Goal: Communication & Community: Answer question/provide support

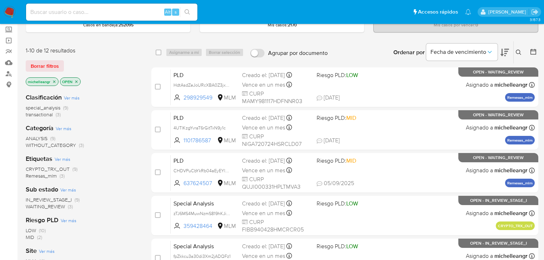
scroll to position [57, 0]
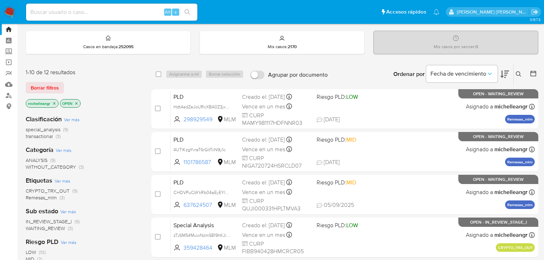
scroll to position [29, 0]
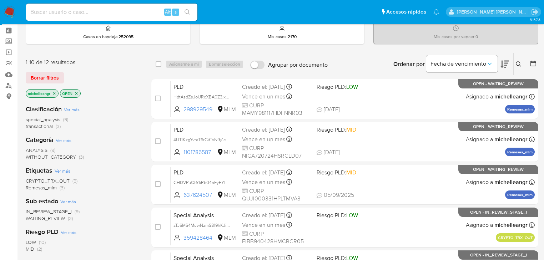
click at [52, 15] on input at bounding box center [111, 11] width 171 height 9
paste input "208838039"
click at [74, 14] on input "208838039" at bounding box center [111, 11] width 171 height 9
type input "208838039"
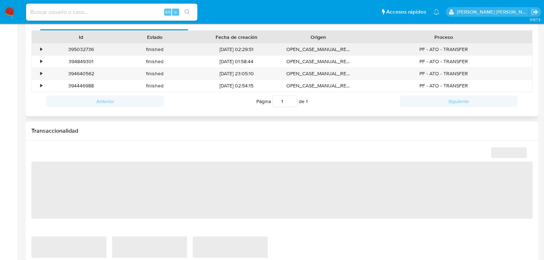
scroll to position [438, 0]
select select "10"
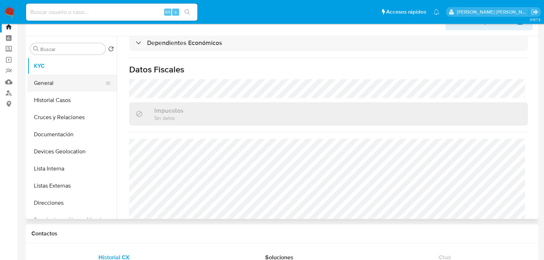
scroll to position [0, 0]
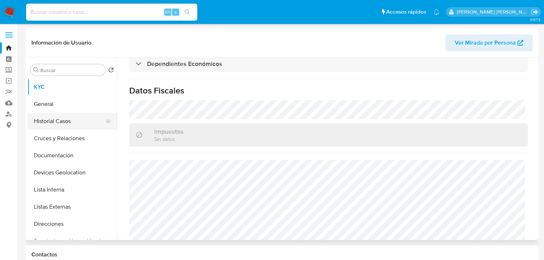
click at [62, 123] on button "Historial Casos" at bounding box center [69, 121] width 84 height 17
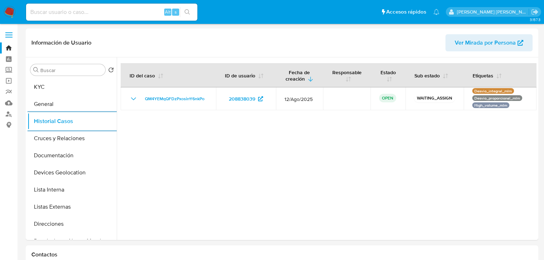
click at [84, 6] on div "Alt s" at bounding box center [111, 12] width 171 height 17
click at [83, 7] on input at bounding box center [111, 11] width 171 height 9
paste input "249550094"
type input "249550094"
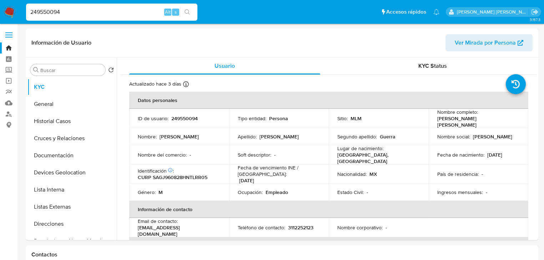
select select "10"
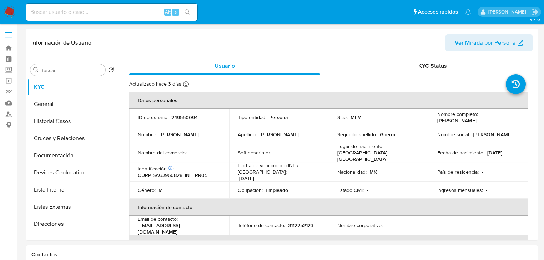
select select "10"
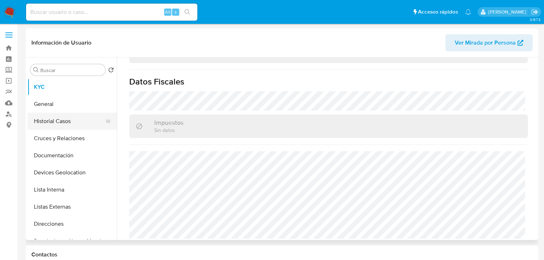
click at [66, 124] on button "Historial Casos" at bounding box center [69, 121] width 84 height 17
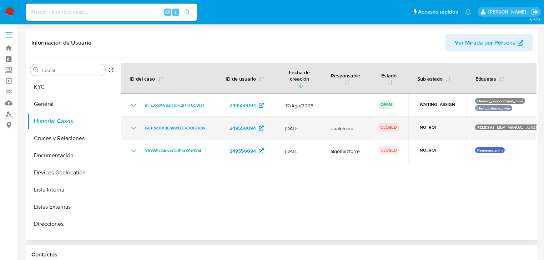
click at [134, 124] on icon "Mostrar/Ocultar" at bounding box center [133, 128] width 9 height 9
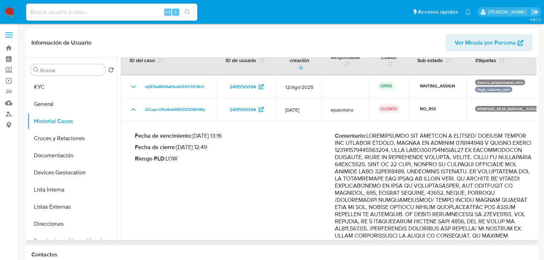
scroll to position [29, 0]
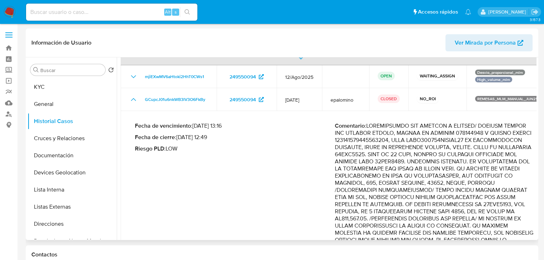
drag, startPoint x: 467, startPoint y: 150, endPoint x: 510, endPoint y: 227, distance: 88.5
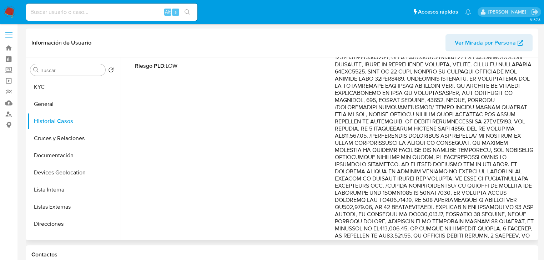
scroll to position [114, 0]
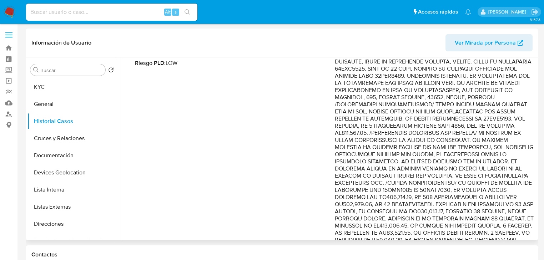
drag, startPoint x: 488, startPoint y: 177, endPoint x: 532, endPoint y: 193, distance: 46.3
click at [532, 193] on p "Comentario :" at bounding box center [435, 258] width 200 height 443
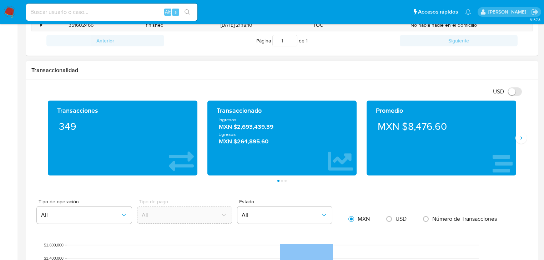
scroll to position [314, 0]
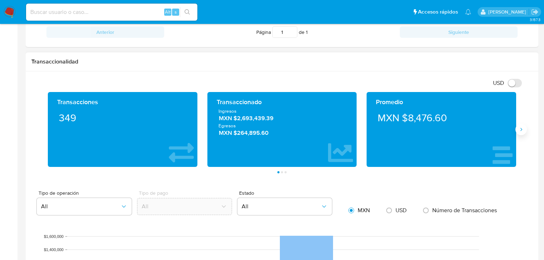
click at [521, 129] on icon "Siguiente" at bounding box center [521, 130] width 6 height 6
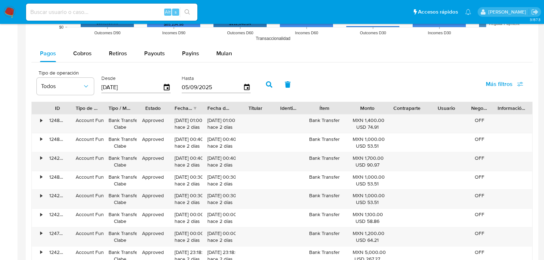
scroll to position [657, 0]
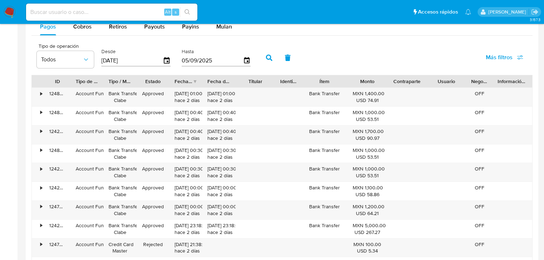
click at [86, 13] on input at bounding box center [111, 11] width 171 height 9
paste input "774767528"
type input "774767528"
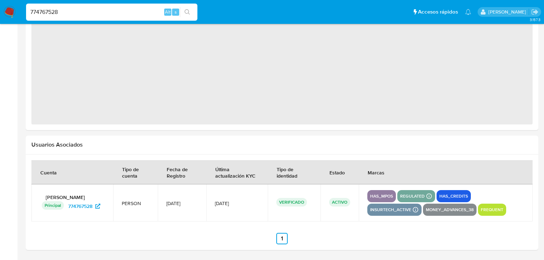
select select "10"
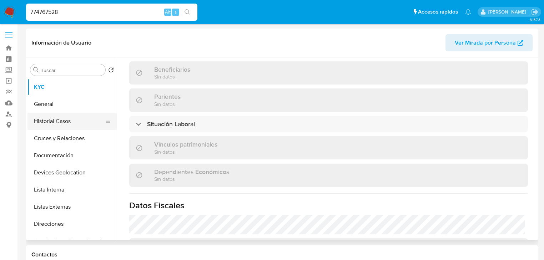
scroll to position [281, 0]
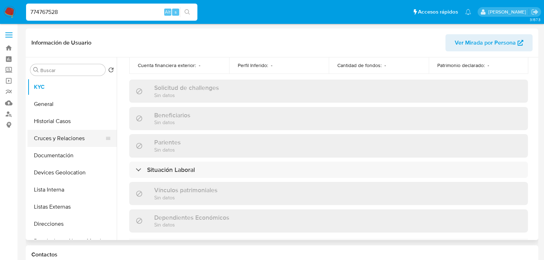
click at [70, 131] on button "Cruces y Relaciones" at bounding box center [69, 138] width 84 height 17
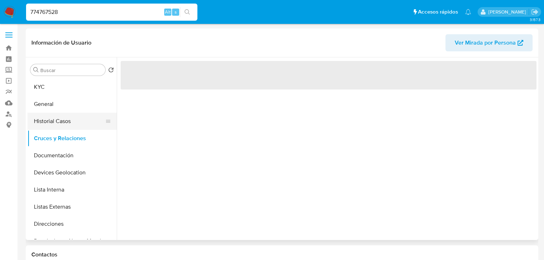
click at [73, 126] on button "Historial Casos" at bounding box center [69, 121] width 84 height 17
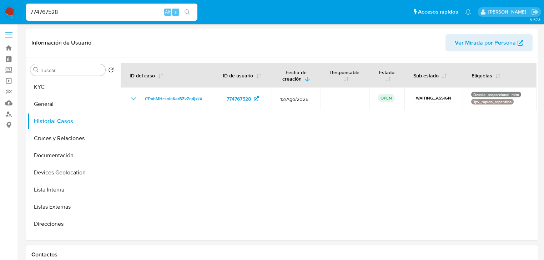
drag, startPoint x: 90, startPoint y: 9, endPoint x: 0, endPoint y: -35, distance: 99.5
paste input "2284479709"
type input "2284479709"
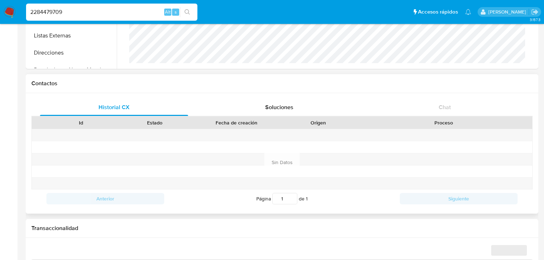
scroll to position [444, 0]
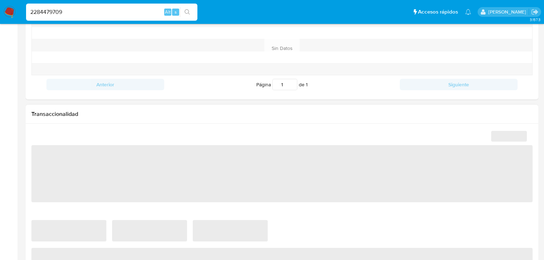
select select "10"
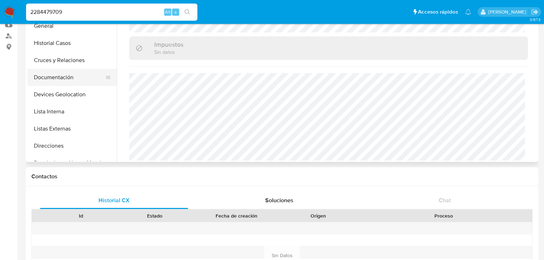
scroll to position [57, 0]
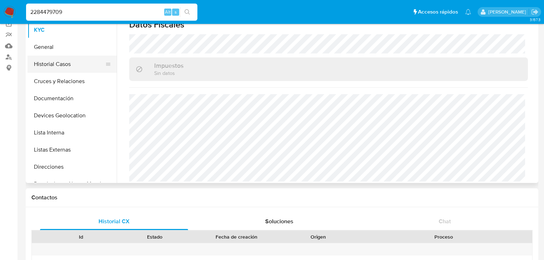
click at [57, 60] on button "Historial Casos" at bounding box center [69, 64] width 84 height 17
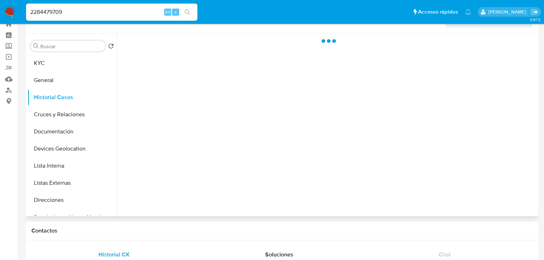
scroll to position [0, 0]
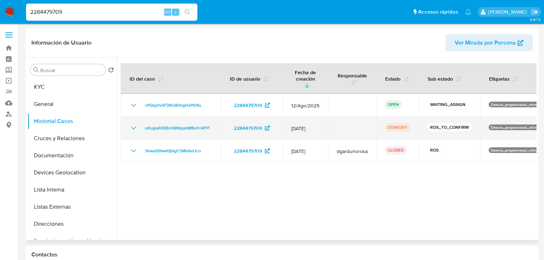
drag, startPoint x: 465, startPoint y: 121, endPoint x: 428, endPoint y: 122, distance: 37.5
click at [428, 123] on p "ROS_TO_CONFIRM" at bounding box center [449, 127] width 44 height 9
click at [135, 127] on icon "Mostrar/Ocultar" at bounding box center [133, 128] width 5 height 3
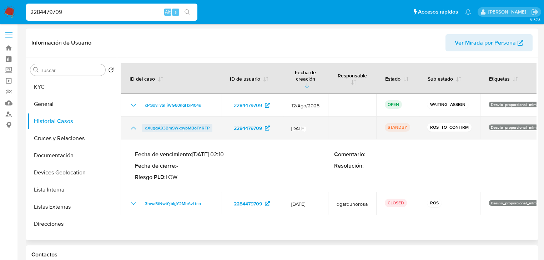
click at [184, 124] on span "oXugqA93Bm9WkpybMBoFnRFP" at bounding box center [177, 128] width 65 height 9
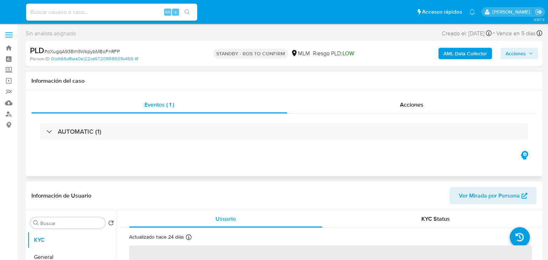
select select "10"
click at [418, 103] on span "Acciones" at bounding box center [409, 105] width 24 height 8
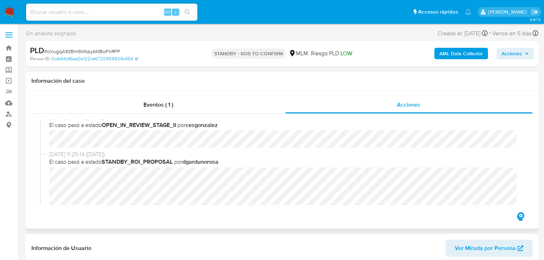
scroll to position [114, 0]
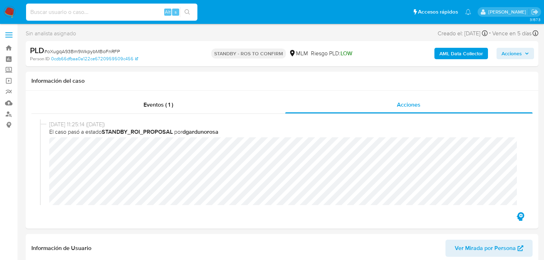
click at [71, 12] on input at bounding box center [111, 11] width 171 height 9
paste input "774767528"
type input "774767528"
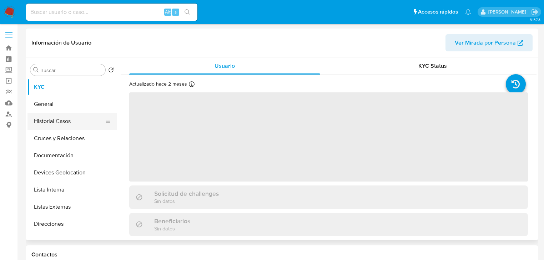
click at [67, 119] on button "Historial Casos" at bounding box center [69, 121] width 84 height 17
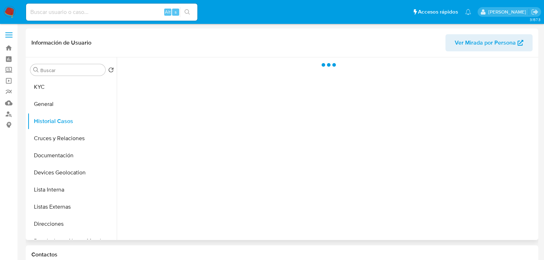
select select "10"
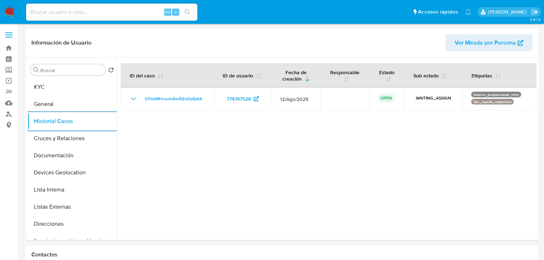
click at [61, 10] on input at bounding box center [111, 11] width 171 height 9
paste input "249550094"
type input "249550094"
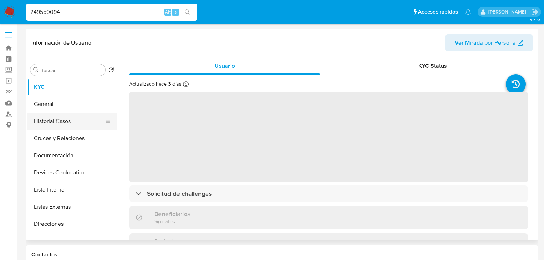
click at [77, 120] on button "Historial Casos" at bounding box center [69, 121] width 84 height 17
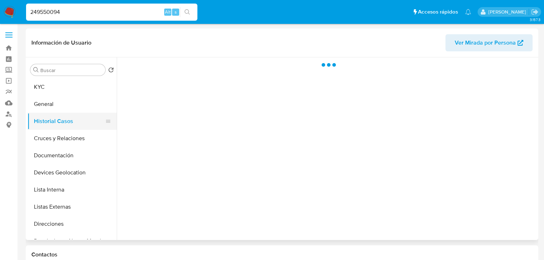
select select "10"
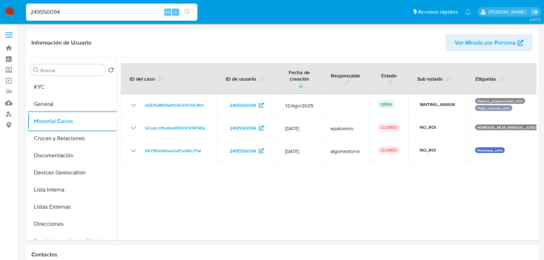
drag, startPoint x: 69, startPoint y: 14, endPoint x: 0, endPoint y: -34, distance: 84.1
paste input "298102815"
type input "2298102815"
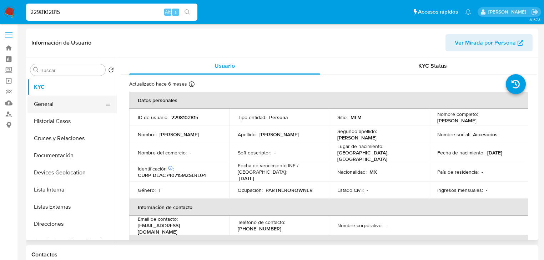
click at [55, 110] on button "General" at bounding box center [69, 104] width 84 height 17
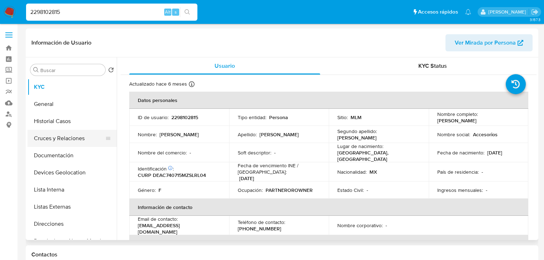
select select "10"
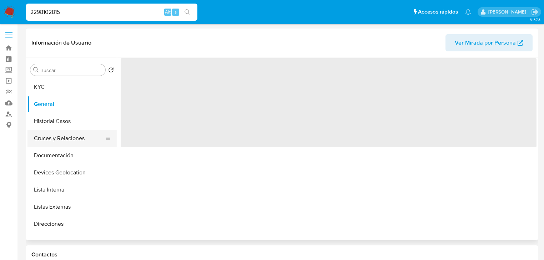
click at [61, 131] on button "Cruces y Relaciones" at bounding box center [69, 138] width 84 height 17
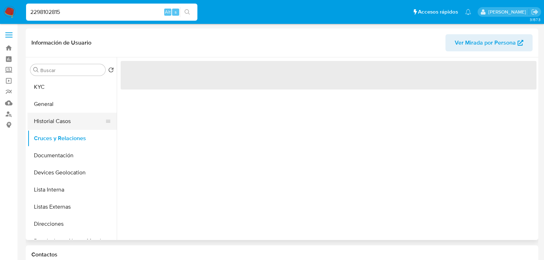
click at [63, 122] on button "Historial Casos" at bounding box center [69, 121] width 84 height 17
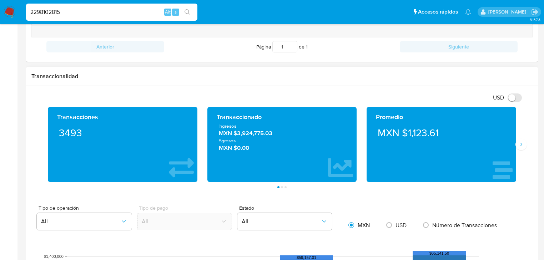
scroll to position [343, 0]
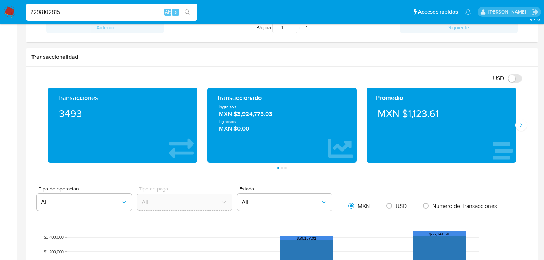
drag, startPoint x: 98, startPoint y: 13, endPoint x: 0, endPoint y: -11, distance: 101.2
click at [0, 0] on html "Pausado Ver notificaciones 2298102815 Alt s Accesos rápidos Presiona las siguie…" at bounding box center [272, 136] width 544 height 958
paste input "305605442"
type input "2305605442"
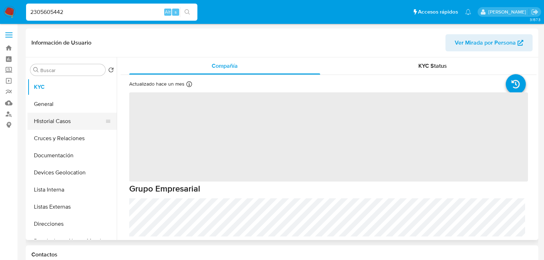
click at [83, 120] on button "Historial Casos" at bounding box center [69, 121] width 84 height 17
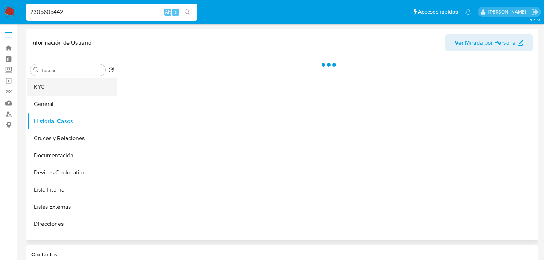
select select "10"
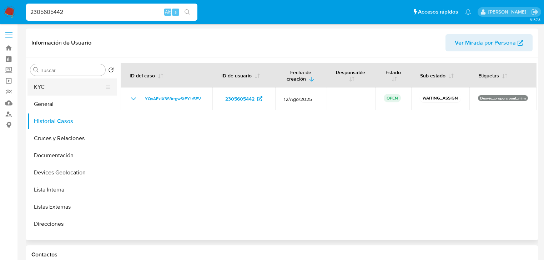
click at [61, 90] on button "KYC" at bounding box center [69, 87] width 84 height 17
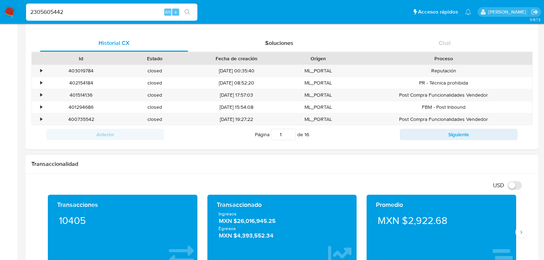
scroll to position [286, 0]
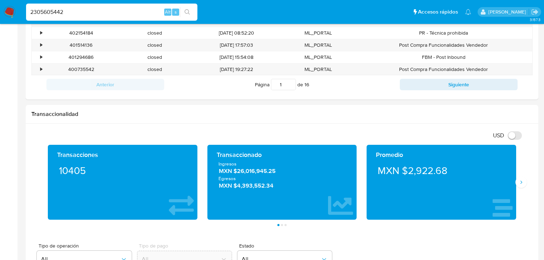
drag, startPoint x: 91, startPoint y: 16, endPoint x: 0, endPoint y: -26, distance: 100.5
paste input "21183139"
type input "2321183139"
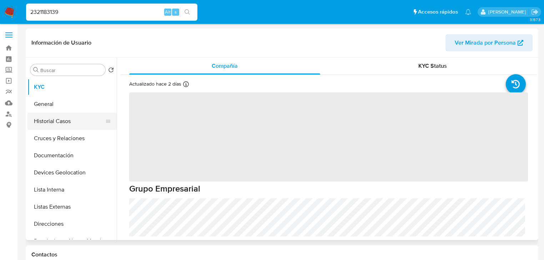
click at [76, 121] on button "Historial Casos" at bounding box center [69, 121] width 84 height 17
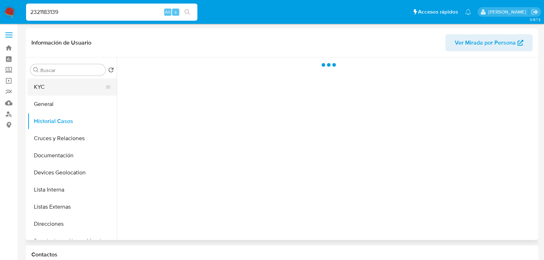
select select "10"
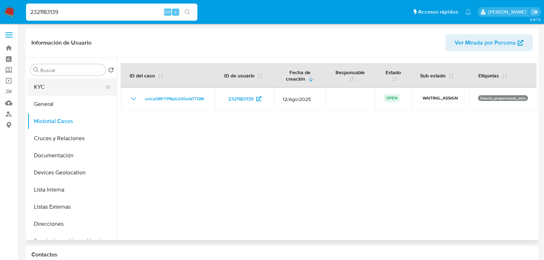
click at [66, 88] on button "KYC" at bounding box center [69, 87] width 84 height 17
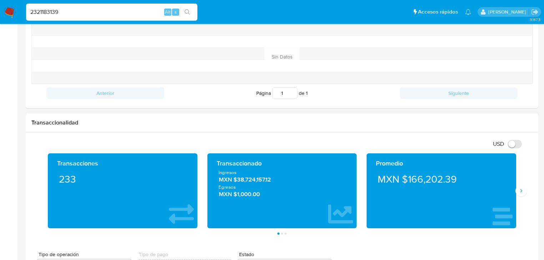
scroll to position [314, 0]
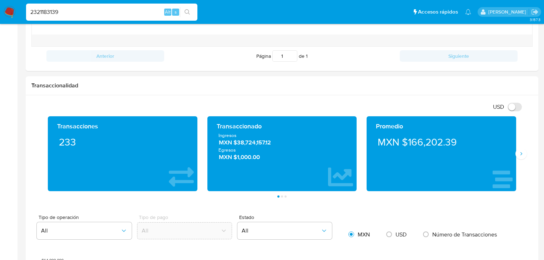
drag, startPoint x: 115, startPoint y: 13, endPoint x: 0, endPoint y: -24, distance: 120.4
click at [0, 0] on html "Pausado Ver notificaciones 2321183139 Alt s Accesos rápidos Presiona las siguie…" at bounding box center [272, 232] width 544 height 1093
paste input "421426446"
type input "2421426446"
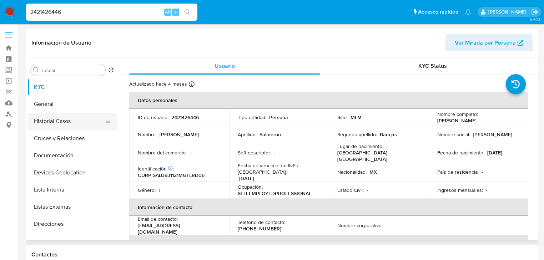
click at [61, 122] on button "Historial Casos" at bounding box center [69, 121] width 84 height 17
select select "10"
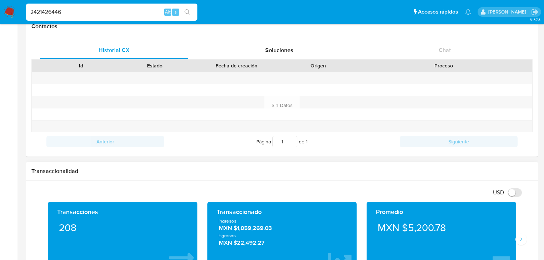
scroll to position [257, 0]
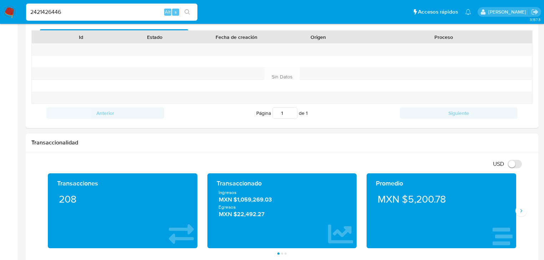
drag, startPoint x: 90, startPoint y: 10, endPoint x: 0, endPoint y: -35, distance: 100.4
paste input "6734591"
type input "2467345916"
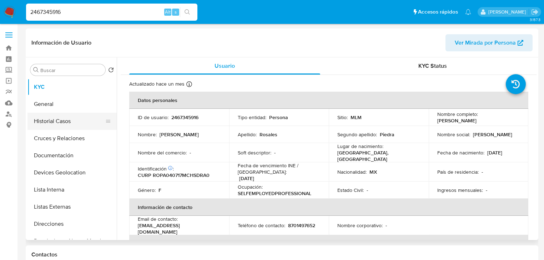
select select "10"
click at [56, 123] on button "Historial Casos" at bounding box center [69, 121] width 84 height 17
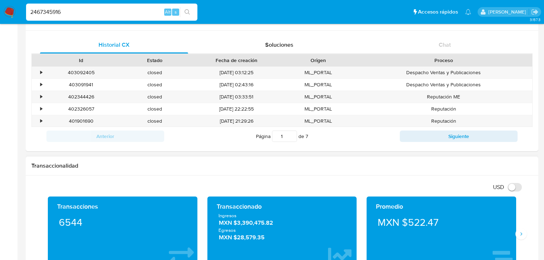
scroll to position [257, 0]
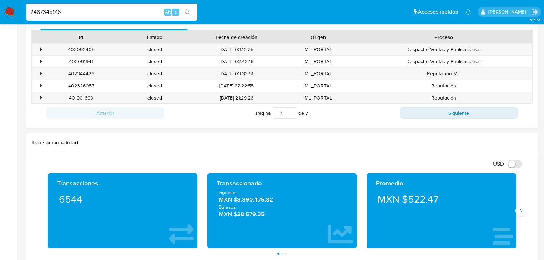
drag, startPoint x: 104, startPoint y: 12, endPoint x: 0, endPoint y: -24, distance: 110.1
click at [0, 0] on html "Pausado Ver notificaciones 2467345916 Alt s Accesos rápidos Presiona las siguie…" at bounding box center [272, 224] width 544 height 963
paste input "520389617"
type input "2520389617"
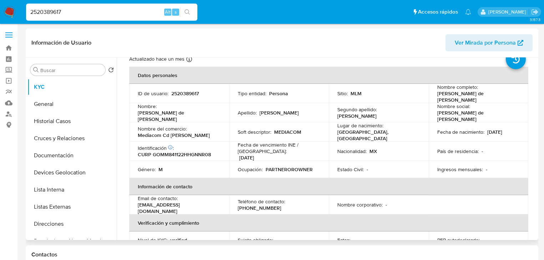
scroll to position [29, 0]
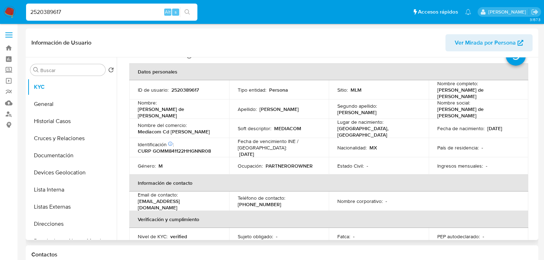
select select "10"
click at [91, 124] on button "Historial Casos" at bounding box center [69, 121] width 84 height 17
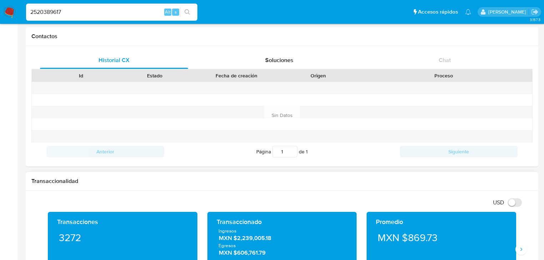
scroll to position [229, 0]
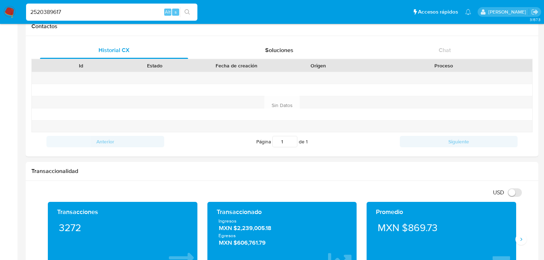
drag, startPoint x: 77, startPoint y: 13, endPoint x: 0, endPoint y: -27, distance: 87.0
paste input "1785987579"
type input "1785987579"
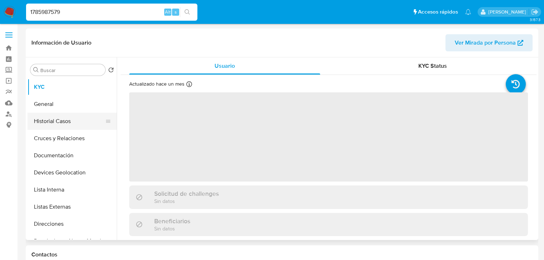
click at [59, 125] on button "Historial Casos" at bounding box center [69, 121] width 84 height 17
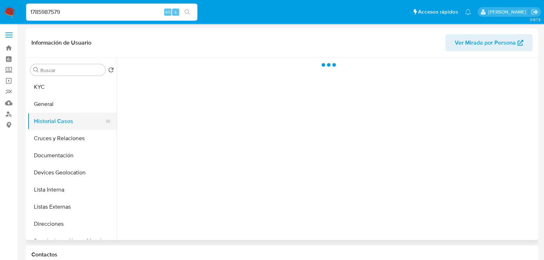
select select "10"
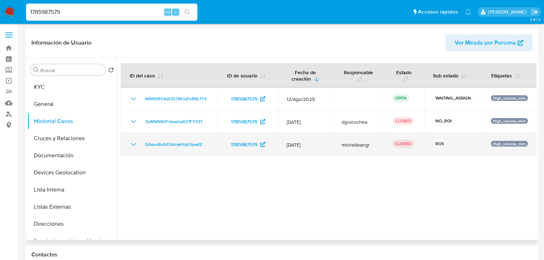
click at [134, 144] on icon "Mostrar/Ocultar" at bounding box center [133, 144] width 9 height 9
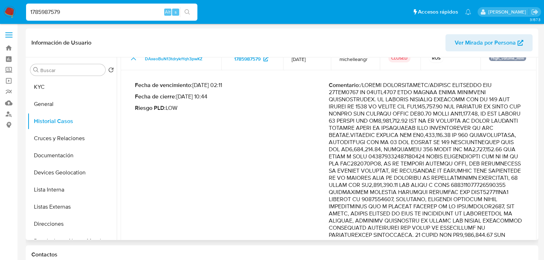
scroll to position [114, 0]
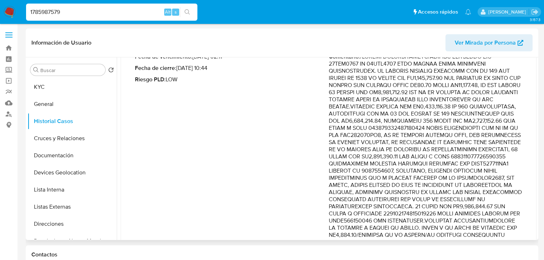
drag, startPoint x: 494, startPoint y: 150, endPoint x: 502, endPoint y: 171, distance: 22.5
click at [502, 171] on p "Comentario :" at bounding box center [426, 235] width 194 height 364
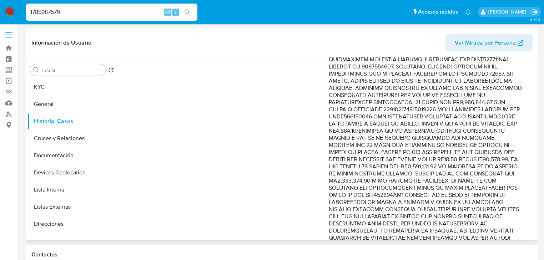
scroll to position [229, 0]
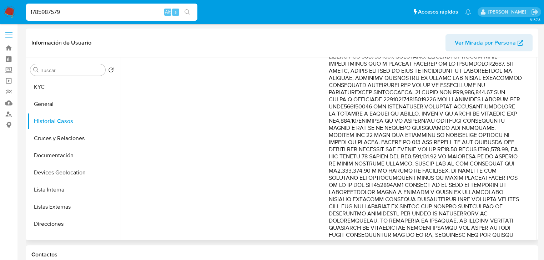
drag, startPoint x: 488, startPoint y: 171, endPoint x: 496, endPoint y: 184, distance: 14.4
click at [496, 184] on p "Comentario :" at bounding box center [426, 121] width 194 height 364
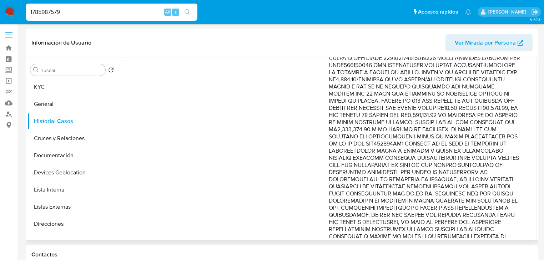
scroll to position [286, 0]
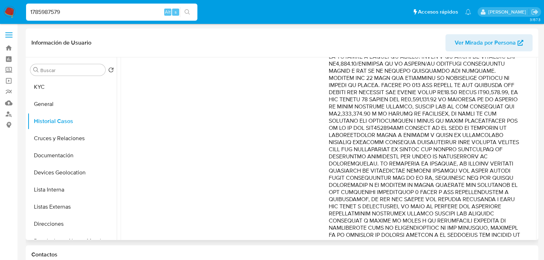
drag, startPoint x: 490, startPoint y: 157, endPoint x: 510, endPoint y: 177, distance: 28.0
click at [510, 177] on p "Comentario :" at bounding box center [426, 64] width 194 height 364
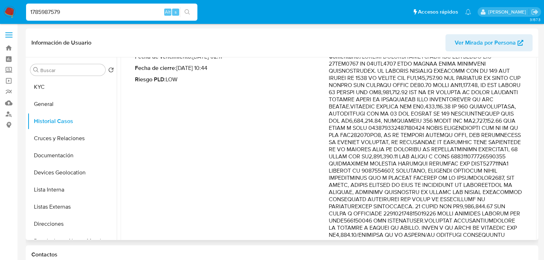
scroll to position [29, 0]
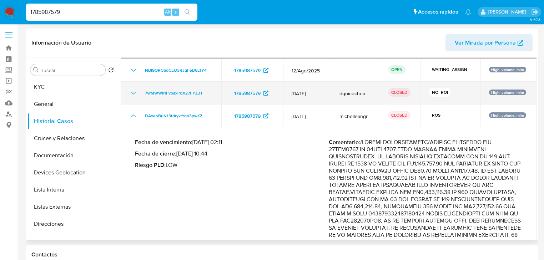
click at [134, 93] on icon "Mostrar/Ocultar" at bounding box center [133, 93] width 5 height 3
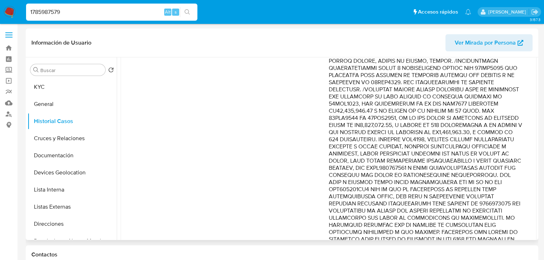
scroll to position [171, 0]
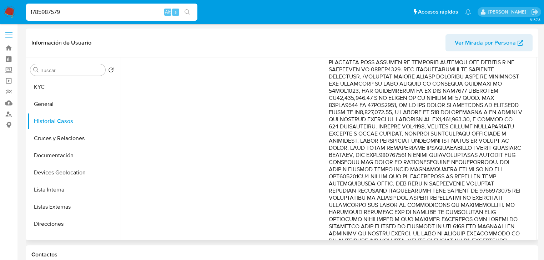
drag, startPoint x: 412, startPoint y: 135, endPoint x: 490, endPoint y: 156, distance: 80.7
click at [490, 156] on p "Comentario :" at bounding box center [426, 112] width 194 height 279
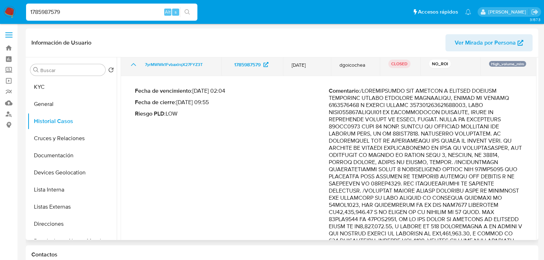
scroll to position [0, 0]
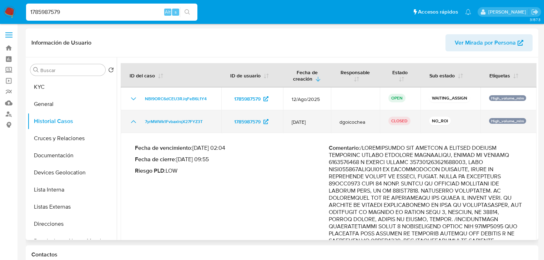
click at [132, 120] on icon "Mostrar/Ocultar" at bounding box center [133, 121] width 9 height 9
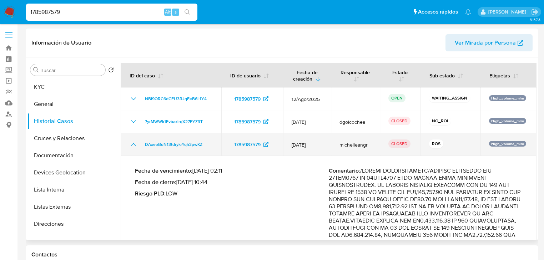
click at [134, 145] on icon "Mostrar/Ocultar" at bounding box center [133, 144] width 9 height 9
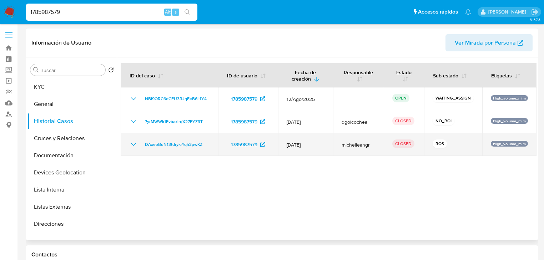
click at [134, 145] on icon "Mostrar/Ocultar" at bounding box center [133, 144] width 9 height 9
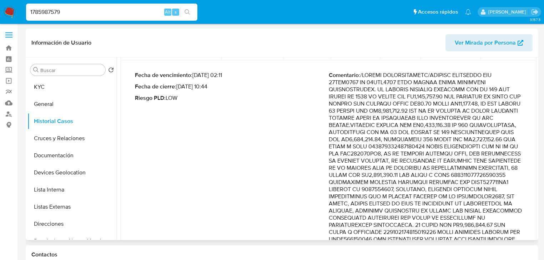
scroll to position [86, 0]
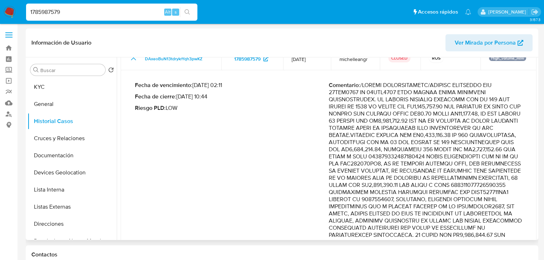
drag, startPoint x: 401, startPoint y: 87, endPoint x: 488, endPoint y: 92, distance: 87.7
click at [488, 92] on p "Comentario :" at bounding box center [426, 264] width 194 height 364
click at [80, 15] on div "1785987579 Alt s" at bounding box center [111, 12] width 171 height 20
drag, startPoint x: 86, startPoint y: 9, endPoint x: 0, endPoint y: -13, distance: 88.3
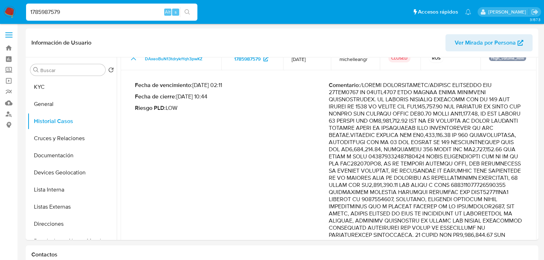
paste input "887510082"
type input "1887510082"
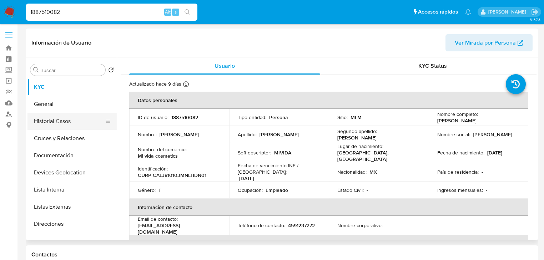
select select "10"
click at [53, 122] on button "Historial Casos" at bounding box center [69, 121] width 84 height 17
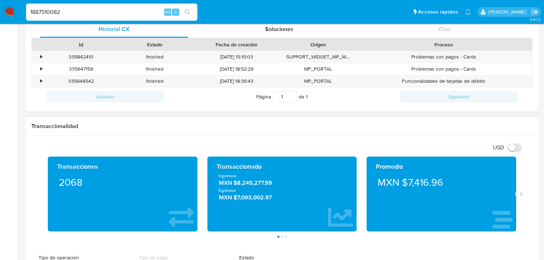
scroll to position [257, 0]
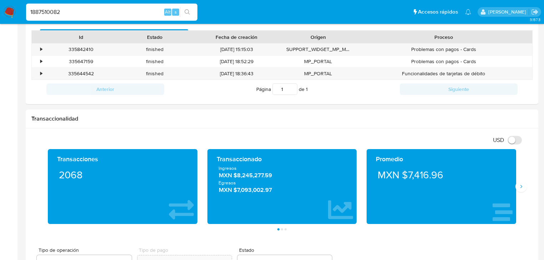
drag, startPoint x: 75, startPoint y: 17, endPoint x: 0, endPoint y: -14, distance: 80.7
click at [65, 11] on input "1887510082" at bounding box center [111, 11] width 171 height 9
click at [66, 11] on input "1887510082" at bounding box center [111, 11] width 171 height 9
click at [70, 11] on input "1887510082" at bounding box center [111, 11] width 171 height 9
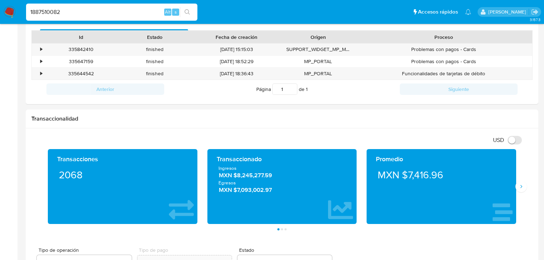
drag, startPoint x: 74, startPoint y: 11, endPoint x: 0, endPoint y: 4, distance: 74.6
click at [0, 4] on nav "Pausado Ver notificaciones 1887510082 Alt s Accesos rápidos Presiona las siguie…" at bounding box center [272, 12] width 544 height 24
paste input "2074003711"
type input "2074003711"
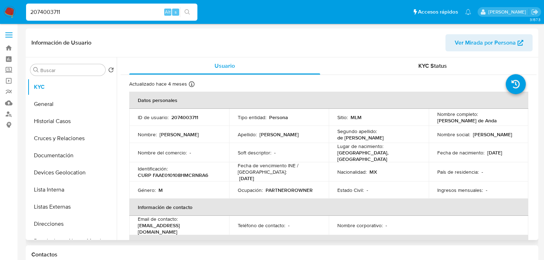
select select "10"
click at [78, 120] on button "Historial Casos" at bounding box center [69, 121] width 84 height 17
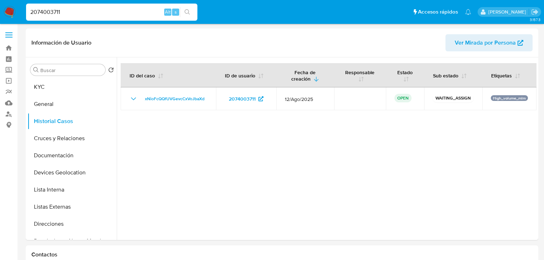
drag, startPoint x: 64, startPoint y: 11, endPoint x: 0, endPoint y: -34, distance: 78.5
paste input "174988238"
type input "2174988238"
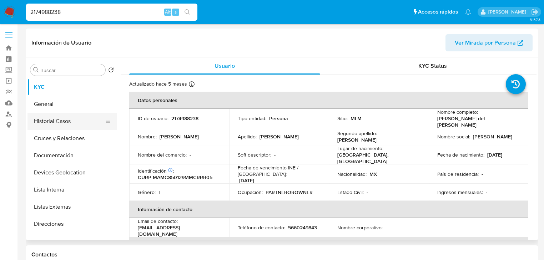
select select "10"
drag, startPoint x: 70, startPoint y: 122, endPoint x: 84, endPoint y: 122, distance: 13.6
click at [70, 122] on button "Historial Casos" at bounding box center [69, 121] width 84 height 17
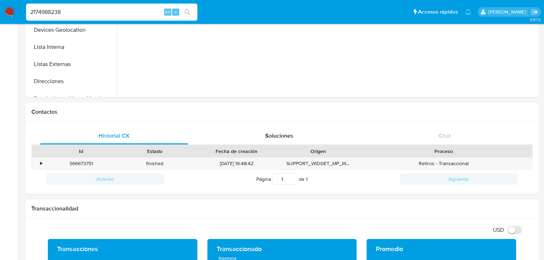
scroll to position [257, 0]
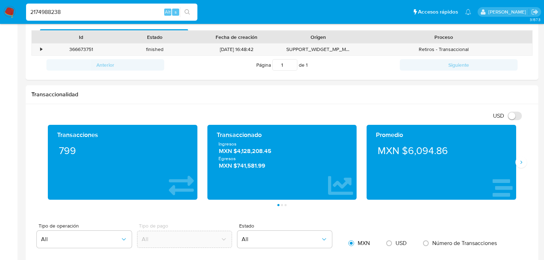
drag, startPoint x: 69, startPoint y: 11, endPoint x: 0, endPoint y: -20, distance: 75.3
paste input "268469762"
type input "2268469762"
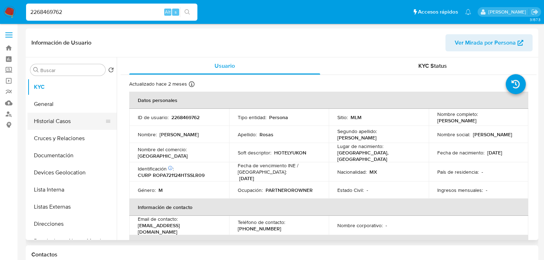
click at [69, 124] on button "Historial Casos" at bounding box center [69, 121] width 84 height 17
select select "10"
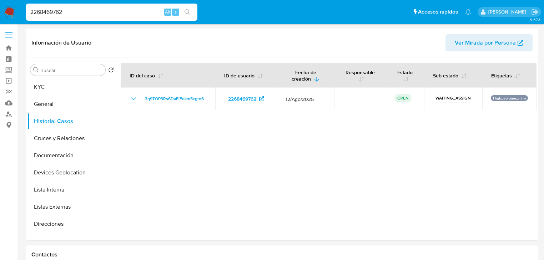
select select "10"
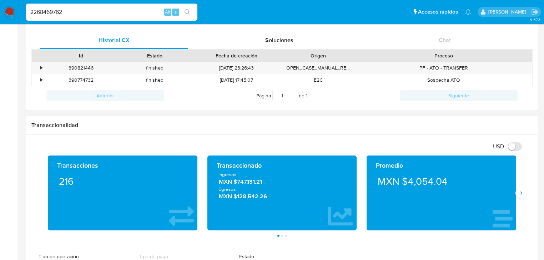
scroll to position [286, 0]
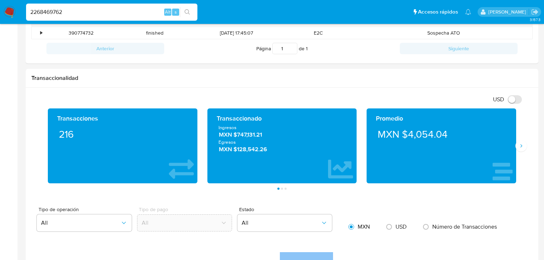
drag, startPoint x: 121, startPoint y: 12, endPoint x: 0, endPoint y: -30, distance: 128.5
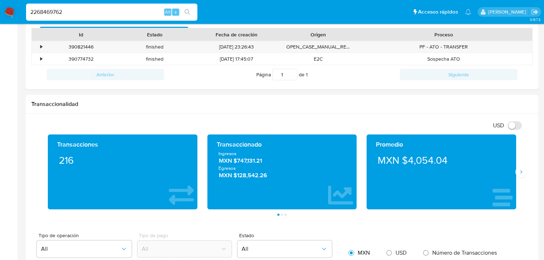
paste input "403685225"
type input "2403685225"
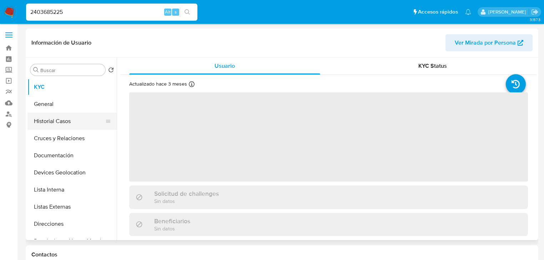
click at [80, 122] on button "Historial Casos" at bounding box center [69, 121] width 84 height 17
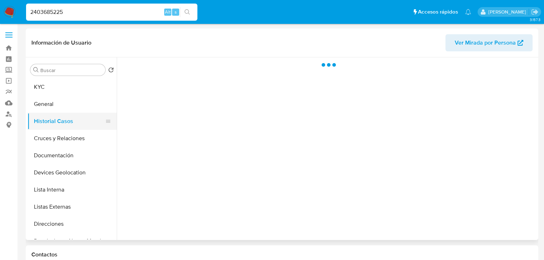
select select "10"
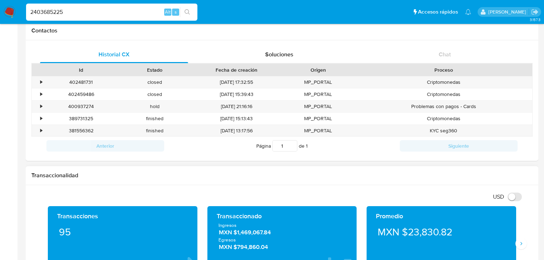
scroll to position [257, 0]
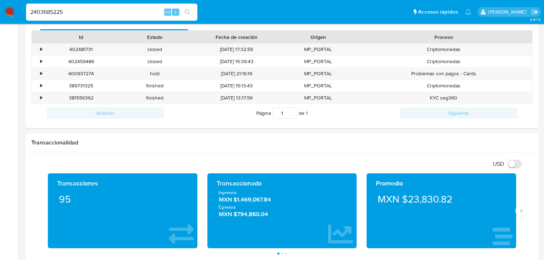
drag, startPoint x: 0, startPoint y: -25, endPoint x: 0, endPoint y: -35, distance: 9.3
paste input "494559140"
type input "494559140"
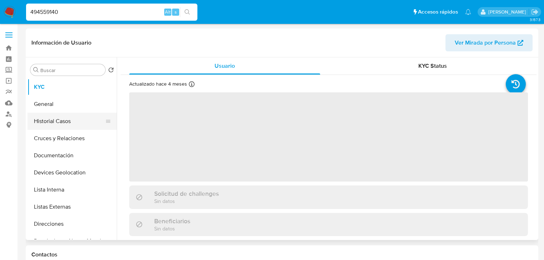
click at [69, 117] on button "Historial Casos" at bounding box center [69, 121] width 84 height 17
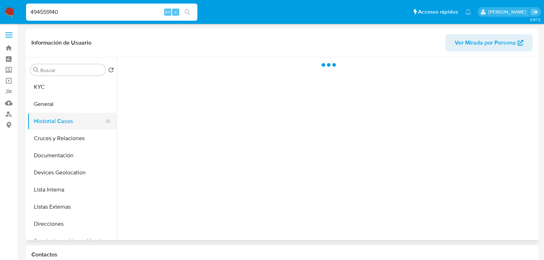
click at [69, 117] on button "Historial Casos" at bounding box center [69, 121] width 84 height 17
select select "10"
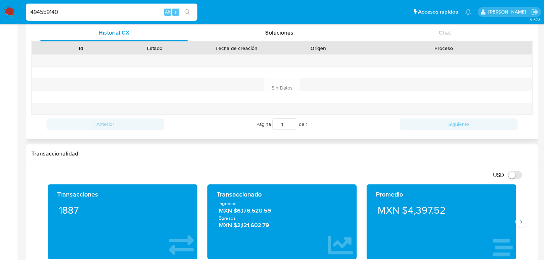
scroll to position [257, 0]
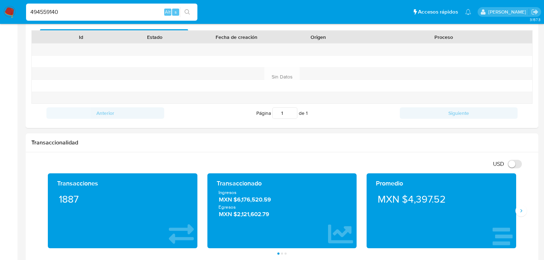
drag, startPoint x: 69, startPoint y: 9, endPoint x: 0, endPoint y: -9, distance: 70.7
paste input "1220700088"
type input "1220700088"
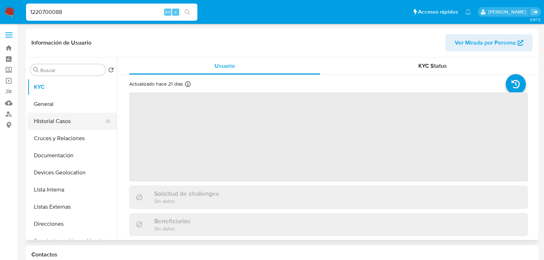
click at [69, 122] on button "Historial Casos" at bounding box center [69, 121] width 84 height 17
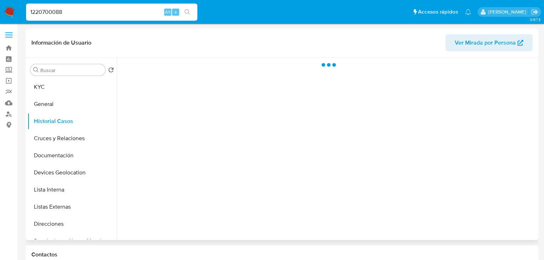
select select "10"
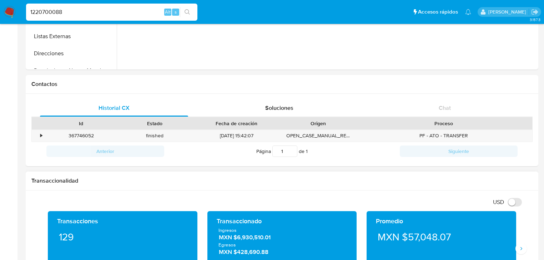
scroll to position [200, 0]
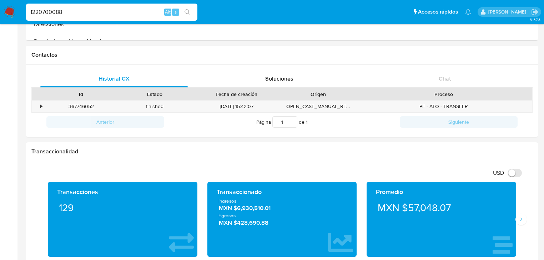
drag, startPoint x: 110, startPoint y: 9, endPoint x: 0, endPoint y: -16, distance: 113.0
paste input "2038946289"
type input "2038946289"
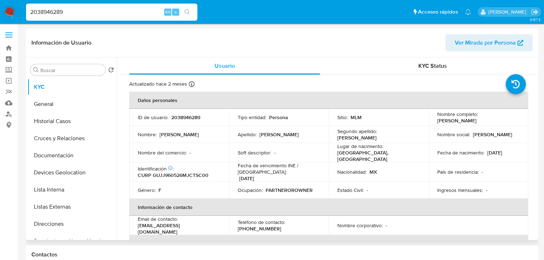
drag, startPoint x: 59, startPoint y: 123, endPoint x: 114, endPoint y: 121, distance: 55.0
click at [59, 123] on button "Historial Casos" at bounding box center [71, 121] width 89 height 17
select select "10"
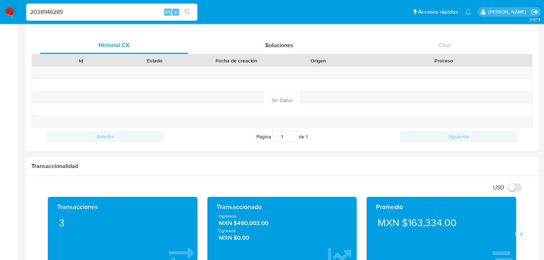
scroll to position [257, 0]
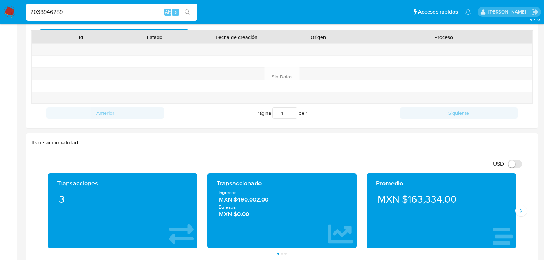
drag, startPoint x: 91, startPoint y: 16, endPoint x: 12, endPoint y: 1, distance: 79.9
click at [15, 1] on nav "Pausado Ver notificaciones 2038946289 Alt s Accesos rápidos Presiona las siguie…" at bounding box center [272, 12] width 544 height 24
paste input "542199205"
type input "2542199205"
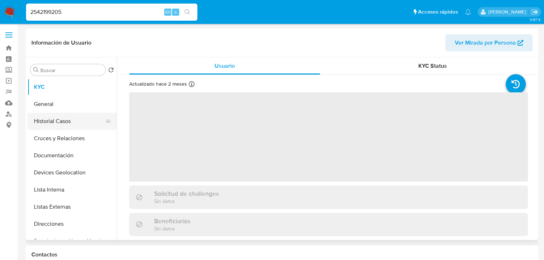
click at [69, 124] on button "Historial Casos" at bounding box center [69, 121] width 84 height 17
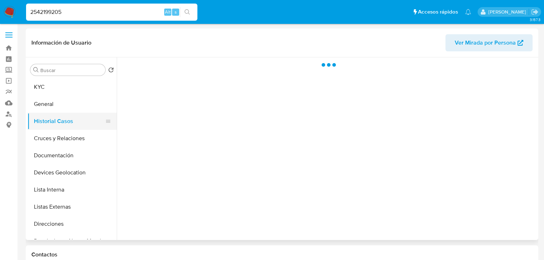
select select "10"
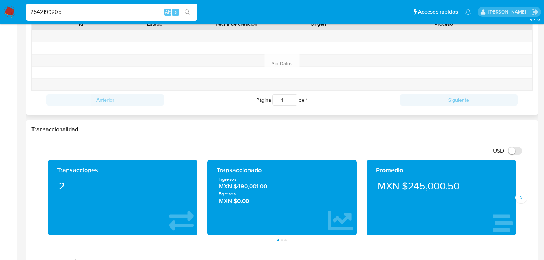
scroll to position [314, 0]
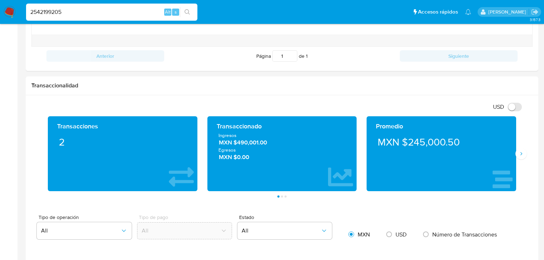
drag, startPoint x: 62, startPoint y: 13, endPoint x: 0, endPoint y: -4, distance: 64.4
click at [0, 0] on html "Pausado Ver notificaciones 2542199205 Alt s Accesos rápidos Presiona las siguie…" at bounding box center [272, 159] width 544 height 946
paste input "038946289"
type input "2038946289"
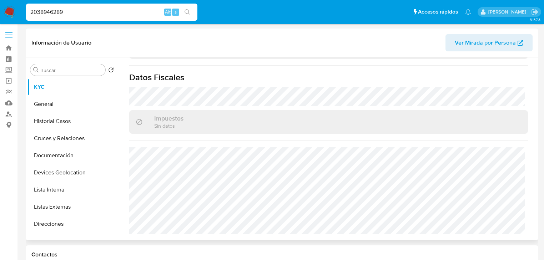
select select "10"
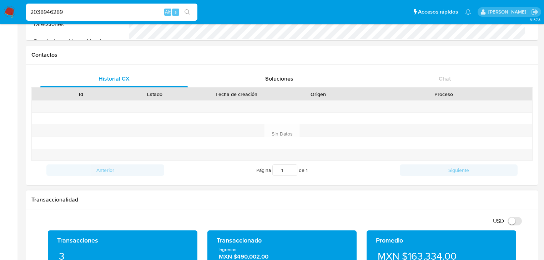
scroll to position [257, 0]
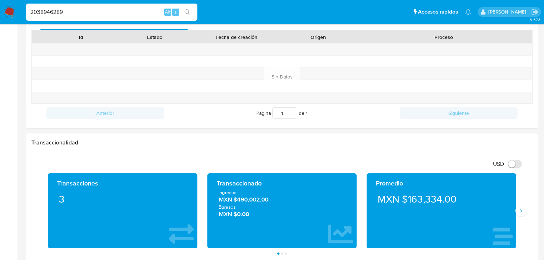
drag, startPoint x: 82, startPoint y: 12, endPoint x: 0, endPoint y: -3, distance: 83.5
click at [0, 0] on html "Pausado Ver notificaciones 2038946289 Alt s Accesos rápidos Presiona las siguie…" at bounding box center [272, 214] width 544 height 942
paste input "585536537"
type input "2585536537"
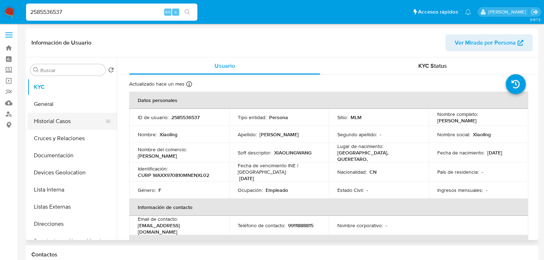
select select "10"
click at [77, 122] on button "Historial Casos" at bounding box center [69, 121] width 84 height 17
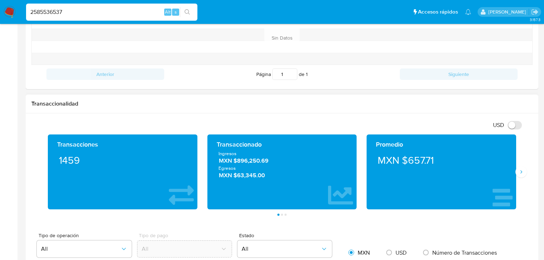
scroll to position [314, 0]
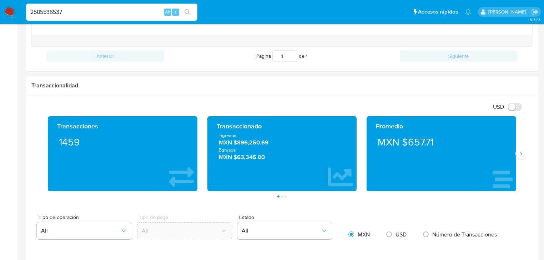
drag, startPoint x: 65, startPoint y: 9, endPoint x: 29, endPoint y: 8, distance: 36.4
click at [29, 8] on input "2585536537" at bounding box center [111, 11] width 171 height 9
paste input "298102815"
type input "2298102815"
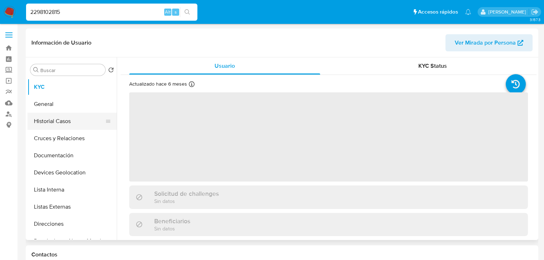
click at [65, 120] on button "Historial Casos" at bounding box center [69, 121] width 84 height 17
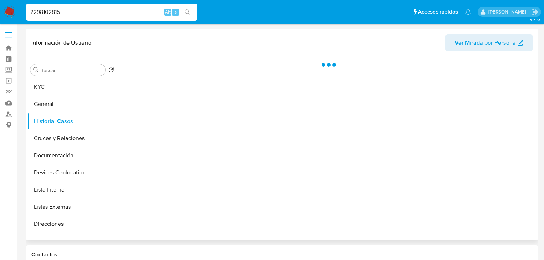
select select "10"
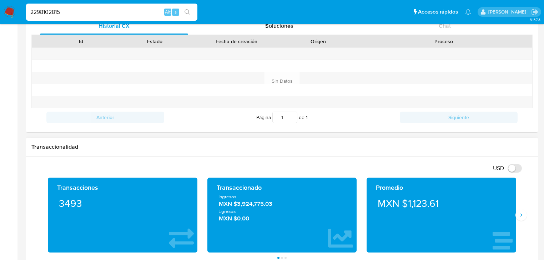
scroll to position [257, 0]
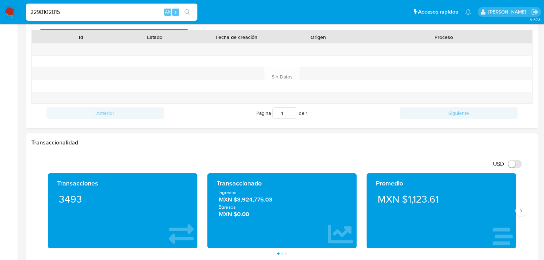
drag, startPoint x: 83, startPoint y: 11, endPoint x: 0, endPoint y: 0, distance: 83.6
click at [0, 0] on nav "Pausado Ver notificaciones 2298102815 Alt s Accesos rápidos Presiona las siguie…" at bounding box center [272, 12] width 544 height 24
paste input "774767528"
type input "774767528"
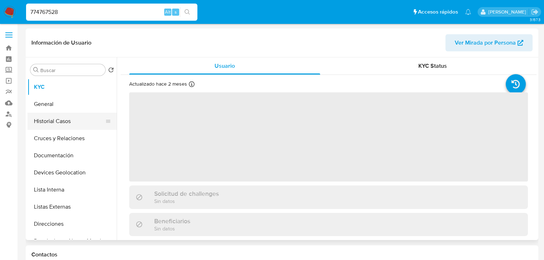
click at [77, 119] on button "Historial Casos" at bounding box center [69, 121] width 84 height 17
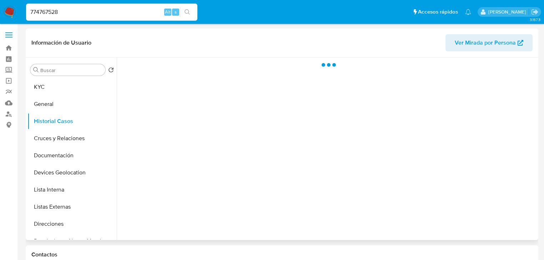
select select "10"
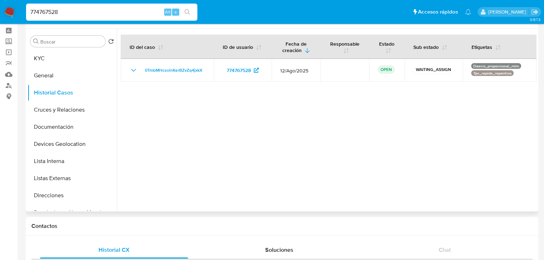
scroll to position [171, 0]
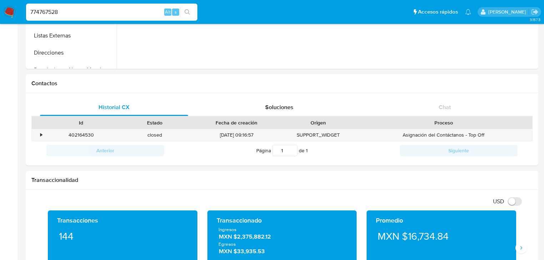
drag, startPoint x: 95, startPoint y: 14, endPoint x: 0, endPoint y: -15, distance: 99.6
paste input "249550094"
type input "249550094"
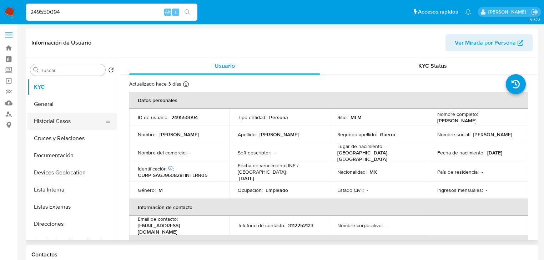
select select "10"
click at [66, 123] on button "Historial Casos" at bounding box center [69, 121] width 84 height 17
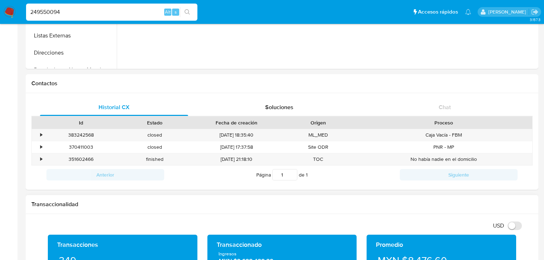
scroll to position [286, 0]
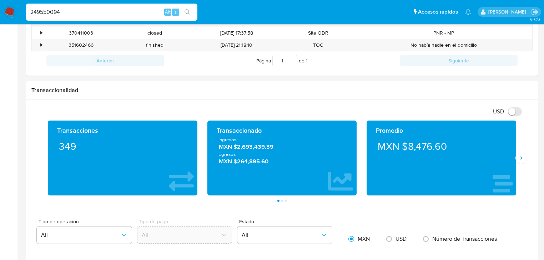
drag, startPoint x: 79, startPoint y: 14, endPoint x: 0, endPoint y: 3, distance: 79.4
click at [0, 5] on nav "Pausado Ver notificaciones 249550094 Alt s Accesos rápidos Presiona las siguien…" at bounding box center [272, 12] width 544 height 24
paste input "08838039"
type input "208838039"
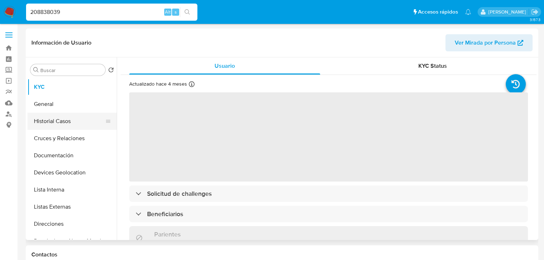
click at [68, 121] on button "Historial Casos" at bounding box center [69, 121] width 84 height 17
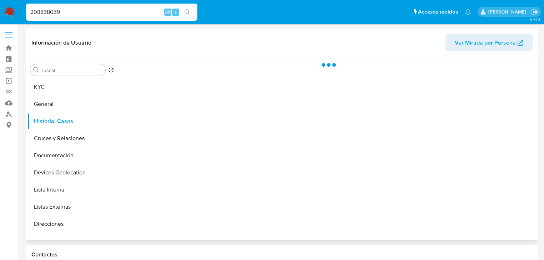
select select "10"
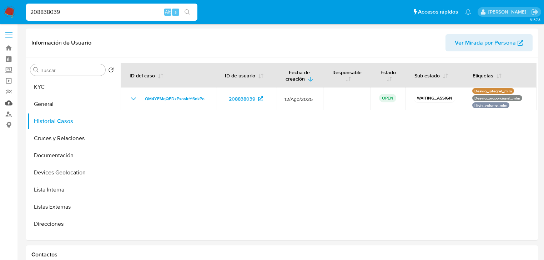
click at [9, 102] on link "Mulan" at bounding box center [42, 102] width 85 height 11
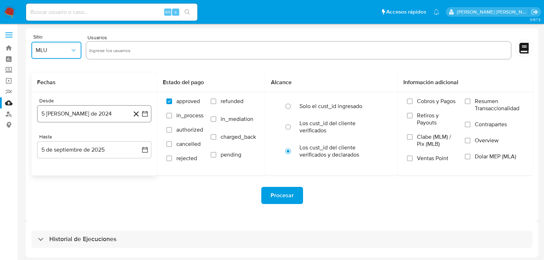
drag, startPoint x: 51, startPoint y: 53, endPoint x: 93, endPoint y: 106, distance: 67.4
click at [52, 53] on span "MLU" at bounding box center [53, 50] width 34 height 7
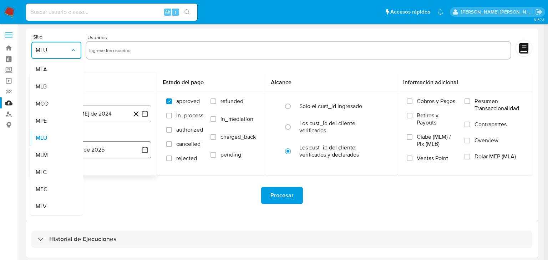
click at [46, 152] on span "MLM" at bounding box center [42, 155] width 12 height 7
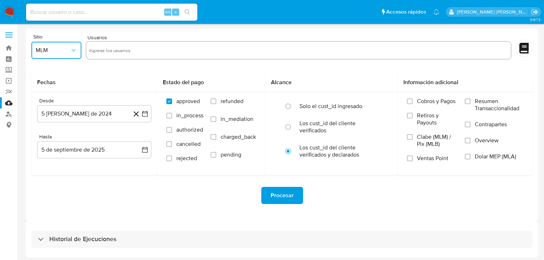
click at [128, 49] on input "text" at bounding box center [298, 50] width 419 height 11
type input "208838039"
paste input "249550094"
type input "249550094"
paste input "774767528"
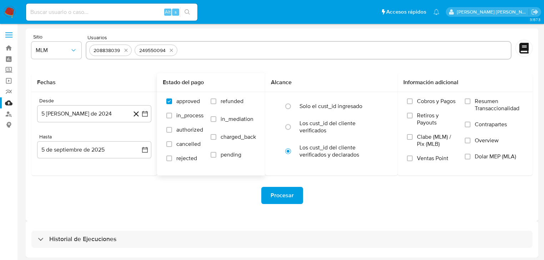
type input "774767528"
paste input "2074003711"
type input "2074003711"
paste input "2038946289"
type input "2038946289"
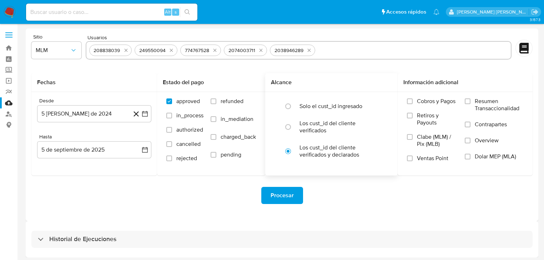
paste input "2542199205"
type input "2542199205"
paste input "2421426446"
type input "2421426446"
click at [80, 116] on button "5 de agosto de 2024" at bounding box center [94, 113] width 114 height 17
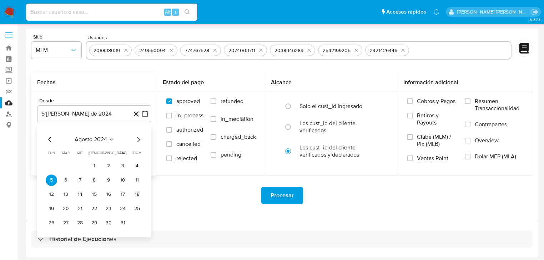
click at [99, 140] on span "agosto 2024" at bounding box center [91, 139] width 32 height 7
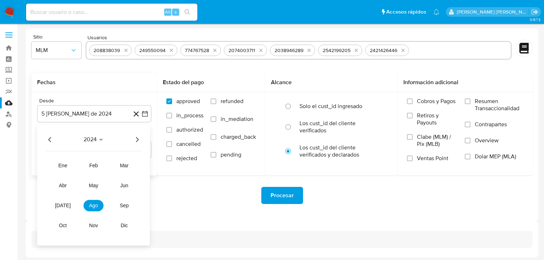
click at [137, 139] on icon "Año siguiente" at bounding box center [137, 139] width 3 height 5
click at [96, 167] on span "feb" at bounding box center [93, 166] width 9 height 6
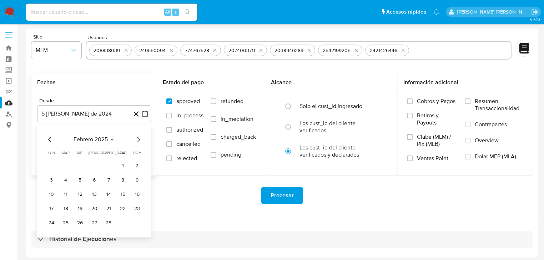
click at [125, 166] on button "1" at bounding box center [122, 165] width 11 height 11
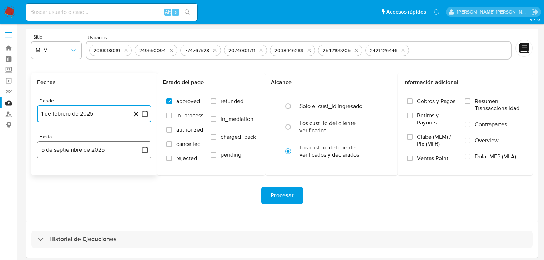
click at [61, 150] on button "5 de septiembre de 2025" at bounding box center [94, 149] width 114 height 17
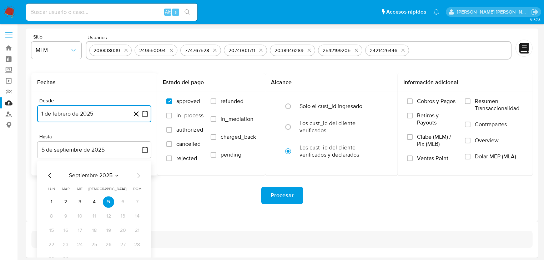
click at [52, 174] on icon "Mes anterior" at bounding box center [50, 175] width 9 height 9
click at [51, 173] on icon "Mes anterior" at bounding box center [50, 175] width 9 height 9
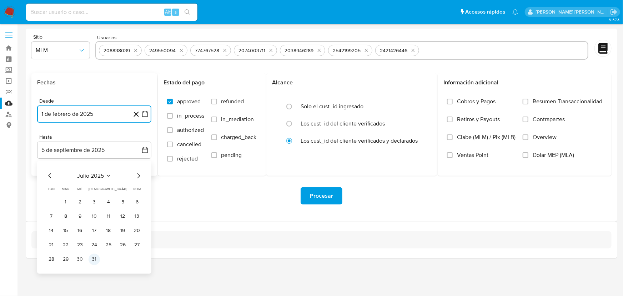
click at [94, 259] on button "31" at bounding box center [94, 259] width 11 height 11
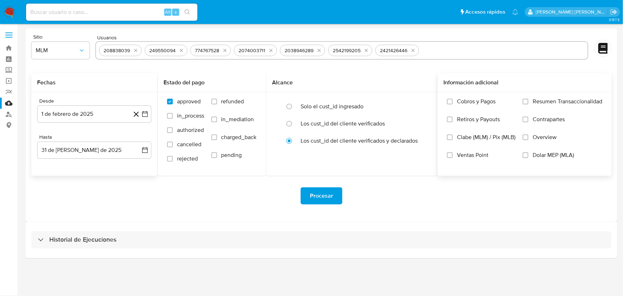
click at [536, 136] on span "Overview" at bounding box center [545, 137] width 24 height 7
click at [528, 136] on input "Overview" at bounding box center [526, 137] width 6 height 6
click at [309, 199] on button "Procesar" at bounding box center [322, 195] width 42 height 17
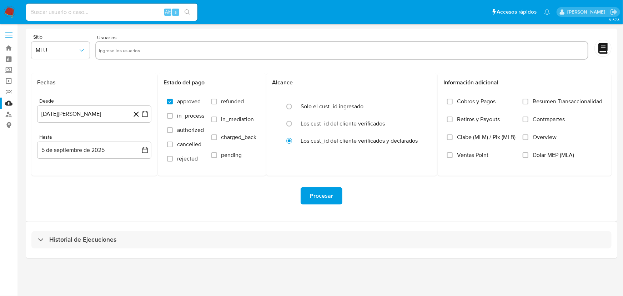
click at [16, 14] on nav "Pausado Ver notificaciones Alt s Accesos rápidos Presiona las siguientes teclas…" at bounding box center [311, 12] width 623 height 24
click at [14, 12] on img at bounding box center [10, 12] width 12 height 12
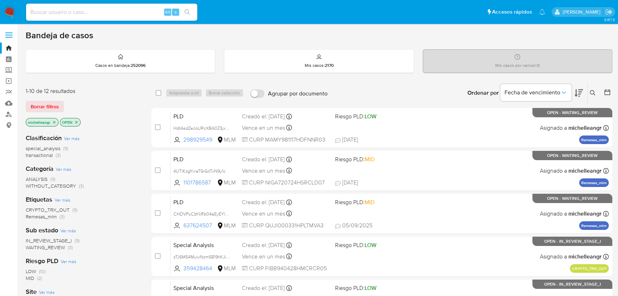
click at [56, 118] on p "michelleangr" at bounding box center [42, 122] width 32 height 8
click at [55, 122] on icon "close-filter" at bounding box center [54, 122] width 2 height 2
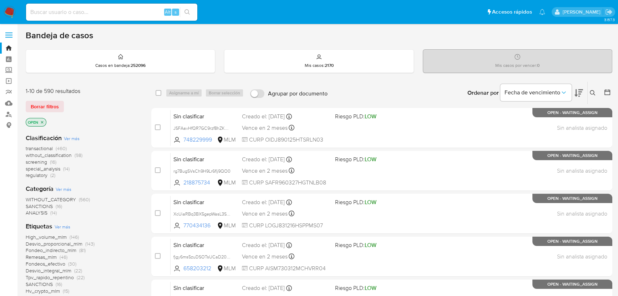
click at [592, 91] on icon at bounding box center [593, 93] width 6 height 6
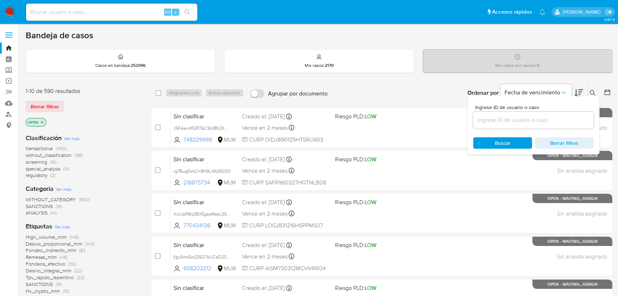
click at [496, 122] on input at bounding box center [533, 119] width 121 height 9
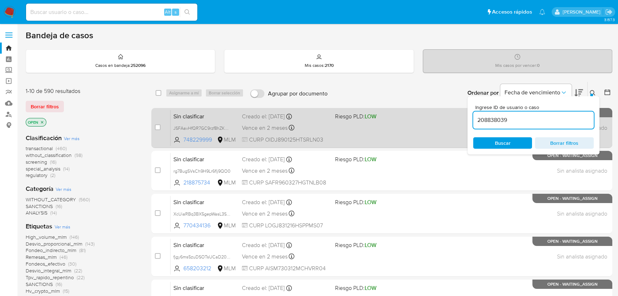
type input "208838039"
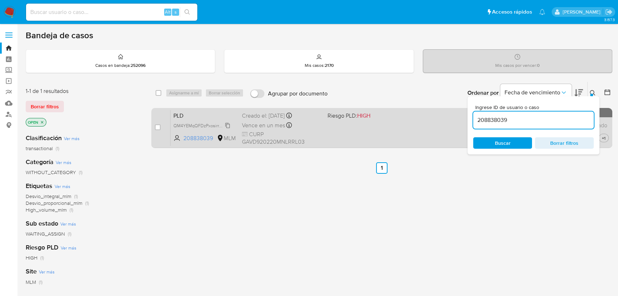
click at [227, 127] on span "QM4YEMqQFDzPxosirrY6nkPo" at bounding box center [204, 125] width 60 height 8
click at [159, 127] on input "checkbox" at bounding box center [158, 127] width 6 height 6
checkbox input "true"
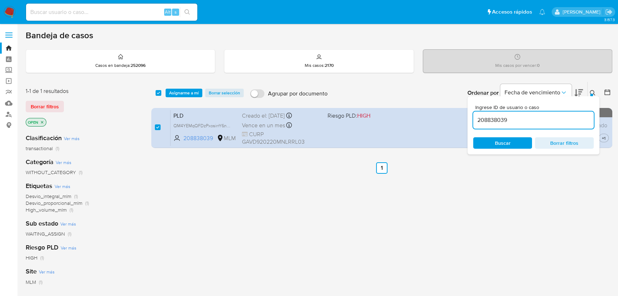
drag, startPoint x: 514, startPoint y: 120, endPoint x: 302, endPoint y: 101, distance: 212.6
click at [302, 101] on div "select-all-cases-checkbox Asignarme a mí Borrar selección Agrupar por documento…" at bounding box center [381, 93] width 461 height 22
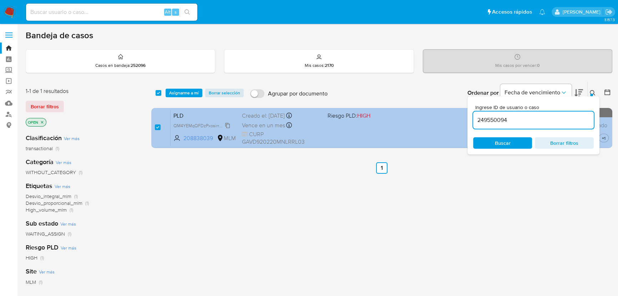
type input "249550094"
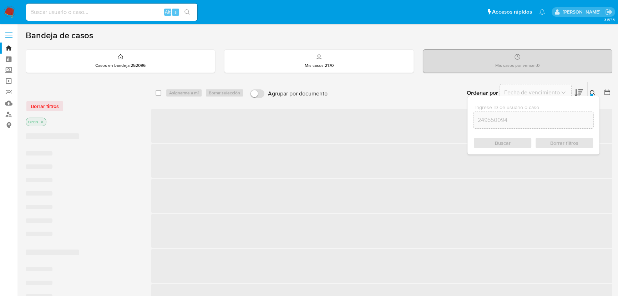
checkbox input "false"
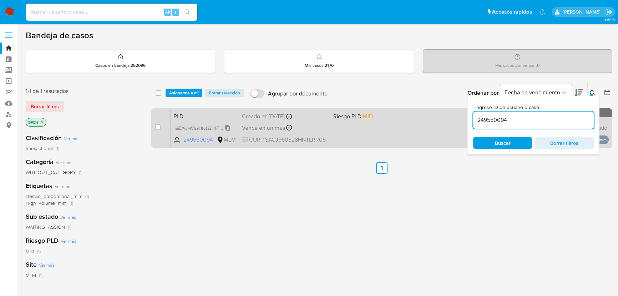
click at [225, 126] on span "mjiEXwMV6aHtoki2HhT0CWs1" at bounding box center [204, 128] width 60 height 8
click at [159, 126] on input "checkbox" at bounding box center [158, 127] width 6 height 6
checkbox input "true"
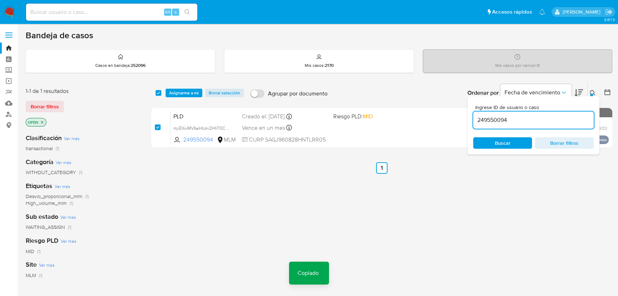
checkbox input "true"
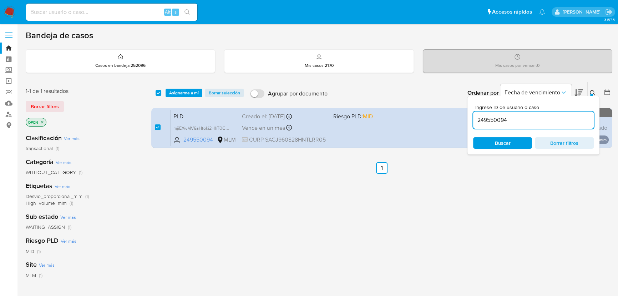
drag, startPoint x: 511, startPoint y: 120, endPoint x: 203, endPoint y: 84, distance: 309.5
click at [256, 89] on div "select-all-cases-checkbox Asignarme a mí Borrar selección Agrupar por documento…" at bounding box center [381, 93] width 461 height 22
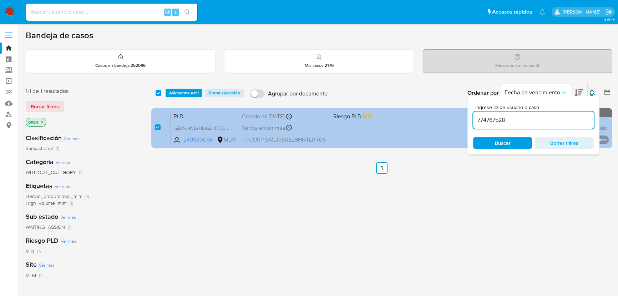
type input "774767528"
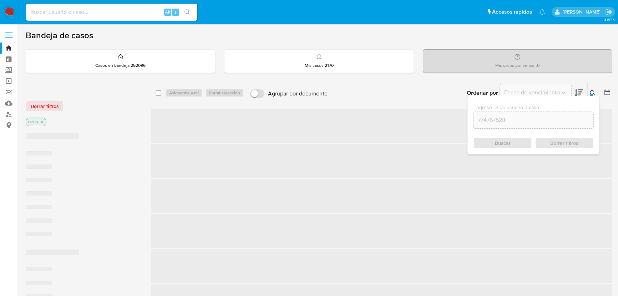
checkbox input "false"
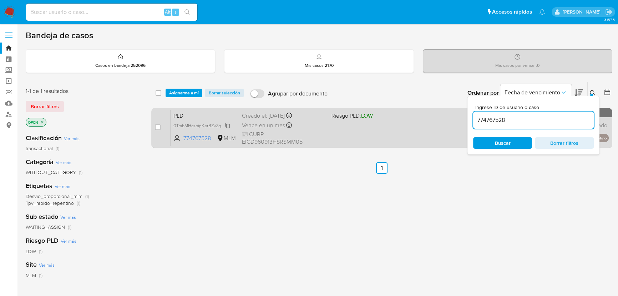
click at [225, 126] on span "0TmbMHcsoinKerBZvZq4jxkX" at bounding box center [203, 125] width 58 height 8
click at [156, 126] on input "checkbox" at bounding box center [158, 127] width 6 height 6
checkbox input "true"
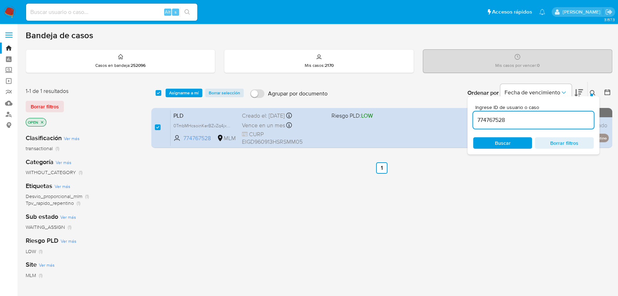
drag, startPoint x: 446, startPoint y: 116, endPoint x: 345, endPoint y: 104, distance: 102.2
click at [398, 111] on div "select-all-cases-checkbox Asignarme a mí Borrar selección Agrupar por documento…" at bounding box center [381, 115] width 461 height 69
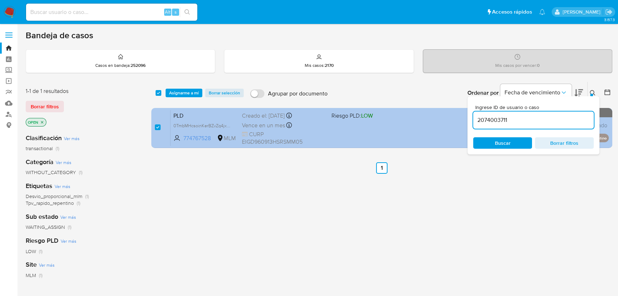
type input "2074003711"
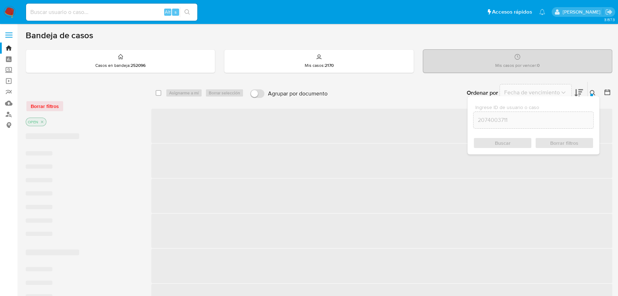
checkbox input "false"
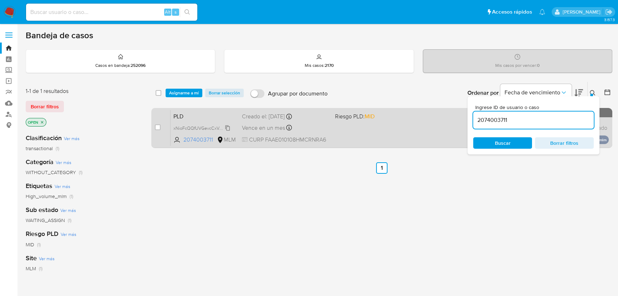
click at [215, 124] on span "xNioFcQQfUVGevcCxVoJbaXd" at bounding box center [204, 128] width 61 height 8
click at [157, 129] on div "case-item-checkbox" at bounding box center [158, 127] width 6 height 7
click at [157, 127] on input "checkbox" at bounding box center [158, 127] width 6 height 6
checkbox input "true"
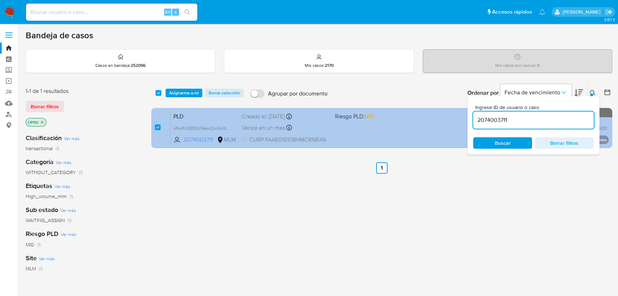
drag, startPoint x: 527, startPoint y: 118, endPoint x: 351, endPoint y: 109, distance: 175.5
click at [375, 112] on div "select-all-cases-checkbox Asignarme a mí Borrar selección Agrupar por documento…" at bounding box center [381, 115] width 461 height 69
type input "2038946289"
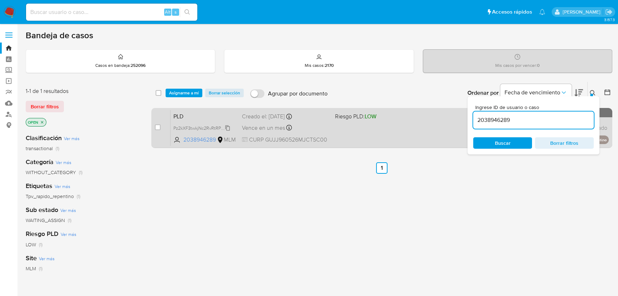
checkbox input "false"
click at [220, 127] on span "Pz2kXF3twkjNc2RvRtRPc2Q2" at bounding box center [203, 128] width 58 height 8
click at [157, 127] on input "checkbox" at bounding box center [158, 127] width 6 height 6
checkbox input "true"
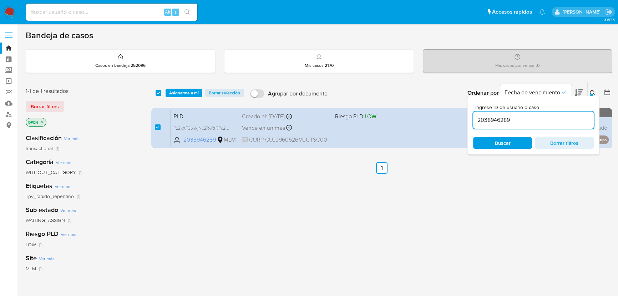
drag, startPoint x: 511, startPoint y: 120, endPoint x: 219, endPoint y: 99, distance: 293.1
click at [282, 99] on div "select-all-cases-checkbox Asignarme a mí Borrar selección Agrupar por documento…" at bounding box center [381, 93] width 461 height 22
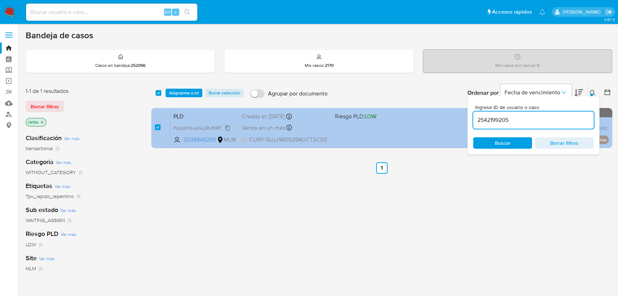
type input "2542199205"
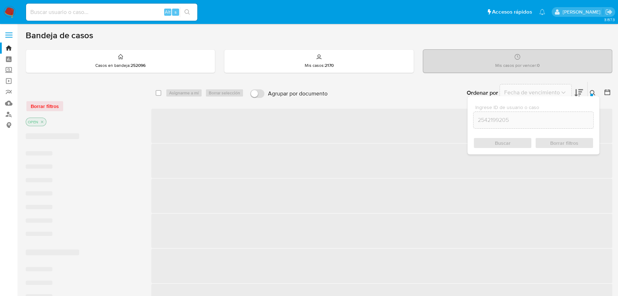
checkbox input "false"
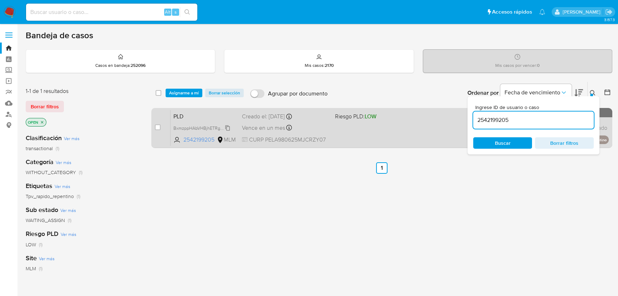
click at [217, 129] on span "BxmzppHAbVHBjhETRgAdEFIt" at bounding box center [204, 128] width 60 height 8
click at [157, 125] on input "checkbox" at bounding box center [158, 127] width 6 height 6
checkbox input "true"
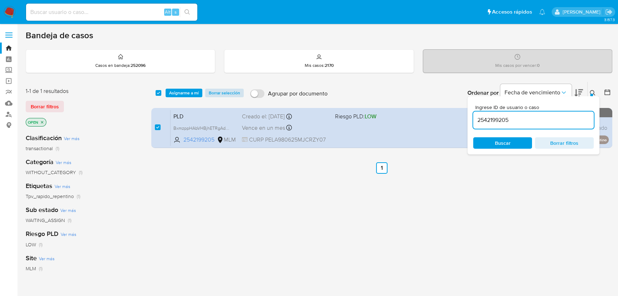
drag, startPoint x: 514, startPoint y: 119, endPoint x: 241, endPoint y: 89, distance: 274.4
click at [293, 99] on div "select-all-cases-checkbox Asignarme a mí Borrar selección Agrupar por documento…" at bounding box center [381, 93] width 461 height 22
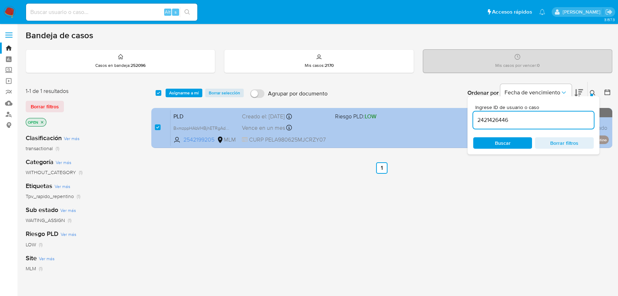
type input "2421426446"
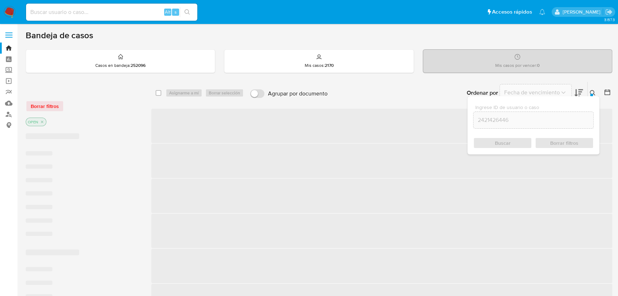
checkbox input "false"
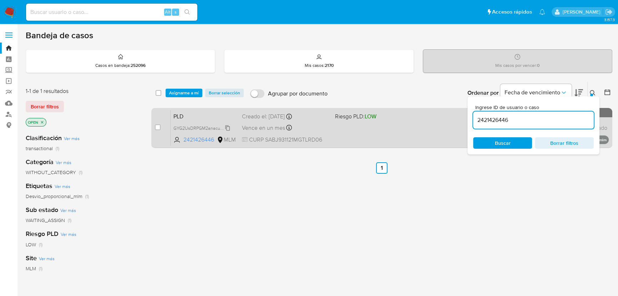
click at [229, 128] on span "GYG2UsDRPGM2anacuIbpsM5s" at bounding box center [205, 128] width 63 height 8
click at [159, 127] on input "checkbox" at bounding box center [158, 127] width 6 height 6
checkbox input "true"
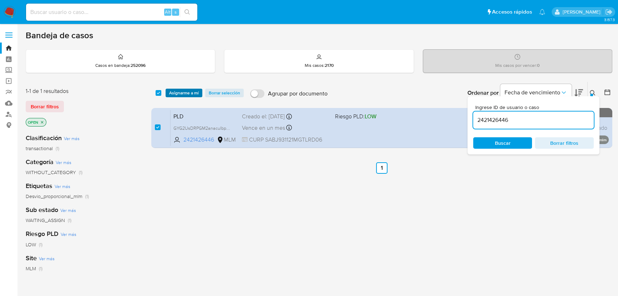
click at [193, 91] on span "Asignarme a mí" at bounding box center [184, 92] width 30 height 7
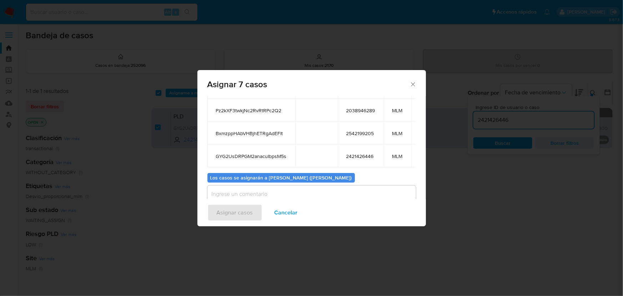
scroll to position [126, 0]
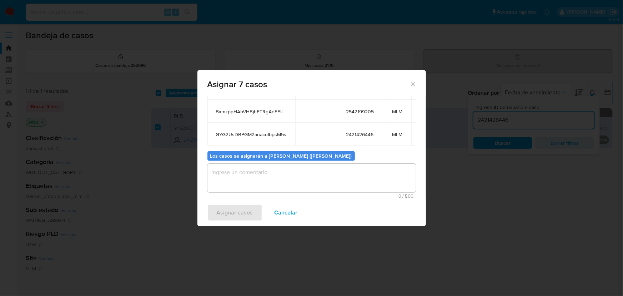
click at [243, 183] on textarea "assign-modal" at bounding box center [311, 178] width 209 height 29
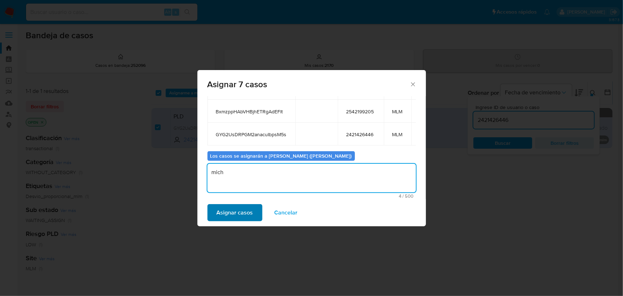
type textarea "mich"
click at [232, 210] on span "Asignar casos" at bounding box center [235, 213] width 36 height 16
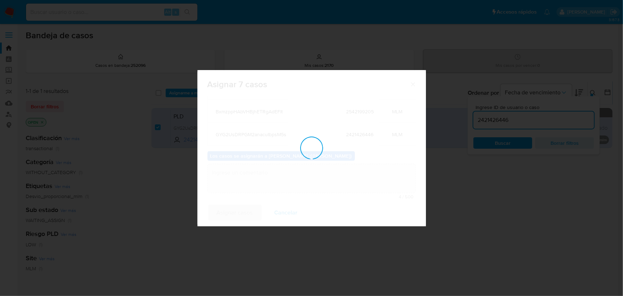
checkbox input "false"
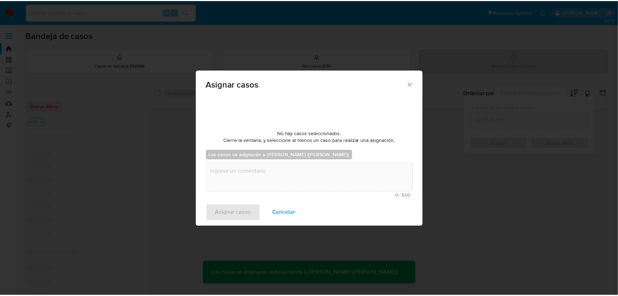
scroll to position [43, 0]
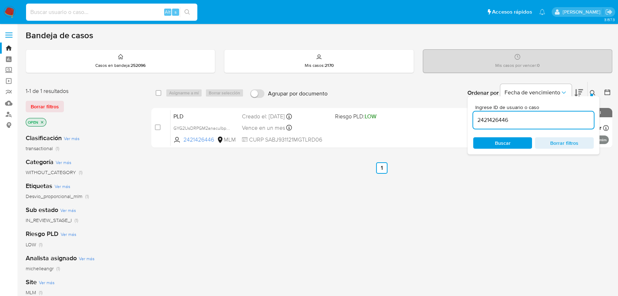
click at [111, 14] on input at bounding box center [111, 11] width 171 height 9
paste input "QM4YEMqQFDzPxosirrY6nkPo"
type input "QM4YEMqQFDzPxosirrY6nkPo"
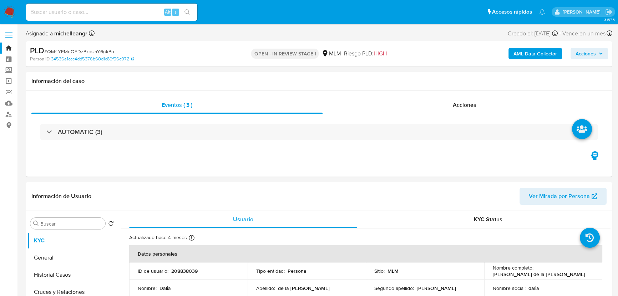
select select "10"
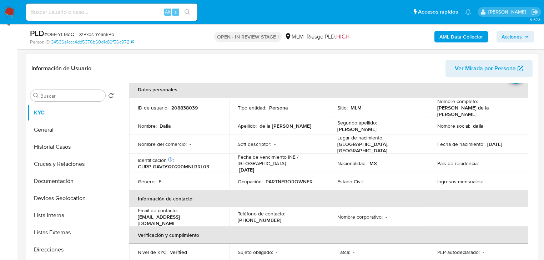
scroll to position [115, 0]
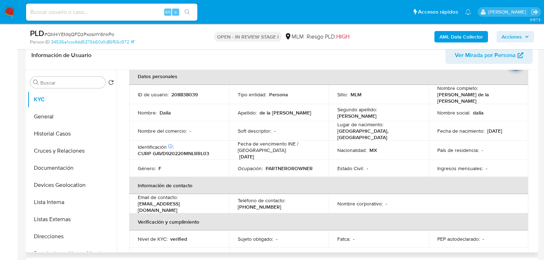
click at [360, 177] on th "Información de contacto" at bounding box center [328, 185] width 399 height 17
click at [482, 141] on td "País de residencia : -" at bounding box center [479, 150] width 100 height 19
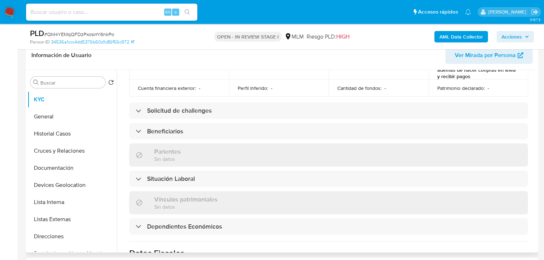
scroll to position [293, 0]
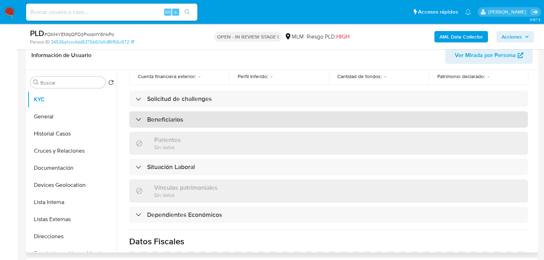
click at [259, 111] on div "Beneficiarios" at bounding box center [328, 119] width 399 height 16
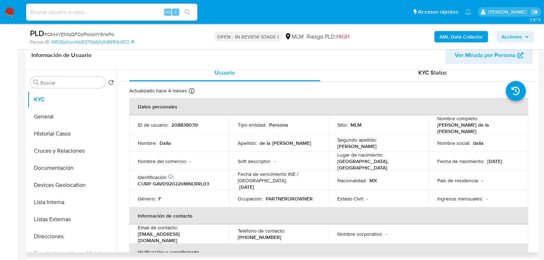
scroll to position [0, 0]
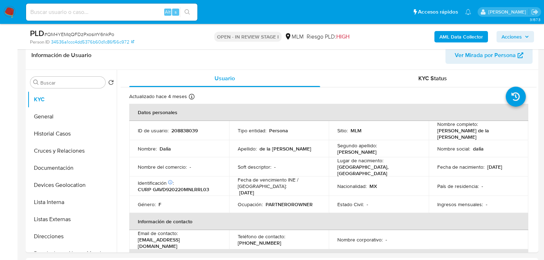
click at [76, 14] on input at bounding box center [111, 11] width 171 height 9
paste input "762364404"
type input "762364404"
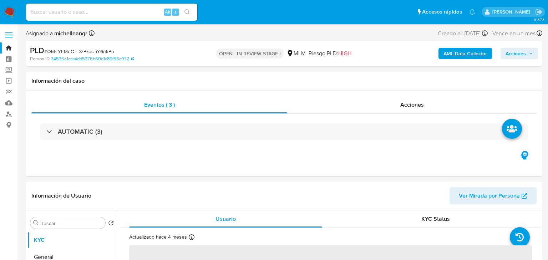
select select "10"
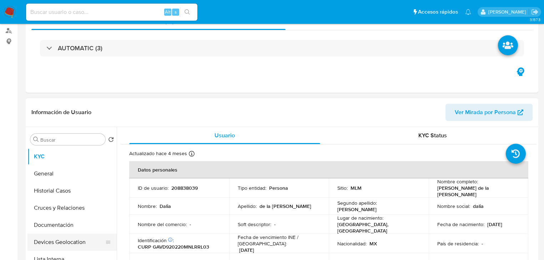
scroll to position [86, 0]
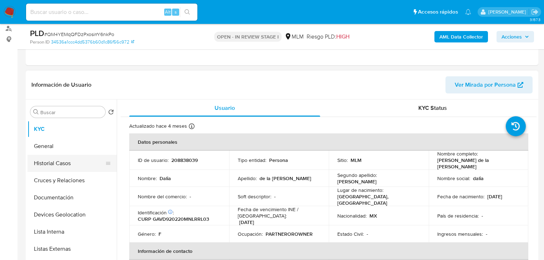
click at [65, 150] on button "General" at bounding box center [71, 146] width 89 height 17
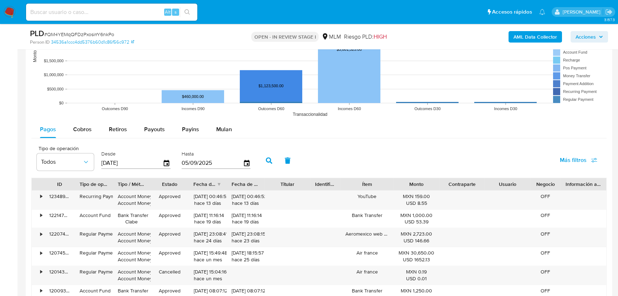
scroll to position [719, 0]
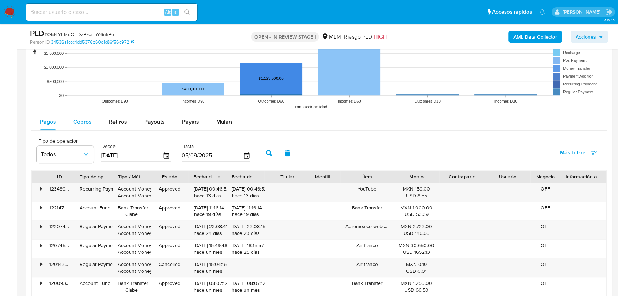
click at [84, 120] on span "Cobros" at bounding box center [82, 121] width 19 height 8
select select "10"
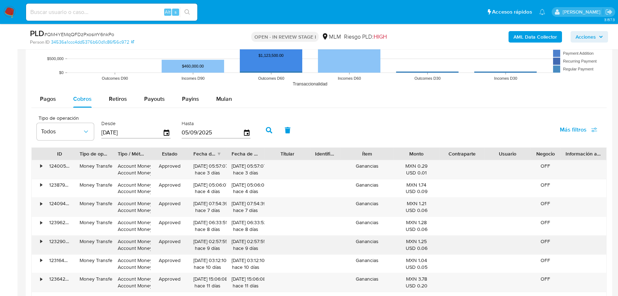
scroll to position [817, 0]
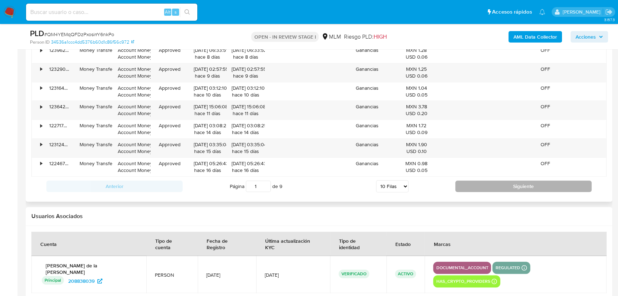
click at [487, 186] on button "Siguiente" at bounding box center [524, 185] width 136 height 11
type input "2"
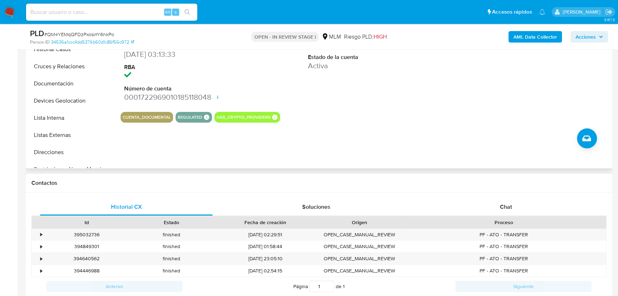
scroll to position [70, 0]
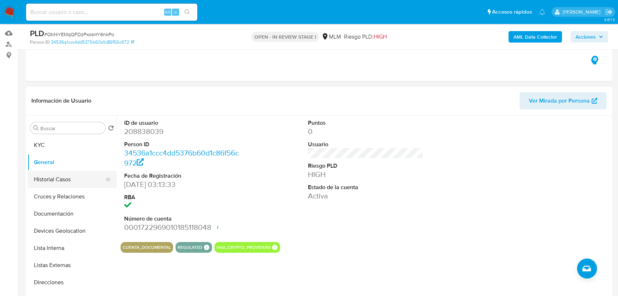
click at [78, 177] on button "Historial Casos" at bounding box center [69, 179] width 84 height 17
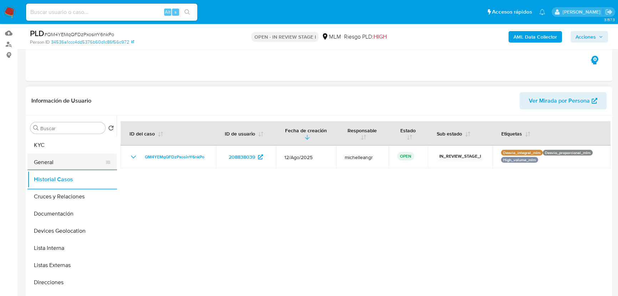
drag, startPoint x: 60, startPoint y: 157, endPoint x: 64, endPoint y: 159, distance: 4.1
click at [61, 157] on button "General" at bounding box center [69, 162] width 84 height 17
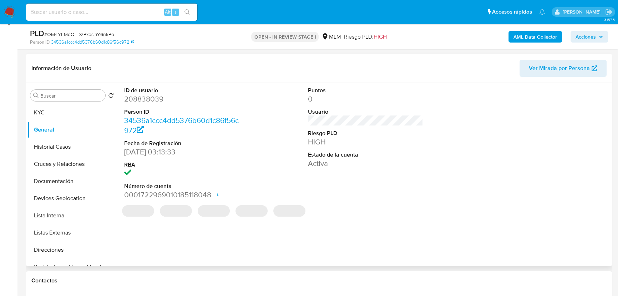
scroll to position [135, 0]
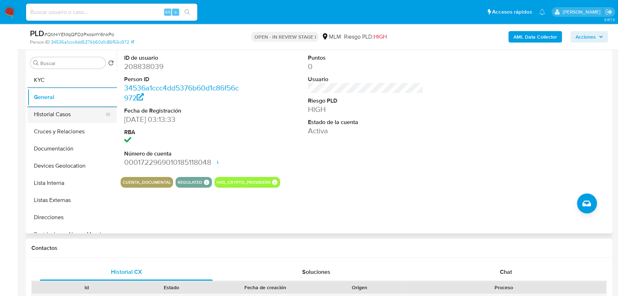
click at [74, 115] on button "Historial Casos" at bounding box center [69, 114] width 84 height 17
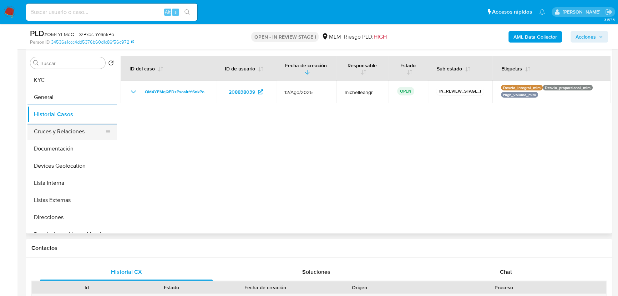
click at [70, 138] on button "Cruces y Relaciones" at bounding box center [69, 131] width 84 height 17
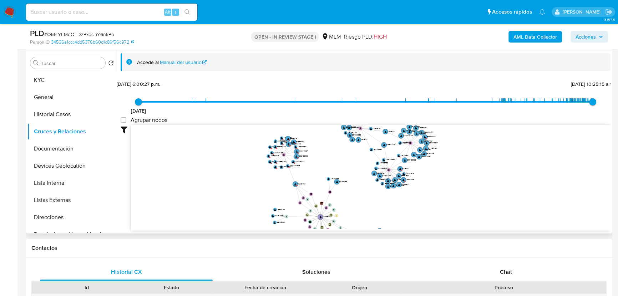
drag, startPoint x: 351, startPoint y: 178, endPoint x: 367, endPoint y: 196, distance: 24.0
click at [367, 196] on icon "device-679af51bf59cd55f5fefde0f  user-208838039  208838039 device-612d8825088…" at bounding box center [371, 177] width 480 height 104
click at [296, 182] on text "" at bounding box center [296, 183] width 2 height 2
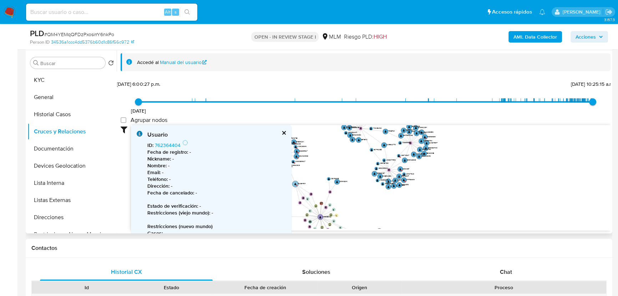
click at [295, 182] on text "" at bounding box center [296, 183] width 2 height 2
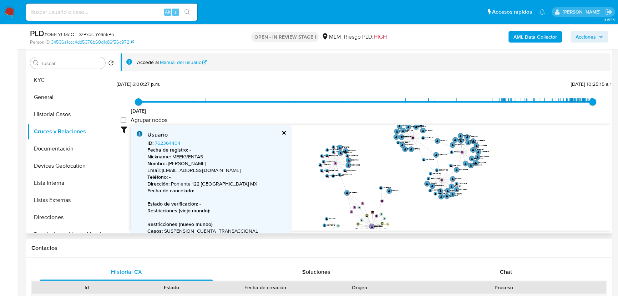
drag, startPoint x: 366, startPoint y: 186, endPoint x: 400, endPoint y: 194, distance: 35.6
click at [400, 194] on icon "device-679af51bf59cd55f5fefde0f  user-208838039  208838039 device-612d8825088…" at bounding box center [371, 177] width 480 height 104
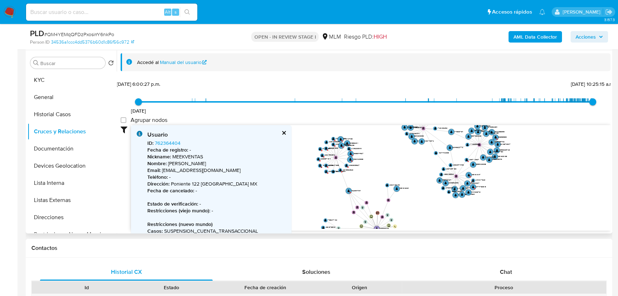
drag, startPoint x: 393, startPoint y: 183, endPoint x: 422, endPoint y: 187, distance: 29.2
click at [422, 187] on icon "device-679af51bf59cd55f5fefde0f  user-208838039  208838039 device-612d8825088…" at bounding box center [371, 177] width 480 height 104
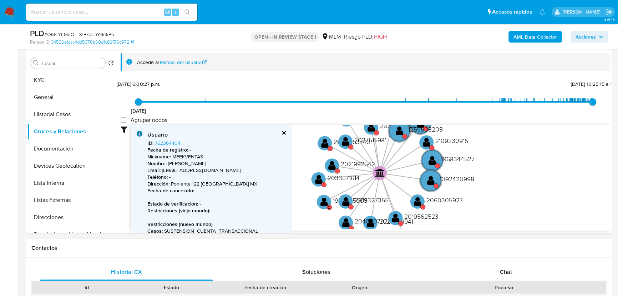
drag, startPoint x: 403, startPoint y: 182, endPoint x: 557, endPoint y: 250, distance: 168.4
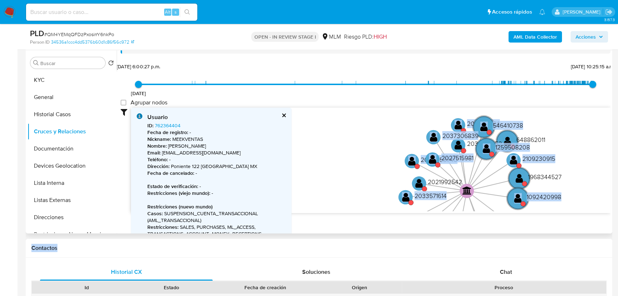
scroll to position [21, 0]
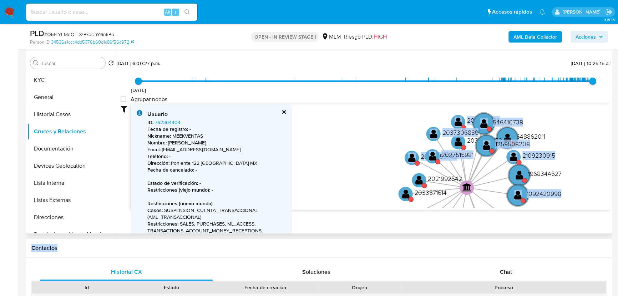
drag, startPoint x: 548, startPoint y: 241, endPoint x: 475, endPoint y: 171, distance: 101.5
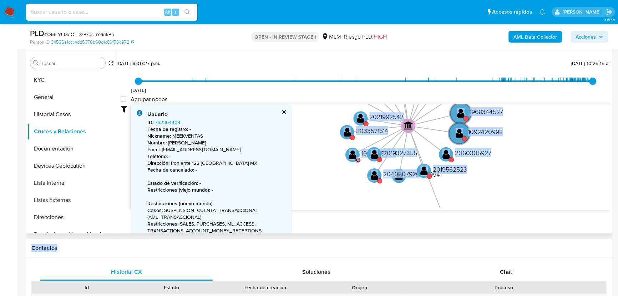
drag, startPoint x: 462, startPoint y: 173, endPoint x: 399, endPoint y: 106, distance: 91.4
click at [399, 106] on icon "device-679af51bf59cd55f5fefde0f  user-208838039  208838039 device-612d8825088…" at bounding box center [371, 156] width 480 height 104
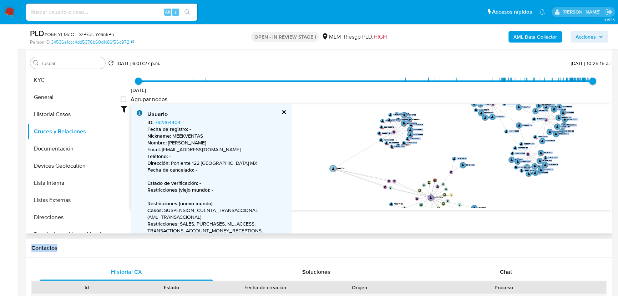
drag, startPoint x: 414, startPoint y: 161, endPoint x: 338, endPoint y: 167, distance: 75.9
click at [338, 167] on text "762364404" at bounding box center [341, 168] width 10 height 2
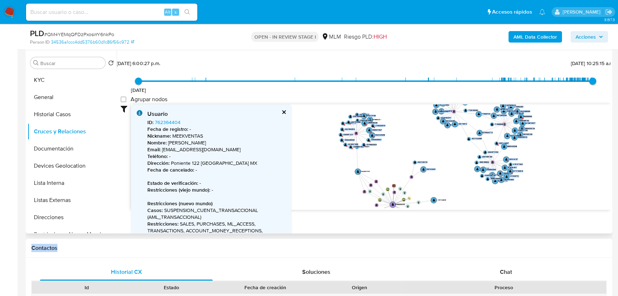
drag, startPoint x: 478, startPoint y: 146, endPoint x: 440, endPoint y: 150, distance: 38.4
click at [440, 150] on icon "device-679af51bf59cd55f5fefde0f  user-208838039  208838039 device-612d8825088…" at bounding box center [371, 156] width 480 height 104
click at [54, 144] on button "Documentación" at bounding box center [69, 148] width 84 height 17
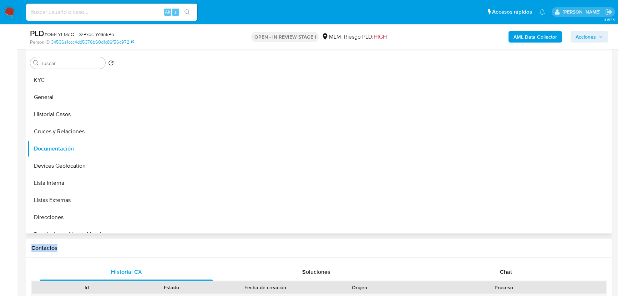
scroll to position [0, 0]
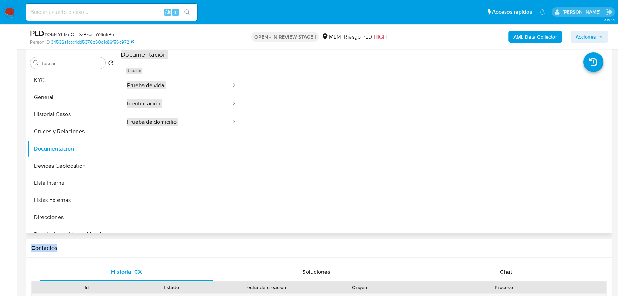
click at [352, 122] on div at bounding box center [427, 173] width 368 height 229
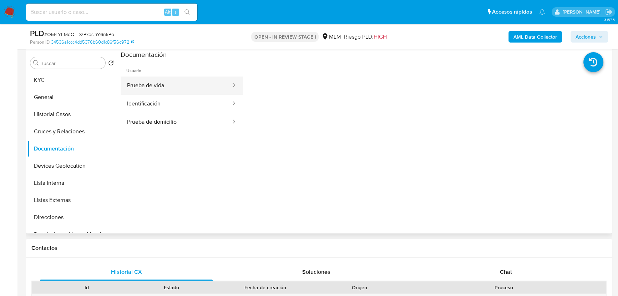
drag, startPoint x: 154, startPoint y: 95, endPoint x: 166, endPoint y: 88, distance: 14.1
click at [156, 94] on ul "Prueba de vida Identificación Prueba de domicilio" at bounding box center [182, 103] width 122 height 55
click at [166, 88] on button "Prueba de vida" at bounding box center [176, 85] width 111 height 18
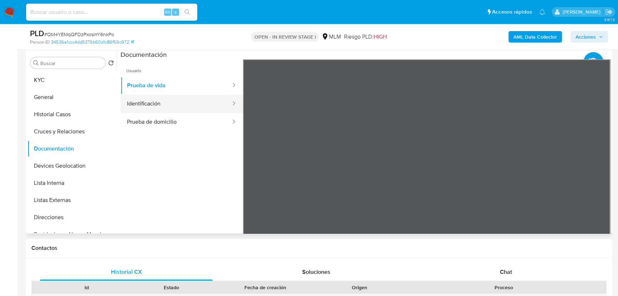
click at [170, 104] on button "Identificación" at bounding box center [176, 104] width 111 height 18
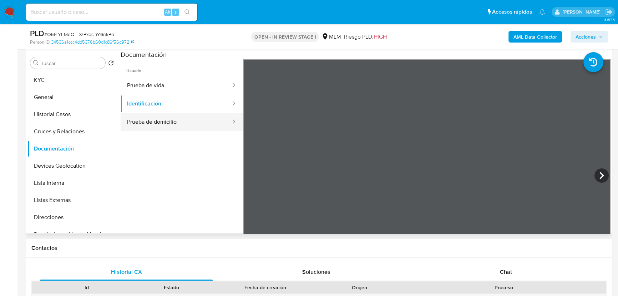
click at [180, 129] on button "Prueba de domicilio" at bounding box center [176, 122] width 111 height 18
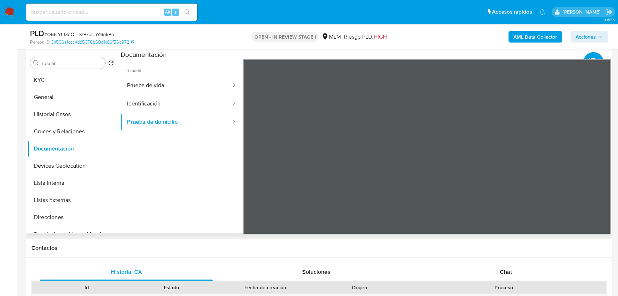
drag, startPoint x: 65, startPoint y: 201, endPoint x: 163, endPoint y: 201, distance: 98.2
click at [65, 201] on button "Listas Externas" at bounding box center [71, 199] width 89 height 17
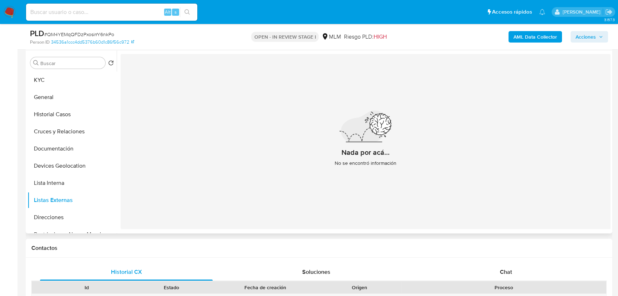
click at [55, 70] on div "Buscar Volver al orden por defecto KYC General Historial Casos Cruces y Relacio…" at bounding box center [71, 142] width 89 height 182
drag, startPoint x: 52, startPoint y: 77, endPoint x: 83, endPoint y: 80, distance: 31.2
click at [52, 77] on button "KYC" at bounding box center [69, 79] width 84 height 17
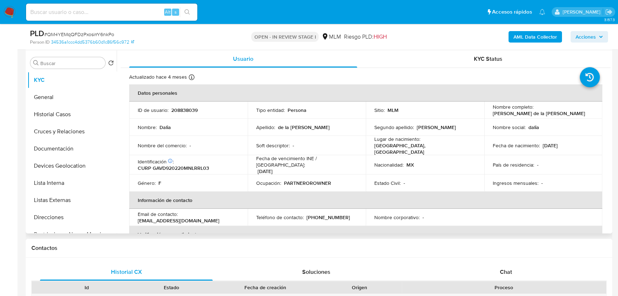
click at [235, 165] on div "Identificación CIC: 132172962 : CURP GAVD920220MNLRRL03" at bounding box center [188, 164] width 101 height 13
drag, startPoint x: 210, startPoint y: 218, endPoint x: 154, endPoint y: 188, distance: 63.1
click at [138, 218] on div "Email de contacto : daliadelagarzav@gmail.com" at bounding box center [188, 217] width 101 height 13
copy p "daliadelagarzav@gmail.com"
click at [322, 214] on p "(81) 19839068" at bounding box center [329, 217] width 44 height 6
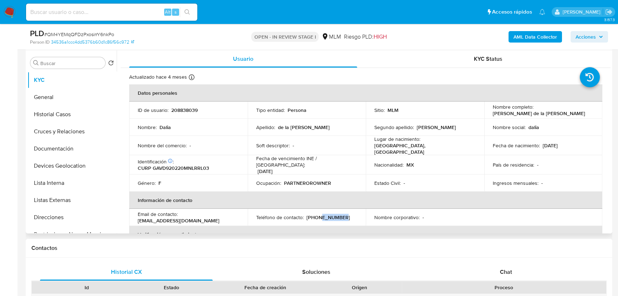
click at [322, 214] on p "(81) 19839068" at bounding box center [329, 217] width 44 height 6
copy p "19839068"
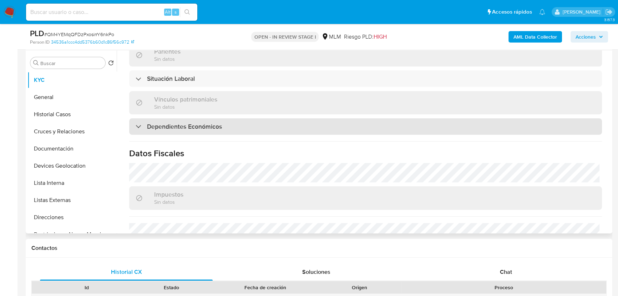
scroll to position [300, 0]
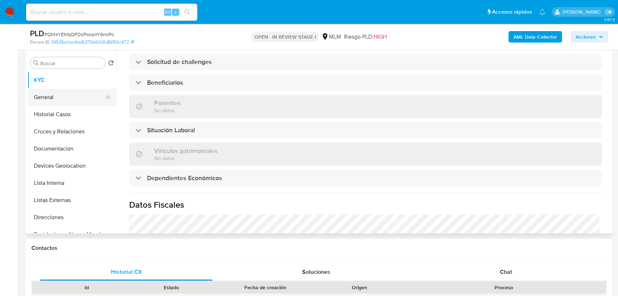
click at [59, 100] on ul "KYC General Historial Casos Cruces y Relaciones Documentación Devices Geolocati…" at bounding box center [71, 151] width 89 height 161
click at [59, 81] on button "KYC" at bounding box center [69, 79] width 84 height 17
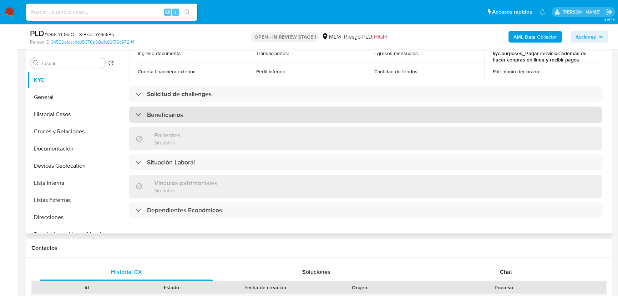
click at [177, 117] on div "Beneficiarios" at bounding box center [365, 114] width 473 height 16
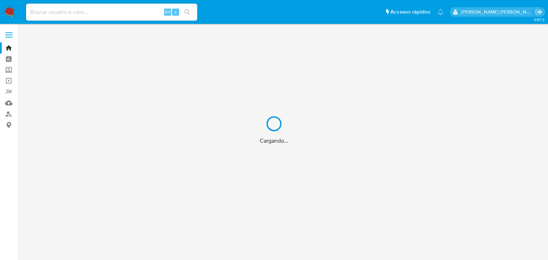
click at [48, 12] on div "Cargando..." at bounding box center [274, 130] width 548 height 260
click at [48, 11] on div "Cargando..." at bounding box center [274, 130] width 548 height 260
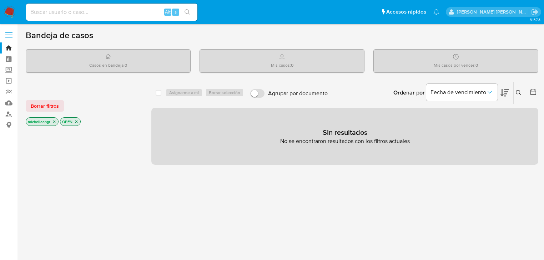
click at [47, 11] on input at bounding box center [111, 11] width 171 height 9
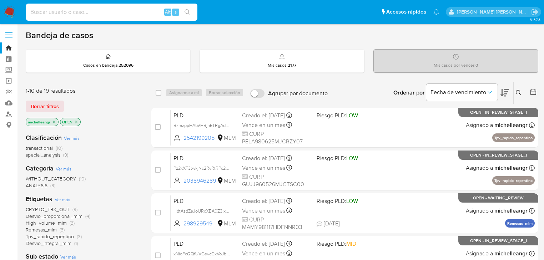
paste input "PdIhBAzL35MvyeUQYIBN9U0D"
type input "PdIhBAzL35MvyeUQYIBN9U0D"
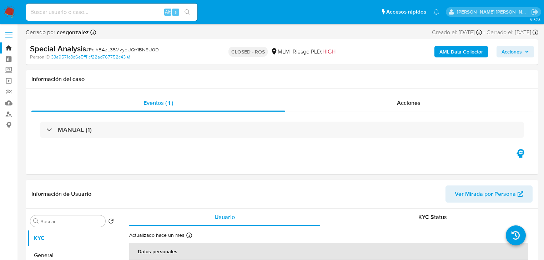
select select "10"
click at [80, 12] on input at bounding box center [111, 11] width 171 height 9
paste input "762364404"
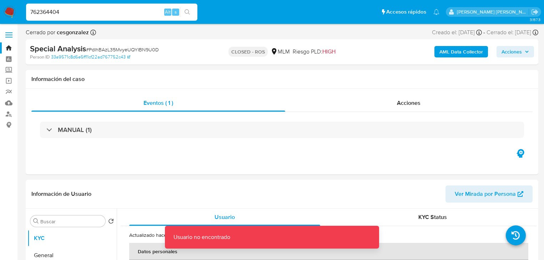
click at [80, 13] on input "762364404" at bounding box center [111, 11] width 171 height 9
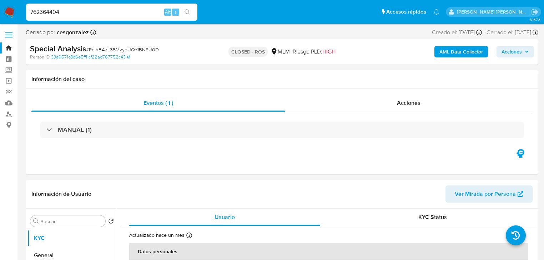
type input "762364404"
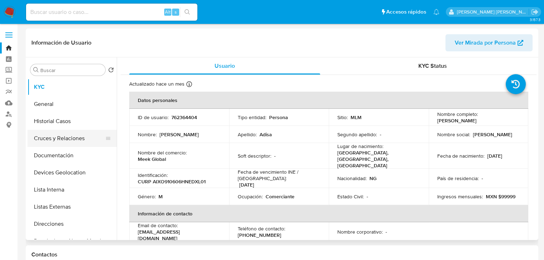
select select "10"
click at [61, 9] on input at bounding box center [111, 11] width 171 height 9
paste input "762364404"
type input "762364404"
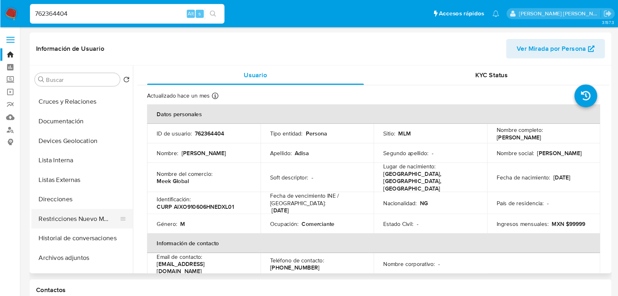
scroll to position [57, 0]
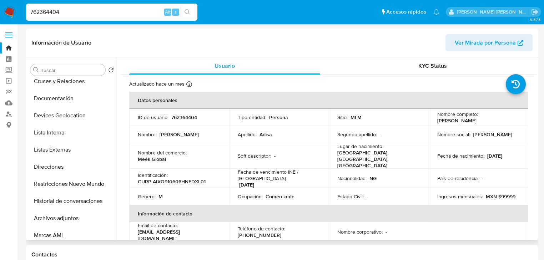
click at [82, 182] on button "Restricciones Nuevo Mundo" at bounding box center [71, 184] width 89 height 17
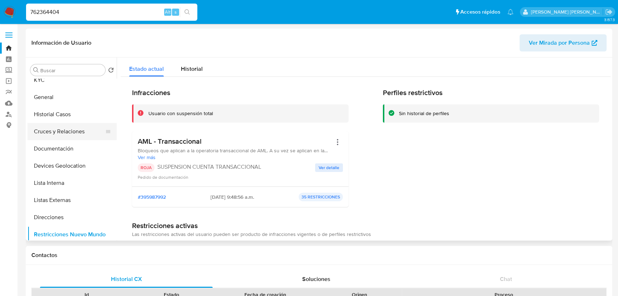
scroll to position [0, 0]
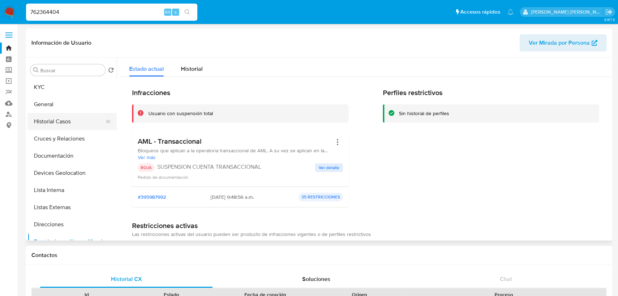
click at [69, 119] on button "Historial Casos" at bounding box center [69, 121] width 84 height 17
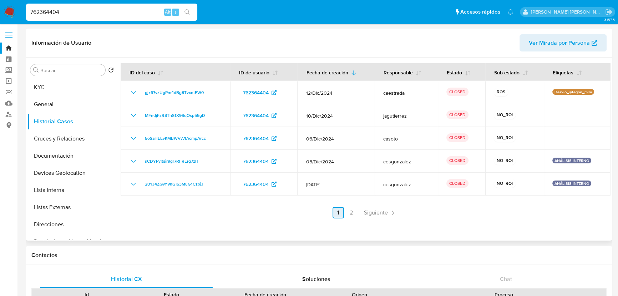
click at [381, 214] on span "Siguiente" at bounding box center [376, 213] width 24 height 6
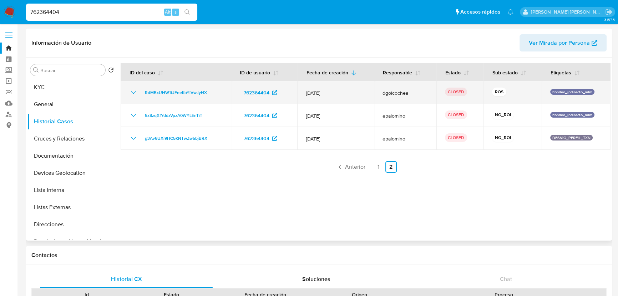
click at [133, 91] on icon "Mostrar/Ocultar" at bounding box center [133, 92] width 9 height 9
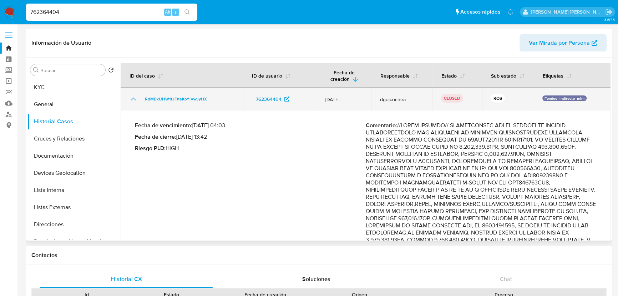
click at [133, 91] on td "RdMBxUHW1tJFneKoYlVwJyHX" at bounding box center [182, 98] width 122 height 23
click at [132, 99] on icon "Mostrar/Ocultar" at bounding box center [133, 98] width 5 height 3
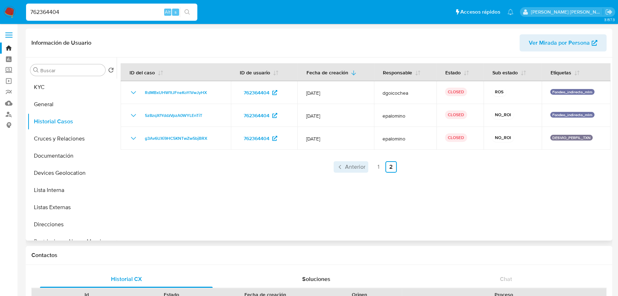
click at [358, 166] on span "Anterior" at bounding box center [355, 167] width 20 height 6
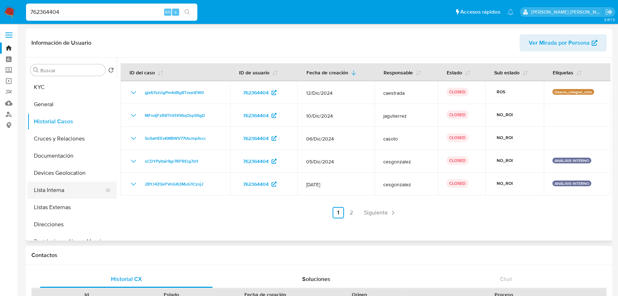
click at [75, 185] on button "Lista Interna" at bounding box center [69, 189] width 84 height 17
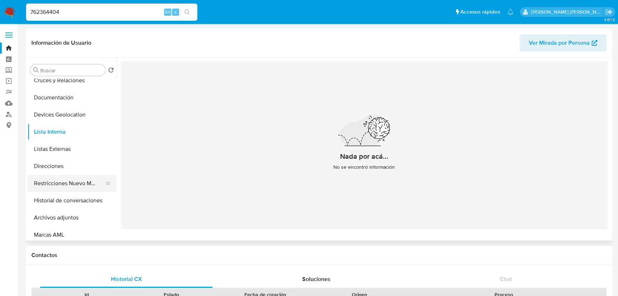
scroll to position [65, 0]
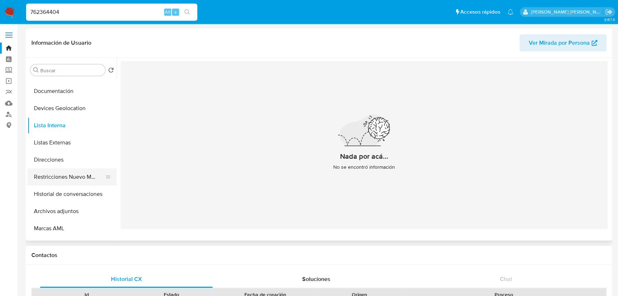
click at [102, 174] on button "Restricciones Nuevo Mundo" at bounding box center [69, 176] width 84 height 17
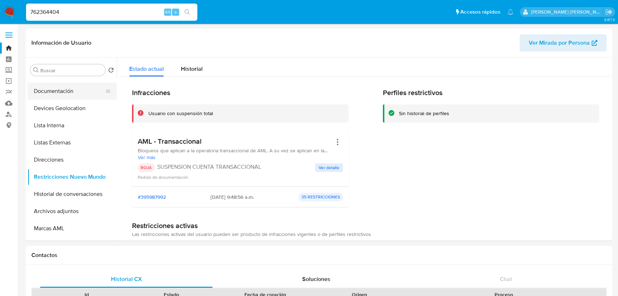
click at [31, 86] on button "Documentación" at bounding box center [69, 90] width 84 height 17
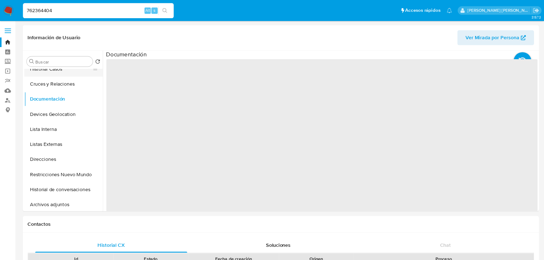
scroll to position [0, 0]
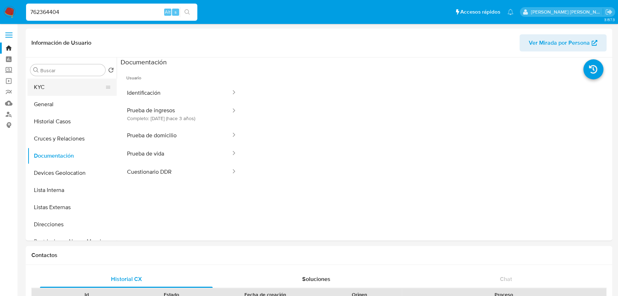
click at [54, 89] on button "KYC" at bounding box center [69, 87] width 84 height 17
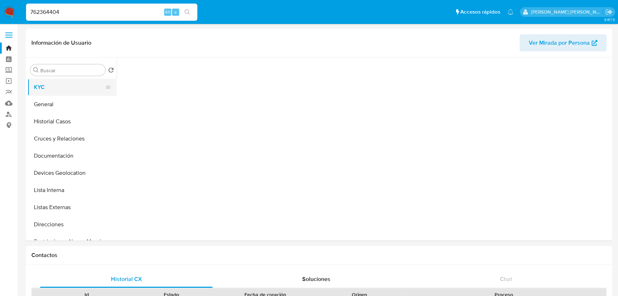
click at [358, 119] on div at bounding box center [366, 146] width 490 height 179
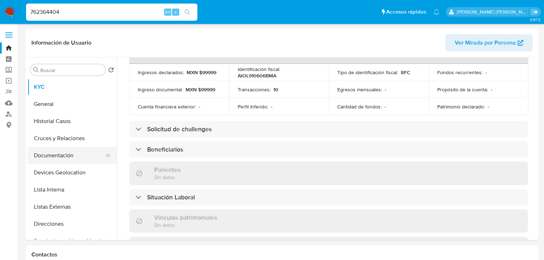
scroll to position [257, 0]
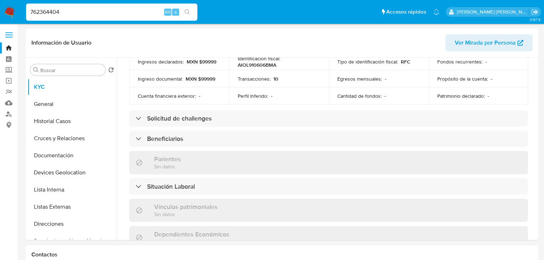
click at [57, 201] on button "Listas Externas" at bounding box center [71, 207] width 89 height 17
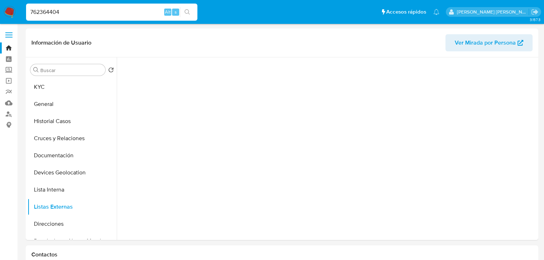
scroll to position [0, 0]
click at [263, 195] on div at bounding box center [327, 148] width 420 height 183
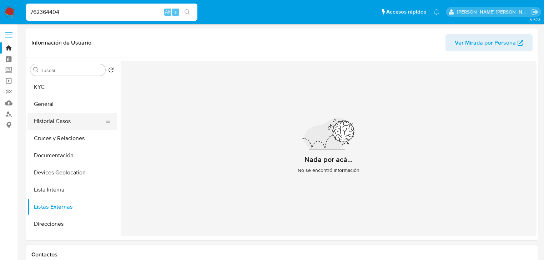
click at [29, 123] on button "Historial Casos" at bounding box center [69, 121] width 84 height 17
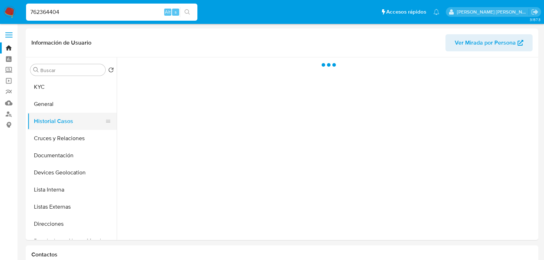
click at [39, 120] on button "Historial Casos" at bounding box center [69, 121] width 84 height 17
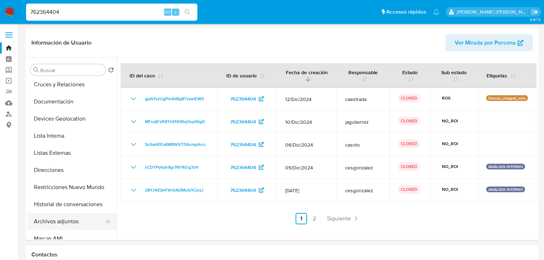
scroll to position [86, 0]
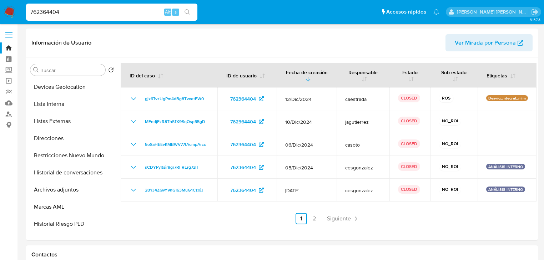
drag, startPoint x: 77, startPoint y: 157, endPoint x: 119, endPoint y: 167, distance: 42.9
click at [77, 157] on button "Restricciones Nuevo Mundo" at bounding box center [71, 155] width 89 height 17
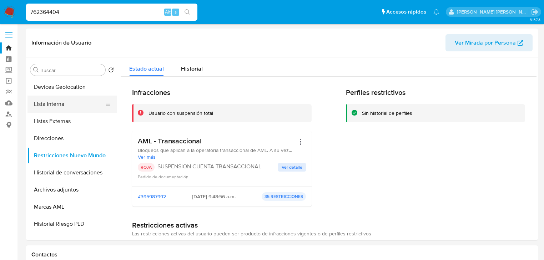
click at [54, 106] on button "Lista Interna" at bounding box center [69, 104] width 84 height 17
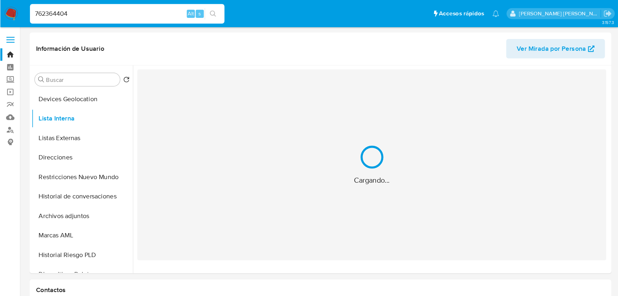
scroll to position [0, 0]
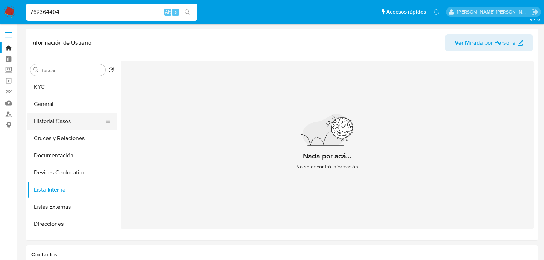
click at [67, 120] on button "Historial Casos" at bounding box center [69, 121] width 84 height 17
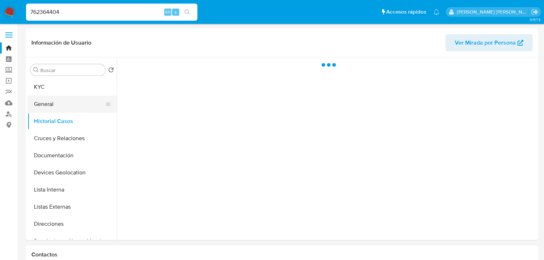
click at [66, 108] on button "General" at bounding box center [69, 104] width 84 height 17
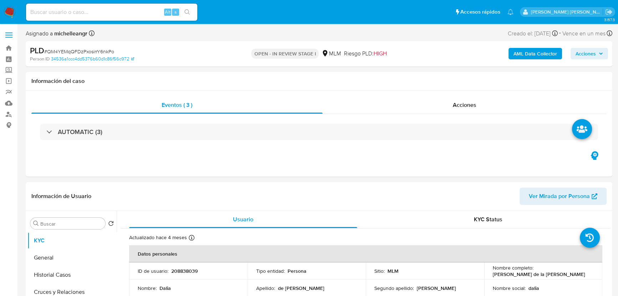
select select "10"
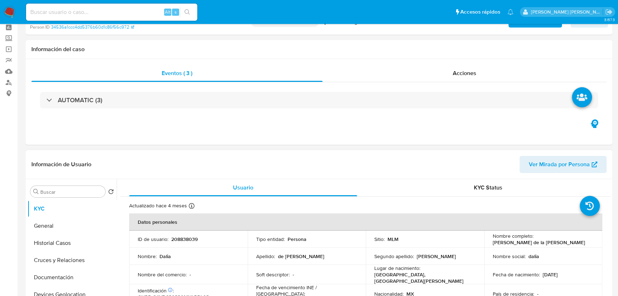
scroll to position [97, 0]
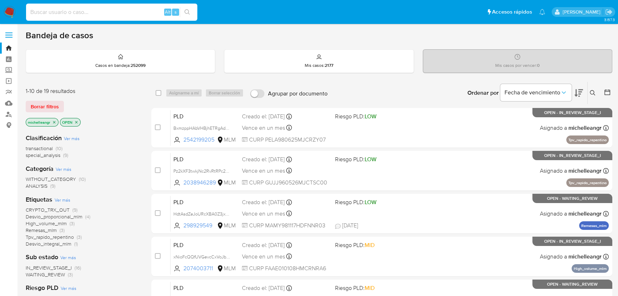
click at [58, 9] on input at bounding box center [111, 11] width 171 height 9
paste input "762364404"
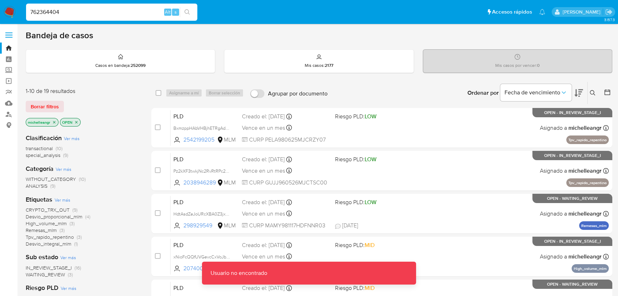
click at [67, 18] on div "762364404 Alt s" at bounding box center [111, 12] width 171 height 17
click at [64, 16] on input "762364404" at bounding box center [111, 11] width 171 height 9
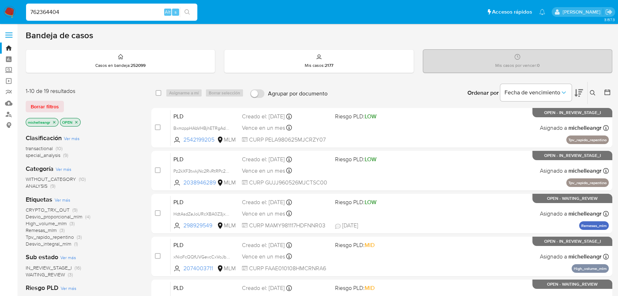
type input "762364404"
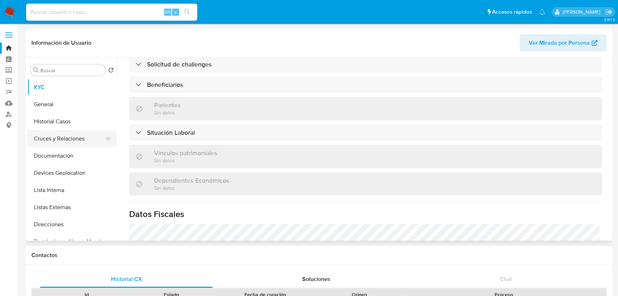
scroll to position [298, 0]
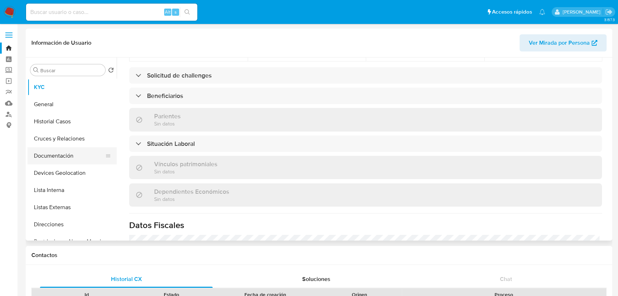
select select "10"
click at [74, 157] on button "Documentación" at bounding box center [69, 155] width 84 height 17
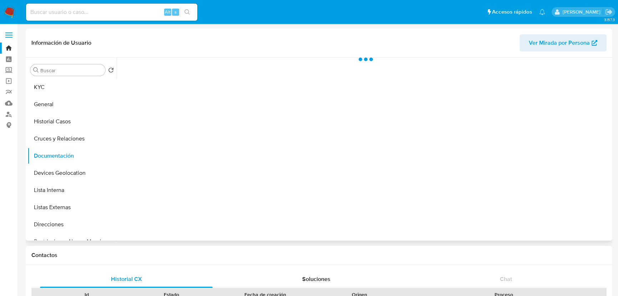
scroll to position [0, 0]
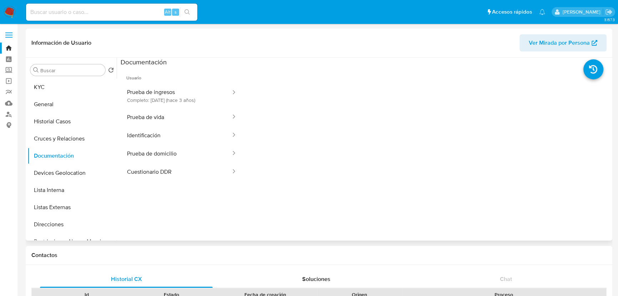
drag, startPoint x: 183, startPoint y: 117, endPoint x: 239, endPoint y: 127, distance: 56.2
click at [183, 118] on button "Prueba de vida" at bounding box center [176, 117] width 111 height 18
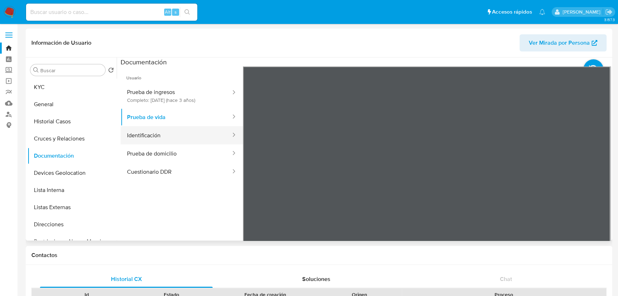
click at [171, 136] on button "Identificación" at bounding box center [176, 135] width 111 height 18
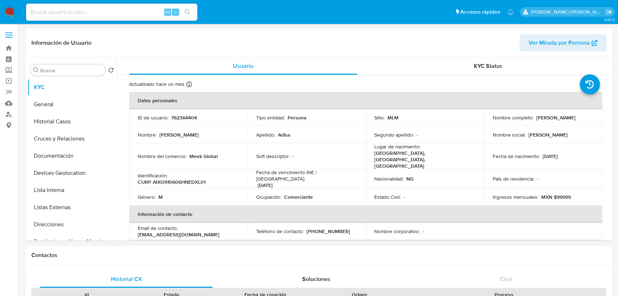
select select "10"
click at [8, 71] on label "Screening" at bounding box center [42, 70] width 85 height 11
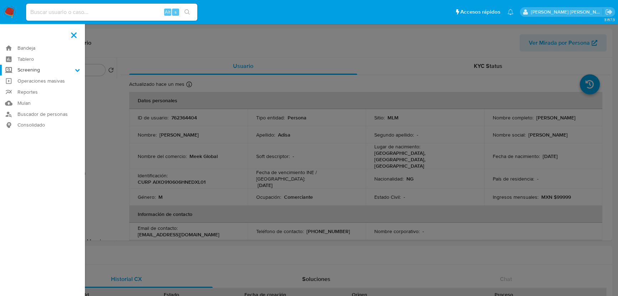
click at [0, 0] on input "Screening" at bounding box center [0, 0] width 0 height 0
click at [42, 99] on link "Herramientas" at bounding box center [42, 98] width 85 height 9
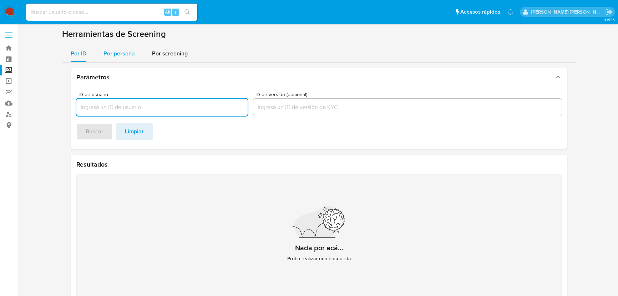
click at [118, 50] on span "Por persona" at bounding box center [119, 53] width 31 height 8
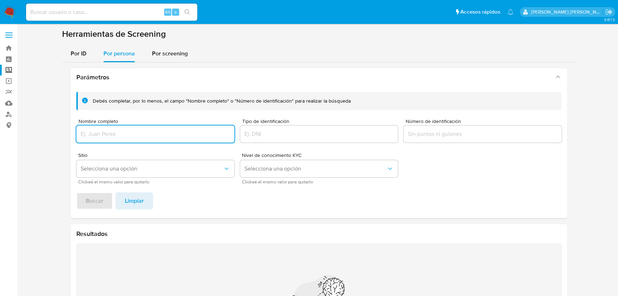
click at [100, 135] on input "Nombre completo" at bounding box center [155, 133] width 158 height 9
click at [121, 167] on span "Selecciona una opción" at bounding box center [152, 168] width 142 height 7
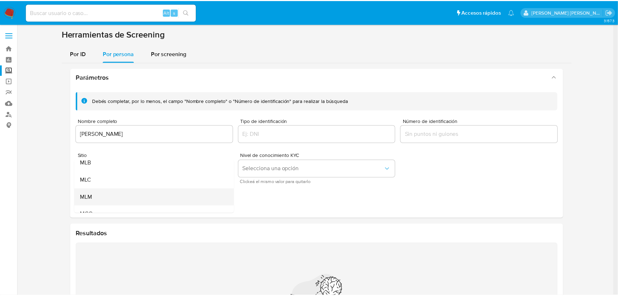
scroll to position [32, 0]
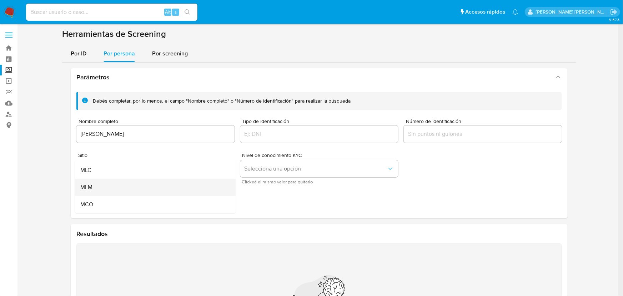
click at [105, 182] on div "MLM" at bounding box center [152, 187] width 145 height 17
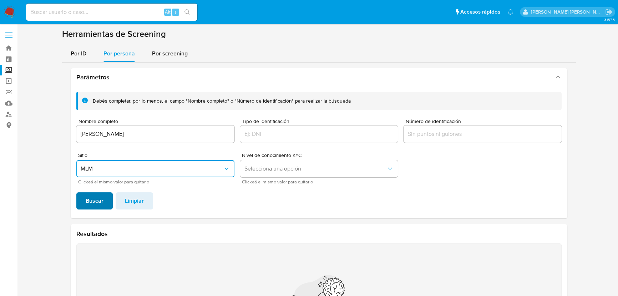
click at [87, 200] on span "Buscar" at bounding box center [95, 201] width 18 height 16
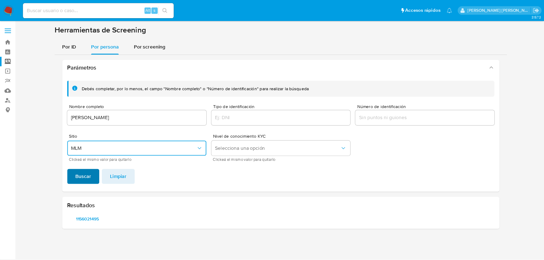
scroll to position [0, 0]
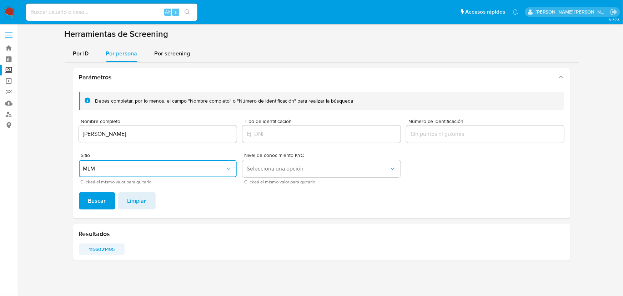
click at [102, 250] on span "1156021495" at bounding box center [102, 249] width 36 height 10
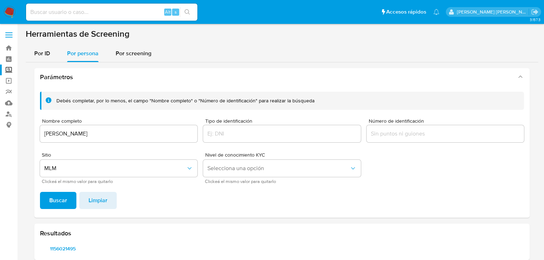
click at [119, 139] on div "[PERSON_NAME]" at bounding box center [118, 133] width 157 height 17
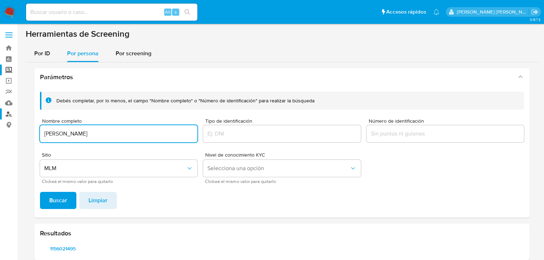
drag, startPoint x: 120, startPoint y: 136, endPoint x: 2, endPoint y: 117, distance: 119.4
click at [0, 119] on section "Bandeja Tablero Screening Búsqueda en Listas Watchlist Herramientas Operaciones…" at bounding box center [272, 135] width 544 height 271
type input "[PERSON_NAME] [PERSON_NAME]"
click at [50, 194] on span "Buscar" at bounding box center [58, 201] width 18 height 16
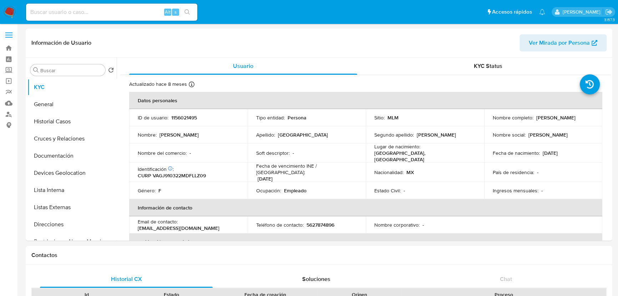
select select "10"
click at [366, 216] on td "Nombre corporativo : -" at bounding box center [425, 224] width 119 height 17
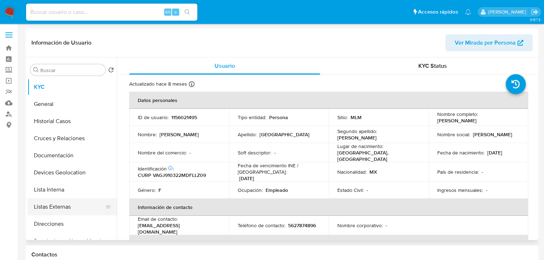
drag, startPoint x: 77, startPoint y: 214, endPoint x: 81, endPoint y: 207, distance: 8.6
click at [77, 210] on button "Listas Externas" at bounding box center [69, 207] width 84 height 17
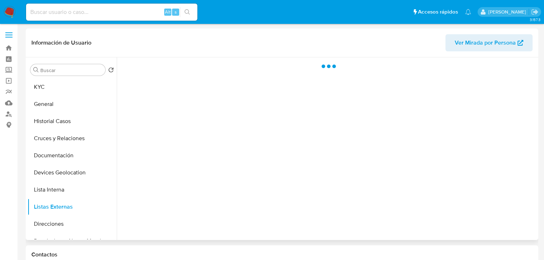
click at [211, 195] on div at bounding box center [327, 148] width 420 height 183
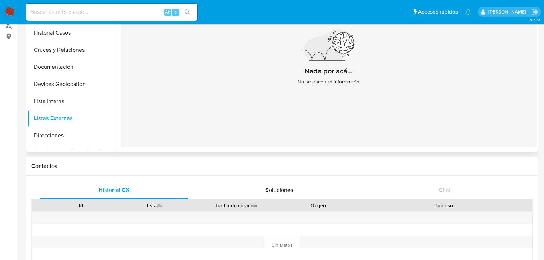
scroll to position [34, 0]
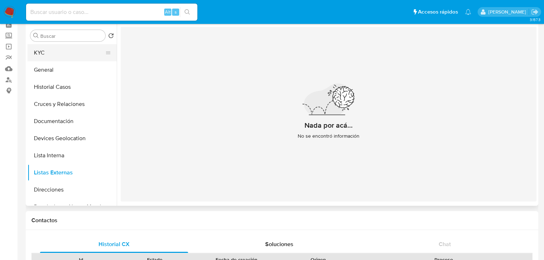
click at [59, 53] on button "KYC" at bounding box center [69, 52] width 84 height 17
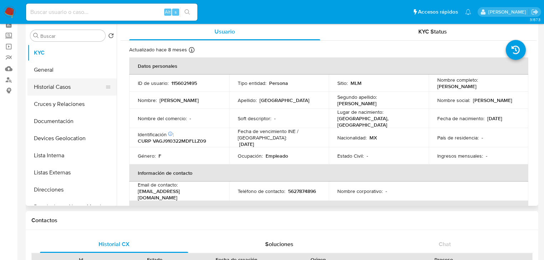
drag, startPoint x: 83, startPoint y: 84, endPoint x: 91, endPoint y: 84, distance: 7.5
click at [84, 84] on button "Historial Casos" at bounding box center [69, 87] width 84 height 17
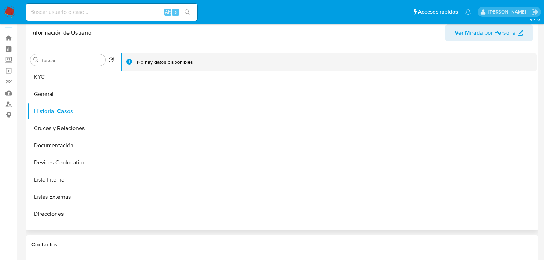
scroll to position [0, 0]
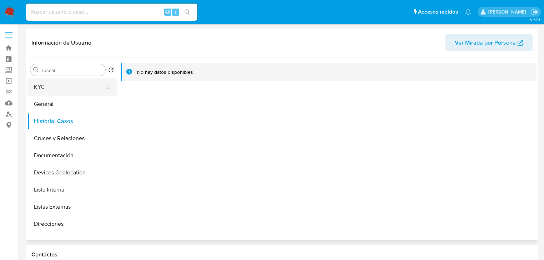
click at [55, 80] on button "KYC" at bounding box center [69, 87] width 84 height 17
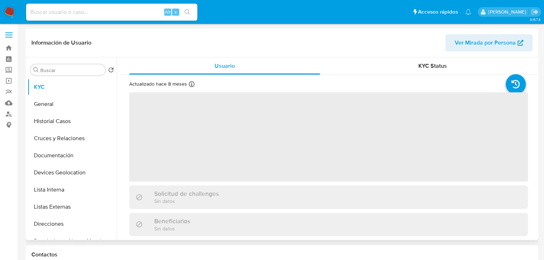
click at [275, 147] on span "‌" at bounding box center [328, 136] width 399 height 89
click at [235, 157] on span "‌" at bounding box center [328, 136] width 399 height 89
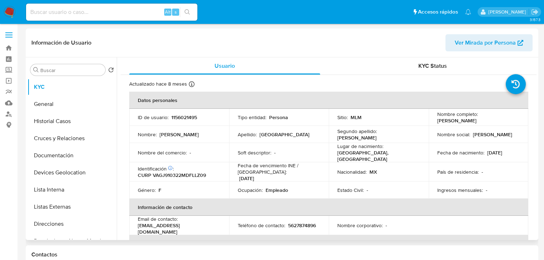
click at [180, 113] on td "ID de usuario : 1156021495" at bounding box center [179, 117] width 100 height 17
click at [181, 119] on p "1156021495" at bounding box center [184, 117] width 26 height 6
click at [76, 166] on button "Devices Geolocation" at bounding box center [69, 172] width 84 height 17
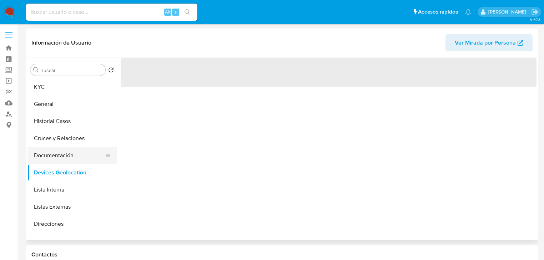
drag, startPoint x: 77, startPoint y: 157, endPoint x: 78, endPoint y: 152, distance: 5.0
click at [78, 156] on button "Documentación" at bounding box center [69, 155] width 84 height 17
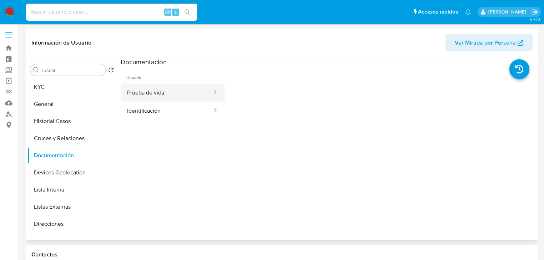
drag, startPoint x: 157, startPoint y: 96, endPoint x: 215, endPoint y: 101, distance: 57.7
click at [171, 94] on button "Prueba de vida" at bounding box center [167, 93] width 92 height 18
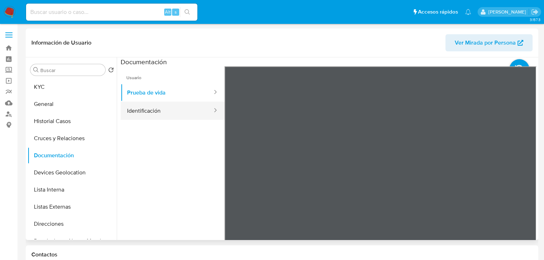
drag, startPoint x: 125, startPoint y: 109, endPoint x: 176, endPoint y: 116, distance: 51.2
click at [126, 109] on button "Identificación" at bounding box center [167, 111] width 92 height 18
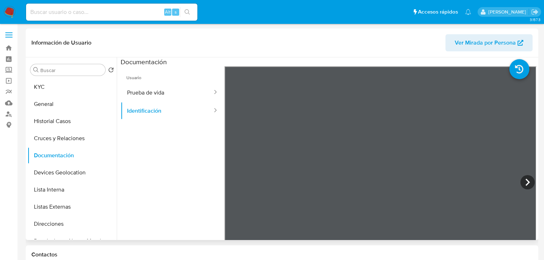
click at [485, 136] on div at bounding box center [381, 183] width 312 height 234
click at [199, 96] on button "Prueba de vida" at bounding box center [167, 93] width 92 height 18
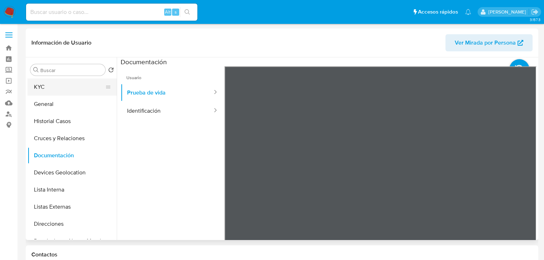
click at [54, 94] on ul "KYC General Historial Casos Cruces y Relaciones Documentación Devices Geolocati…" at bounding box center [71, 159] width 89 height 161
click at [52, 87] on button "KYC" at bounding box center [69, 87] width 84 height 17
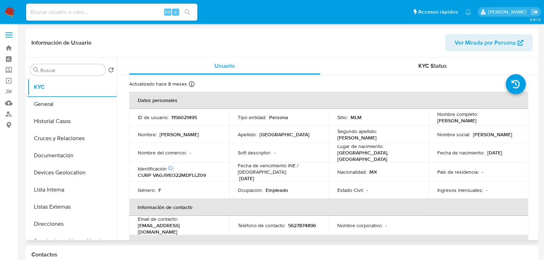
drag, startPoint x: 460, startPoint y: 144, endPoint x: 481, endPoint y: 155, distance: 23.5
click at [466, 146] on td "Fecha de nacimiento : 22/03/1991" at bounding box center [479, 152] width 100 height 19
click at [280, 182] on td "Ocupación : Empleado" at bounding box center [279, 190] width 100 height 17
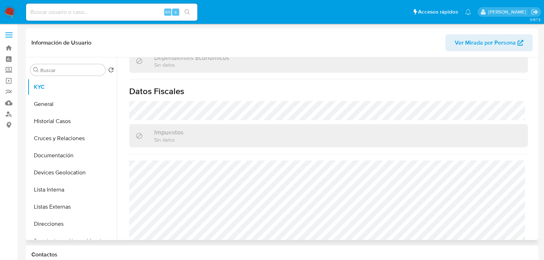
scroll to position [451, 0]
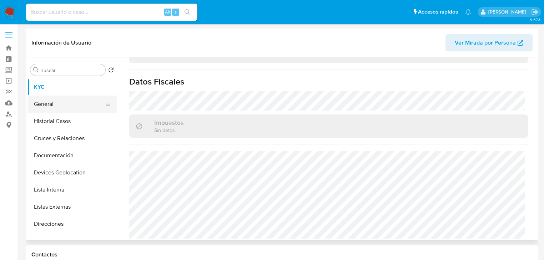
click at [84, 111] on button "General" at bounding box center [69, 104] width 84 height 17
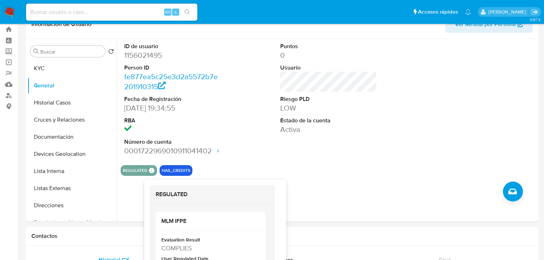
scroll to position [29, 0]
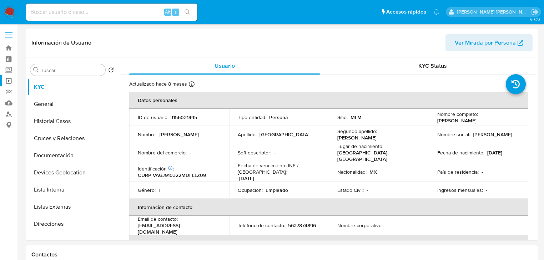
select select "10"
click at [7, 72] on label "Screening" at bounding box center [42, 70] width 85 height 11
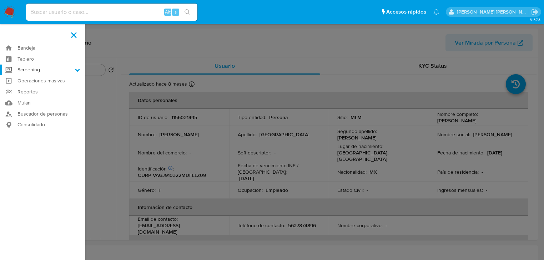
click at [0, 0] on input "Screening" at bounding box center [0, 0] width 0 height 0
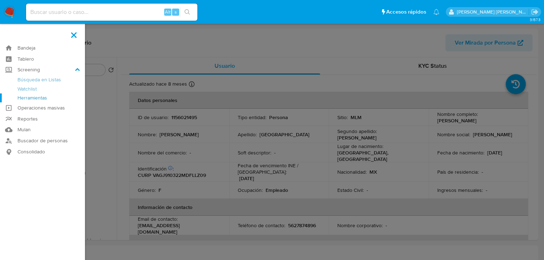
click at [30, 100] on link "Herramientas" at bounding box center [42, 98] width 85 height 9
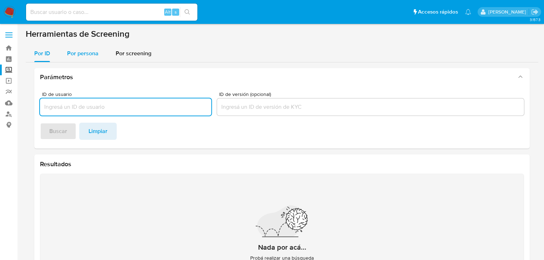
click at [81, 56] on span "Por persona" at bounding box center [82, 53] width 31 height 8
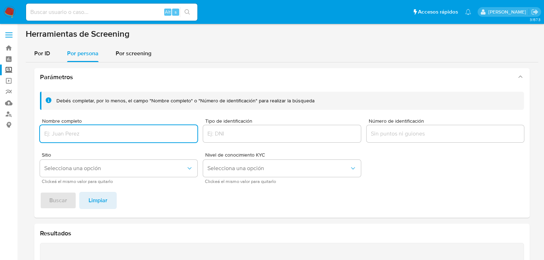
click at [60, 131] on input "Nombre completo" at bounding box center [118, 133] width 157 height 9
click at [96, 131] on input "Nombre completo" at bounding box center [118, 133] width 157 height 9
paste input "DESARROLLADORA DE MERCADOS BALDOR"
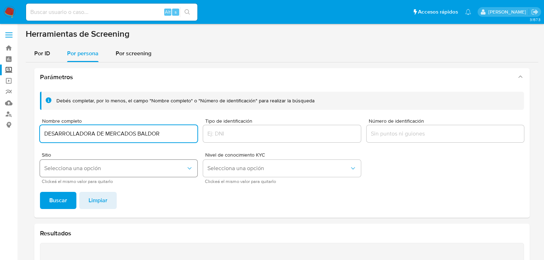
type input "DESARROLLADORA DE MERCADOS BALDOR"
click at [81, 171] on span "Selecciona una opción" at bounding box center [115, 168] width 142 height 7
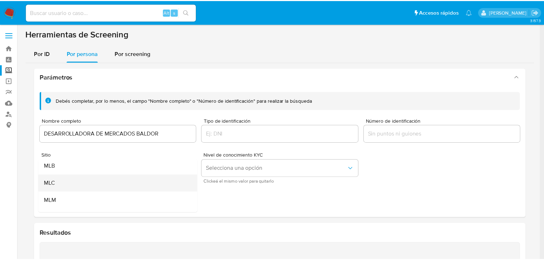
scroll to position [29, 0]
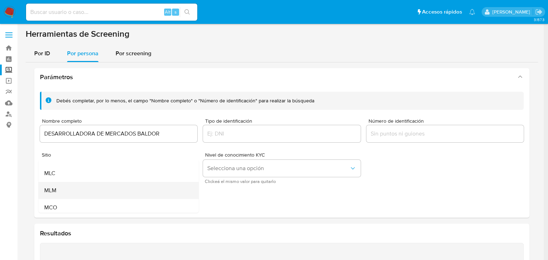
click at [76, 188] on div "MLM" at bounding box center [116, 190] width 145 height 17
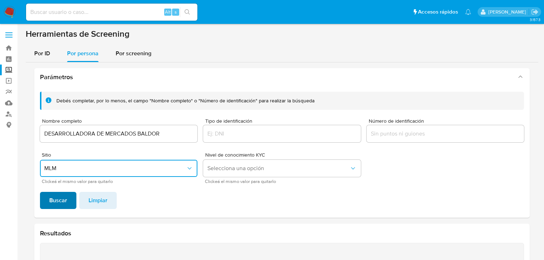
click at [62, 200] on span "Buscar" at bounding box center [58, 201] width 18 height 16
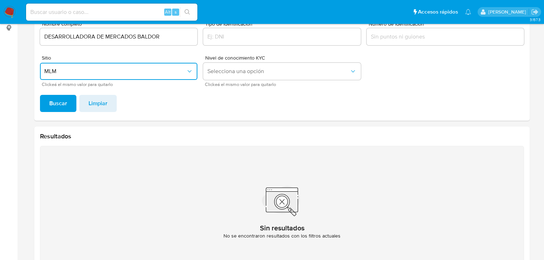
scroll to position [66, 0]
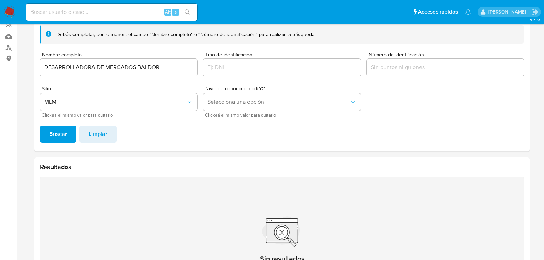
click at [56, 6] on div "Alt s" at bounding box center [111, 12] width 171 height 17
click at [50, 10] on input at bounding box center [111, 11] width 171 height 9
type input "V"
paste input "2548355026"
type input "2548355026"
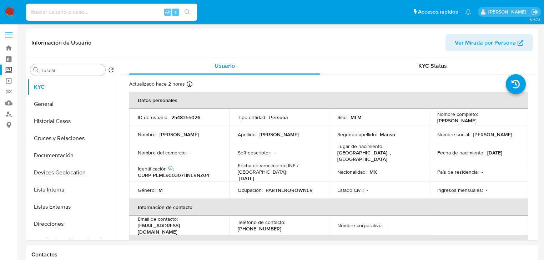
select select "10"
click at [77, 124] on button "Historial Casos" at bounding box center [69, 121] width 84 height 17
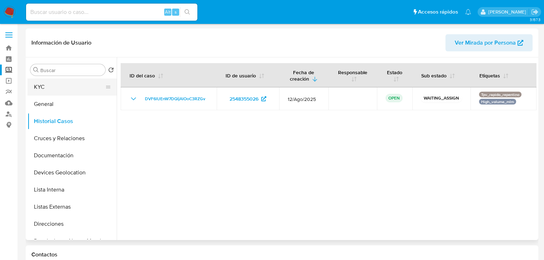
click at [61, 79] on button "KYC" at bounding box center [69, 87] width 84 height 17
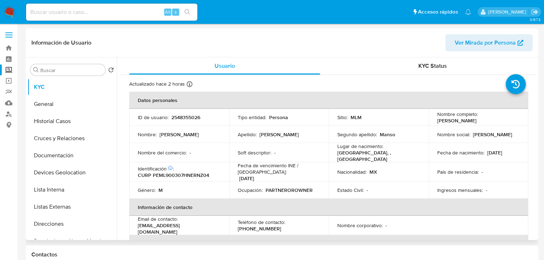
click at [179, 119] on p "2548355026" at bounding box center [185, 117] width 29 height 6
copy p "2548355026"
click at [273, 162] on p "Fecha de vencimiento INE / Pasaporte :" at bounding box center [279, 168] width 83 height 13
click at [74, 116] on button "Historial Casos" at bounding box center [69, 121] width 84 height 17
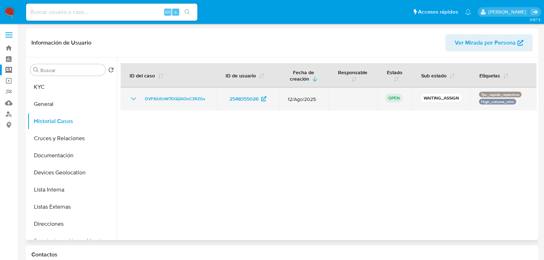
click at [130, 99] on icon "Mostrar/Ocultar" at bounding box center [133, 99] width 9 height 9
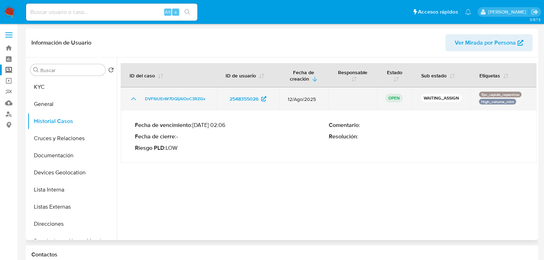
click at [130, 99] on icon "Mostrar/Ocultar" at bounding box center [133, 99] width 9 height 9
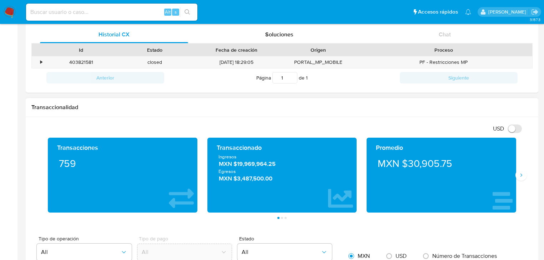
scroll to position [257, 0]
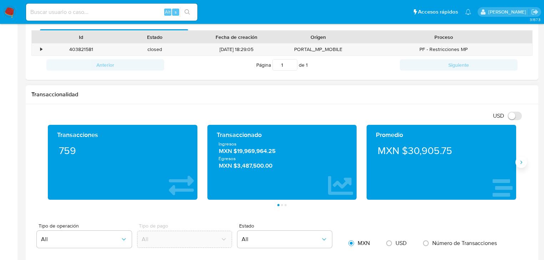
click at [520, 164] on icon "Siguiente" at bounding box center [521, 163] width 6 height 6
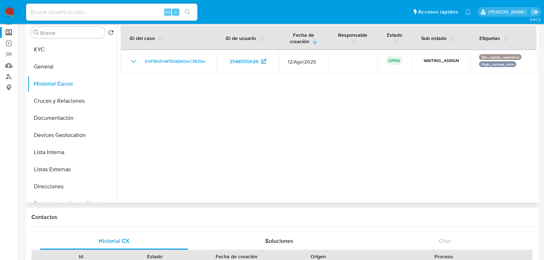
scroll to position [0, 0]
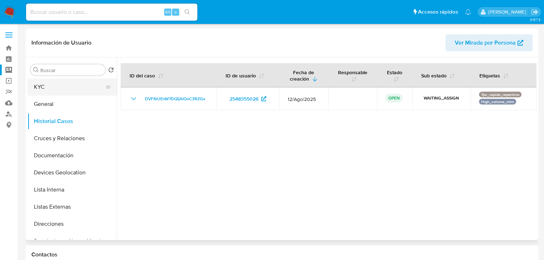
click at [60, 89] on button "KYC" at bounding box center [69, 87] width 84 height 17
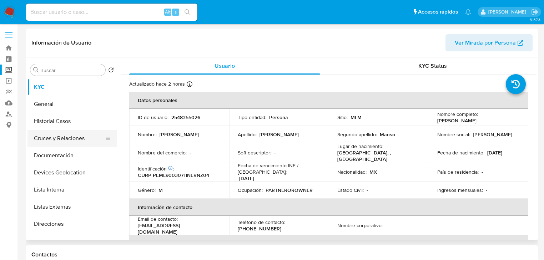
drag, startPoint x: 83, startPoint y: 124, endPoint x: 85, endPoint y: 137, distance: 13.0
click at [84, 124] on button "Historial Casos" at bounding box center [71, 121] width 89 height 17
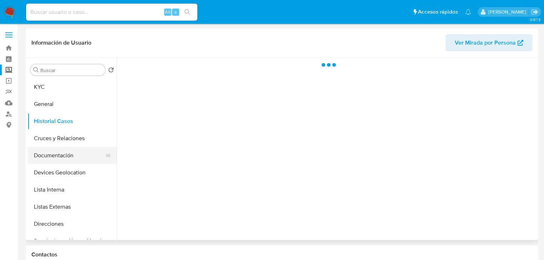
drag, startPoint x: 74, startPoint y: 156, endPoint x: 118, endPoint y: 156, distance: 43.6
click at [74, 155] on button "Documentación" at bounding box center [71, 155] width 89 height 17
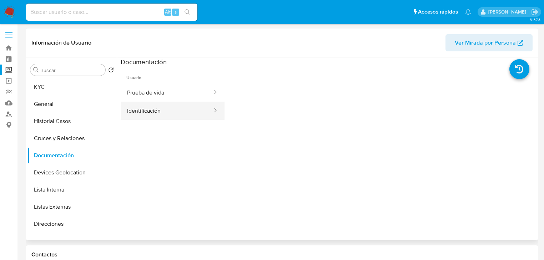
drag, startPoint x: 167, startPoint y: 94, endPoint x: 213, endPoint y: 104, distance: 47.1
click at [170, 93] on button "Prueba de vida" at bounding box center [167, 93] width 92 height 18
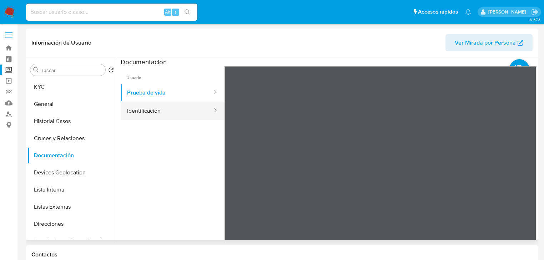
click at [175, 109] on button "Identificación" at bounding box center [167, 111] width 92 height 18
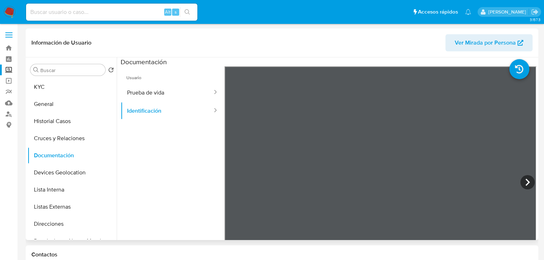
click at [479, 116] on div at bounding box center [381, 183] width 312 height 234
click at [49, 89] on button "KYC" at bounding box center [69, 87] width 84 height 17
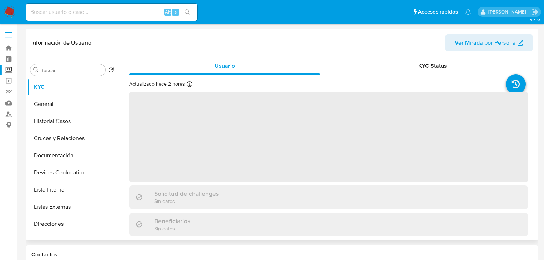
click at [159, 119] on span "‌" at bounding box center [328, 136] width 399 height 89
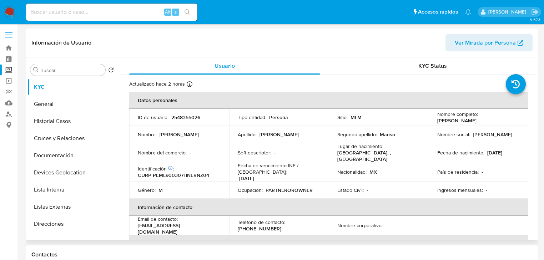
click at [163, 118] on p "ID de usuario :" at bounding box center [153, 117] width 31 height 6
click at [184, 120] on p "2548355026" at bounding box center [185, 117] width 29 height 6
copy p "2548355026"
drag, startPoint x: 304, startPoint y: 192, endPoint x: 274, endPoint y: 170, distance: 37.4
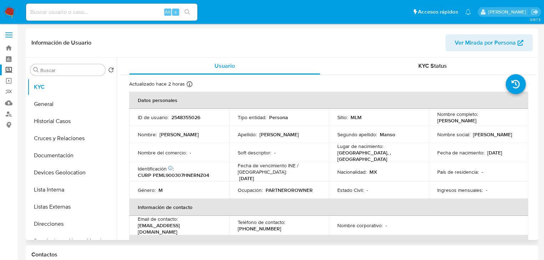
click at [304, 192] on td "Ocupación : PARTNEROROWNER" at bounding box center [279, 190] width 100 height 17
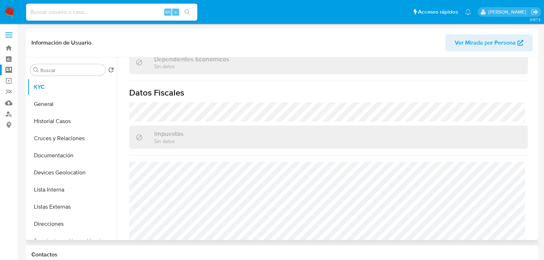
scroll to position [451, 0]
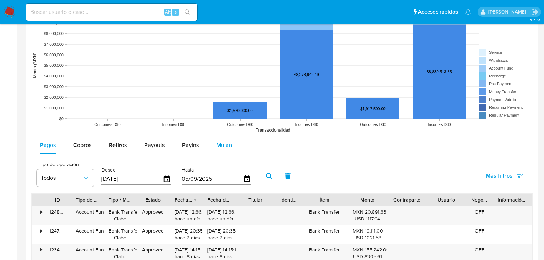
click at [219, 151] on div "Mulan" at bounding box center [224, 145] width 16 height 17
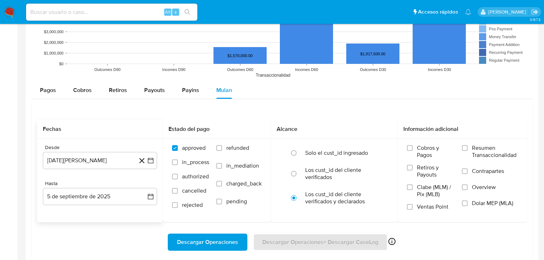
scroll to position [600, 0]
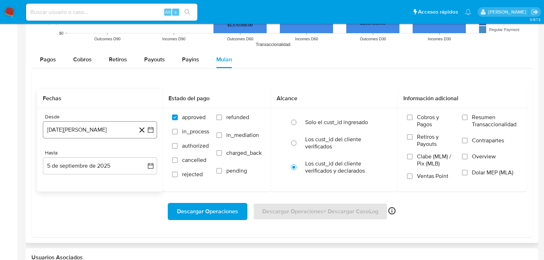
click at [122, 130] on button "5 de agosto de 2024" at bounding box center [100, 129] width 114 height 17
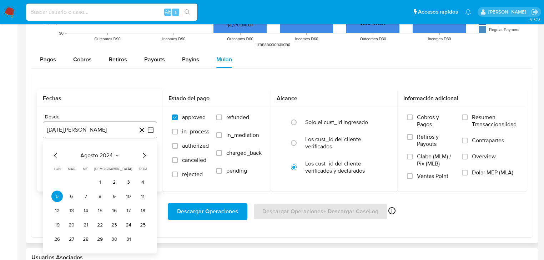
click at [109, 157] on span "agosto 2024" at bounding box center [96, 155] width 32 height 7
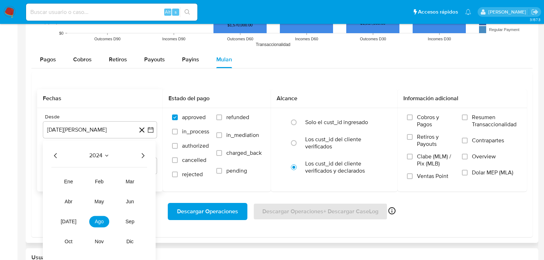
click at [144, 153] on icon "Año siguiente" at bounding box center [143, 156] width 9 height 9
click at [101, 181] on span "feb" at bounding box center [99, 182] width 9 height 6
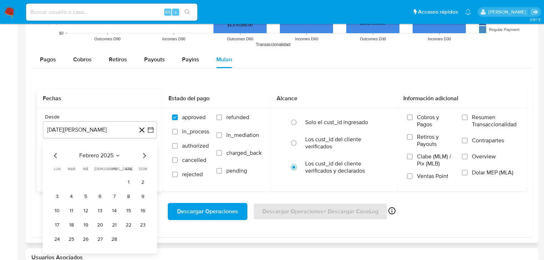
click at [126, 184] on button "1" at bounding box center [128, 182] width 11 height 11
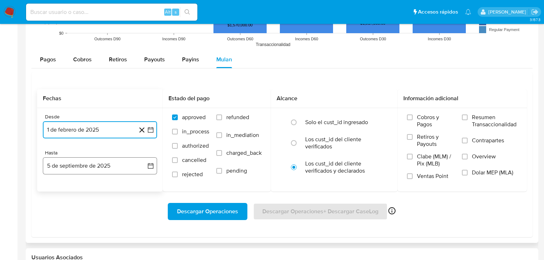
drag, startPoint x: 103, startPoint y: 174, endPoint x: 86, endPoint y: 169, distance: 18.2
click at [104, 172] on button "5 de septiembre de 2025" at bounding box center [100, 165] width 114 height 17
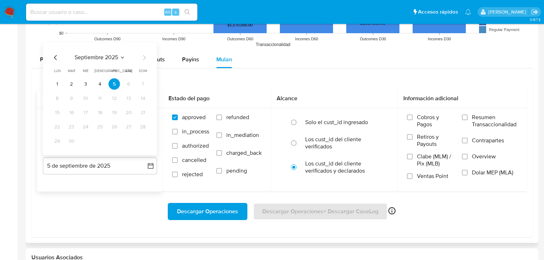
click at [57, 56] on icon "Mes anterior" at bounding box center [55, 58] width 9 height 9
drag, startPoint x: 103, startPoint y: 141, endPoint x: 109, endPoint y: 141, distance: 6.4
click at [103, 141] on button "31" at bounding box center [99, 141] width 11 height 11
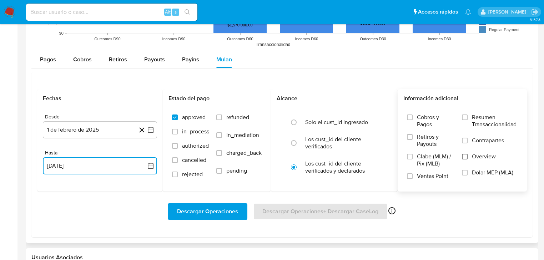
click at [464, 156] on input "Overview" at bounding box center [465, 157] width 6 height 6
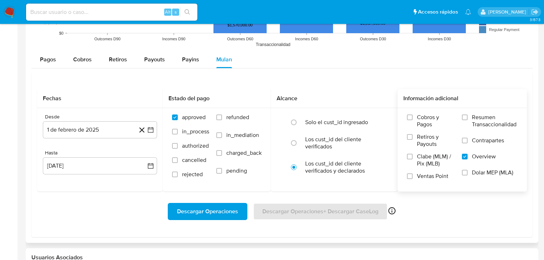
drag, startPoint x: 314, startPoint y: 211, endPoint x: 218, endPoint y: 231, distance: 97.3
click at [219, 231] on div "Descargar Operaciones Descargar Operaciones + Descargar CaseLog Habilitado solo…" at bounding box center [282, 212] width 490 height 40
click at [212, 206] on span "Descargar Operaciones" at bounding box center [207, 212] width 61 height 16
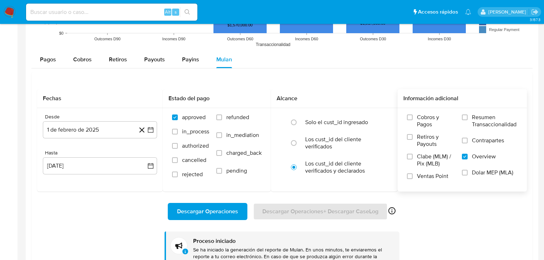
click at [134, 216] on div "Descargar Operaciones Descargar Operaciones + Descargar CaseLog Habilitado solo…" at bounding box center [282, 211] width 490 height 17
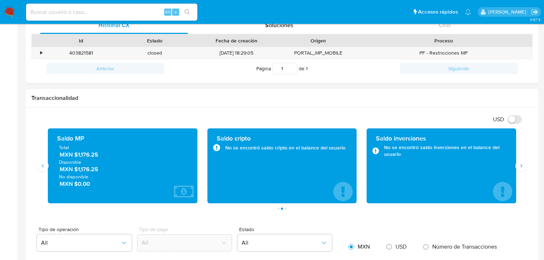
scroll to position [286, 0]
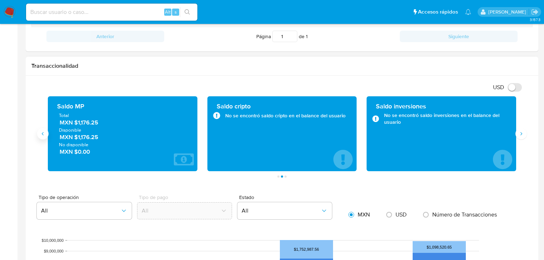
click at [46, 136] on button "Anterior" at bounding box center [42, 133] width 11 height 11
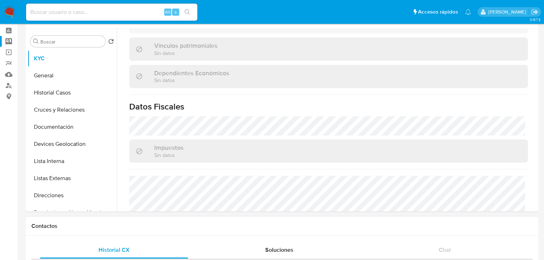
scroll to position [394, 0]
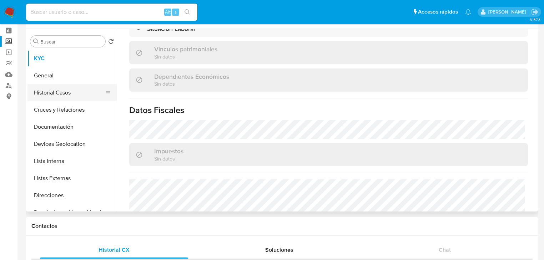
drag, startPoint x: 80, startPoint y: 119, endPoint x: 73, endPoint y: 96, distance: 23.9
click at [80, 113] on ul "KYC General Historial Casos Cruces y Relaciones Documentación Devices Geolocati…" at bounding box center [71, 130] width 89 height 161
click at [73, 91] on button "Historial Casos" at bounding box center [69, 92] width 84 height 17
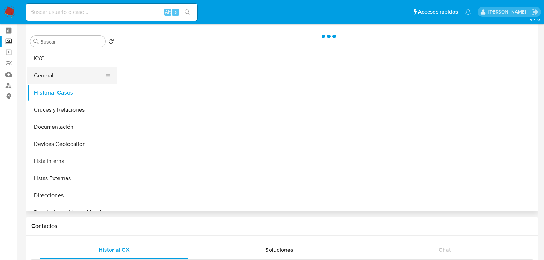
click at [71, 76] on button "General" at bounding box center [69, 75] width 84 height 17
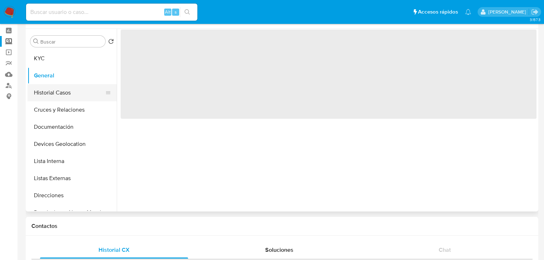
click at [72, 96] on button "Historial Casos" at bounding box center [69, 92] width 84 height 17
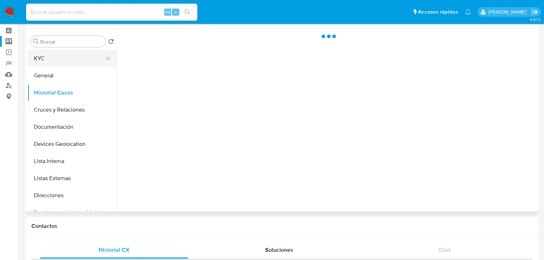
click at [71, 69] on button "General" at bounding box center [71, 75] width 89 height 17
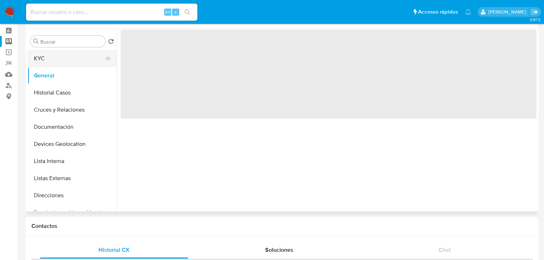
click at [67, 56] on button "KYC" at bounding box center [69, 58] width 84 height 17
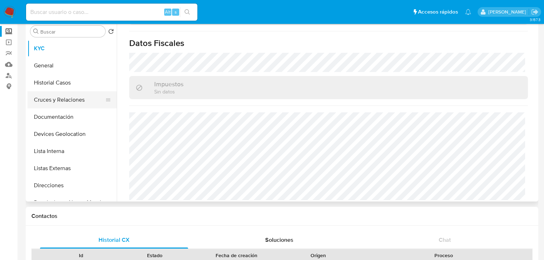
scroll to position [29, 0]
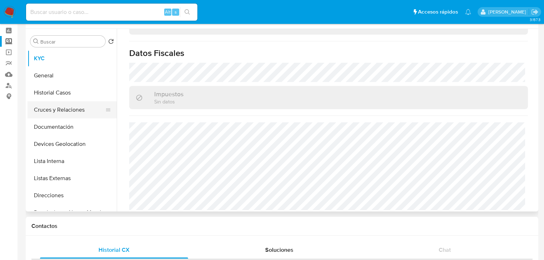
click at [65, 117] on button "Cruces y Relaciones" at bounding box center [69, 109] width 84 height 17
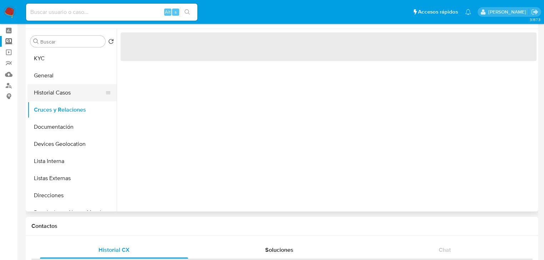
scroll to position [0, 0]
click at [73, 90] on button "Historial Casos" at bounding box center [69, 92] width 84 height 17
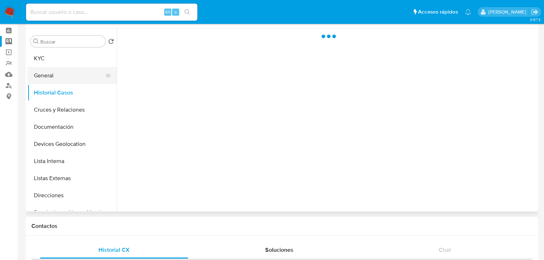
click at [71, 79] on button "General" at bounding box center [69, 75] width 84 height 17
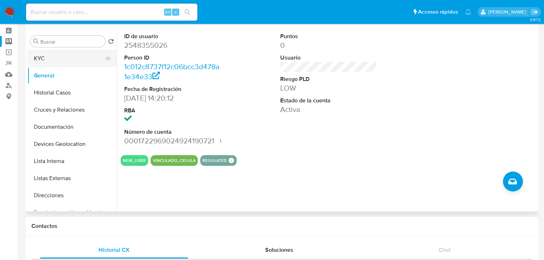
click at [74, 57] on button "KYC" at bounding box center [69, 58] width 84 height 17
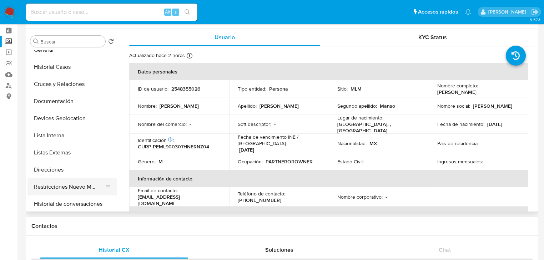
scroll to position [57, 0]
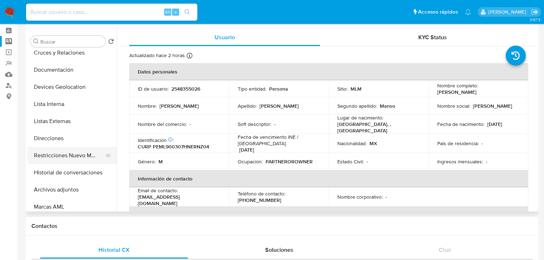
click at [89, 158] on button "Restricciones Nuevo Mundo" at bounding box center [69, 155] width 84 height 17
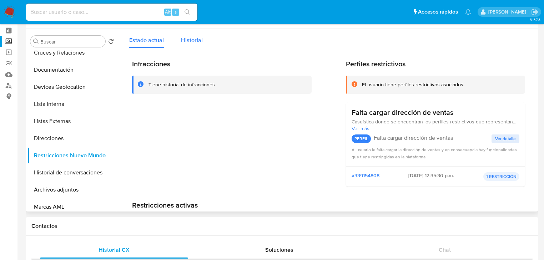
click at [197, 41] on span "Historial" at bounding box center [192, 40] width 22 height 8
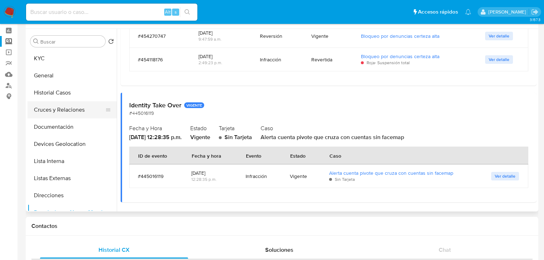
scroll to position [0, 0]
click at [56, 77] on button "General" at bounding box center [69, 75] width 84 height 17
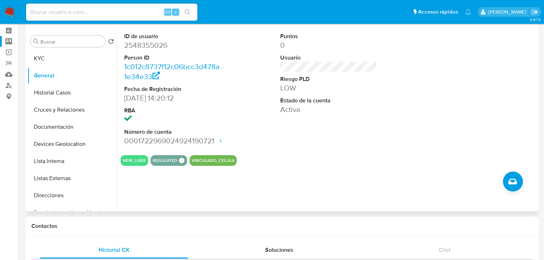
click at [213, 162] on button "VINCULADO_CELULA" at bounding box center [213, 160] width 43 height 3
click at [216, 160] on button "VINCULADO_CELULA" at bounding box center [213, 160] width 43 height 3
click at [79, 97] on button "Historial Casos" at bounding box center [69, 92] width 84 height 17
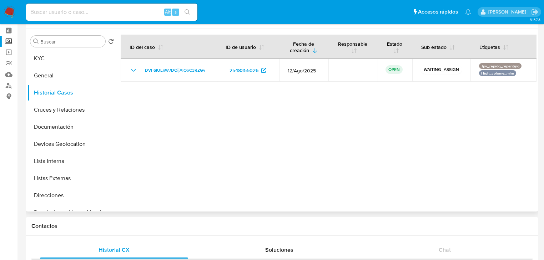
drag, startPoint x: 494, startPoint y: 146, endPoint x: 454, endPoint y: 141, distance: 40.6
click at [494, 146] on div at bounding box center [327, 120] width 420 height 183
drag, startPoint x: 61, startPoint y: 79, endPoint x: 60, endPoint y: 66, distance: 13.3
click at [61, 79] on button "General" at bounding box center [71, 75] width 89 height 17
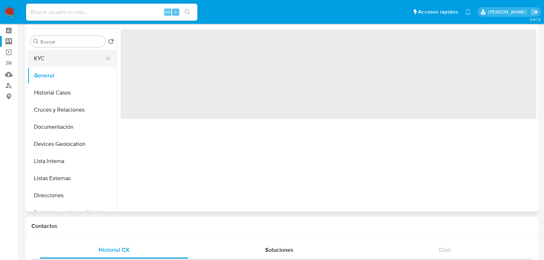
click at [61, 57] on button "KYC" at bounding box center [69, 58] width 84 height 17
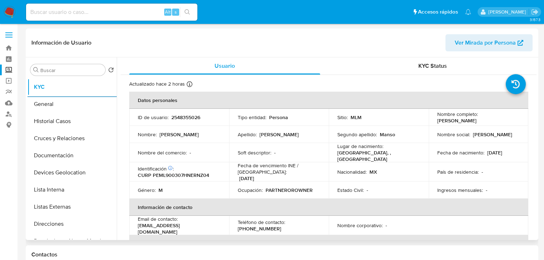
click at [191, 112] on td "ID de usuario : 2548355026" at bounding box center [179, 117] width 100 height 17
click at [190, 118] on p "2548355026" at bounding box center [185, 117] width 29 height 6
click at [195, 119] on p "2548355026" at bounding box center [185, 117] width 29 height 6
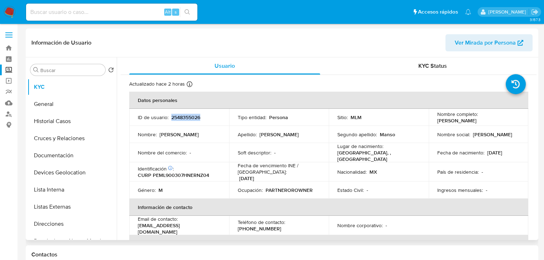
click at [196, 118] on p "2548355026" at bounding box center [185, 117] width 29 height 6
click at [86, 156] on button "Documentación" at bounding box center [69, 155] width 84 height 17
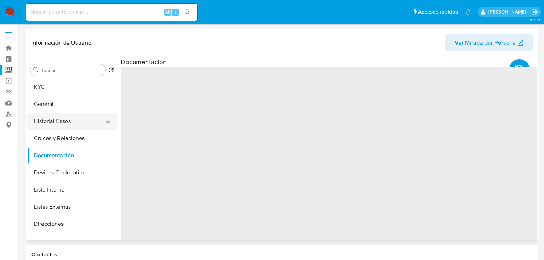
click at [86, 131] on button "Cruces y Relaciones" at bounding box center [71, 138] width 89 height 17
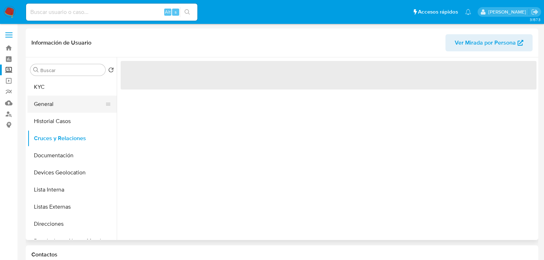
drag, startPoint x: 77, startPoint y: 112, endPoint x: 76, endPoint y: 103, distance: 9.0
click at [77, 109] on button "General" at bounding box center [69, 104] width 84 height 17
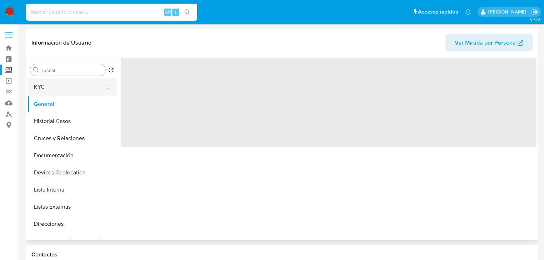
click at [75, 95] on button "KYC" at bounding box center [69, 87] width 84 height 17
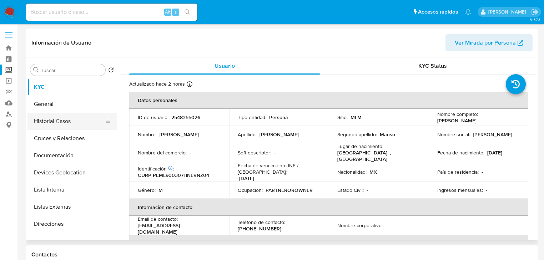
click at [65, 118] on button "Historial Casos" at bounding box center [69, 121] width 84 height 17
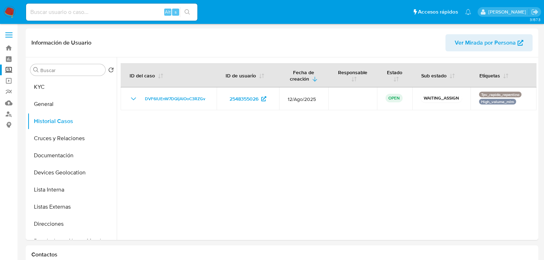
click at [89, 17] on div "Alt s" at bounding box center [111, 12] width 171 height 17
click at [90, 13] on input at bounding box center [111, 11] width 171 height 9
paste input "2299117390"
type input "2299117390"
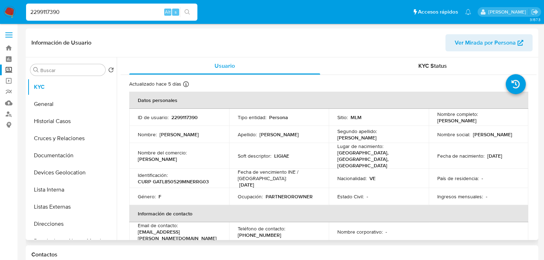
select select "10"
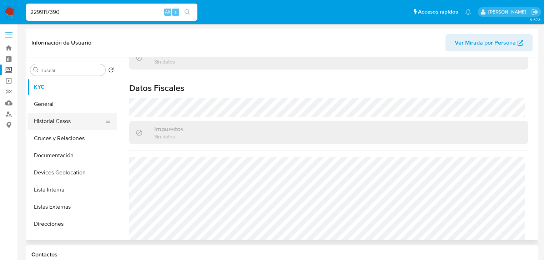
click at [56, 116] on button "Historial Casos" at bounding box center [69, 121] width 84 height 17
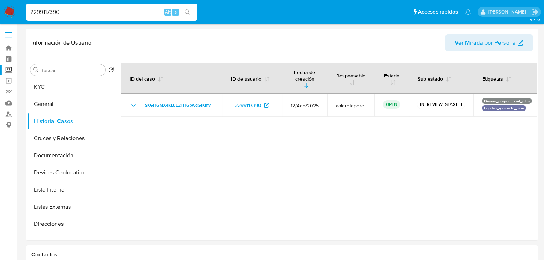
drag, startPoint x: 74, startPoint y: 11, endPoint x: 0, endPoint y: -13, distance: 77.3
paste input "548355026"
type input "2548355026"
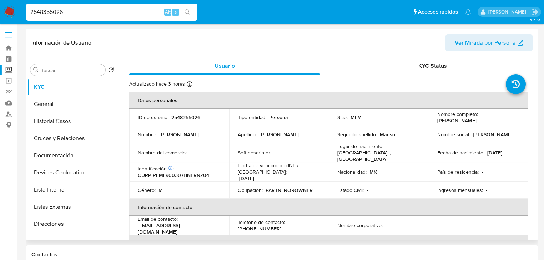
select select "10"
click at [310, 157] on td "Soft descriptor : -" at bounding box center [279, 152] width 100 height 19
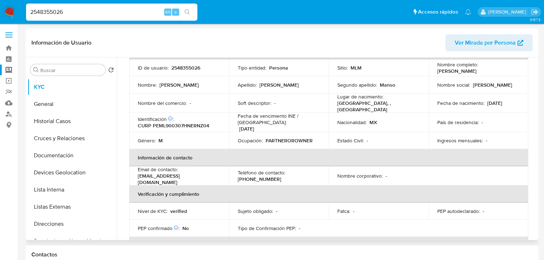
scroll to position [114, 0]
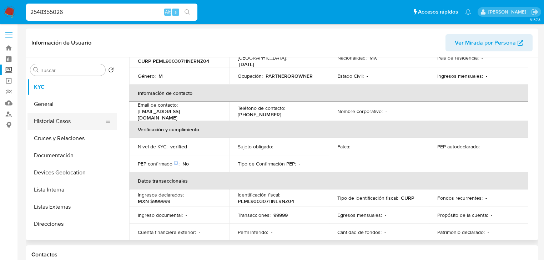
click at [53, 120] on button "Historial Casos" at bounding box center [69, 121] width 84 height 17
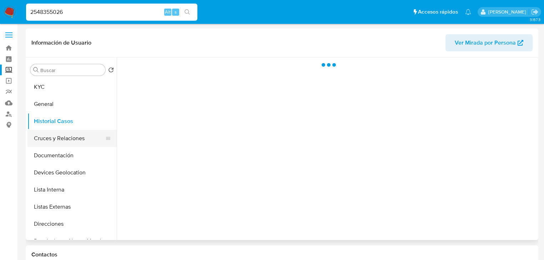
scroll to position [0, 0]
click at [64, 145] on button "Cruces y Relaciones" at bounding box center [69, 138] width 84 height 17
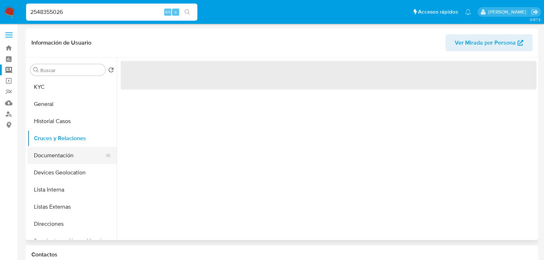
click at [71, 162] on button "Documentación" at bounding box center [69, 155] width 84 height 17
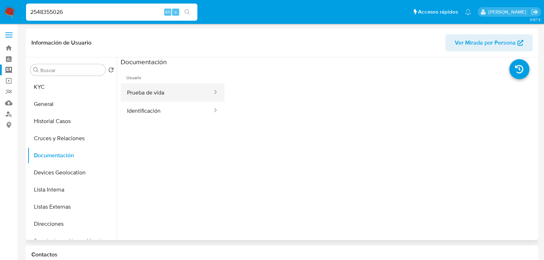
click at [169, 91] on button "Prueba de vida" at bounding box center [167, 93] width 92 height 18
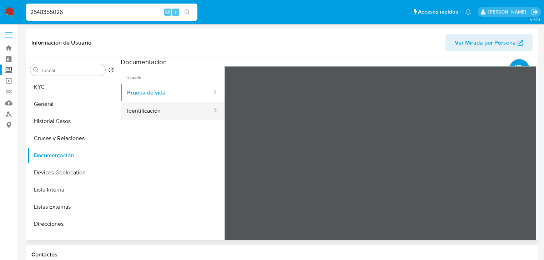
drag, startPoint x: 196, startPoint y: 113, endPoint x: 214, endPoint y: 113, distance: 18.2
click at [196, 113] on button "Identificación" at bounding box center [167, 111] width 92 height 18
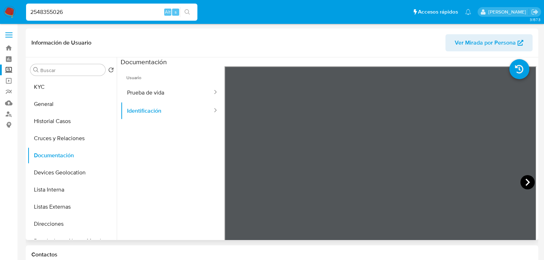
click at [523, 184] on icon at bounding box center [528, 182] width 14 height 14
click at [237, 182] on icon at bounding box center [233, 182] width 14 height 14
click at [527, 181] on icon at bounding box center [528, 182] width 14 height 14
click at [237, 182] on icon at bounding box center [233, 182] width 14 height 14
click at [73, 177] on button "Devices Geolocation" at bounding box center [69, 172] width 84 height 17
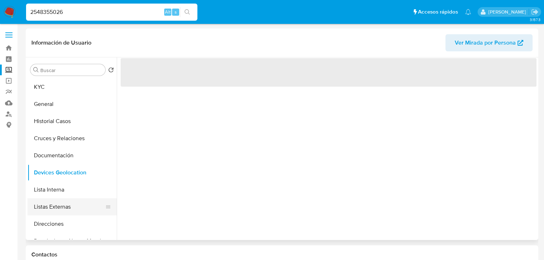
click at [58, 201] on button "Listas Externas" at bounding box center [69, 207] width 84 height 17
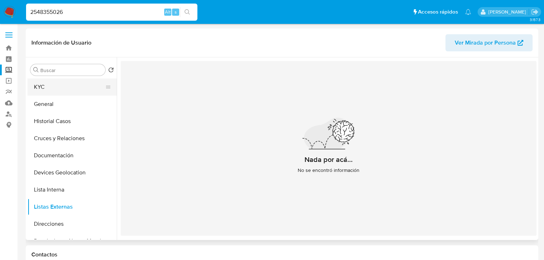
click at [76, 86] on button "KYC" at bounding box center [69, 87] width 84 height 17
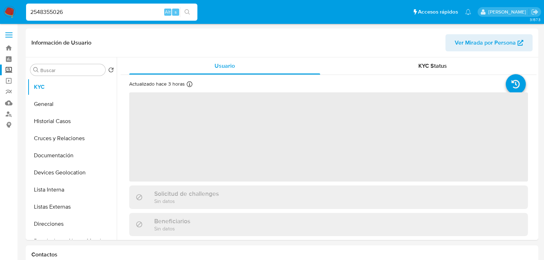
click at [253, 161] on span "‌" at bounding box center [328, 136] width 399 height 89
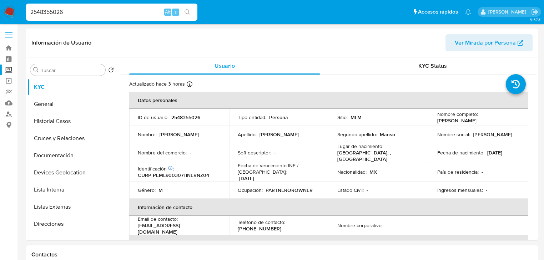
drag, startPoint x: 207, startPoint y: 181, endPoint x: 203, endPoint y: 179, distance: 4.6
click at [207, 182] on td "Género : M" at bounding box center [179, 190] width 100 height 17
click at [197, 229] on p "lopezlorenzocompany@gmail.com" at bounding box center [178, 228] width 80 height 13
drag, startPoint x: 214, startPoint y: 229, endPoint x: 176, endPoint y: 112, distance: 122.2
click at [139, 224] on td "Email de contacto : lopezlorenzocompany@gmail.com" at bounding box center [179, 225] width 100 height 19
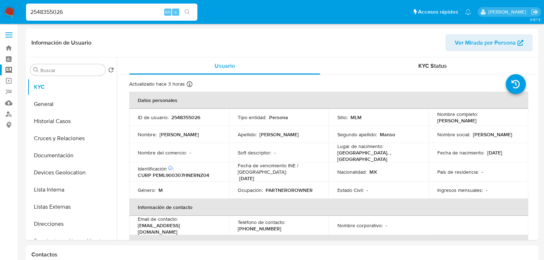
copy p "opezlorenzocompany@gmail.com"
click at [60, 129] on button "Historial Casos" at bounding box center [71, 121] width 89 height 17
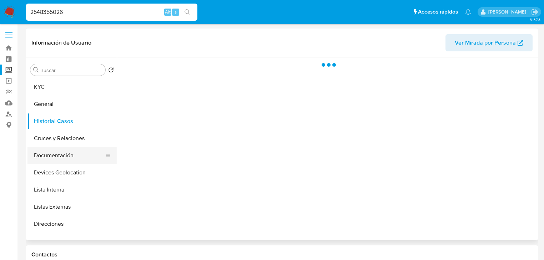
click at [60, 154] on button "Documentación" at bounding box center [69, 155] width 84 height 17
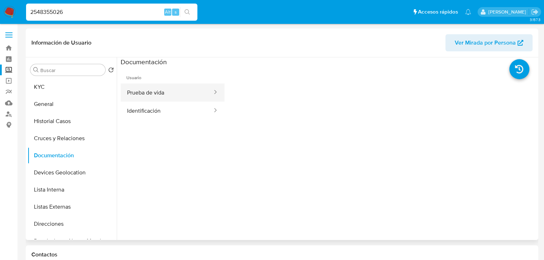
click at [169, 96] on button "Prueba de vida" at bounding box center [167, 93] width 92 height 18
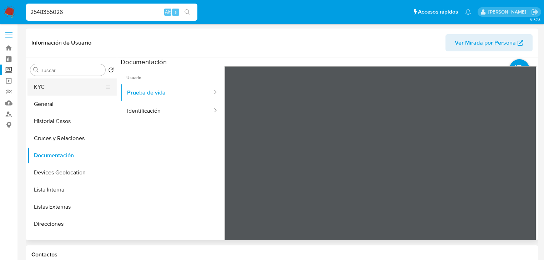
click at [66, 84] on button "KYC" at bounding box center [69, 87] width 84 height 17
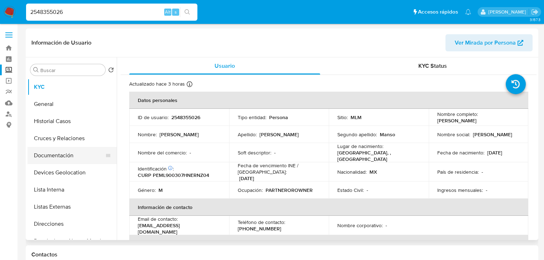
click at [48, 155] on button "Documentación" at bounding box center [69, 155] width 84 height 17
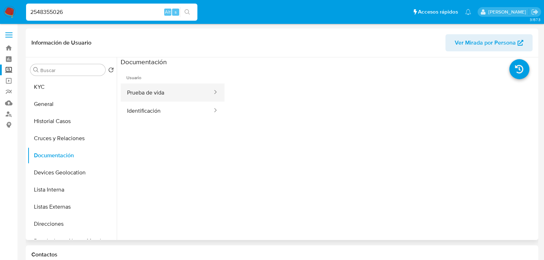
click at [173, 95] on button "Prueba de vida" at bounding box center [167, 93] width 92 height 18
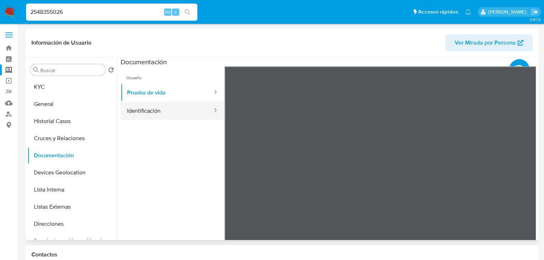
click at [166, 111] on button "Identificación" at bounding box center [167, 111] width 92 height 18
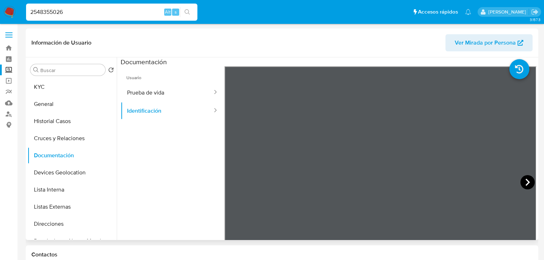
click at [526, 179] on icon at bounding box center [528, 182] width 4 height 7
click at [237, 183] on icon at bounding box center [233, 182] width 14 height 14
click at [82, 174] on button "Devices Geolocation" at bounding box center [69, 172] width 84 height 17
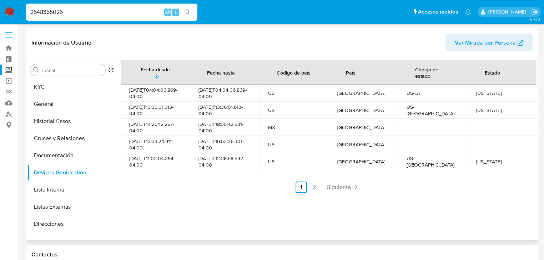
click at [335, 190] on span "Siguiente" at bounding box center [339, 188] width 24 height 6
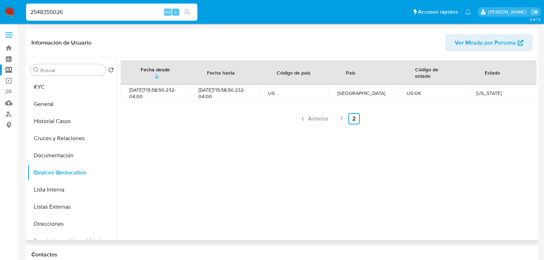
click at [278, 176] on div "Fecha desde Fecha hasta Código de país País Código de estado Estado 2025-08-30T…" at bounding box center [327, 148] width 420 height 183
drag, startPoint x: 64, startPoint y: 12, endPoint x: 0, endPoint y: -22, distance: 72.8
type input "V"
paste input "mjiEXwMV6aHtoki2HhT0CWs1"
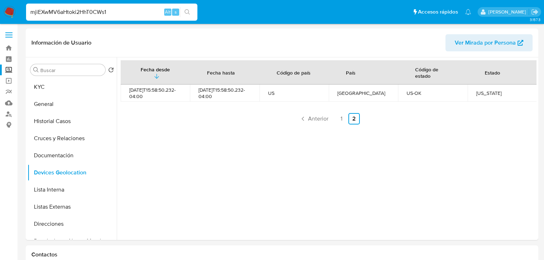
type input "mjiEXwMV6aHtoki2HhT0CWs1"
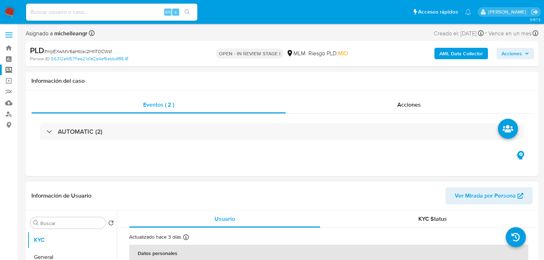
select select "10"
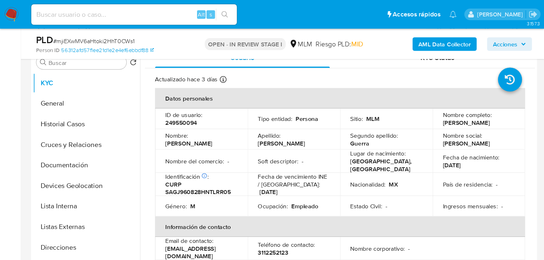
scroll to position [146, 0]
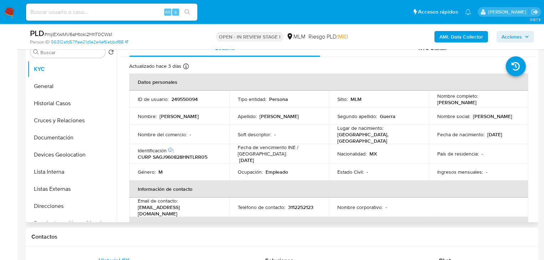
click at [520, 153] on td "País de residencia : -" at bounding box center [479, 153] width 100 height 19
click at [506, 161] on td "País de residencia : -" at bounding box center [479, 153] width 100 height 19
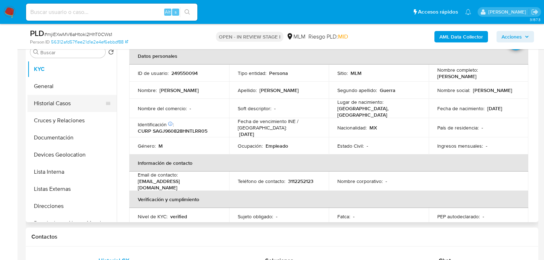
scroll to position [0, 0]
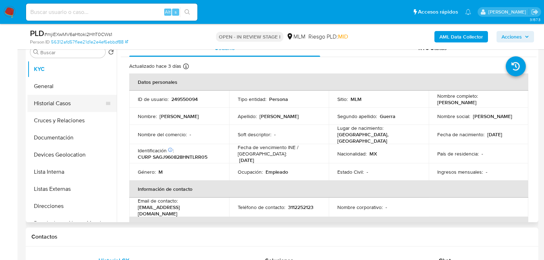
drag, startPoint x: 67, startPoint y: 95, endPoint x: 125, endPoint y: 94, distance: 57.8
click at [67, 95] on button "Historial Casos" at bounding box center [71, 103] width 89 height 17
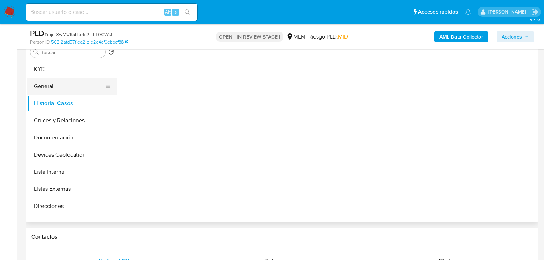
drag, startPoint x: 76, startPoint y: 81, endPoint x: 100, endPoint y: 84, distance: 24.1
click at [76, 81] on button "General" at bounding box center [69, 86] width 84 height 17
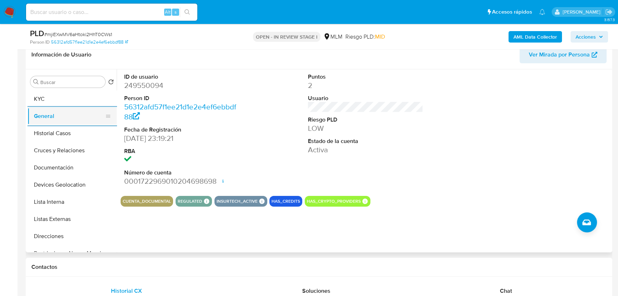
scroll to position [114, 0]
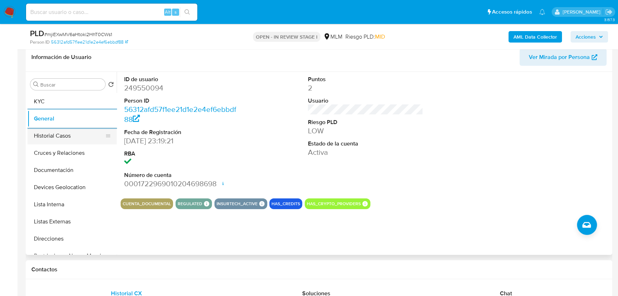
click at [59, 134] on button "Historial Casos" at bounding box center [69, 135] width 84 height 17
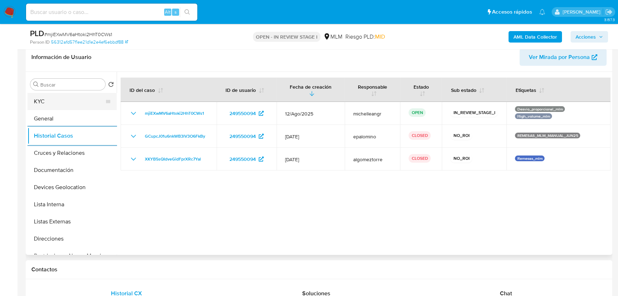
drag, startPoint x: 56, startPoint y: 100, endPoint x: 111, endPoint y: 107, distance: 55.9
click at [57, 99] on button "KYC" at bounding box center [69, 101] width 84 height 17
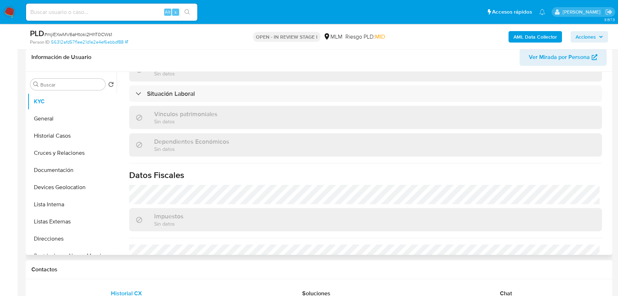
scroll to position [312, 0]
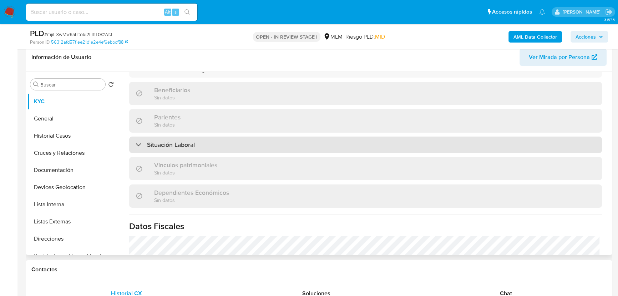
click at [210, 147] on div "Situación Laboral" at bounding box center [365, 144] width 473 height 16
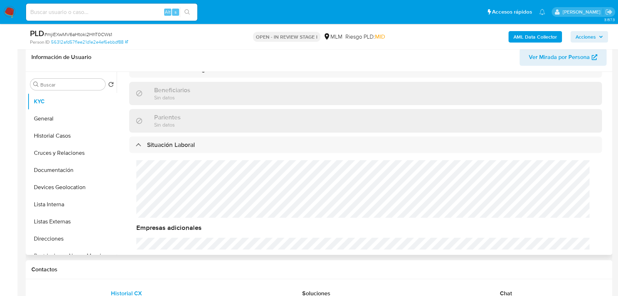
drag, startPoint x: 218, startPoint y: 124, endPoint x: 212, endPoint y: 119, distance: 7.9
click at [218, 123] on div "Parientes Sin datos" at bounding box center [365, 120] width 473 height 23
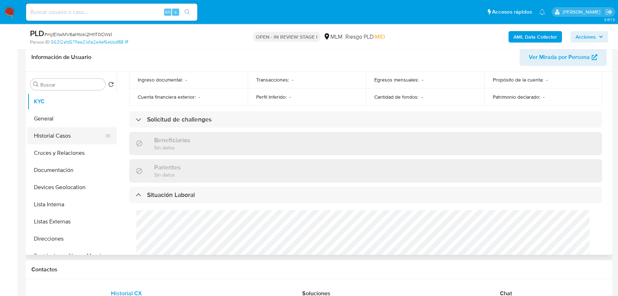
scroll to position [182, 0]
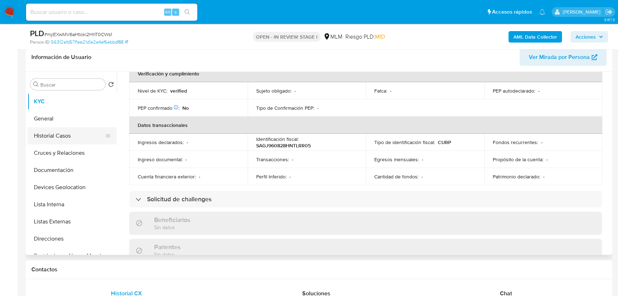
drag, startPoint x: 91, startPoint y: 127, endPoint x: 81, endPoint y: 132, distance: 11.5
click at [92, 126] on ul "KYC General Historial Casos Cruces y Relaciones Documentación Devices Geolocati…" at bounding box center [71, 173] width 89 height 161
drag, startPoint x: 71, startPoint y: 135, endPoint x: 102, endPoint y: 136, distance: 30.7
click at [71, 135] on button "Historial Casos" at bounding box center [69, 135] width 84 height 17
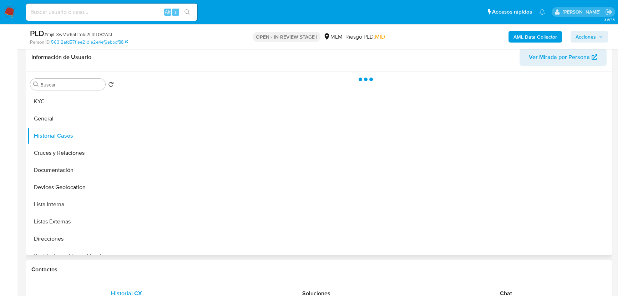
scroll to position [0, 0]
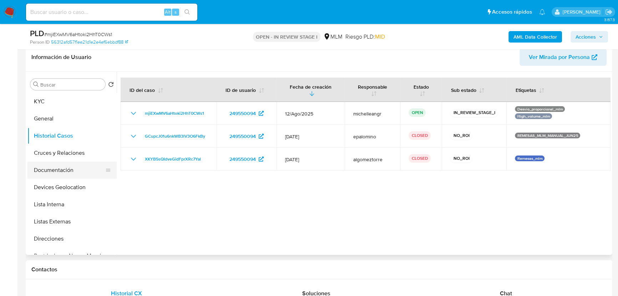
click at [51, 162] on button "Documentación" at bounding box center [69, 169] width 84 height 17
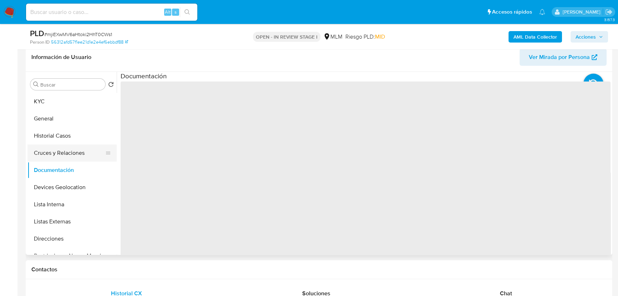
click at [65, 148] on button "Cruces y Relaciones" at bounding box center [69, 152] width 84 height 17
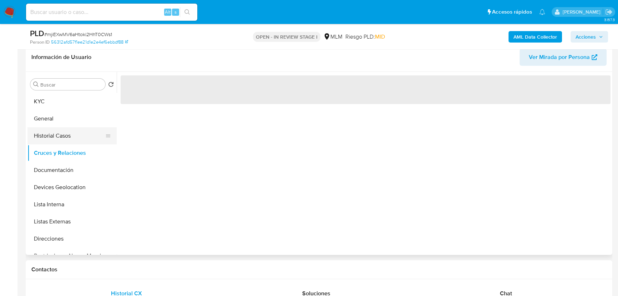
click at [69, 141] on button "Historial Casos" at bounding box center [69, 135] width 84 height 17
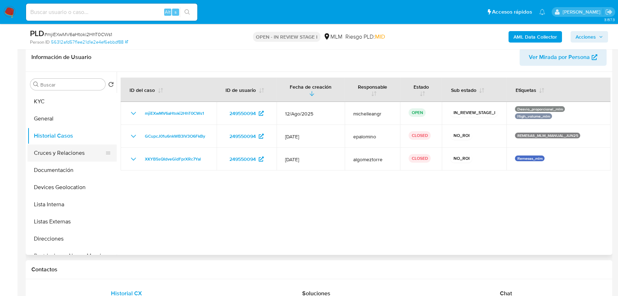
click at [75, 150] on button "Cruces y Relaciones" at bounding box center [69, 152] width 84 height 17
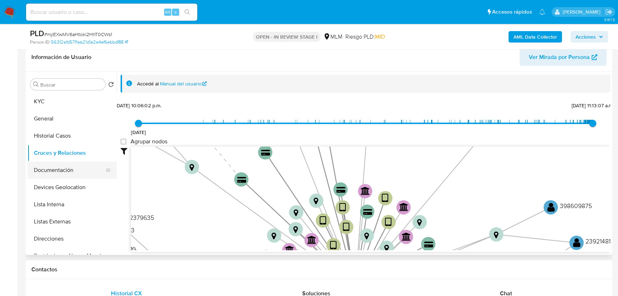
click at [52, 178] on button "Documentación" at bounding box center [69, 169] width 84 height 17
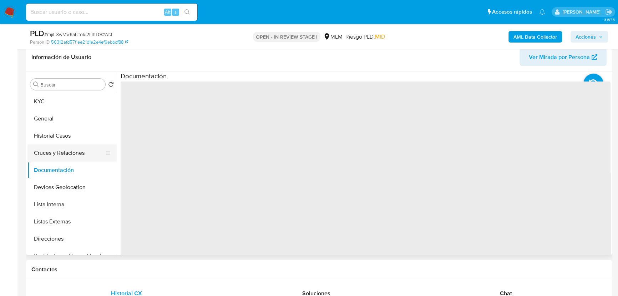
click at [67, 157] on button "Cruces y Relaciones" at bounding box center [69, 152] width 84 height 17
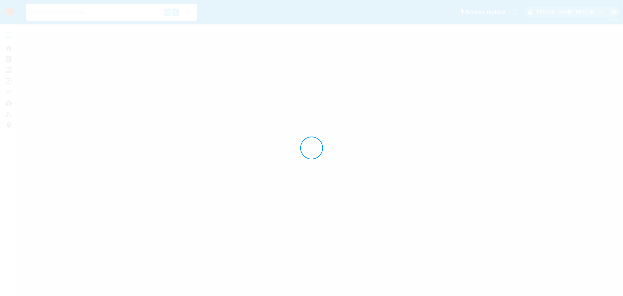
click at [292, 206] on div at bounding box center [311, 148] width 623 height 296
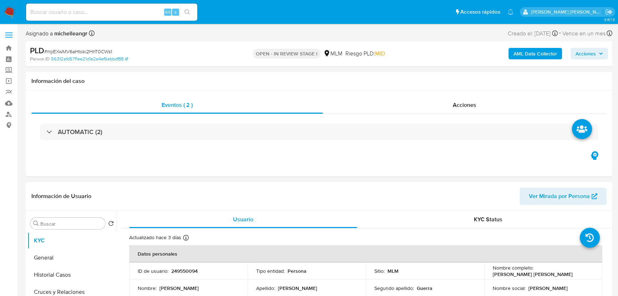
select select "10"
click at [82, 167] on div "Eventos ( 2 ) Acciones AUTOMATIC (2)" at bounding box center [319, 134] width 587 height 86
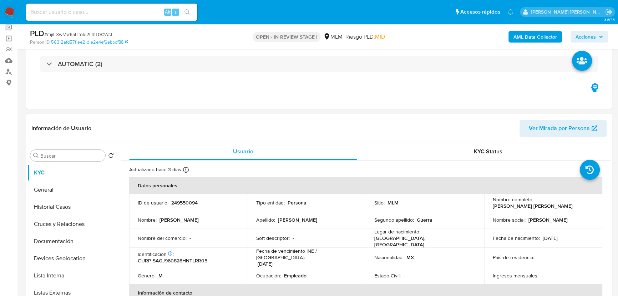
scroll to position [97, 0]
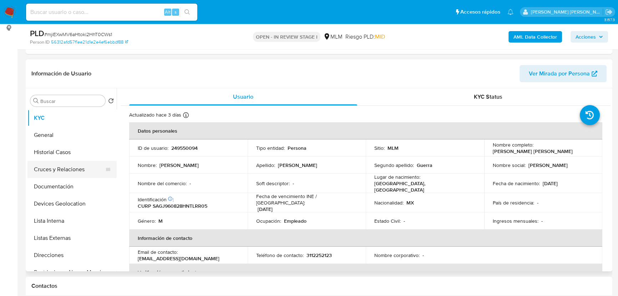
click at [73, 164] on button "Cruces y Relaciones" at bounding box center [69, 169] width 84 height 17
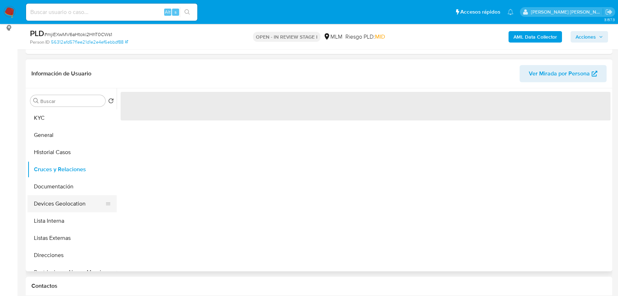
click at [67, 196] on button "Devices Geolocation" at bounding box center [69, 203] width 84 height 17
click at [67, 187] on button "Documentación" at bounding box center [69, 186] width 84 height 17
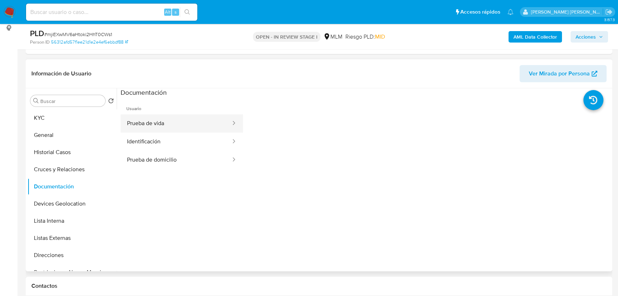
click at [172, 118] on button "Prueba de vida" at bounding box center [176, 123] width 111 height 18
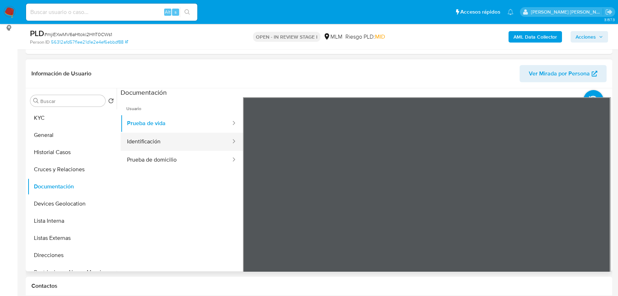
click at [151, 140] on button "Identificación" at bounding box center [176, 141] width 111 height 18
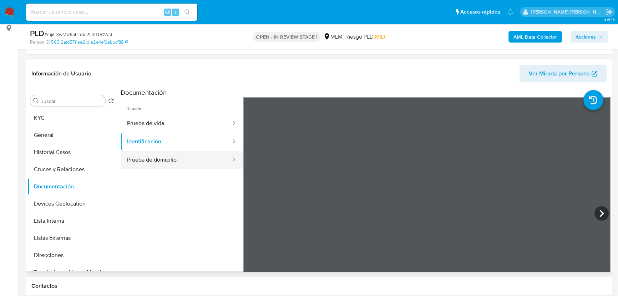
click at [163, 162] on button "Prueba de domicilio" at bounding box center [176, 160] width 111 height 18
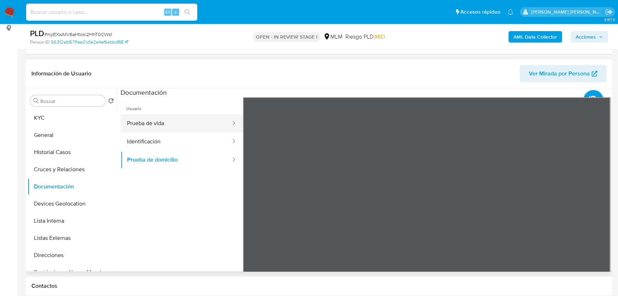
drag, startPoint x: 167, startPoint y: 128, endPoint x: 145, endPoint y: 128, distance: 22.5
click at [168, 127] on button "Prueba de vida" at bounding box center [176, 123] width 111 height 18
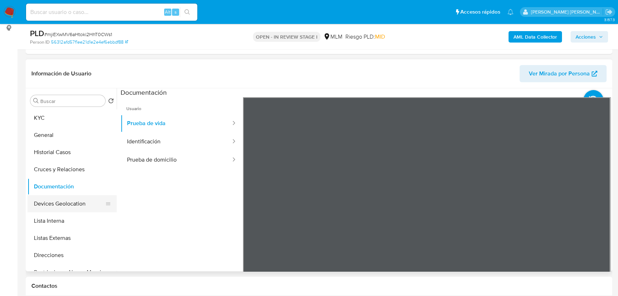
drag, startPoint x: 55, startPoint y: 206, endPoint x: 69, endPoint y: 204, distance: 13.3
click at [55, 205] on button "Devices Geolocation" at bounding box center [69, 203] width 84 height 17
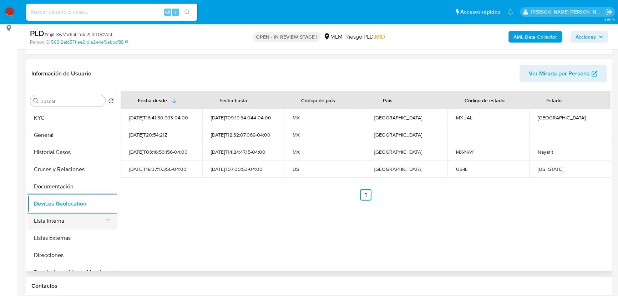
click at [66, 236] on button "Listas Externas" at bounding box center [71, 237] width 89 height 17
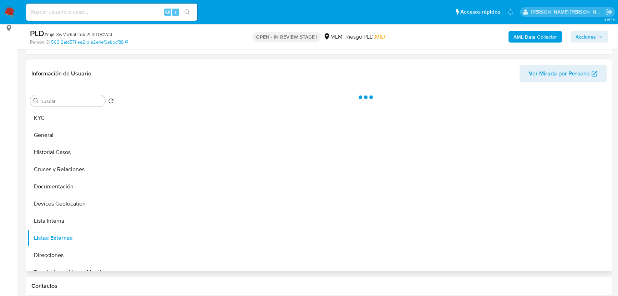
click at [247, 196] on div at bounding box center [364, 179] width 494 height 183
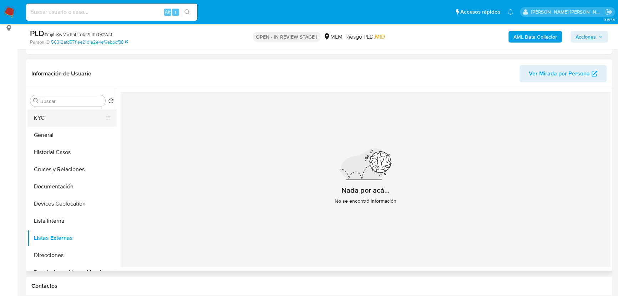
click at [58, 112] on button "KYC" at bounding box center [69, 117] width 84 height 17
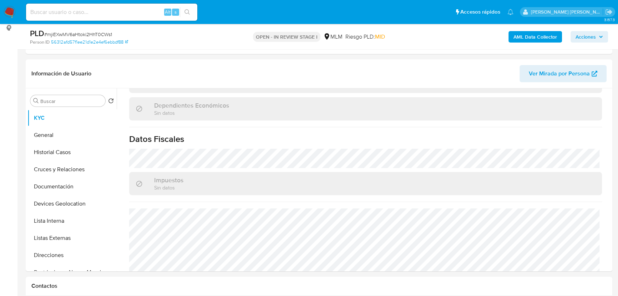
scroll to position [442, 0]
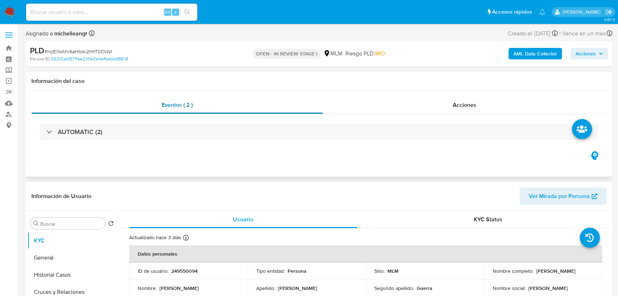
select select "10"
click at [95, 7] on input at bounding box center [111, 11] width 171 height 9
paste input "439618303"
type input "439618303"
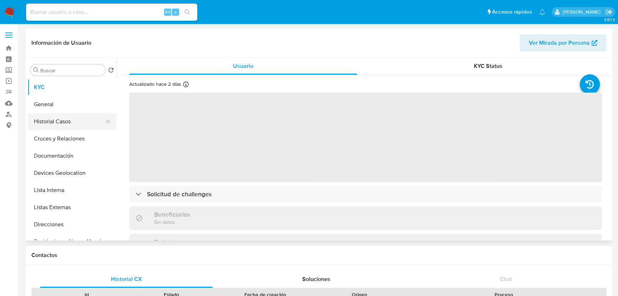
click at [81, 129] on button "Historial Casos" at bounding box center [69, 121] width 84 height 17
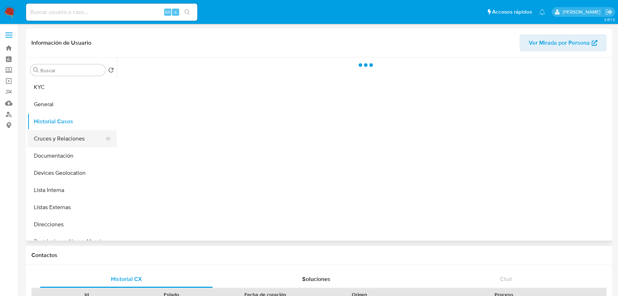
select select "10"
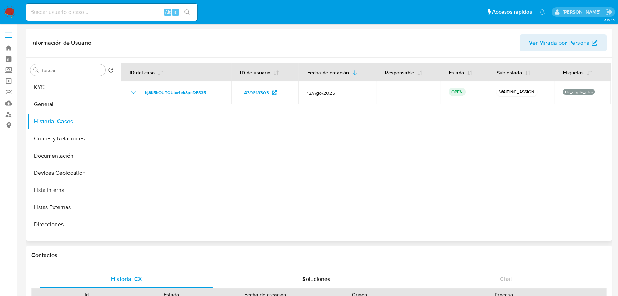
click at [471, 207] on div at bounding box center [364, 148] width 494 height 183
click at [109, 14] on input at bounding box center [111, 11] width 171 height 9
paste input "720616956"
type input "720616956"
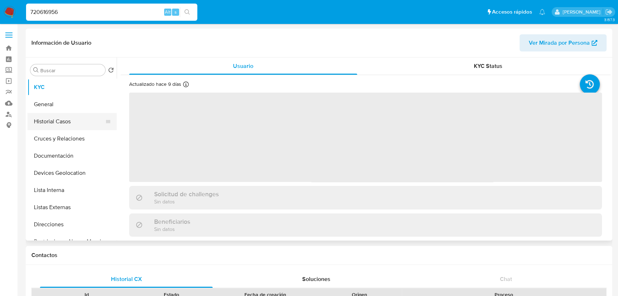
click at [72, 121] on button "Historial Casos" at bounding box center [69, 121] width 84 height 17
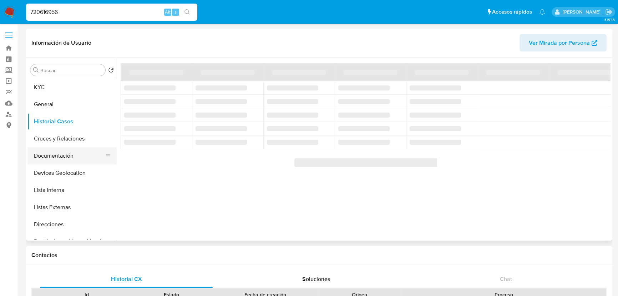
select select "10"
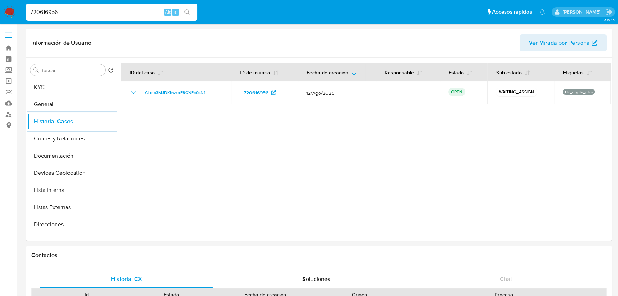
drag, startPoint x: 109, startPoint y: 14, endPoint x: 0, endPoint y: -39, distance: 121.0
paste input "380047334"
type input "380047334"
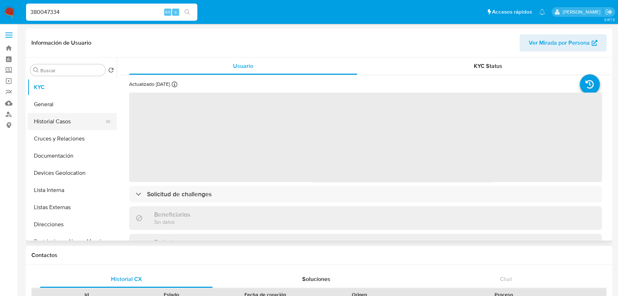
click at [69, 121] on button "Historial Casos" at bounding box center [69, 121] width 84 height 17
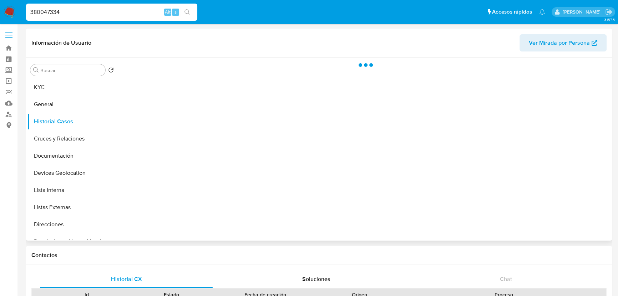
select select "10"
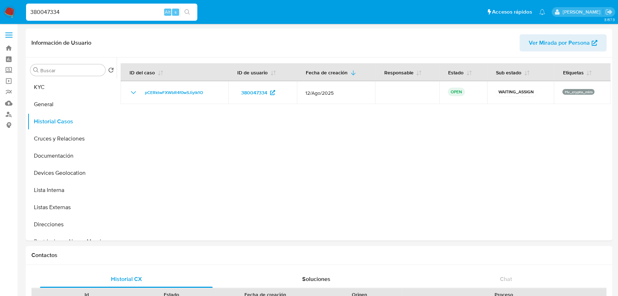
drag, startPoint x: 96, startPoint y: 13, endPoint x: 0, endPoint y: -36, distance: 108.1
paste input "1209713139"
type input "1209713139"
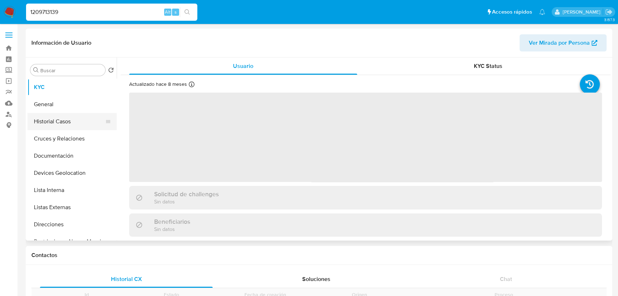
click at [73, 125] on button "Historial Casos" at bounding box center [69, 121] width 84 height 17
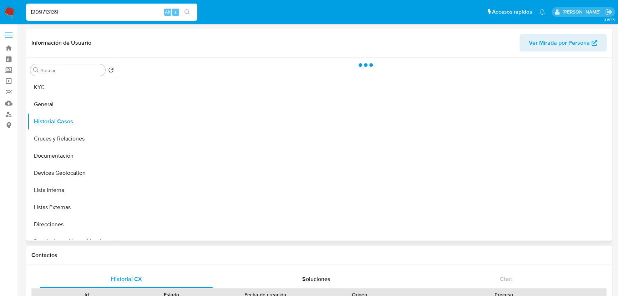
select select "10"
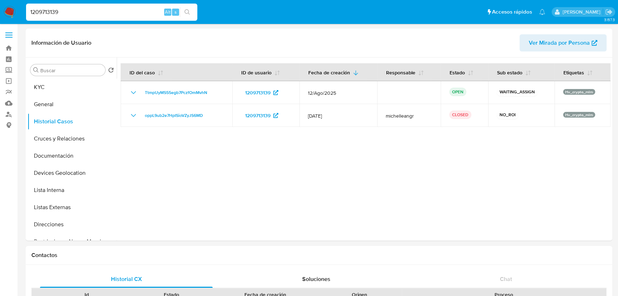
drag, startPoint x: 101, startPoint y: 14, endPoint x: 0, endPoint y: -11, distance: 104.5
paste input "163762587"
type input "1163762587"
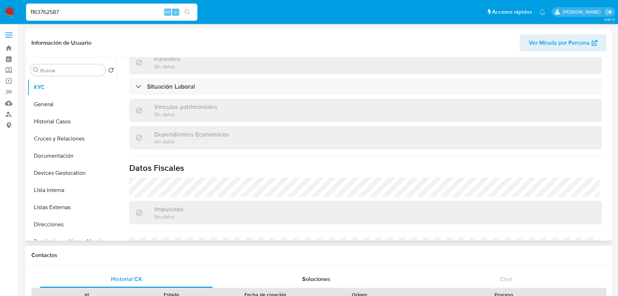
select select "10"
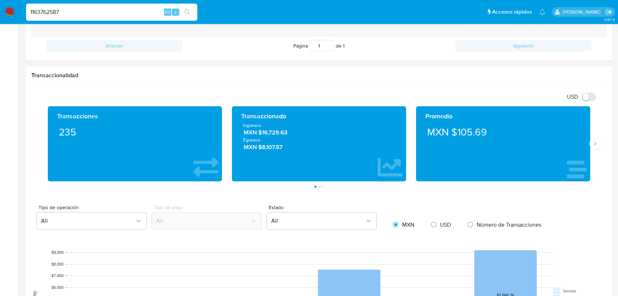
scroll to position [454, 0]
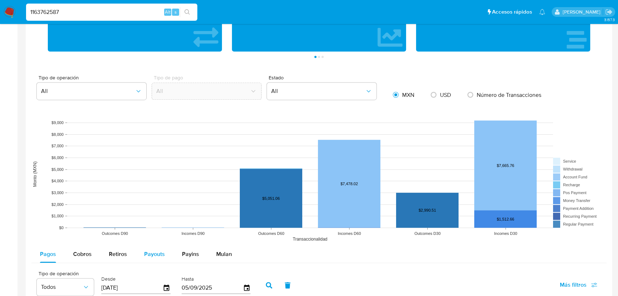
drag, startPoint x: 139, startPoint y: 255, endPoint x: 144, endPoint y: 250, distance: 6.6
click at [139, 253] on button "Payouts" at bounding box center [155, 253] width 38 height 17
select select "10"
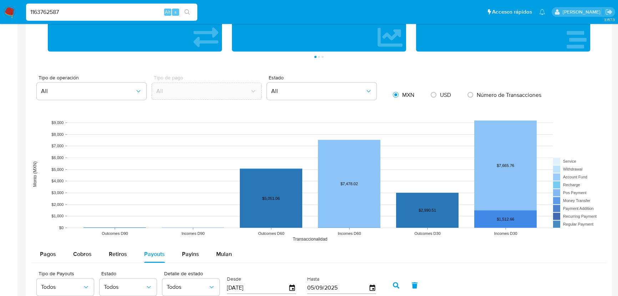
scroll to position [584, 0]
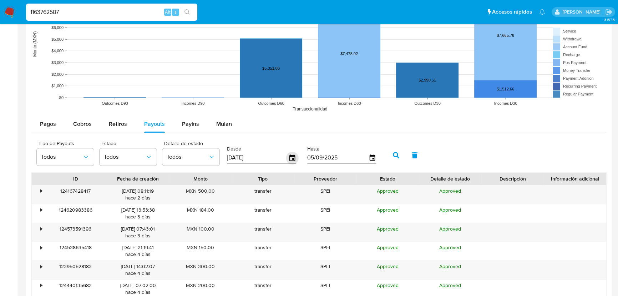
click at [295, 157] on icon "button" at bounding box center [292, 157] width 12 height 12
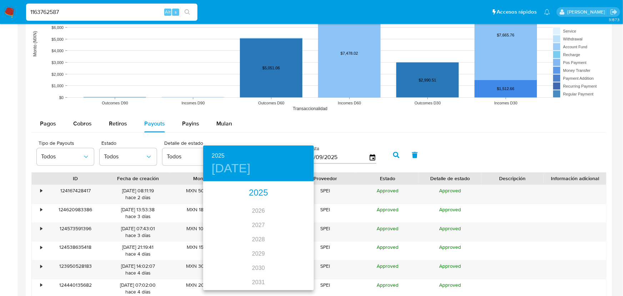
click at [256, 194] on div "2025" at bounding box center [258, 193] width 111 height 14
click at [319, 134] on div at bounding box center [311, 148] width 623 height 296
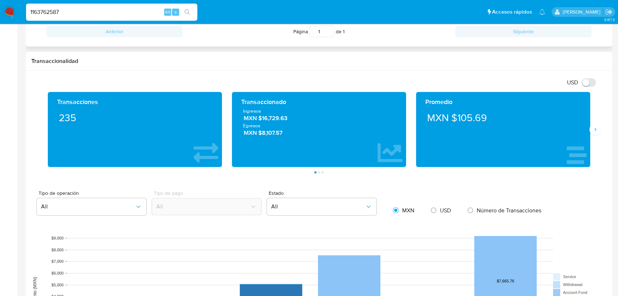
scroll to position [260, 0]
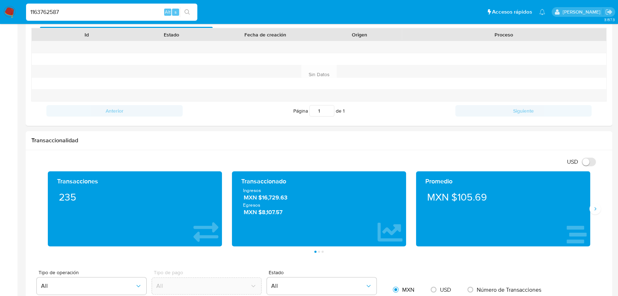
drag, startPoint x: 81, startPoint y: 13, endPoint x: 0, endPoint y: -17, distance: 87.0
paste input "068514568-"
type input "1068514568"
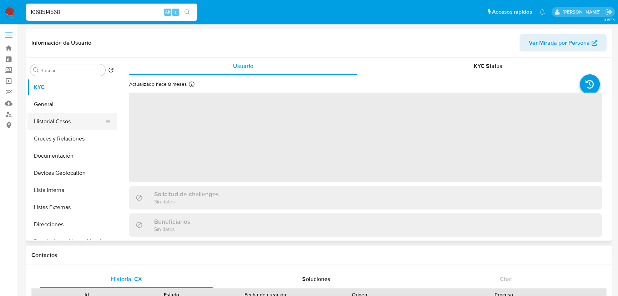
click at [59, 119] on button "Historial Casos" at bounding box center [69, 121] width 84 height 17
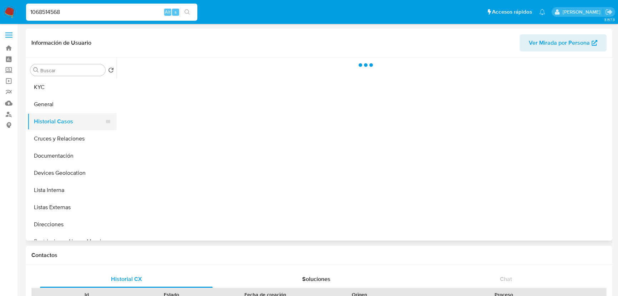
select select "10"
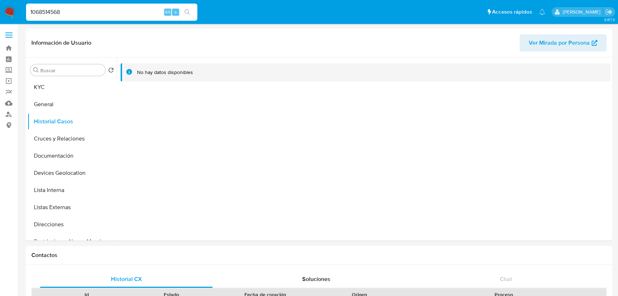
drag, startPoint x: 62, startPoint y: 85, endPoint x: 206, endPoint y: 15, distance: 160.7
click at [62, 85] on button "KYC" at bounding box center [71, 87] width 89 height 17
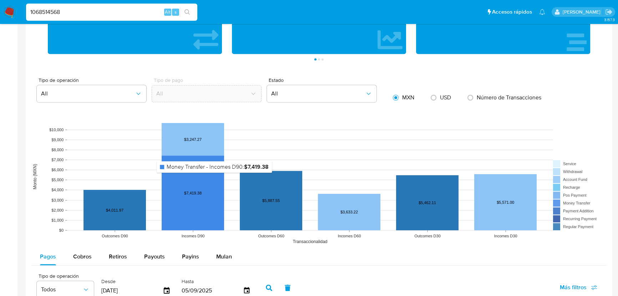
scroll to position [487, 0]
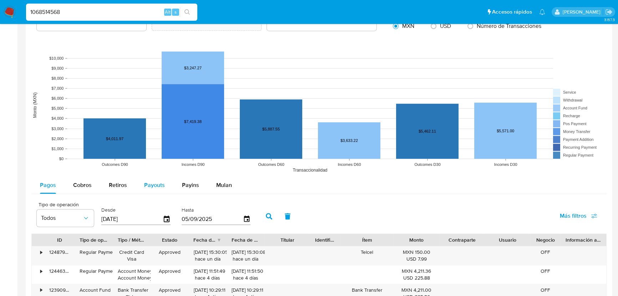
click at [163, 185] on span "Payouts" at bounding box center [154, 185] width 21 height 8
select select "10"
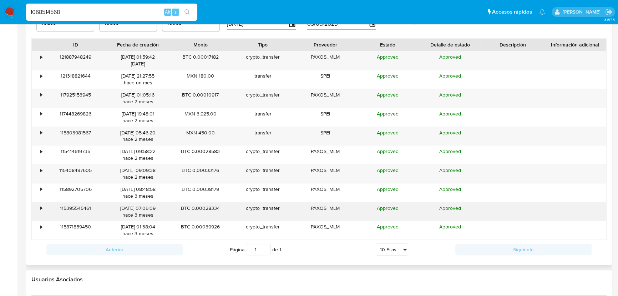
scroll to position [552, 0]
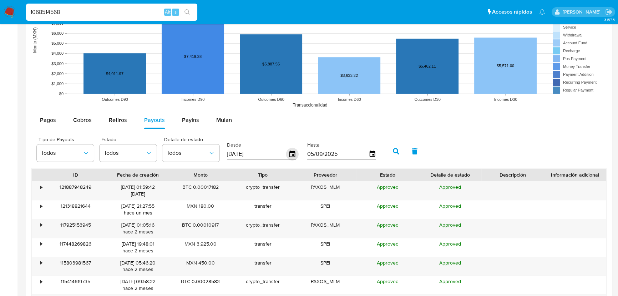
click at [294, 153] on icon "button" at bounding box center [292, 154] width 12 height 12
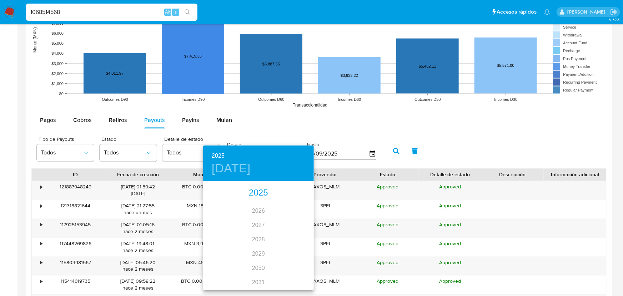
click at [255, 192] on div "2025" at bounding box center [258, 193] width 111 height 14
click at [260, 222] on div "may." at bounding box center [258, 222] width 37 height 27
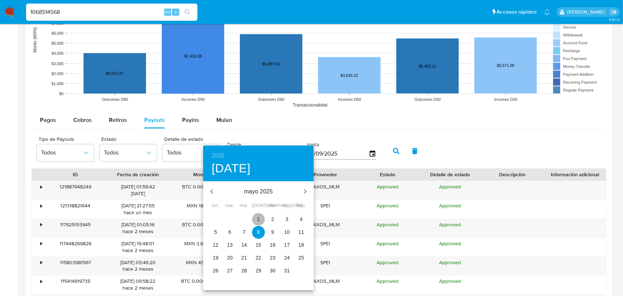
click at [259, 217] on p "1" at bounding box center [258, 218] width 3 height 7
type input "01/05/2025"
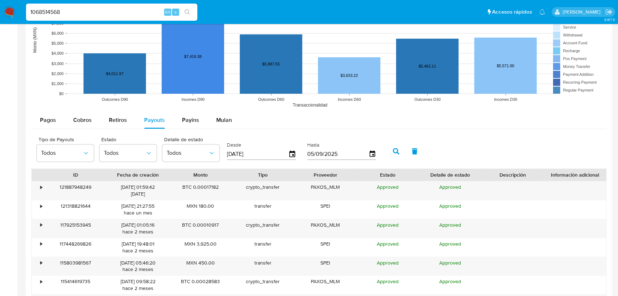
click at [396, 148] on icon "button" at bounding box center [396, 151] width 6 height 6
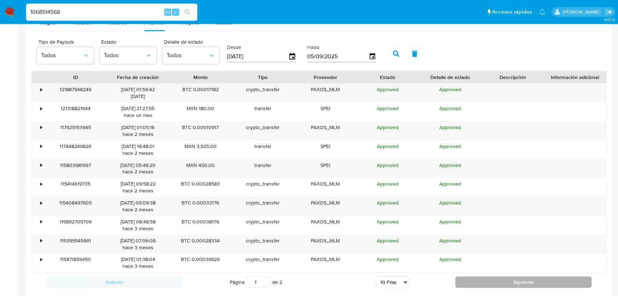
click at [510, 280] on button "Siguiente" at bounding box center [524, 281] width 136 height 11
type input "2"
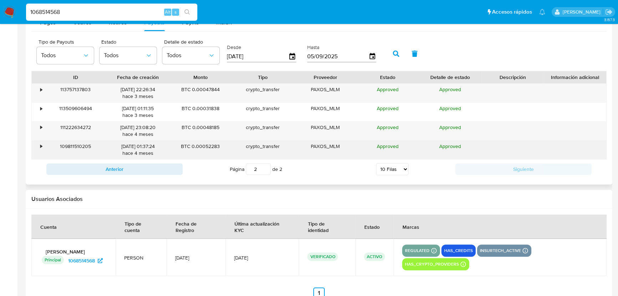
click at [41, 144] on div "•" at bounding box center [41, 146] width 2 height 7
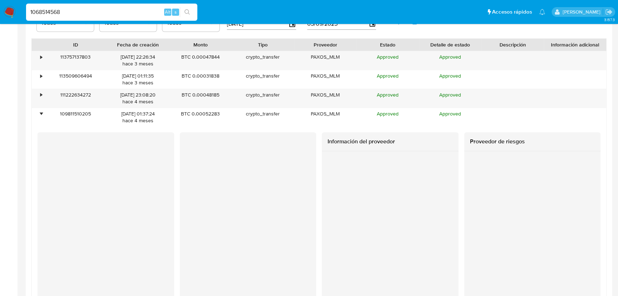
scroll to position [617, 0]
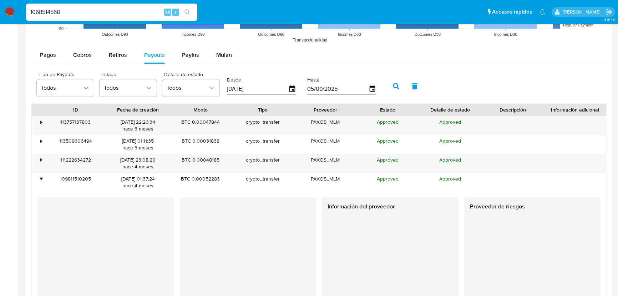
drag, startPoint x: 27, startPoint y: 6, endPoint x: 194, endPoint y: 1, distance: 167.2
click at [9, 6] on nav "Pausado Ver notificaciones 1068514568 Alt s Accesos rápidos Presiona las siguie…" at bounding box center [309, 12] width 618 height 24
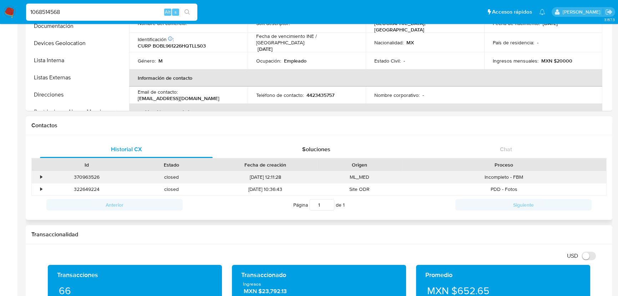
scroll to position [0, 0]
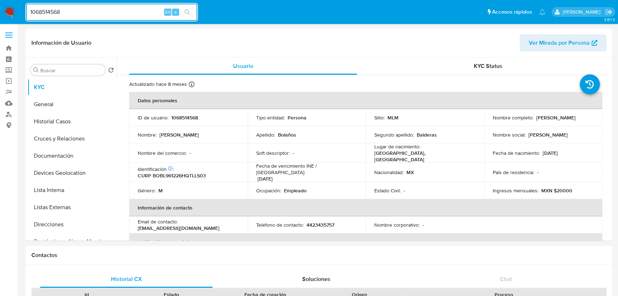
click at [76, 12] on input "1068514568" at bounding box center [111, 11] width 171 height 9
drag, startPoint x: 41, startPoint y: 4, endPoint x: 0, endPoint y: -21, distance: 47.8
paste input "mjiEXwMV6aHtoki2HhT0CWs1"
type input "mjiEXwMV6aHtoki2HhT0CWs1"
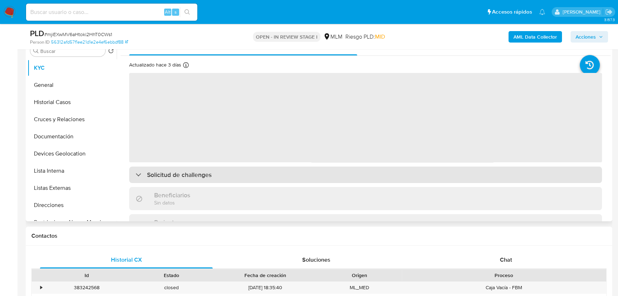
scroll to position [162, 0]
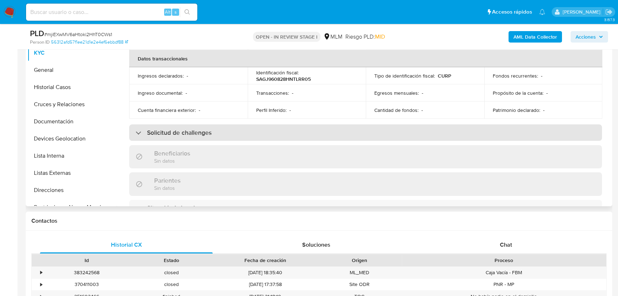
select select "10"
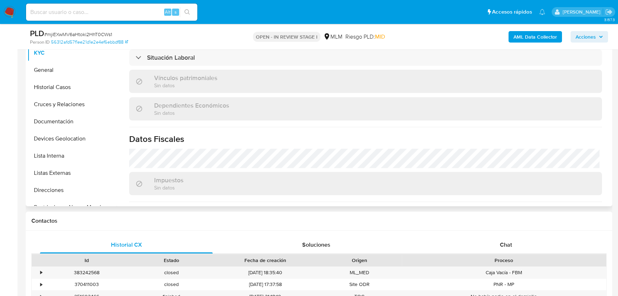
scroll to position [442, 0]
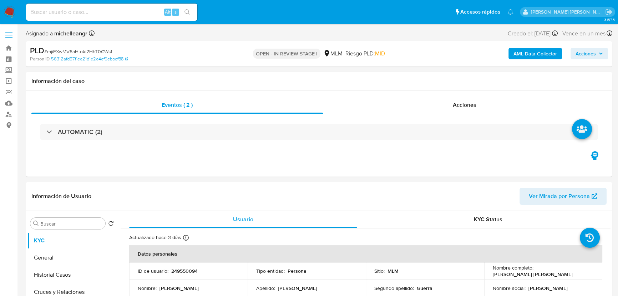
select select "10"
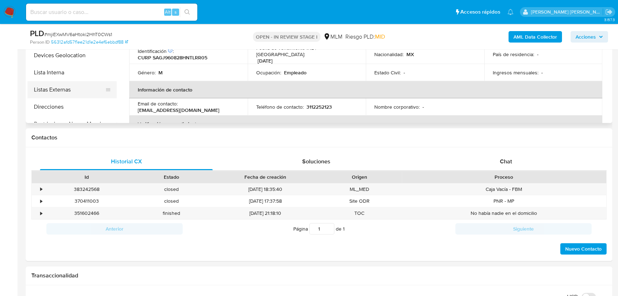
scroll to position [191, 0]
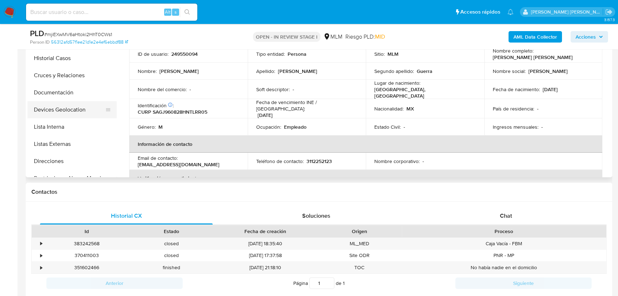
drag, startPoint x: 91, startPoint y: 117, endPoint x: 91, endPoint y: 109, distance: 8.6
click at [91, 117] on button "Devices Geolocation" at bounding box center [69, 109] width 84 height 17
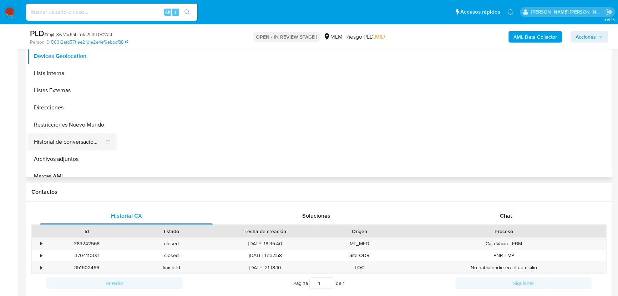
scroll to position [65, 0]
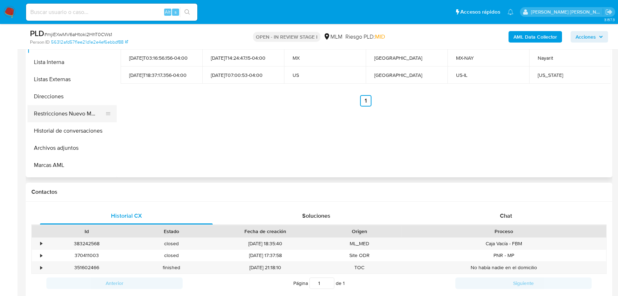
click at [84, 113] on button "Restricciones Nuevo Mundo" at bounding box center [69, 113] width 84 height 17
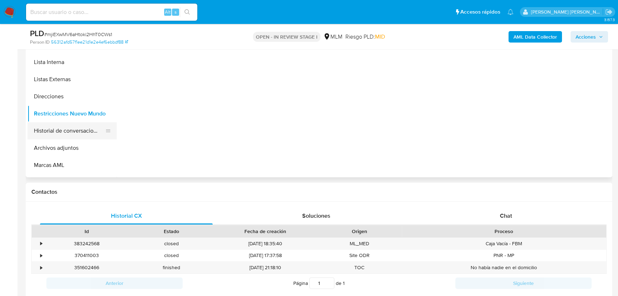
click at [82, 132] on button "Historial de conversaciones" at bounding box center [69, 130] width 84 height 17
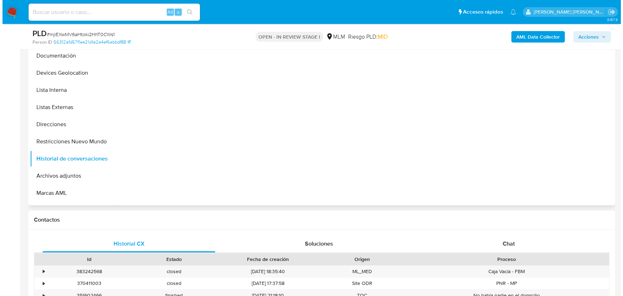
scroll to position [126, 0]
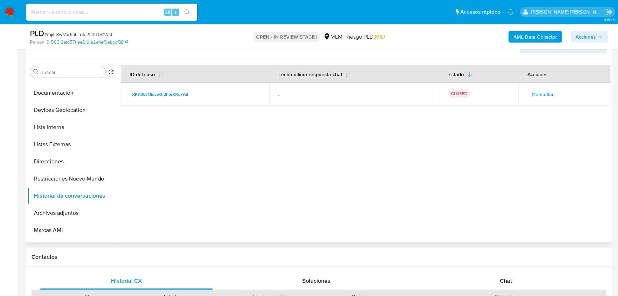
click at [537, 90] on span "Consultar" at bounding box center [543, 94] width 22 height 10
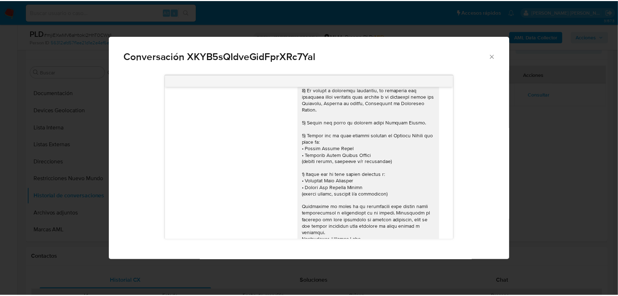
scroll to position [40, 0]
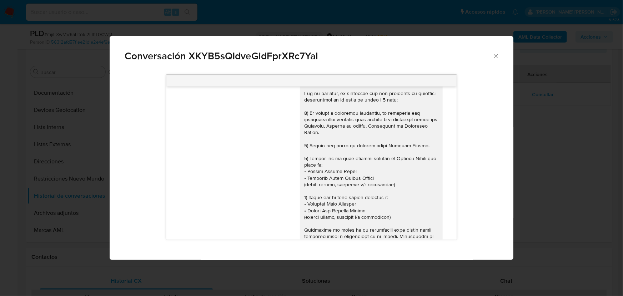
click at [496, 56] on icon "Cerrar" at bounding box center [496, 56] width 4 height 4
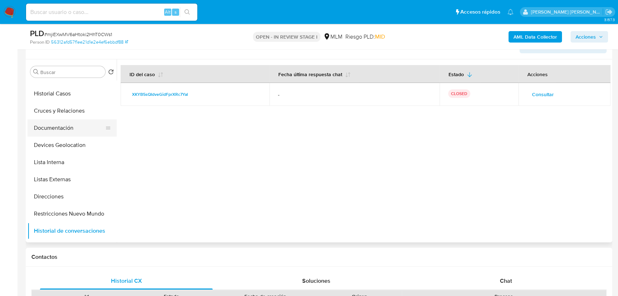
scroll to position [0, 0]
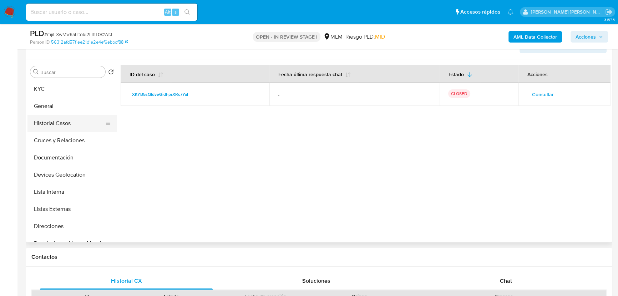
click at [68, 120] on button "Historial Casos" at bounding box center [69, 123] width 84 height 17
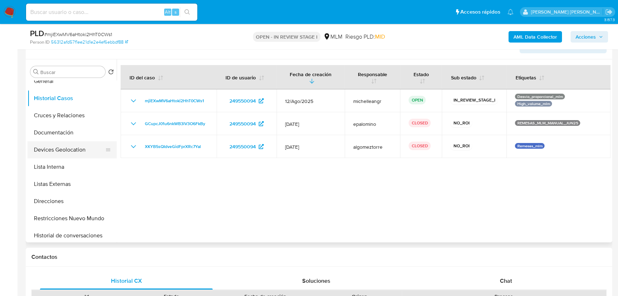
scroll to position [32, 0]
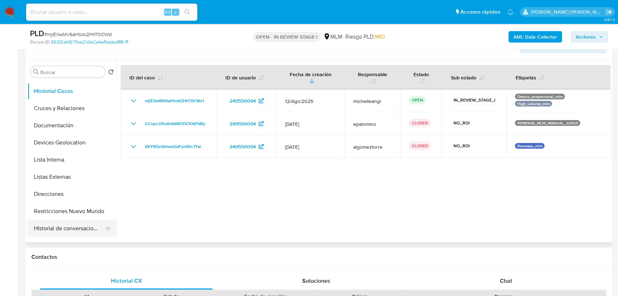
click at [76, 231] on button "Historial de conversaciones" at bounding box center [69, 228] width 84 height 17
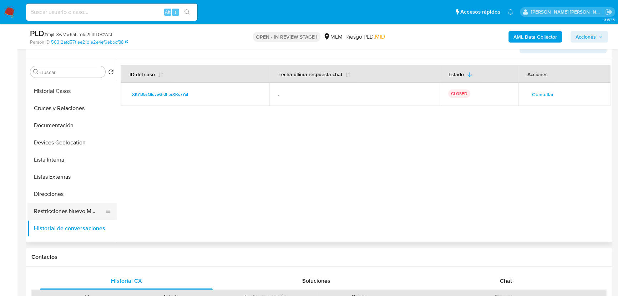
click at [91, 210] on button "Restricciones Nuevo Mundo" at bounding box center [69, 210] width 84 height 17
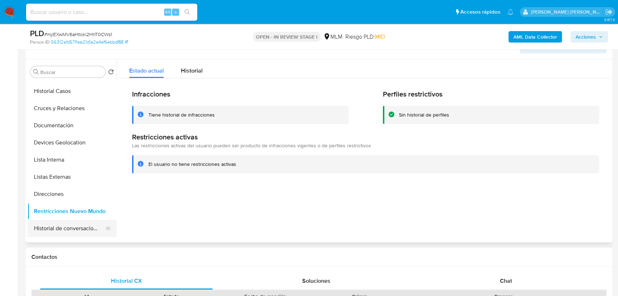
click at [79, 221] on button "Historial de conversaciones" at bounding box center [69, 228] width 84 height 17
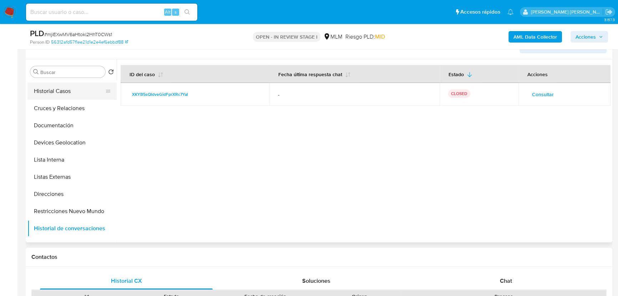
click at [70, 89] on button "Historial Casos" at bounding box center [69, 90] width 84 height 17
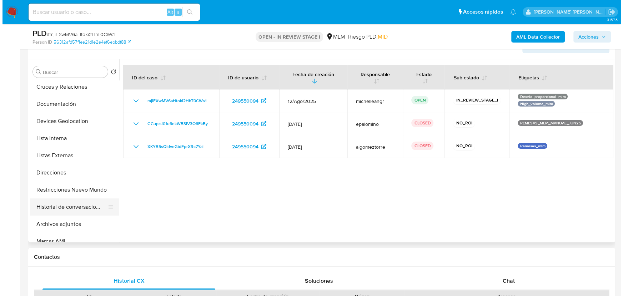
scroll to position [65, 0]
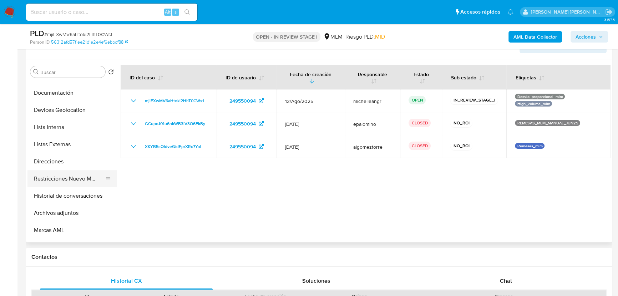
click at [87, 179] on button "Restricciones Nuevo Mundo" at bounding box center [69, 178] width 84 height 17
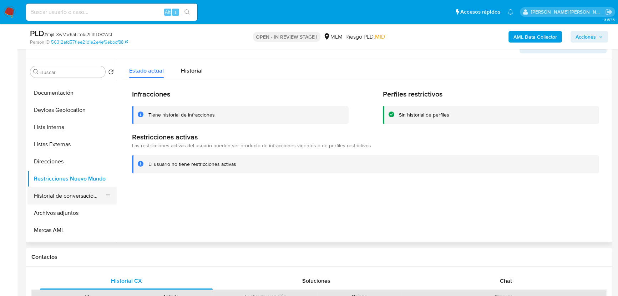
click at [91, 200] on button "Historial de conversaciones" at bounding box center [69, 195] width 84 height 17
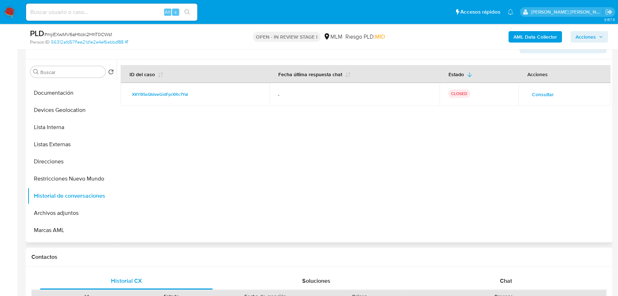
click at [541, 89] on span "Consultar" at bounding box center [543, 94] width 22 height 10
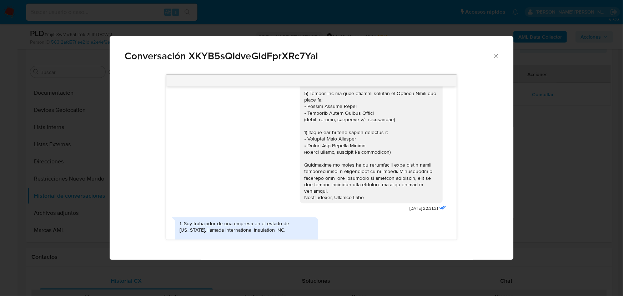
scroll to position [73, 0]
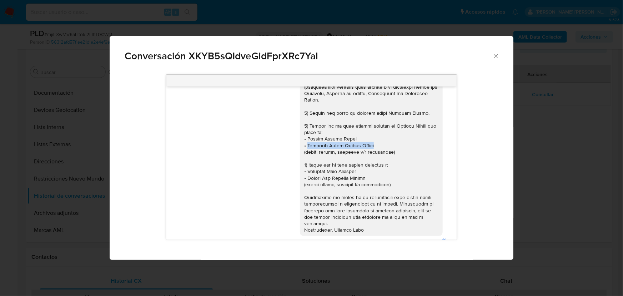
drag, startPoint x: 302, startPoint y: 146, endPoint x: 382, endPoint y: 147, distance: 80.0
click at [382, 147] on div "Comunicación" at bounding box center [371, 129] width 134 height 208
drag, startPoint x: 314, startPoint y: 165, endPoint x: 367, endPoint y: 175, distance: 54.5
click at [367, 175] on div "Comunicación" at bounding box center [371, 129] width 134 height 208
click at [368, 180] on div "Comunicación" at bounding box center [371, 129] width 134 height 208
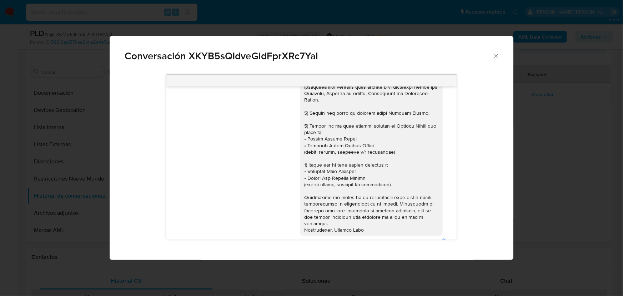
click at [494, 55] on icon "Cerrar" at bounding box center [495, 55] width 7 height 7
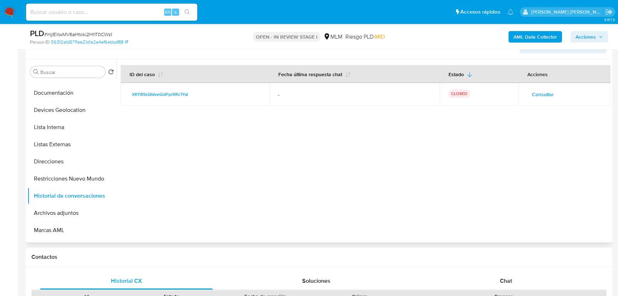
click at [556, 92] on button "Consultar" at bounding box center [543, 94] width 32 height 11
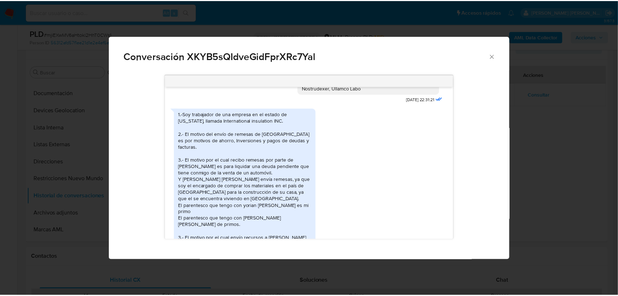
scroll to position [203, 0]
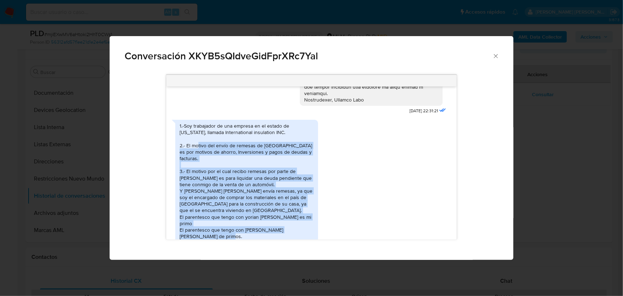
drag, startPoint x: 199, startPoint y: 136, endPoint x: 310, endPoint y: 215, distance: 137.2
click at [310, 215] on div "1.-Soy trabajador de una empresa en el estado de [US_STATE], llamada Internatio…" at bounding box center [247, 206] width 134 height 169
click at [55, 120] on div "Conversación XKYB5sQIdveGidFprXRc7Yal [DATE] 22:31:21 JPG JPG melifile596184801…" at bounding box center [311, 148] width 623 height 296
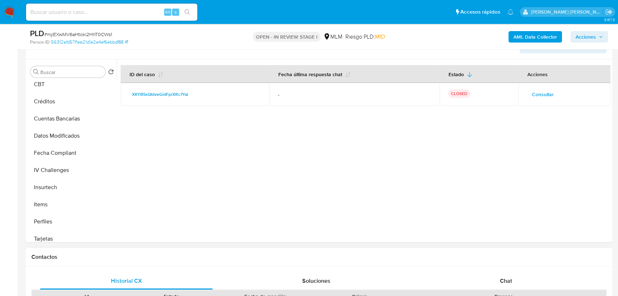
scroll to position [301, 0]
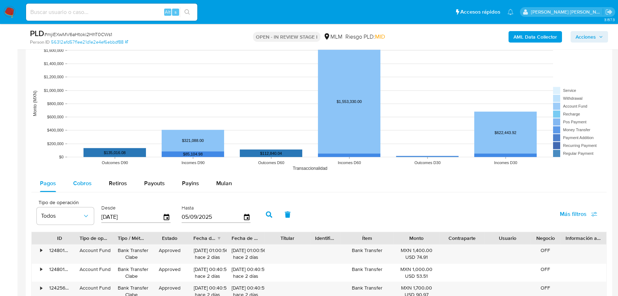
click at [81, 187] on div "Cobros" at bounding box center [82, 183] width 19 height 17
select select "10"
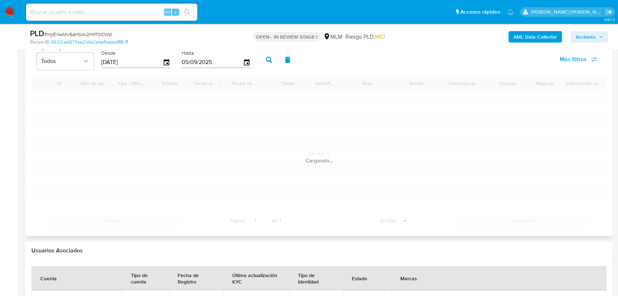
scroll to position [808, 0]
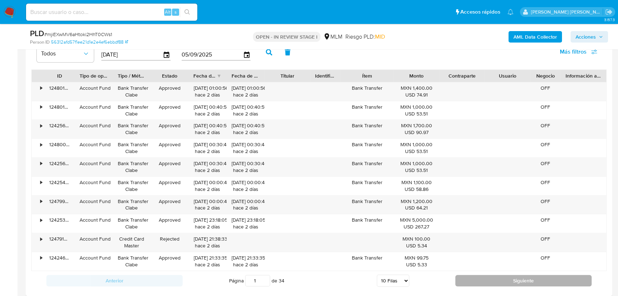
click at [478, 275] on button "Siguiente" at bounding box center [524, 280] width 136 height 11
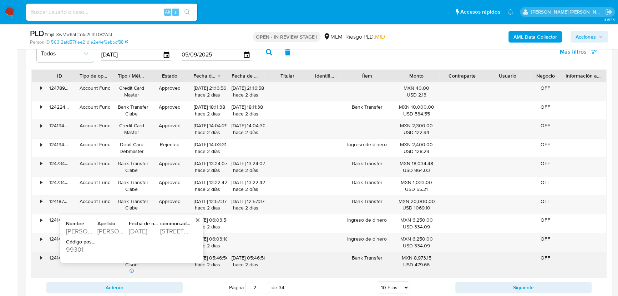
click at [183, 232] on div "4016 Road 80" at bounding box center [175, 231] width 30 height 9
click at [82, 250] on div "99301" at bounding box center [81, 249] width 30 height 9
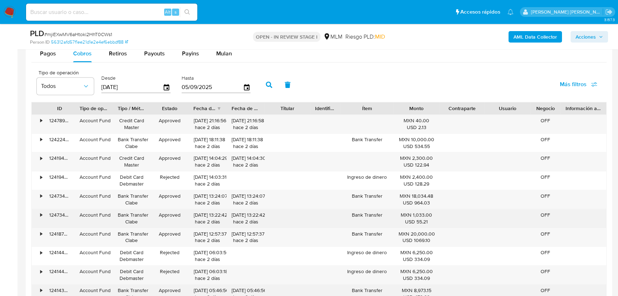
scroll to position [840, 0]
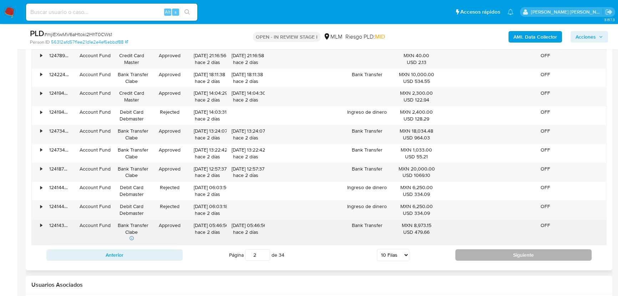
click at [475, 251] on button "Siguiente" at bounding box center [524, 254] width 136 height 11
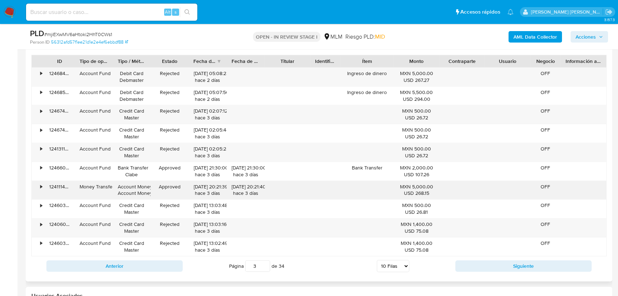
scroll to position [808, 0]
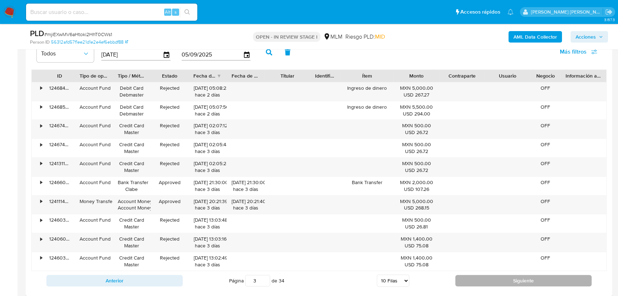
click at [480, 284] on button "Siguiente" at bounding box center [524, 280] width 136 height 11
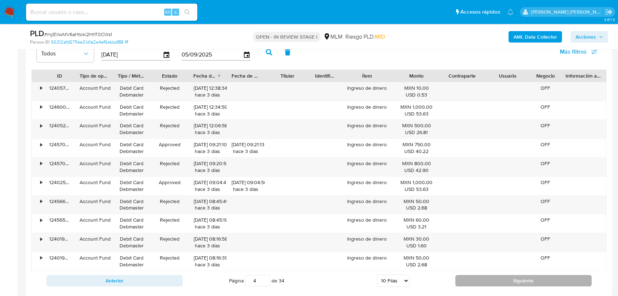
click at [480, 283] on button "Siguiente" at bounding box center [524, 280] width 136 height 11
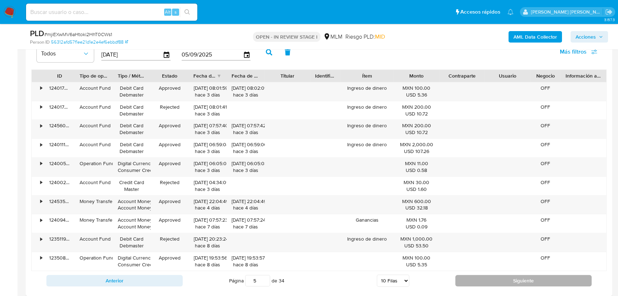
click at [479, 281] on button "Siguiente" at bounding box center [524, 280] width 136 height 11
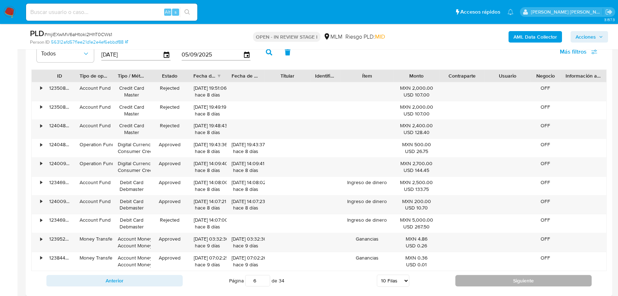
click at [479, 281] on button "Siguiente" at bounding box center [524, 280] width 136 height 11
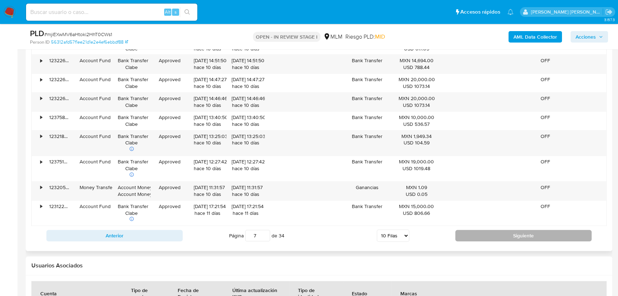
click at [517, 239] on button "Siguiente" at bounding box center [524, 235] width 136 height 11
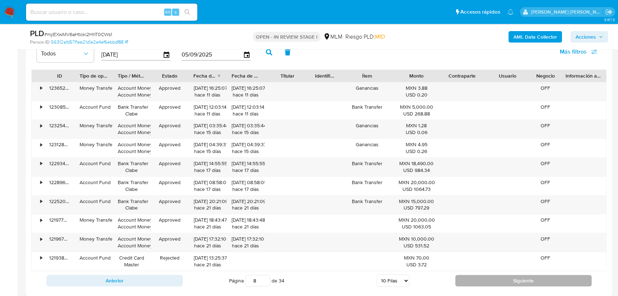
click at [504, 279] on button "Siguiente" at bounding box center [524, 280] width 136 height 11
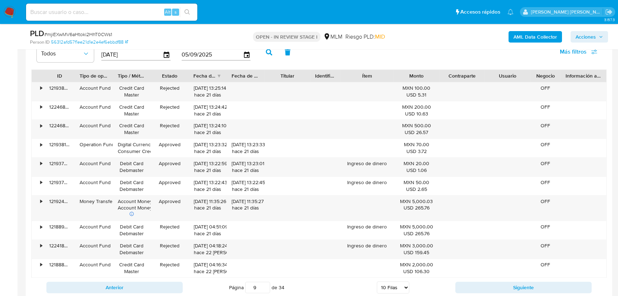
drag, startPoint x: 477, startPoint y: 286, endPoint x: 468, endPoint y: 282, distance: 9.6
click at [477, 286] on button "Siguiente" at bounding box center [524, 286] width 136 height 11
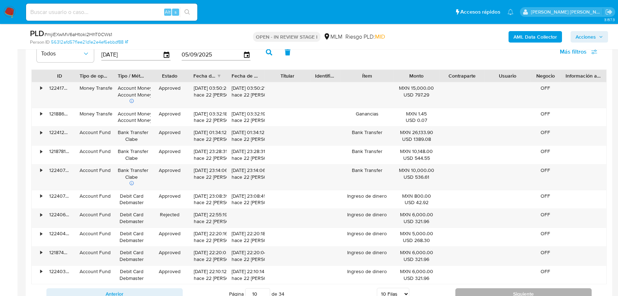
click at [492, 292] on button "Siguiente" at bounding box center [524, 293] width 136 height 11
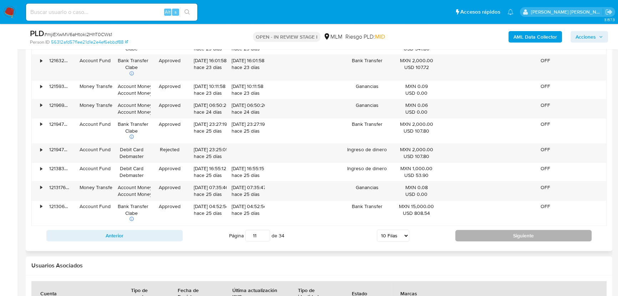
click at [524, 232] on button "Siguiente" at bounding box center [524, 235] width 136 height 11
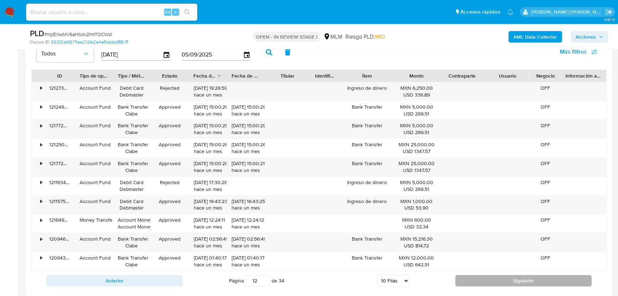
click at [498, 282] on button "Siguiente" at bounding box center [524, 280] width 136 height 11
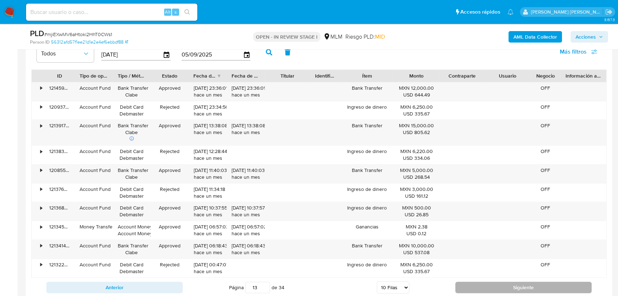
click at [472, 290] on button "Siguiente" at bounding box center [524, 286] width 136 height 11
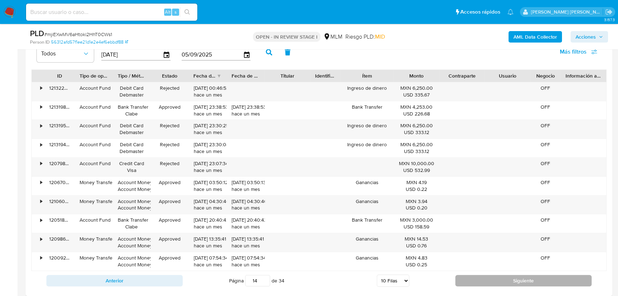
click at [478, 283] on button "Siguiente" at bounding box center [524, 280] width 136 height 11
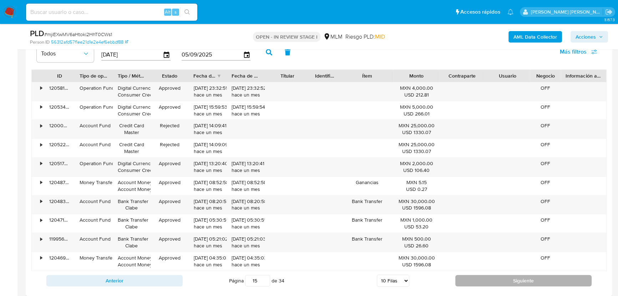
click at [472, 283] on button "Siguiente" at bounding box center [524, 280] width 136 height 11
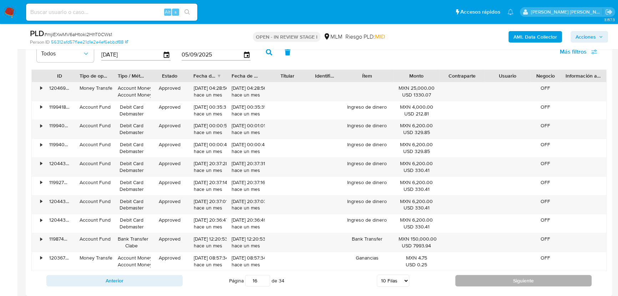
click at [514, 279] on button "Siguiente" at bounding box center [524, 280] width 136 height 11
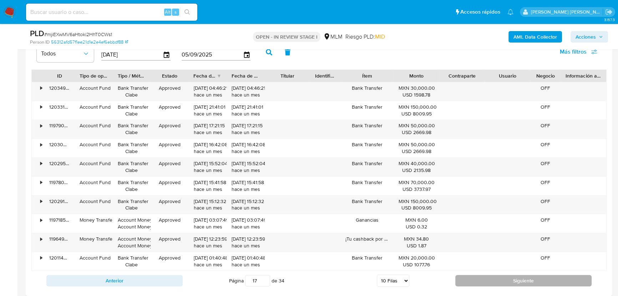
click at [487, 281] on button "Siguiente" at bounding box center [524, 280] width 136 height 11
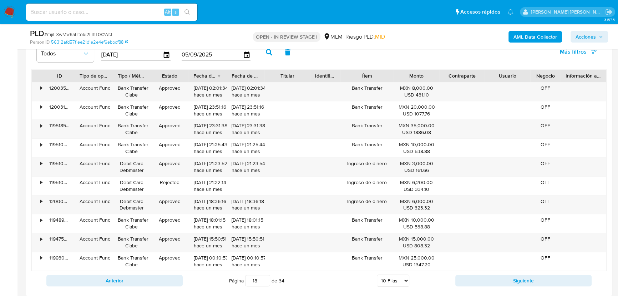
click at [500, 286] on div "Anterior Página 18 de 34 5 Filas 10 Filas 20 Filas 25 Filas 50 Filas 100 Filas …" at bounding box center [319, 280] width 576 height 19
click at [502, 283] on button "Siguiente" at bounding box center [524, 280] width 136 height 11
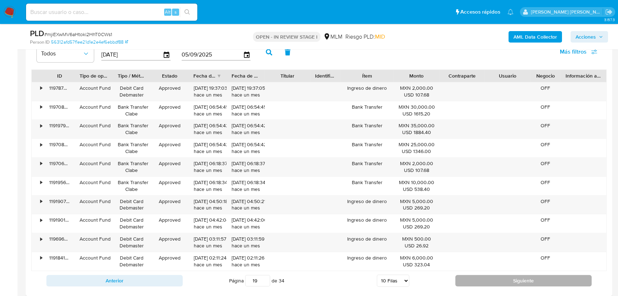
click at [499, 281] on button "Siguiente" at bounding box center [524, 280] width 136 height 11
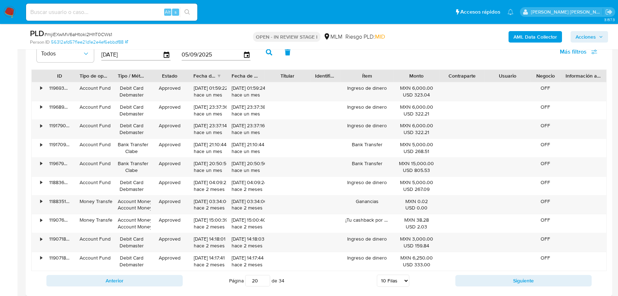
click at [500, 281] on button "Siguiente" at bounding box center [524, 280] width 136 height 11
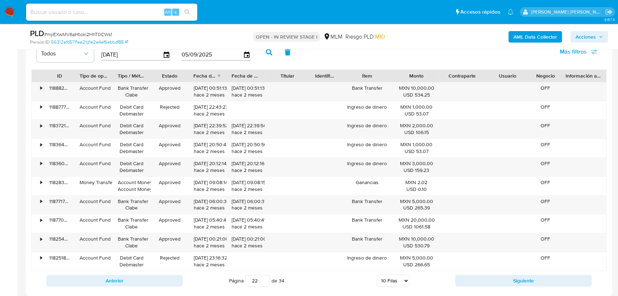
click at [499, 281] on button "Siguiente" at bounding box center [524, 280] width 136 height 11
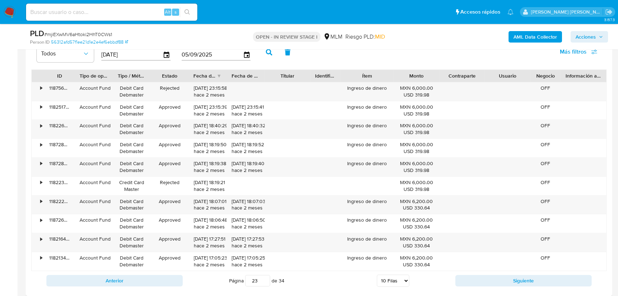
click at [499, 281] on button "Siguiente" at bounding box center [524, 280] width 136 height 11
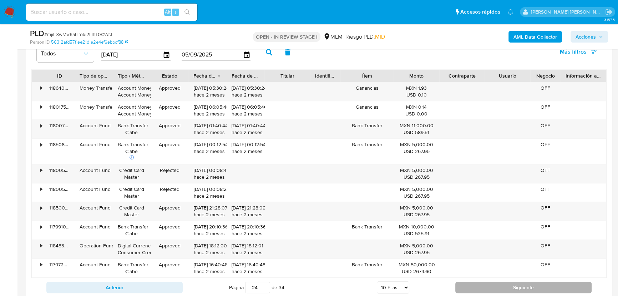
click at [472, 284] on button "Siguiente" at bounding box center [524, 286] width 136 height 11
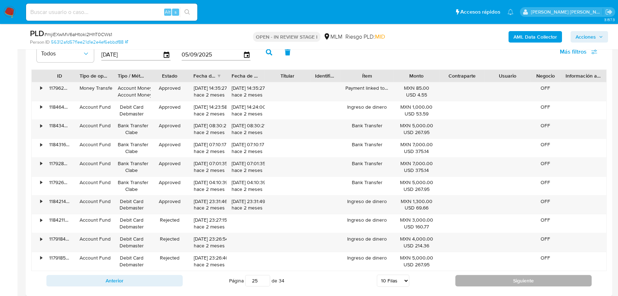
click at [472, 284] on button "Siguiente" at bounding box center [524, 280] width 136 height 11
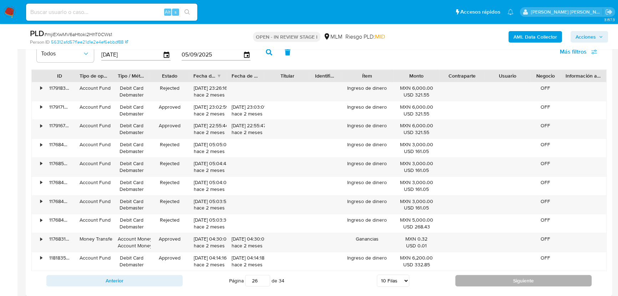
click at [472, 283] on button "Siguiente" at bounding box center [524, 280] width 136 height 11
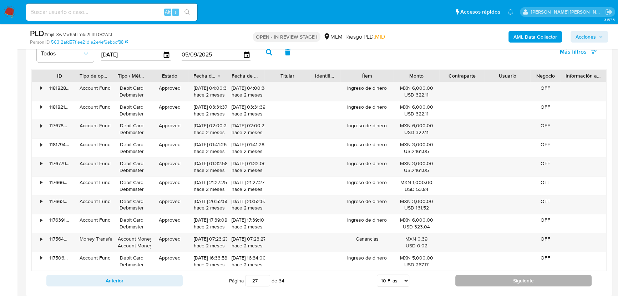
click at [472, 283] on button "Siguiente" at bounding box center [524, 280] width 136 height 11
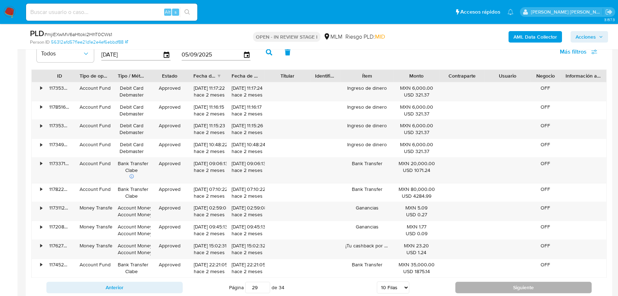
click at [480, 289] on button "Siguiente" at bounding box center [524, 286] width 136 height 11
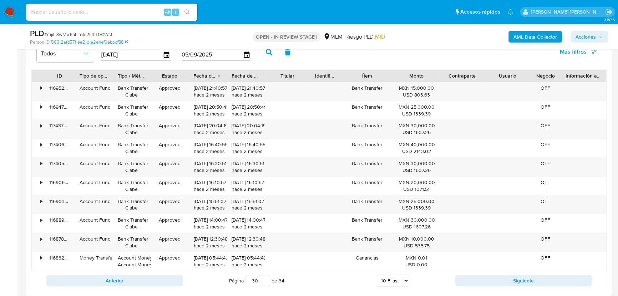
click at [480, 289] on div "Anterior Página 30 de 34 5 Filas 10 Filas 20 Filas 25 Filas 50 Filas 100 Filas …" at bounding box center [319, 280] width 576 height 19
click at [481, 278] on button "Siguiente" at bounding box center [524, 280] width 136 height 11
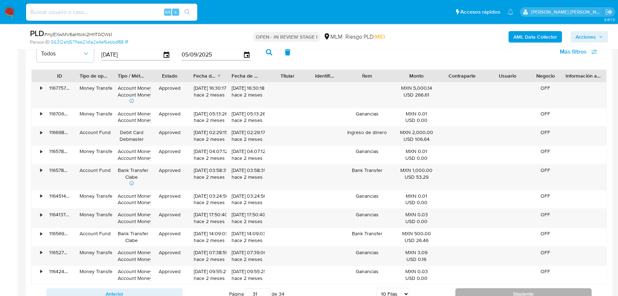
click at [501, 292] on button "Siguiente" at bounding box center [524, 293] width 136 height 11
type input "32"
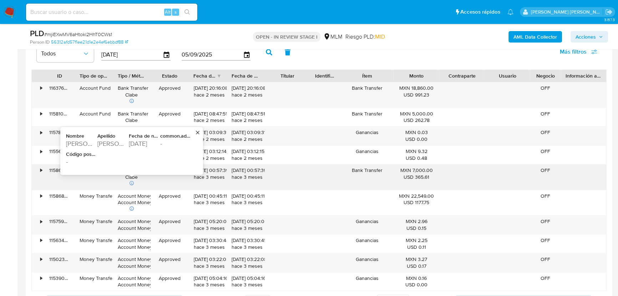
click at [139, 142] on div "1996-06-18" at bounding box center [144, 143] width 30 height 9
click at [139, 141] on div "1996-06-18" at bounding box center [144, 143] width 30 height 9
click at [135, 146] on div "1996-06-18" at bounding box center [144, 143] width 30 height 9
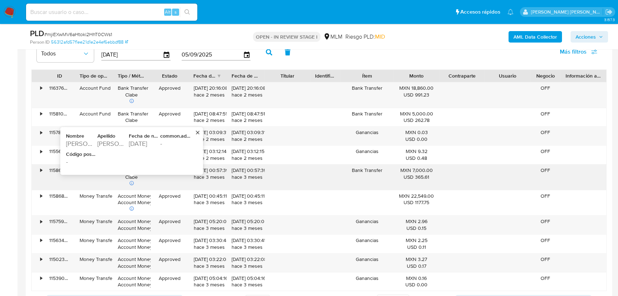
click at [135, 145] on div "1996-06-18" at bounding box center [144, 143] width 30 height 9
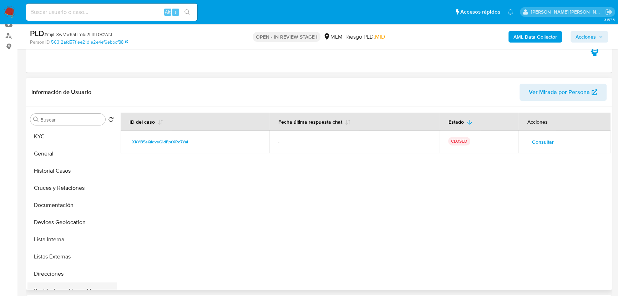
scroll to position [130, 0]
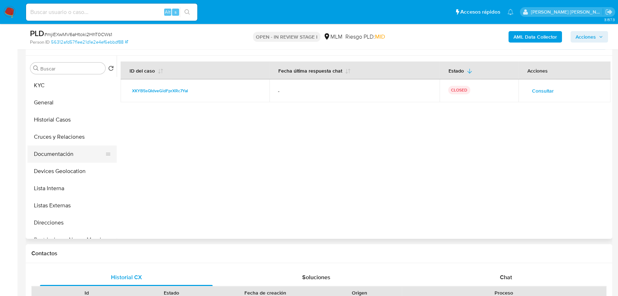
drag, startPoint x: 87, startPoint y: 181, endPoint x: 75, endPoint y: 159, distance: 25.7
click at [85, 173] on ul "KYC General Historial Casos Cruces y Relaciones Documentación Devices Geolocati…" at bounding box center [71, 157] width 89 height 161
click at [73, 169] on button "Devices Geolocation" at bounding box center [71, 170] width 89 height 17
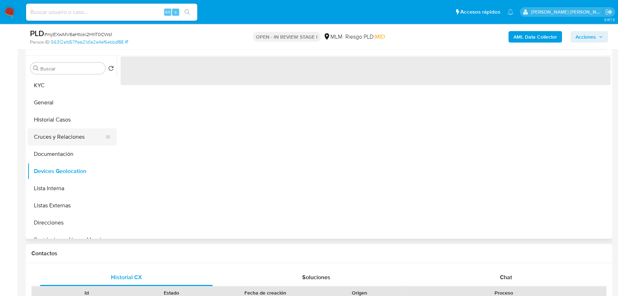
click at [75, 143] on button "Cruces y Relaciones" at bounding box center [69, 136] width 84 height 17
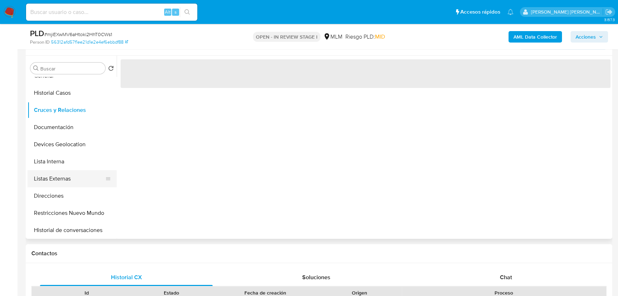
scroll to position [65, 0]
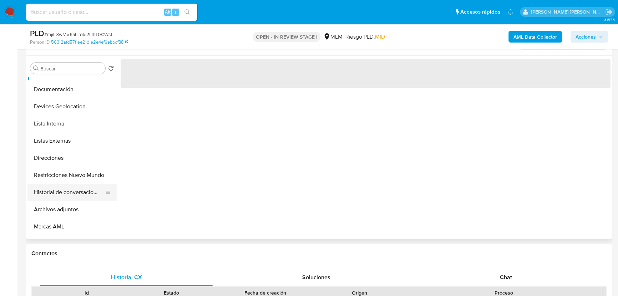
click at [82, 195] on button "Historial de conversaciones" at bounding box center [69, 192] width 84 height 17
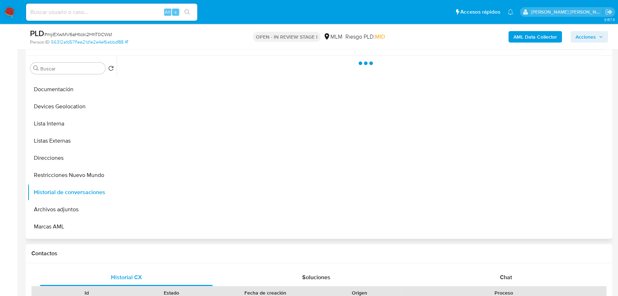
drag, startPoint x: 509, startPoint y: 132, endPoint x: 512, endPoint y: 125, distance: 8.0
click at [511, 128] on div at bounding box center [364, 147] width 494 height 183
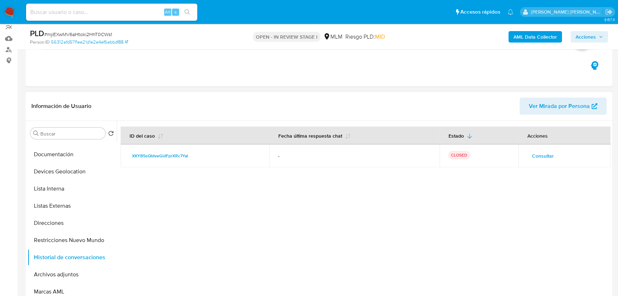
click at [535, 154] on span "Consultar" at bounding box center [543, 156] width 22 height 10
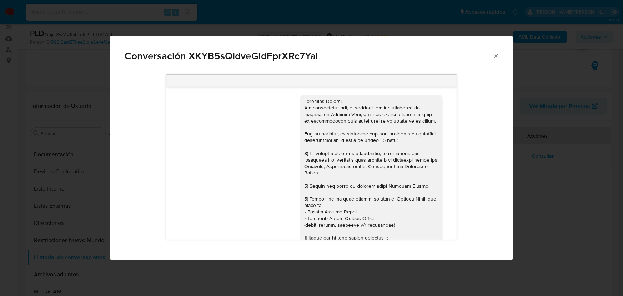
scroll to position [332, 0]
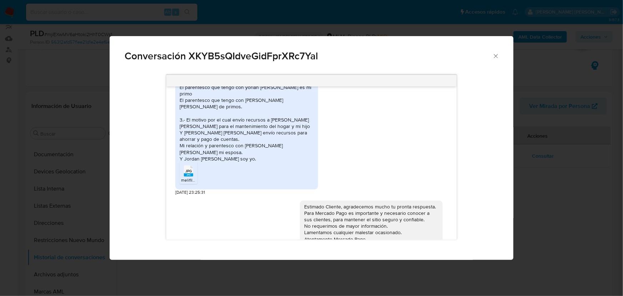
click at [185, 169] on span "JPG" at bounding box center [188, 171] width 6 height 5
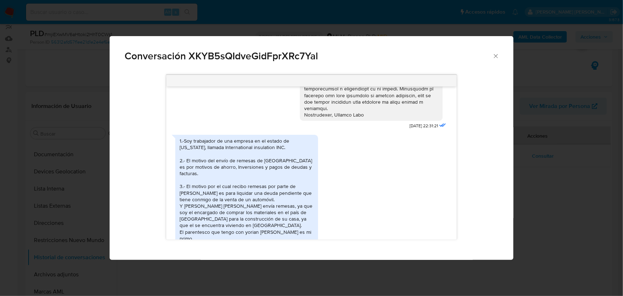
scroll to position [203, 0]
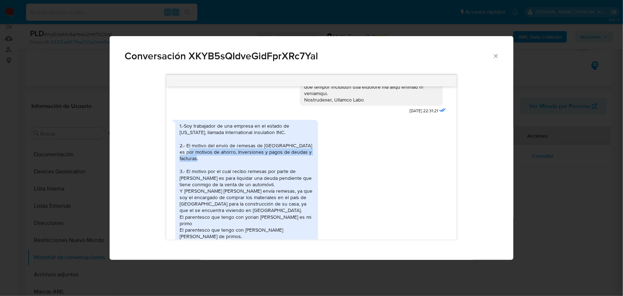
drag, startPoint x: 126, startPoint y: 149, endPoint x: 184, endPoint y: 158, distance: 58.2
click at [125, 147] on div "29/05/2025 22:31:21 JPG JPG melifile5961848010385390092.jpg 29/05/2025 23:25:31…" at bounding box center [312, 157] width 374 height 175
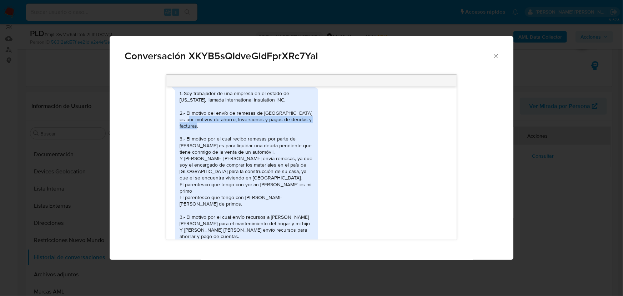
scroll to position [268, 0]
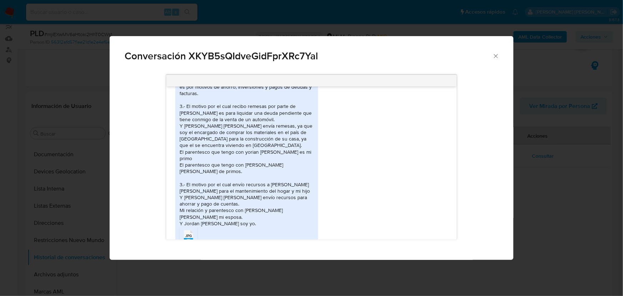
click at [251, 130] on div "1.-Soy trabajador de una empresa en el estado de Washington, llamada Internatio…" at bounding box center [247, 141] width 134 height 169
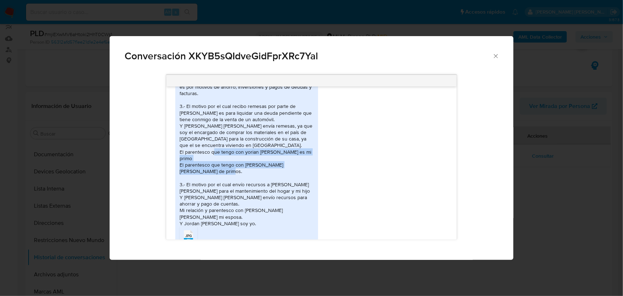
drag, startPoint x: 230, startPoint y: 139, endPoint x: 301, endPoint y: 150, distance: 71.5
click at [301, 150] on div "1.-Soy trabajador de una empresa en el estado de Washington, llamada Internatio…" at bounding box center [247, 141] width 134 height 169
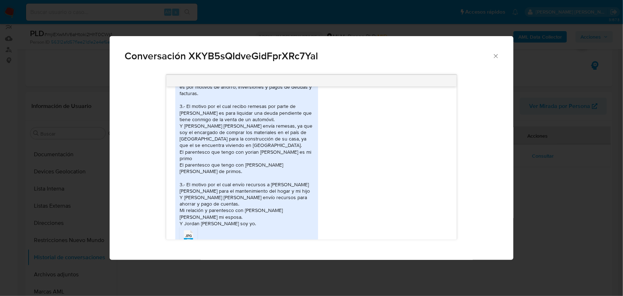
drag, startPoint x: 277, startPoint y: 170, endPoint x: 275, endPoint y: 166, distance: 4.7
click at [277, 170] on div "1.-Soy trabajador de una empresa en el estado de Washington, llamada Internatio…" at bounding box center [247, 141] width 134 height 169
copy div "Yamileth Ceja Gonzalez"
drag, startPoint x: 269, startPoint y: 165, endPoint x: 201, endPoint y: 170, distance: 68.7
click at [201, 170] on div "1.-Soy trabajador de una empresa en el estado de Washington, llamada Internatio…" at bounding box center [247, 141] width 134 height 169
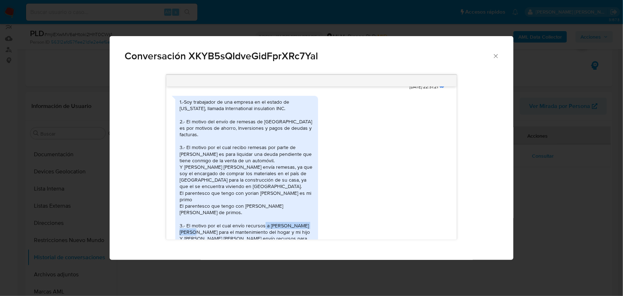
scroll to position [203, 0]
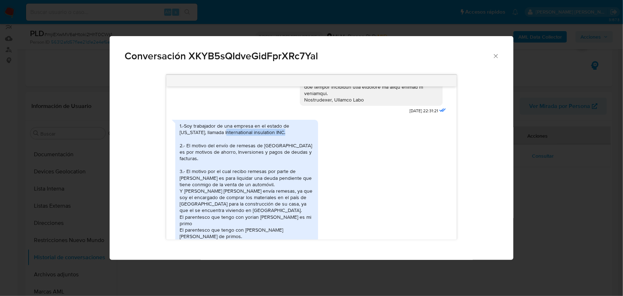
drag, startPoint x: 227, startPoint y: 125, endPoint x: 288, endPoint y: 125, distance: 61.1
click at [288, 125] on div "1.-Soy trabajador de una empresa en el estado de Washington, llamada Internatio…" at bounding box center [247, 206] width 134 height 169
copy div "nternational insulation INC."
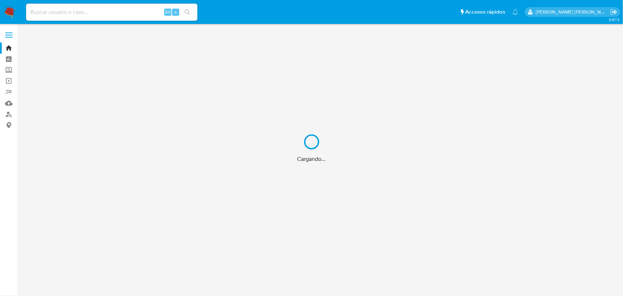
click at [104, 6] on div "Cargando..." at bounding box center [311, 148] width 623 height 296
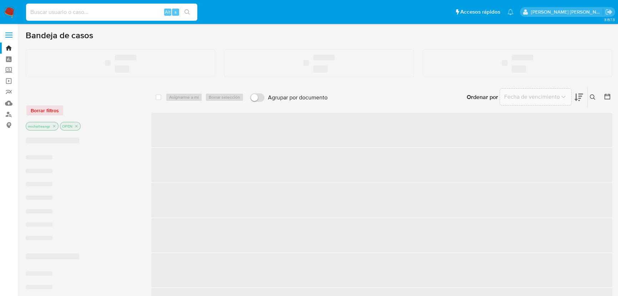
click at [103, 7] on input at bounding box center [111, 11] width 171 height 9
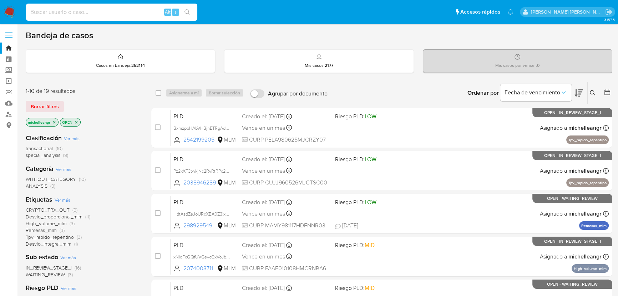
paste input "1470362684"
type input "1470362684"
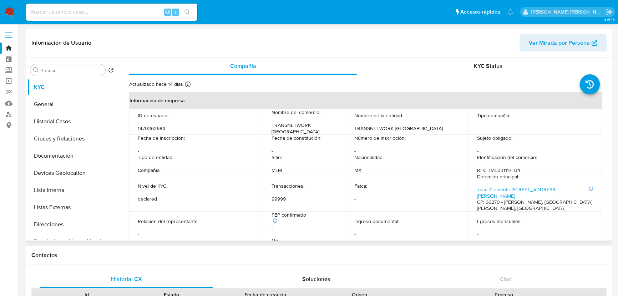
select select "10"
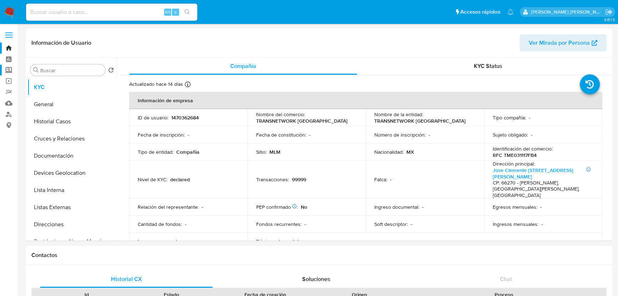
click at [6, 67] on label "Screening" at bounding box center [42, 70] width 85 height 11
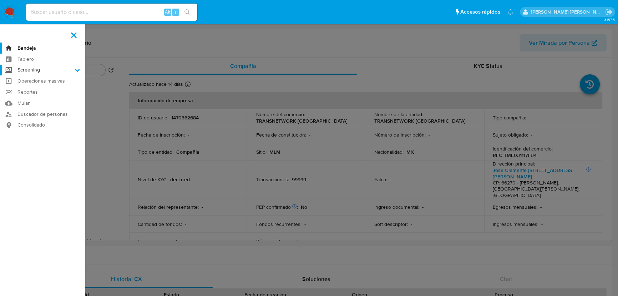
click at [0, 0] on input "Screening" at bounding box center [0, 0] width 0 height 0
click at [36, 99] on link "Herramientas" at bounding box center [42, 98] width 85 height 9
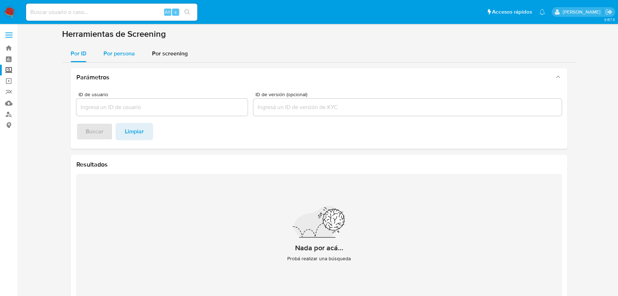
click at [115, 48] on div "Por persona" at bounding box center [119, 53] width 31 height 17
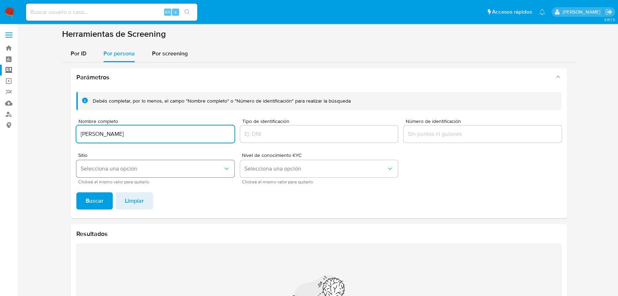
type input "[PERSON_NAME]"
click at [159, 167] on span "Selecciona una opción" at bounding box center [152, 168] width 142 height 7
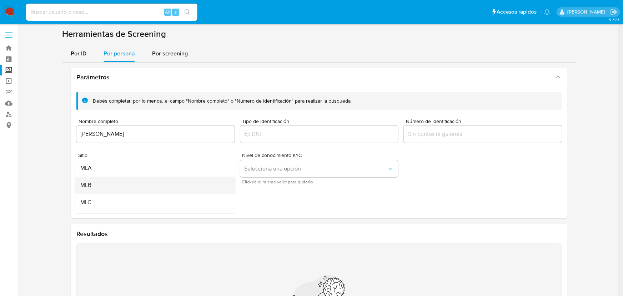
click at [99, 185] on div "MLB" at bounding box center [152, 184] width 145 height 17
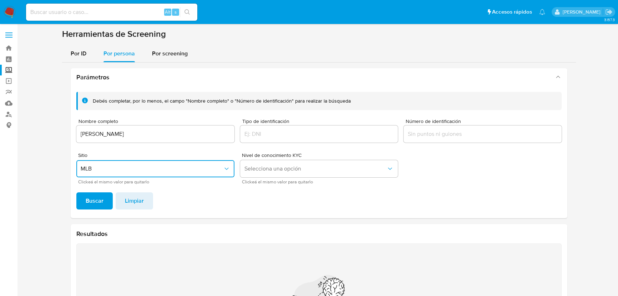
click at [113, 171] on button "MLB" at bounding box center [155, 168] width 158 height 17
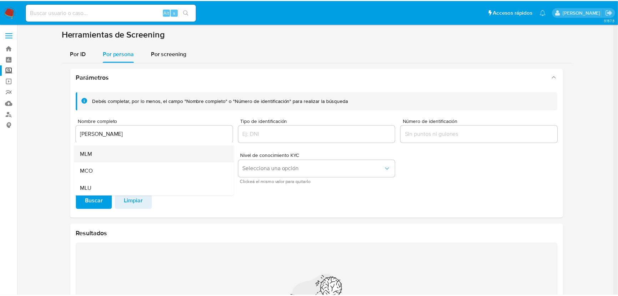
scroll to position [49, 0]
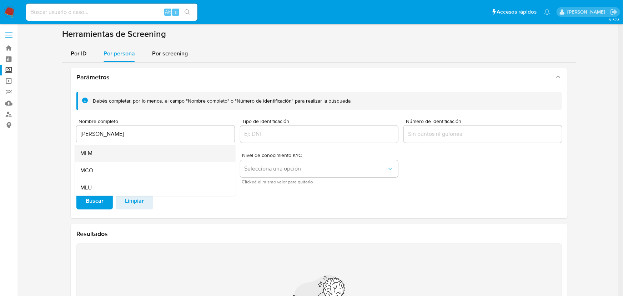
click at [102, 151] on div "MLM" at bounding box center [152, 153] width 145 height 17
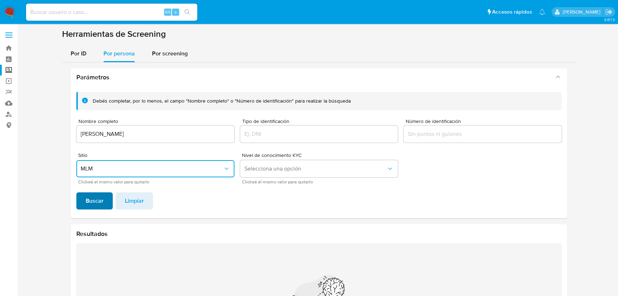
click at [90, 200] on span "Buscar" at bounding box center [95, 201] width 18 height 16
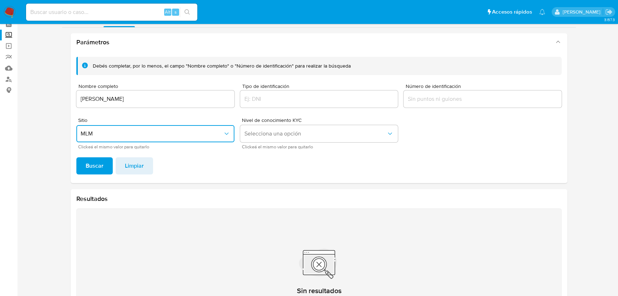
scroll to position [0, 0]
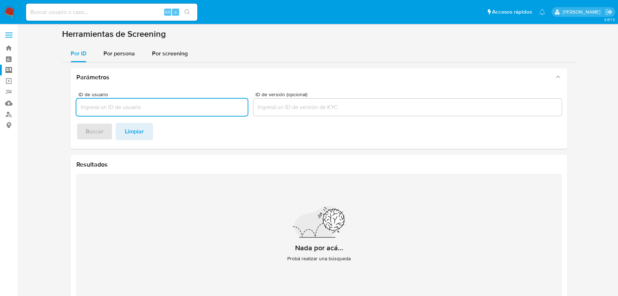
click at [101, 10] on input at bounding box center [111, 11] width 171 height 9
paste input "137560102729051133"
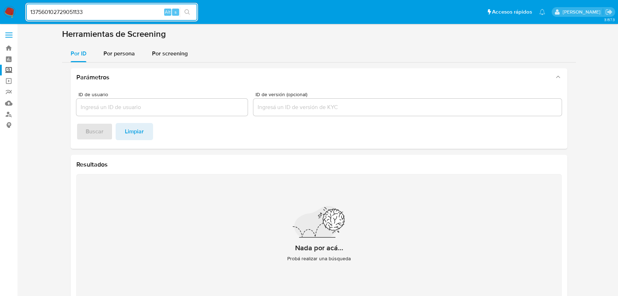
drag, startPoint x: 88, startPoint y: 12, endPoint x: 0, endPoint y: -21, distance: 94.1
click at [0, 0] on html "Pausado Ver notificaciones 137560102729051133 Alt s Accesos rápidos Presiona la…" at bounding box center [309, 157] width 618 height 315
paste input "mjiEXwMV6aHtoki2HhT0CWs1"
type input "mjiEXwMV6aHtoki2HhT0CWs1"
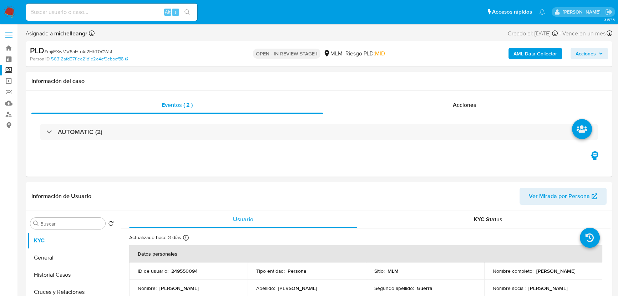
select select "10"
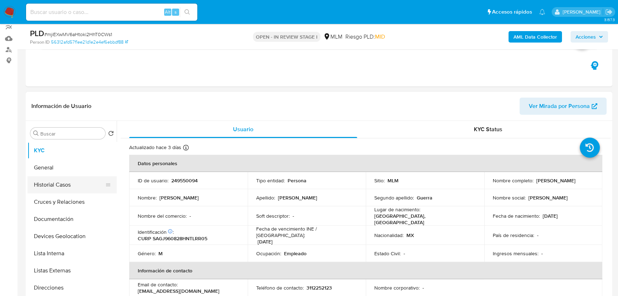
drag, startPoint x: 84, startPoint y: 197, endPoint x: 78, endPoint y: 191, distance: 8.1
click at [83, 196] on button "Cruces y Relaciones" at bounding box center [71, 201] width 89 height 17
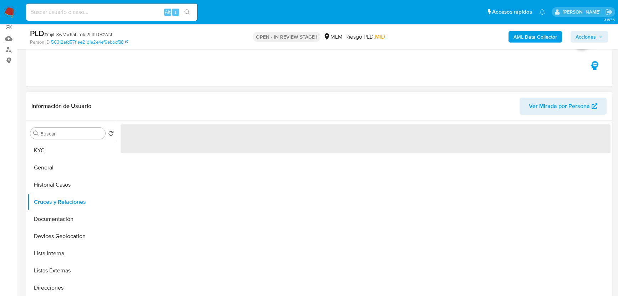
click at [66, 180] on button "Historial Casos" at bounding box center [71, 184] width 89 height 17
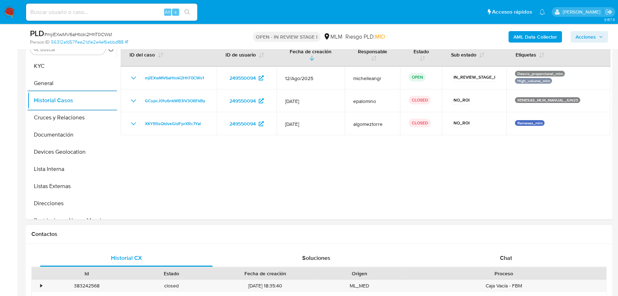
scroll to position [162, 0]
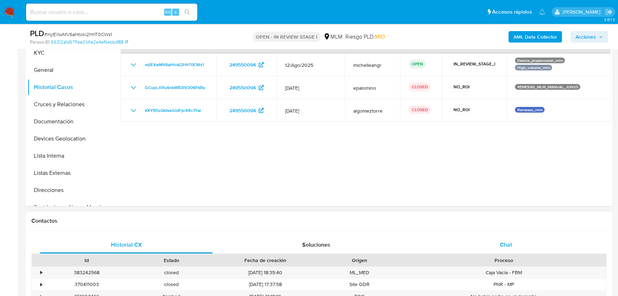
click at [507, 239] on div "Chat" at bounding box center [506, 244] width 173 height 17
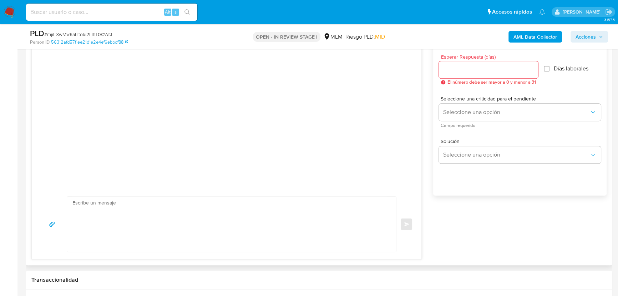
scroll to position [422, 0]
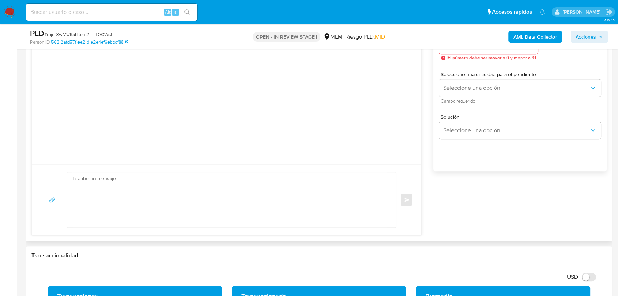
click at [147, 200] on textarea at bounding box center [229, 199] width 315 height 55
paste textarea "Loremips Dolor Sitamet, Co adipiscinge sed do ei temporincidi ut labore et do m…"
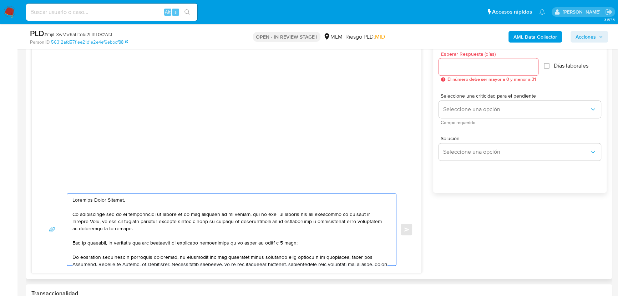
scroll to position [389, 0]
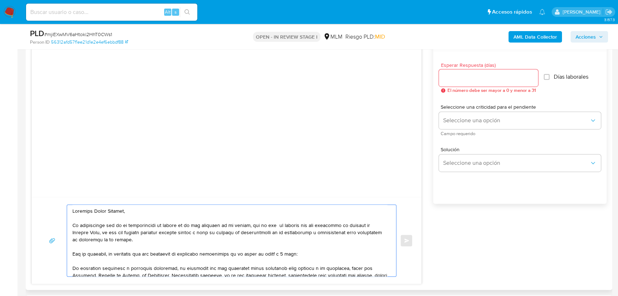
drag, startPoint x: 140, startPoint y: 210, endPoint x: 59, endPoint y: 209, distance: 80.4
click at [59, 209] on div "Enviar" at bounding box center [226, 240] width 373 height 72
click at [72, 222] on div at bounding box center [230, 240] width 326 height 71
click at [74, 223] on textarea at bounding box center [229, 240] width 315 height 71
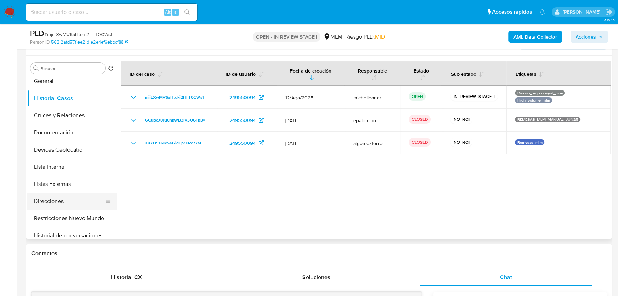
scroll to position [32, 0]
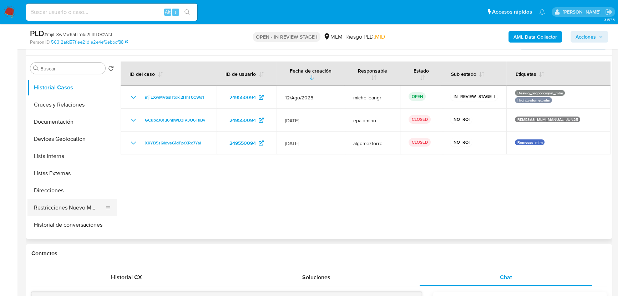
click at [76, 207] on button "Restricciones Nuevo Mundo" at bounding box center [69, 207] width 84 height 17
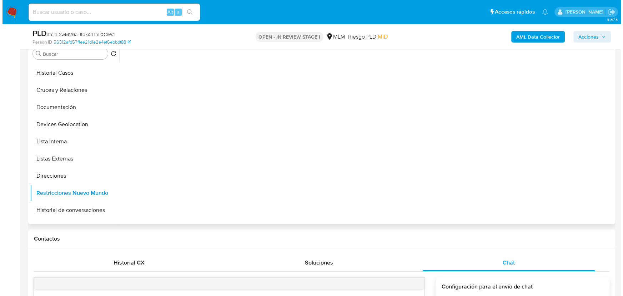
scroll to position [97, 0]
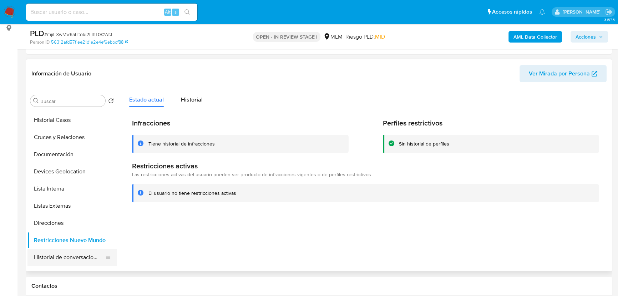
click at [77, 262] on button "Historial de conversaciones" at bounding box center [69, 257] width 84 height 17
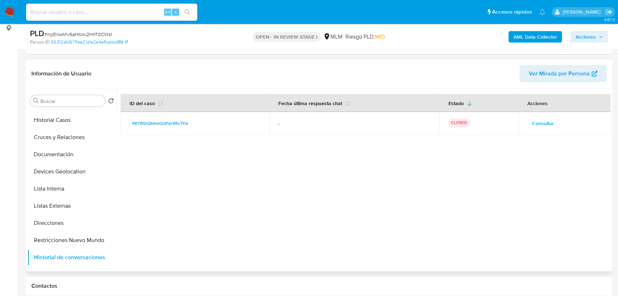
click at [536, 122] on span "Consultar" at bounding box center [543, 123] width 22 height 10
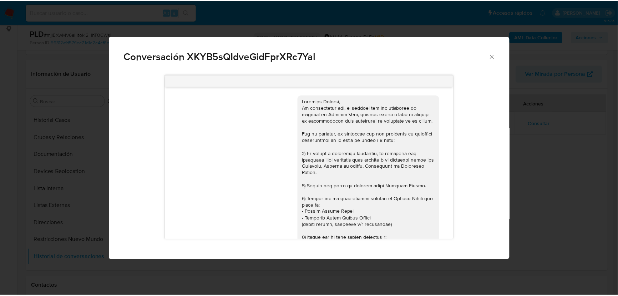
scroll to position [332, 0]
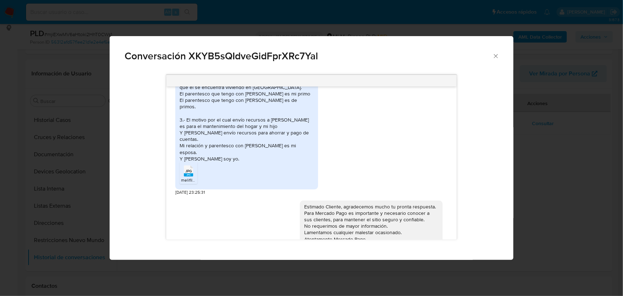
click at [497, 56] on icon "Cerrar" at bounding box center [495, 55] width 7 height 7
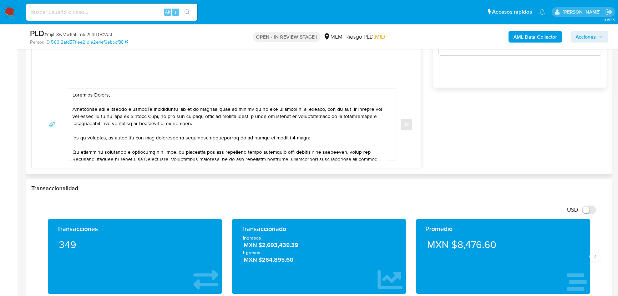
scroll to position [473, 0]
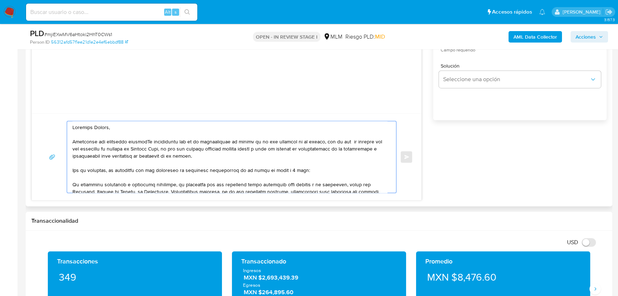
drag, startPoint x: 145, startPoint y: 141, endPoint x: 73, endPoint y: 140, distance: 72.5
click at [73, 140] on textarea at bounding box center [229, 156] width 315 height 71
click at [252, 144] on textarea at bounding box center [229, 156] width 315 height 71
click at [251, 141] on textarea at bounding box center [229, 156] width 315 height 71
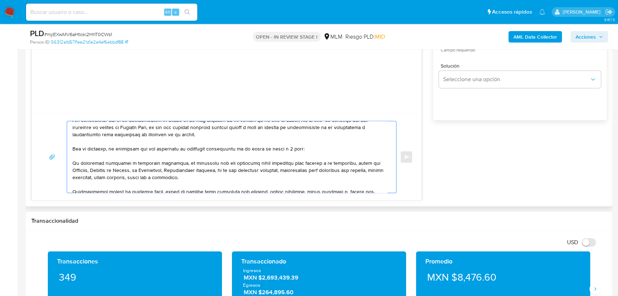
scroll to position [32, 0]
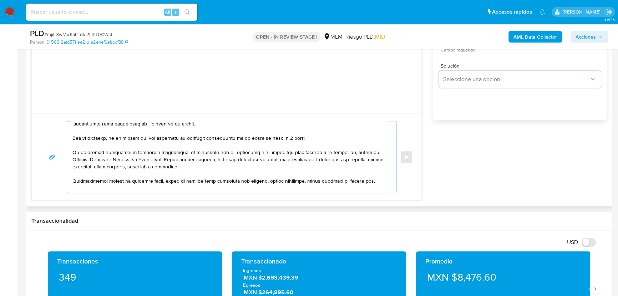
drag, startPoint x: 74, startPoint y: 152, endPoint x: 211, endPoint y: 165, distance: 138.0
click at [211, 165] on textarea at bounding box center [229, 156] width 315 height 71
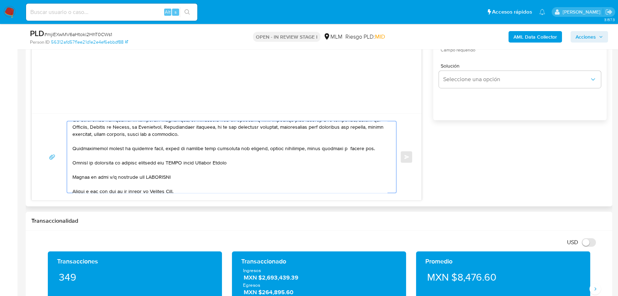
scroll to position [0, 0]
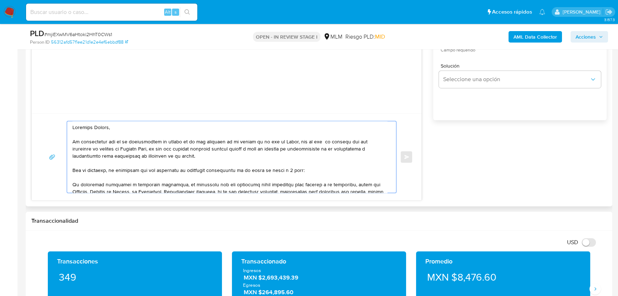
drag, startPoint x: 366, startPoint y: 152, endPoint x: 71, endPoint y: 182, distance: 296.5
click at [71, 182] on div at bounding box center [230, 156] width 326 height 71
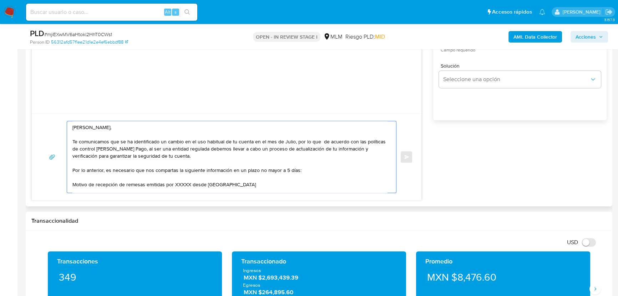
click at [72, 184] on textarea "Estimado Jordán, Te comunicamos que se ha identificado un cambio en el uso habi…" at bounding box center [229, 156] width 315 height 71
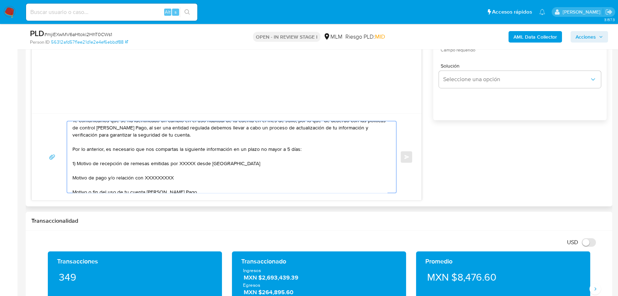
scroll to position [32, 0]
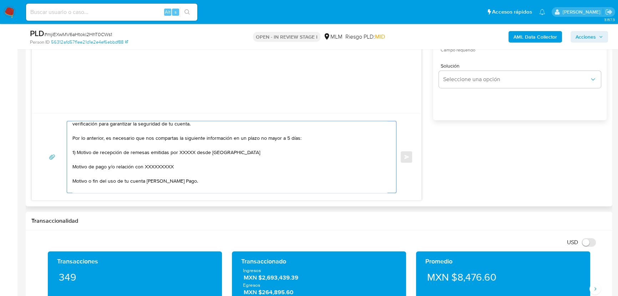
drag, startPoint x: 76, startPoint y: 154, endPoint x: 248, endPoint y: 153, distance: 172.1
click at [248, 153] on textarea "Estimado Jordán, Te comunicamos que se ha identificado un cambio en el uso habi…" at bounding box center [229, 156] width 315 height 71
paste textarea "name: TECNOLOGIA EN ENTRETENIMIENTO CALIPLAY || alias:"
drag, startPoint x: 184, startPoint y: 150, endPoint x: 178, endPoint y: 150, distance: 6.4
click at [178, 150] on textarea "Estimado Jordán, Te comunicamos que se ha identificado un cambio en el uso habi…" at bounding box center [229, 156] width 315 height 71
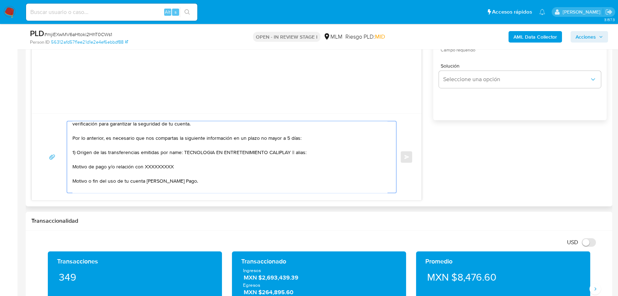
click at [180, 151] on textarea "Estimado Jordán, Te comunicamos que se ha identificado un cambio en el uso habi…" at bounding box center [229, 156] width 315 height 71
drag, startPoint x: 183, startPoint y: 153, endPoint x: 167, endPoint y: 154, distance: 15.4
click at [167, 154] on textarea "Estimado Jordán, Te comunicamos que se ha identificado un cambio en el uso habi…" at bounding box center [229, 156] width 315 height 71
drag, startPoint x: 291, startPoint y: 153, endPoint x: 274, endPoint y: 152, distance: 16.8
click at [274, 152] on textarea "Estimado Jordán, Te comunicamos que se ha identificado un cambio en el uso habi…" at bounding box center [229, 156] width 315 height 71
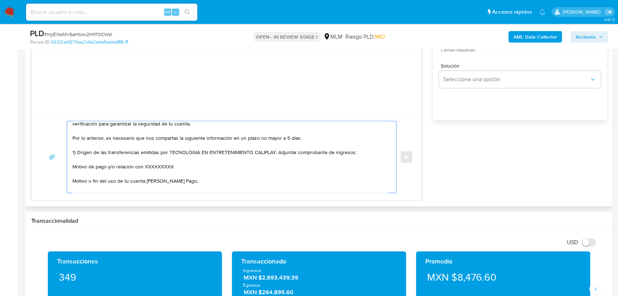
drag, startPoint x: 328, startPoint y: 153, endPoint x: 274, endPoint y: 154, distance: 54.6
click at [274, 154] on textarea "Estimado Jordán, Te comunicamos que se ha identificado un cambio en el uso habi…" at bounding box center [229, 156] width 315 height 71
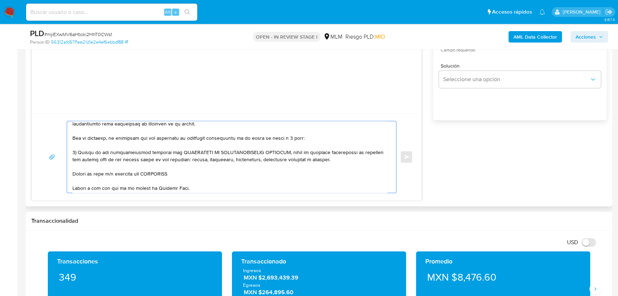
click at [344, 150] on textarea at bounding box center [229, 156] width 315 height 71
drag, startPoint x: 185, startPoint y: 159, endPoint x: 232, endPoint y: 159, distance: 47.8
click at [232, 159] on textarea at bounding box center [229, 156] width 315 height 71
click at [208, 167] on textarea at bounding box center [229, 156] width 315 height 71
drag, startPoint x: 192, startPoint y: 159, endPoint x: 281, endPoint y: 161, distance: 88.9
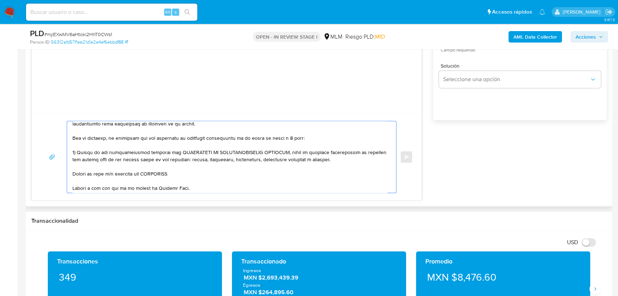
click at [281, 161] on textarea at bounding box center [229, 156] width 315 height 71
drag, startPoint x: 282, startPoint y: 164, endPoint x: 289, endPoint y: 164, distance: 6.8
click at [283, 164] on textarea at bounding box center [229, 156] width 315 height 71
click at [317, 160] on textarea at bounding box center [229, 156] width 315 height 71
drag, startPoint x: 167, startPoint y: 175, endPoint x: 68, endPoint y: 175, distance: 98.9
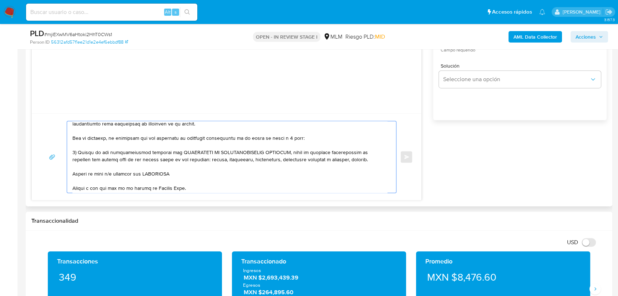
click at [68, 175] on div at bounding box center [230, 156] width 326 height 71
click at [81, 171] on textarea at bounding box center [229, 156] width 315 height 71
click at [71, 174] on div at bounding box center [230, 156] width 326 height 71
click at [71, 172] on div at bounding box center [230, 156] width 326 height 71
click at [74, 173] on textarea at bounding box center [229, 156] width 315 height 71
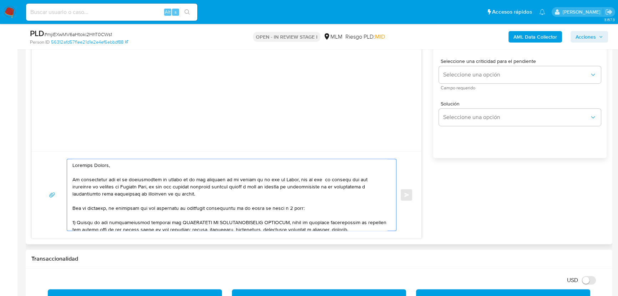
scroll to position [375, 0]
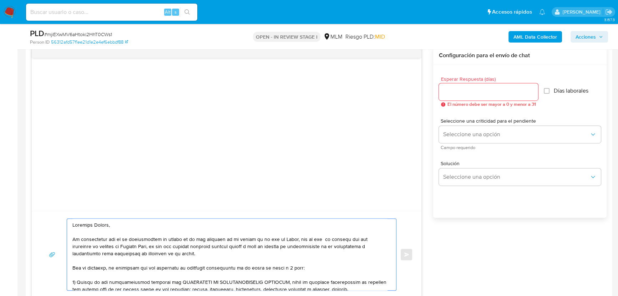
type textarea "Estimado Jordán, Te comunicamos que se ha identificado un cambio en el uso habi…"
click at [460, 96] on div at bounding box center [488, 91] width 99 height 17
click at [460, 94] on input "Esperar Respuesta (días)" at bounding box center [488, 91] width 99 height 9
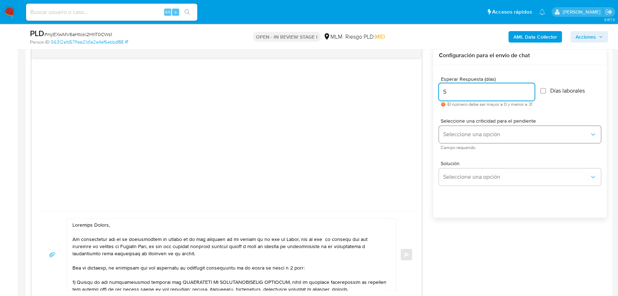
type input "5"
click at [495, 135] on span "Seleccione una opción" at bounding box center [516, 134] width 146 height 7
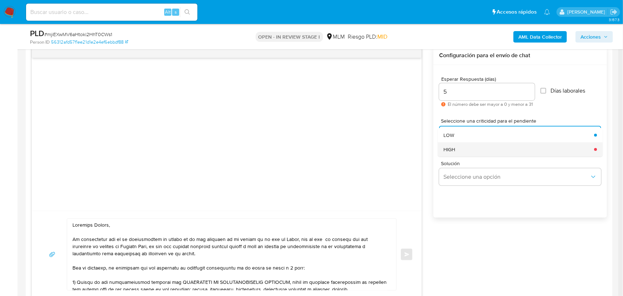
click at [466, 150] on div "HIGH" at bounding box center [516, 149] width 146 height 14
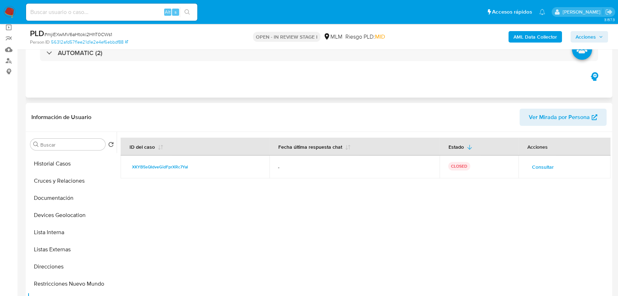
scroll to position [0, 0]
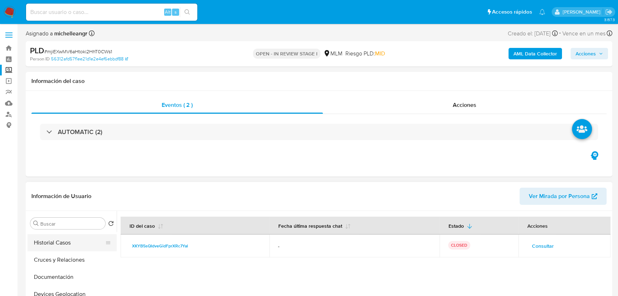
click at [66, 242] on button "Historial Casos" at bounding box center [69, 242] width 84 height 17
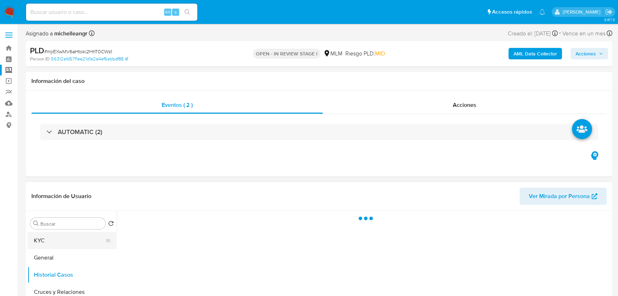
drag, startPoint x: 59, startPoint y: 236, endPoint x: 85, endPoint y: 235, distance: 25.7
click at [61, 235] on button "KYC" at bounding box center [69, 240] width 84 height 17
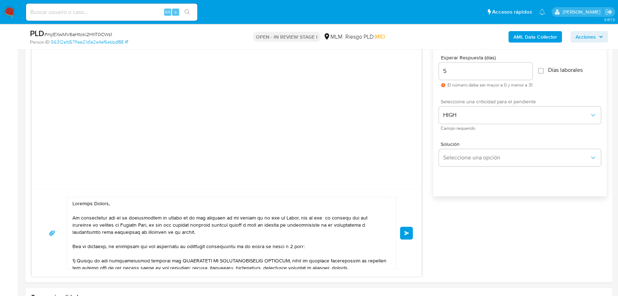
scroll to position [422, 0]
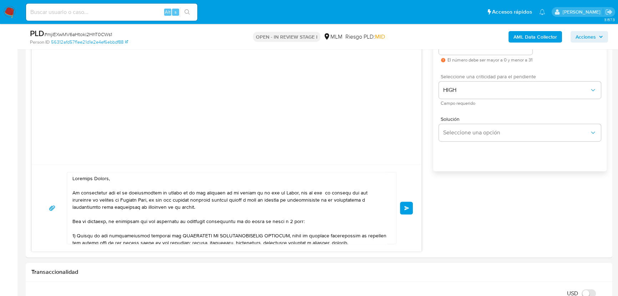
click at [405, 206] on span "Enviar" at bounding box center [407, 208] width 5 height 4
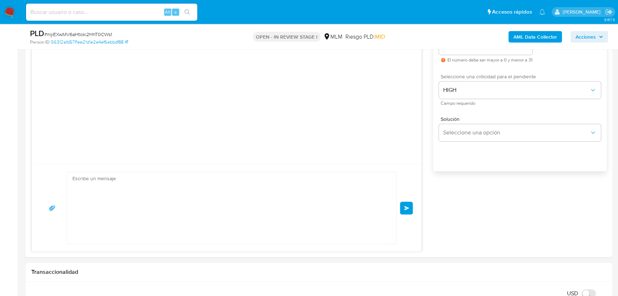
scroll to position [57, 0]
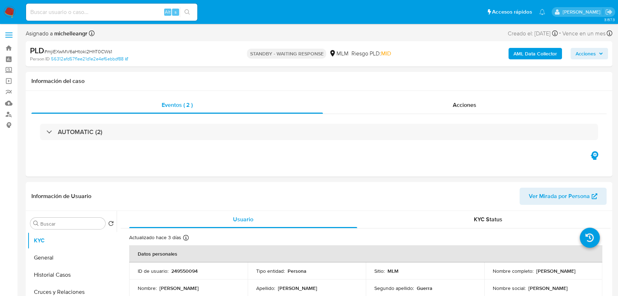
select select "10"
click at [109, 11] on input at bounding box center [111, 11] width 171 height 9
paste input "0TmbMHcsoinKerBZvZq4jxkX"
type input "0TmbMHcsoinKerBZvZq4jxkX"
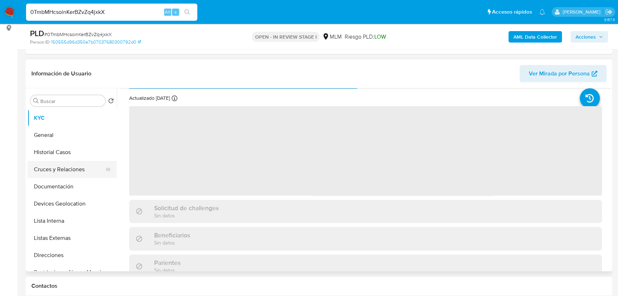
scroll to position [32, 0]
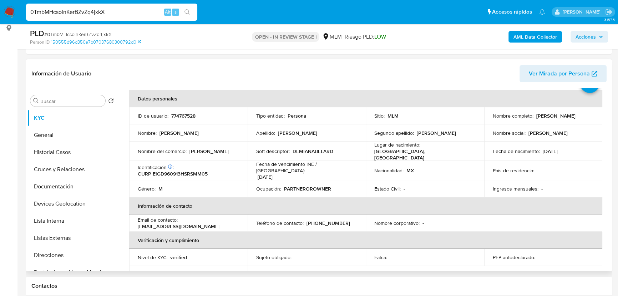
drag, startPoint x: 202, startPoint y: 144, endPoint x: 204, endPoint y: 136, distance: 7.3
click at [204, 139] on tbody "ID de usuario : 774767528 Tipo entidad : Persona Sitio : MLM Nombre completo : …" at bounding box center [365, 152] width 473 height 90
click at [186, 115] on p "774767528" at bounding box center [183, 115] width 24 height 6
select select "10"
click at [186, 115] on p "774767528" at bounding box center [183, 115] width 24 height 6
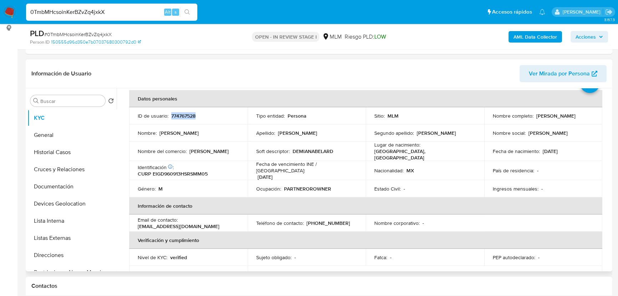
copy p "774767528"
drag, startPoint x: 64, startPoint y: 172, endPoint x: 68, endPoint y: 143, distance: 29.5
click at [65, 171] on button "Cruces y Relaciones" at bounding box center [71, 169] width 89 height 17
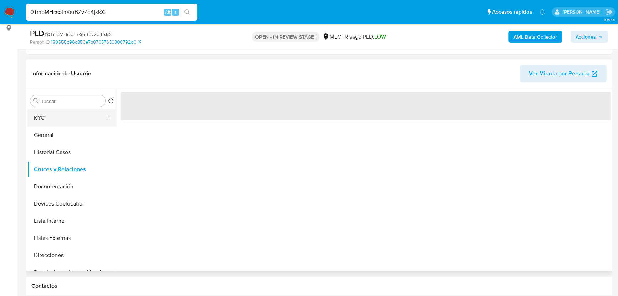
click at [56, 131] on button "General" at bounding box center [71, 134] width 89 height 17
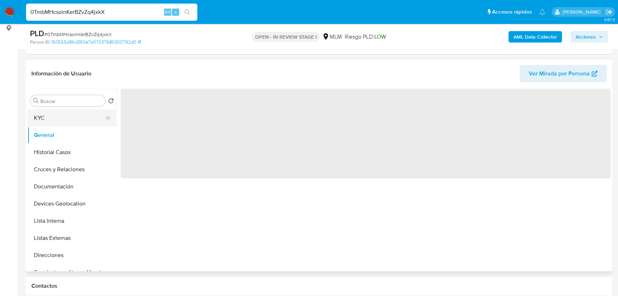
click at [55, 111] on button "KYC" at bounding box center [69, 117] width 84 height 17
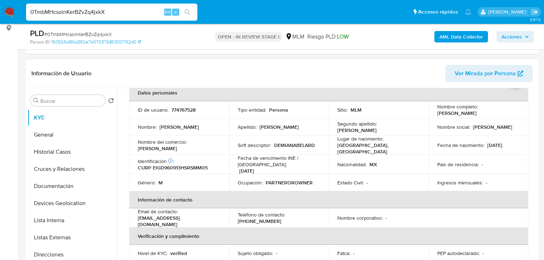
scroll to position [29, 0]
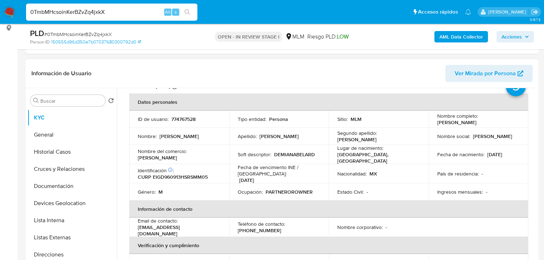
click at [511, 154] on div "Fecha de nacimiento : [DEMOGRAPHIC_DATA]" at bounding box center [478, 154] width 83 height 6
click at [374, 178] on td "Nacionalidad : MX" at bounding box center [379, 173] width 100 height 19
click at [429, 189] on td "Ingresos mensuales : -" at bounding box center [479, 192] width 100 height 17
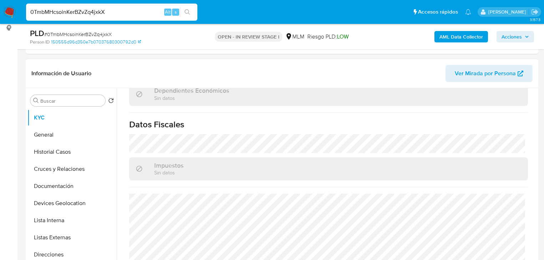
scroll to position [453, 0]
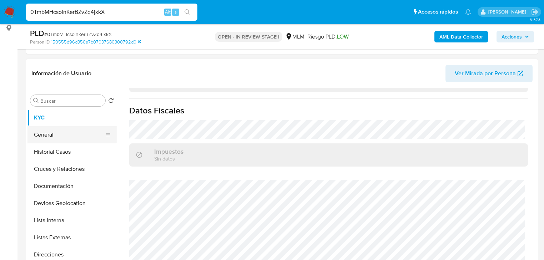
drag, startPoint x: 59, startPoint y: 131, endPoint x: 107, endPoint y: 134, distance: 49.0
click at [59, 131] on button "General" at bounding box center [69, 134] width 84 height 17
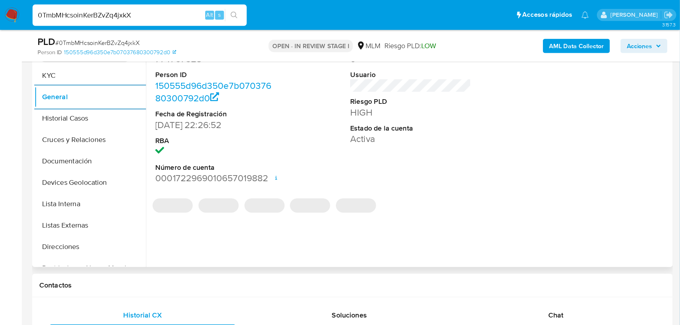
scroll to position [155, 0]
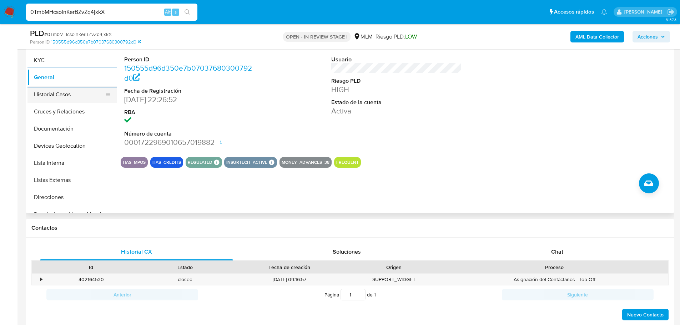
click at [94, 97] on button "Historial Casos" at bounding box center [69, 94] width 84 height 17
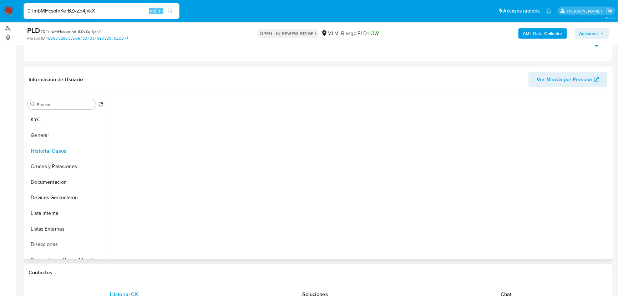
scroll to position [83, 0]
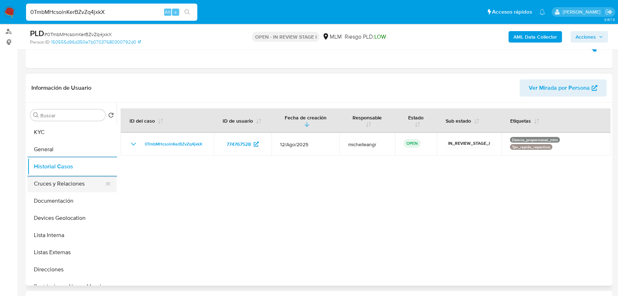
click at [77, 178] on button "Cruces y Relaciones" at bounding box center [69, 183] width 84 height 17
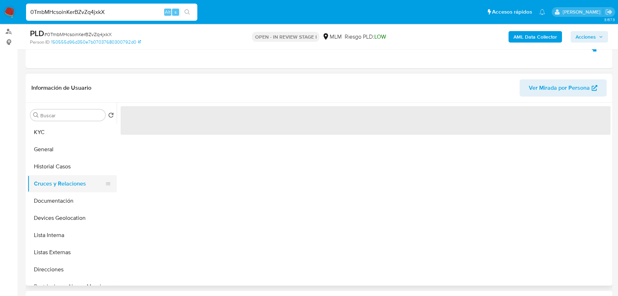
click at [77, 180] on button "Cruces y Relaciones" at bounding box center [69, 183] width 84 height 17
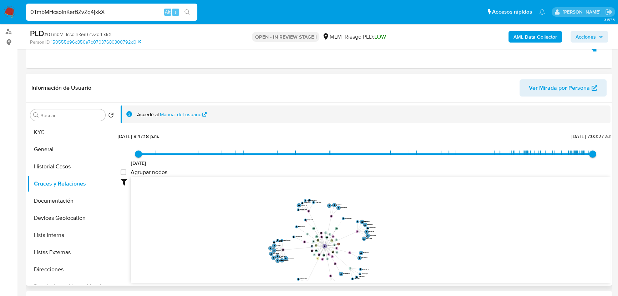
drag, startPoint x: 318, startPoint y: 211, endPoint x: 311, endPoint y: 241, distance: 30.1
click at [311, 241] on icon "device-60f0e52608813b001a36b4db  user-774767528  774767528 device-62be3a82088…" at bounding box center [371, 229] width 480 height 104
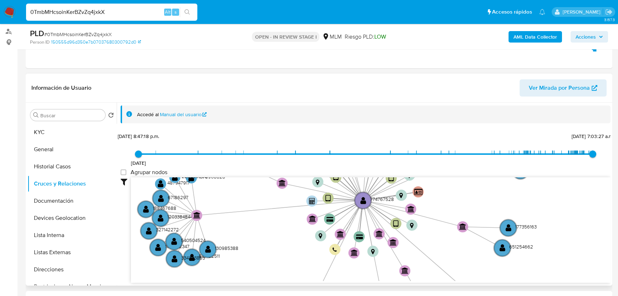
drag, startPoint x: 379, startPoint y: 189, endPoint x: 378, endPoint y: 146, distance: 43.6
click at [378, 146] on div "[DATE] [DATE] 8:47:18 p.m. [DATE] 7:03:27 a.m. Agrupar nodos Filtros Confianza …" at bounding box center [366, 207] width 490 height 152
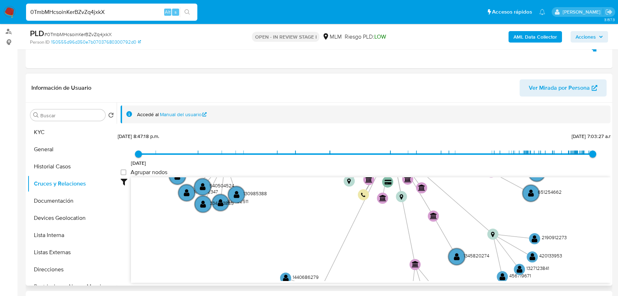
drag, startPoint x: 372, startPoint y: 223, endPoint x: 146, endPoint y: 186, distance: 228.3
click at [400, 169] on div "[DATE] [DATE] 8:47:18 p.m. [DATE] 7:03:27 a.m. Agrupar nodos Filtros Confianza …" at bounding box center [366, 207] width 490 height 152
drag, startPoint x: 71, startPoint y: 200, endPoint x: 182, endPoint y: 190, distance: 111.1
click at [71, 200] on button "Documentación" at bounding box center [71, 200] width 89 height 17
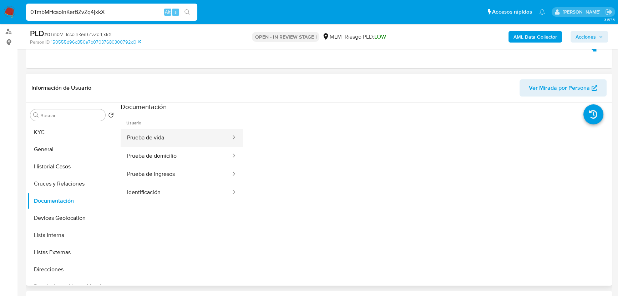
drag, startPoint x: 190, startPoint y: 136, endPoint x: 225, endPoint y: 143, distance: 35.8
click at [191, 136] on button "Prueba de vida" at bounding box center [176, 138] width 111 height 18
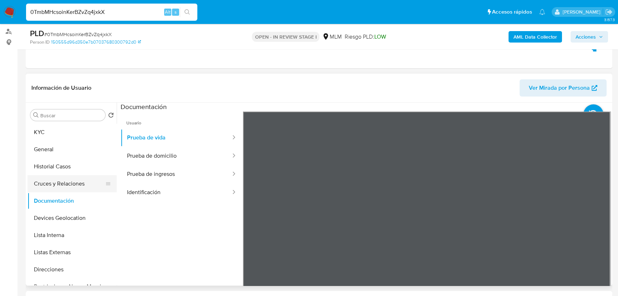
drag, startPoint x: 92, startPoint y: 184, endPoint x: 111, endPoint y: 184, distance: 19.3
click at [92, 184] on button "Cruces y Relaciones" at bounding box center [69, 183] width 84 height 17
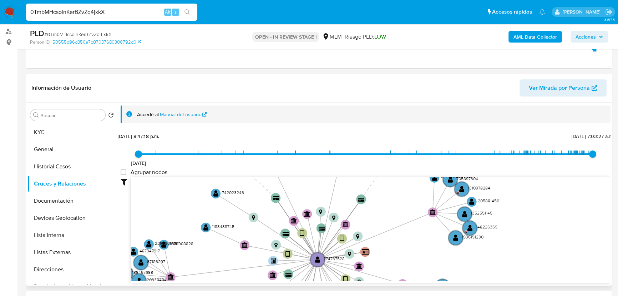
drag, startPoint x: 457, startPoint y: 209, endPoint x: 420, endPoint y: 252, distance: 56.9
click at [420, 252] on icon "device-60f0e52608813b001a36b4db  user-774767528  774767528 device-62be3a82088…" at bounding box center [371, 229] width 480 height 104
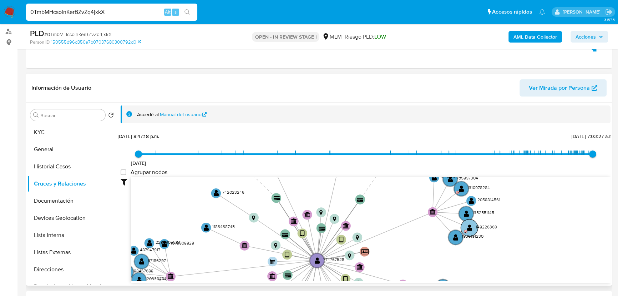
click at [466, 226] on circle at bounding box center [469, 227] width 17 height 17
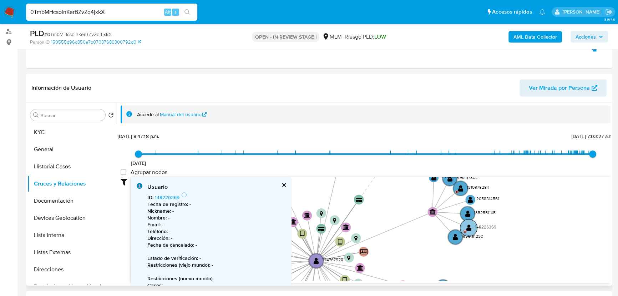
click at [468, 227] on text "" at bounding box center [469, 227] width 5 height 7
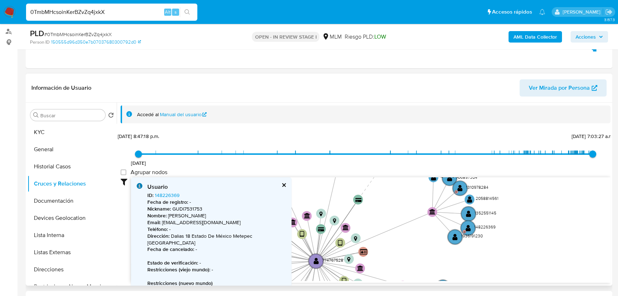
click at [283, 183] on button "cerrar" at bounding box center [283, 184] width 5 height 5
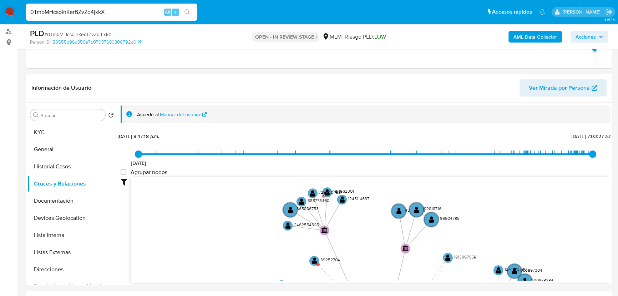
drag, startPoint x: 307, startPoint y: 226, endPoint x: 354, endPoint y: 301, distance: 88.6
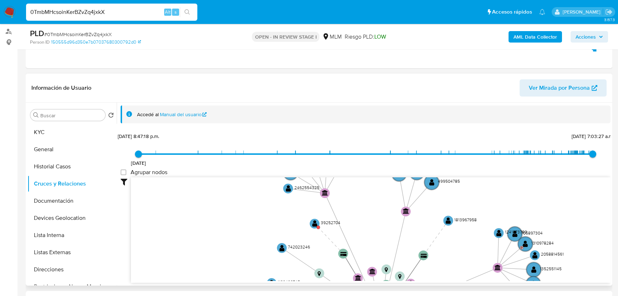
drag, startPoint x: 342, startPoint y: 224, endPoint x: 339, endPoint y: 219, distance: 5.9
click at [341, 217] on icon "device-60f0e52608813b001a36b4db  user-774767528  774767528 device-62be3a82088…" at bounding box center [371, 229] width 480 height 104
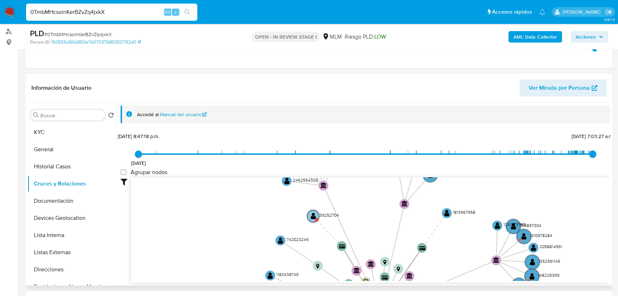
click at [309, 219] on circle at bounding box center [313, 216] width 12 height 12
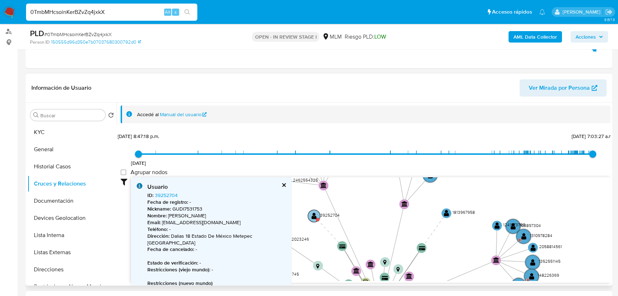
click at [312, 216] on text "" at bounding box center [314, 215] width 5 height 7
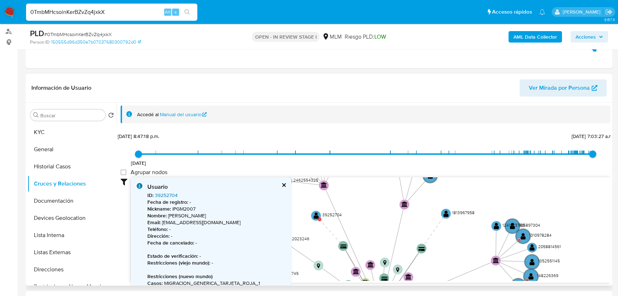
click at [175, 194] on link "39252704" at bounding box center [166, 194] width 23 height 7
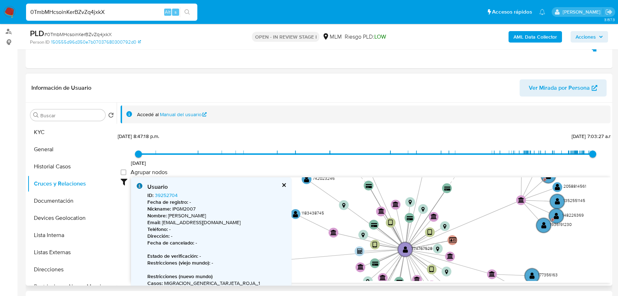
drag, startPoint x: 362, startPoint y: 225, endPoint x: 386, endPoint y: 154, distance: 75.0
click at [387, 149] on div "15/7/2021 15/7/2021, 8:47:18 p.m. 5/9/2025, 7:03:27 a.m. Agrupar nodos Filtros …" at bounding box center [366, 207] width 490 height 152
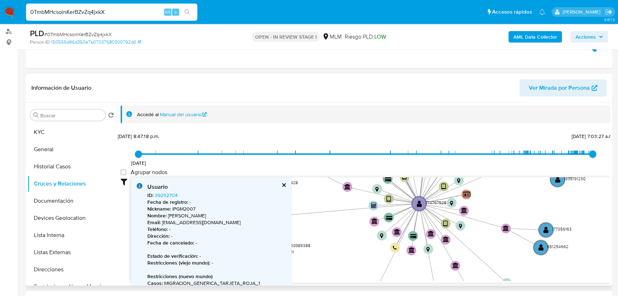
drag, startPoint x: 393, startPoint y: 224, endPoint x: 388, endPoint y: 183, distance: 40.6
click at [400, 142] on div "15/7/2021 15/7/2021, 8:47:18 p.m. 5/9/2025, 7:03:27 a.m. Agrupar nodos Filtros …" at bounding box center [366, 207] width 490 height 152
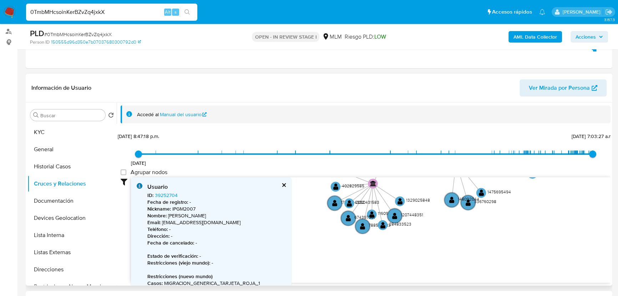
drag, startPoint x: 408, startPoint y: 177, endPoint x: 410, endPoint y: 161, distance: 16.9
click at [410, 161] on div "15/7/2021 15/7/2021, 8:47:18 p.m. 5/9/2025, 7:03:27 a.m. Agrupar nodos Filtros …" at bounding box center [366, 207] width 490 height 152
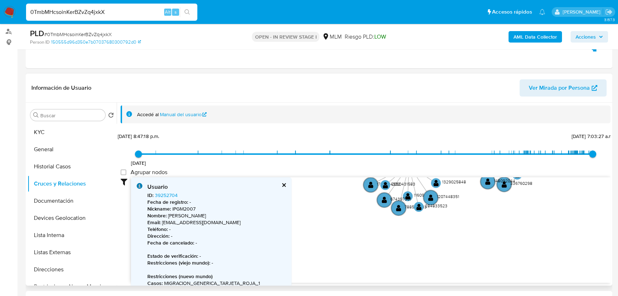
drag, startPoint x: 418, startPoint y: 242, endPoint x: 518, endPoint y: 259, distance: 101.3
click at [518, 259] on icon "device-60f0e52608813b001a36b4db  user-774767528  774767528 device-62be3a82088…" at bounding box center [371, 229] width 480 height 104
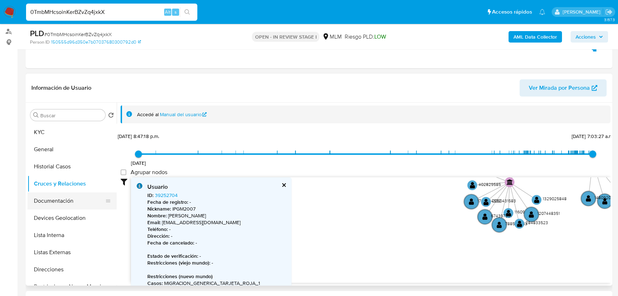
drag, startPoint x: 69, startPoint y: 203, endPoint x: 89, endPoint y: 201, distance: 20.4
click at [69, 202] on button "Documentación" at bounding box center [69, 200] width 84 height 17
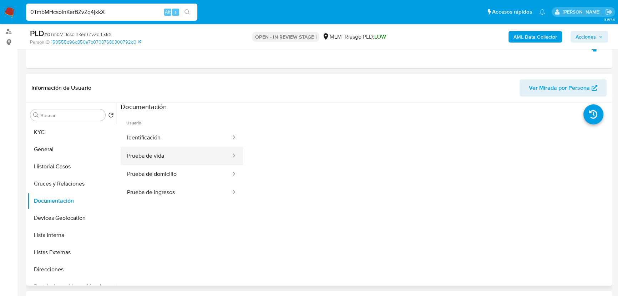
click at [170, 153] on button "Prueba de vida" at bounding box center [176, 156] width 111 height 18
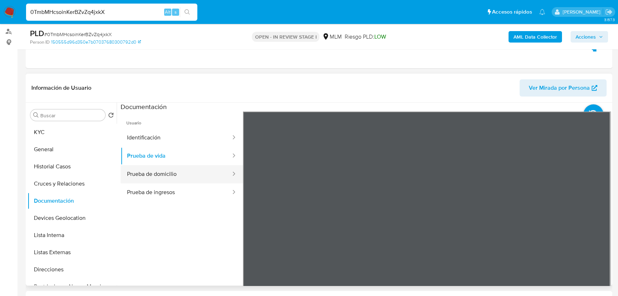
click at [158, 175] on button "Prueba de domicilio" at bounding box center [176, 174] width 111 height 18
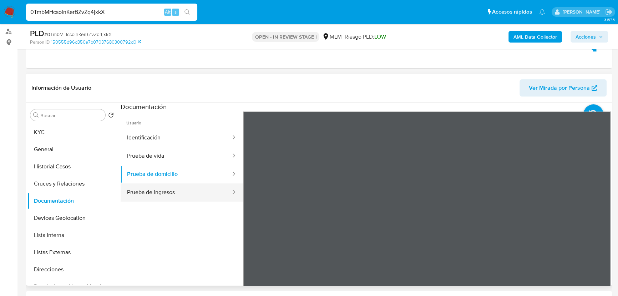
click at [185, 184] on button "Prueba de ingresos" at bounding box center [176, 192] width 111 height 18
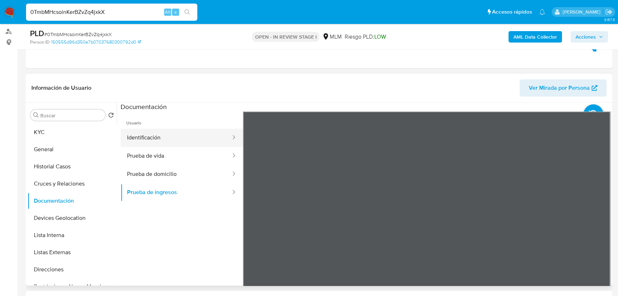
click at [164, 137] on button "Identificación" at bounding box center [176, 138] width 111 height 18
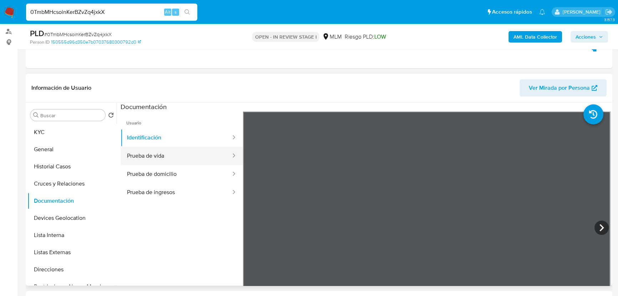
drag, startPoint x: 170, startPoint y: 153, endPoint x: 232, endPoint y: 163, distance: 62.9
click at [171, 153] on button "Prueba de vida" at bounding box center [176, 156] width 111 height 18
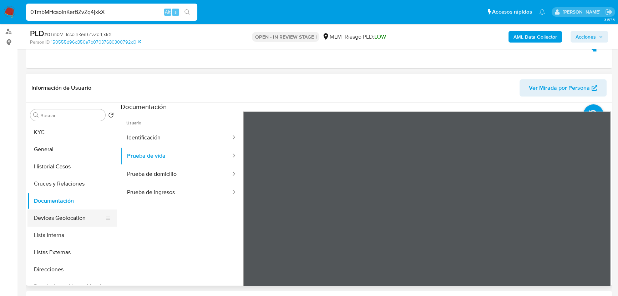
drag, startPoint x: 78, startPoint y: 217, endPoint x: 89, endPoint y: 216, distance: 11.5
click at [78, 216] on button "Devices Geolocation" at bounding box center [69, 217] width 84 height 17
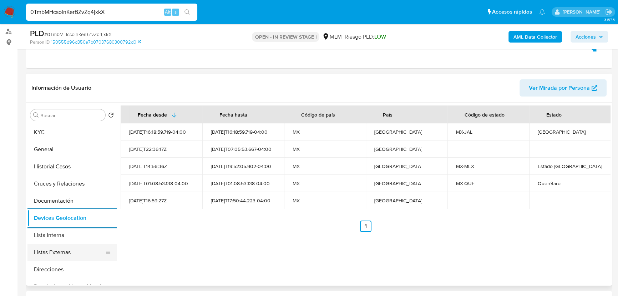
click at [65, 245] on button "Listas Externas" at bounding box center [69, 252] width 84 height 17
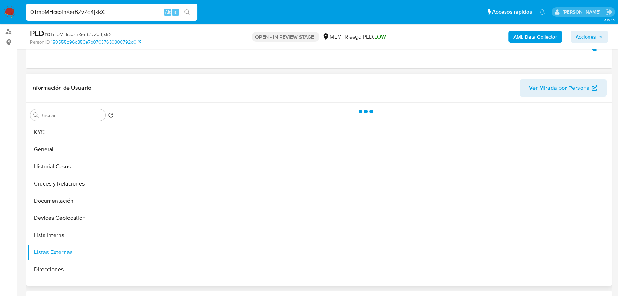
click at [202, 228] on div at bounding box center [364, 193] width 494 height 183
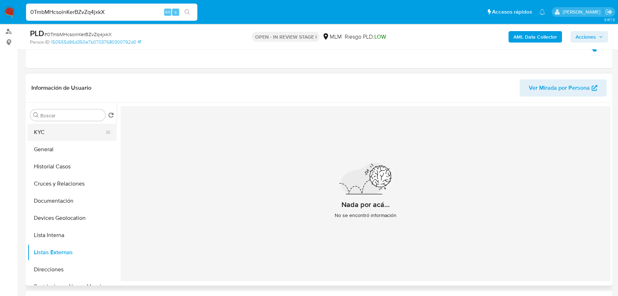
click at [90, 131] on button "KYC" at bounding box center [69, 132] width 84 height 17
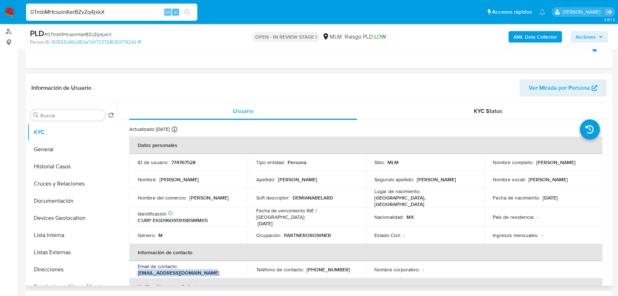
drag, startPoint x: 217, startPoint y: 270, endPoint x: 153, endPoint y: 240, distance: 70.9
click at [137, 270] on td "Email de contacto : abelardogomez9609@gmail.com" at bounding box center [188, 269] width 119 height 17
copy p "abelardogomez9609@gmail.com"
click at [330, 266] on p "(55) 26684611" at bounding box center [329, 269] width 44 height 6
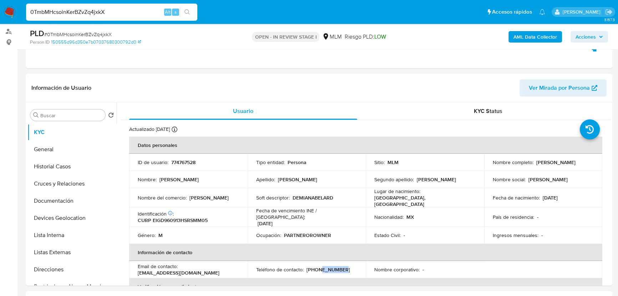
copy p "26684611"
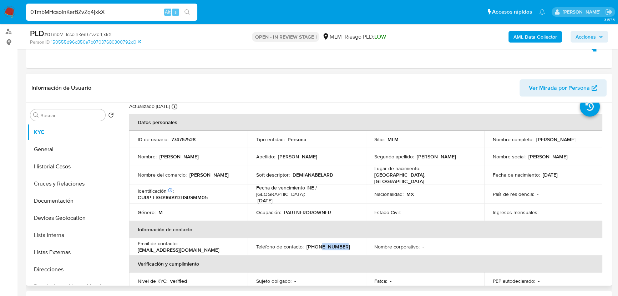
scroll to position [32, 0]
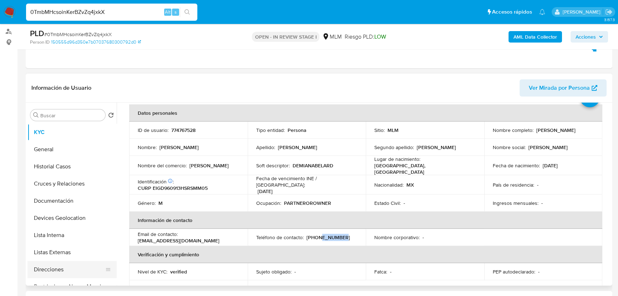
drag, startPoint x: 57, startPoint y: 248, endPoint x: 55, endPoint y: 264, distance: 16.3
click at [57, 250] on button "Listas Externas" at bounding box center [71, 252] width 89 height 17
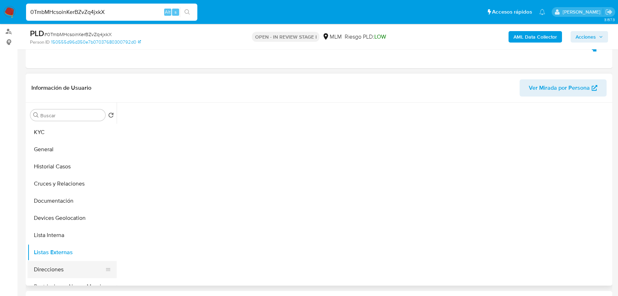
scroll to position [0, 0]
click at [56, 265] on button "Direcciones" at bounding box center [69, 269] width 84 height 17
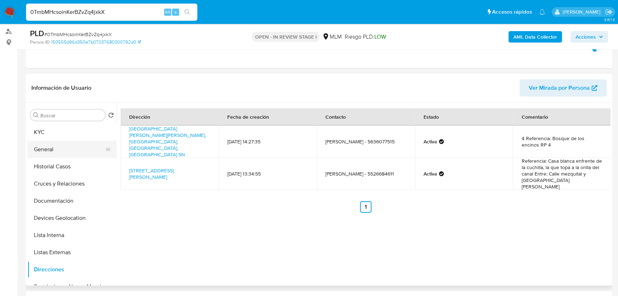
click at [69, 150] on button "General" at bounding box center [69, 149] width 84 height 17
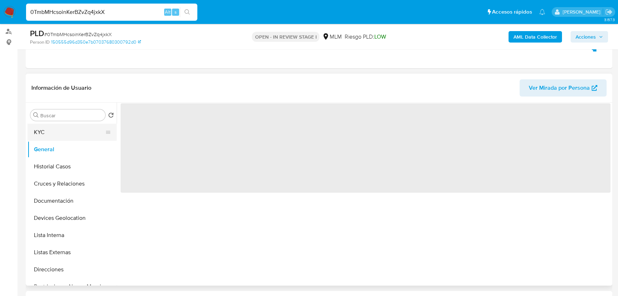
click at [72, 131] on button "KYC" at bounding box center [69, 132] width 84 height 17
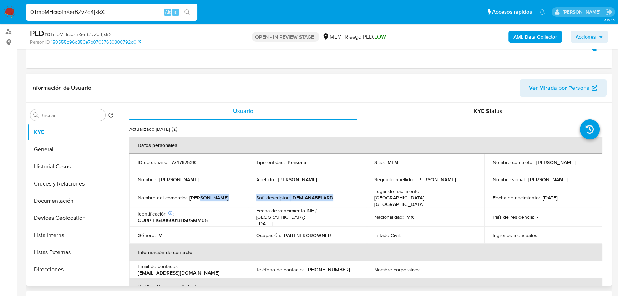
drag, startPoint x: 200, startPoint y: 199, endPoint x: 327, endPoint y: 201, distance: 127.1
click at [327, 201] on tr "Nombre del comercio : Abelardo Gómez Soft descriptor : DEMIANABELARD Lugar de n…" at bounding box center [365, 197] width 473 height 19
click at [327, 202] on td "Soft descriptor : DEMIANABELARD" at bounding box center [307, 197] width 119 height 19
drag, startPoint x: 334, startPoint y: 197, endPoint x: 293, endPoint y: 198, distance: 41.4
click at [293, 198] on div "Soft descriptor : DEMIANABELARD" at bounding box center [306, 197] width 101 height 6
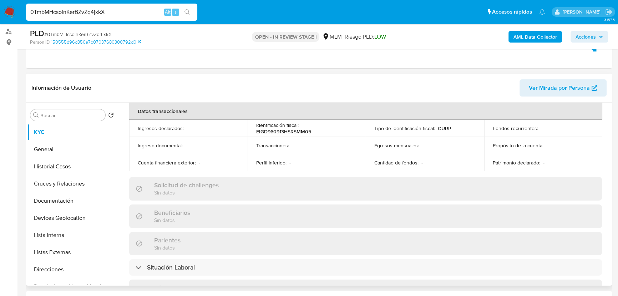
scroll to position [227, 0]
click at [59, 270] on button "Direcciones" at bounding box center [69, 269] width 84 height 17
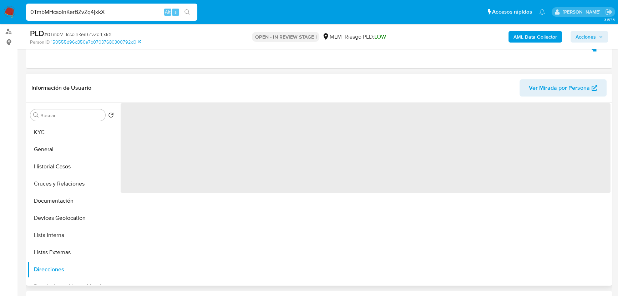
scroll to position [0, 0]
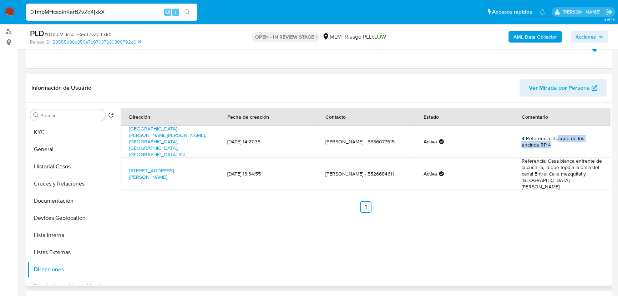
drag, startPoint x: 560, startPoint y: 132, endPoint x: 585, endPoint y: 139, distance: 25.6
click at [585, 139] on td "4 Referencia: Bosque de los encinos RP 4" at bounding box center [562, 141] width 98 height 32
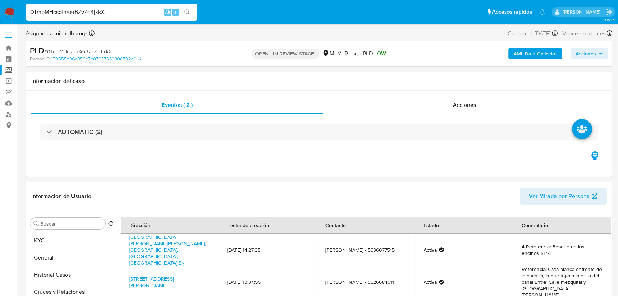
click at [10, 70] on label "Screening" at bounding box center [42, 70] width 85 height 11
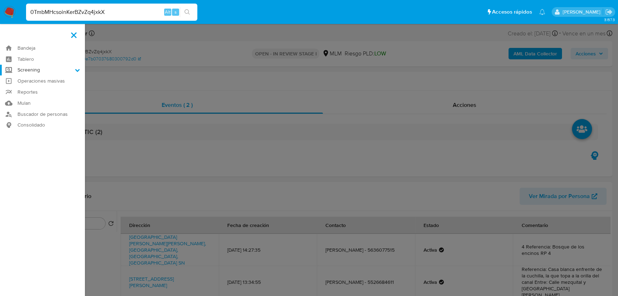
click at [0, 0] on input "Screening" at bounding box center [0, 0] width 0 height 0
click at [29, 100] on link "Herramientas" at bounding box center [42, 98] width 85 height 9
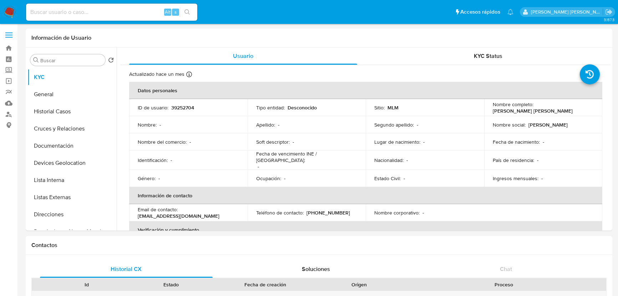
select select "10"
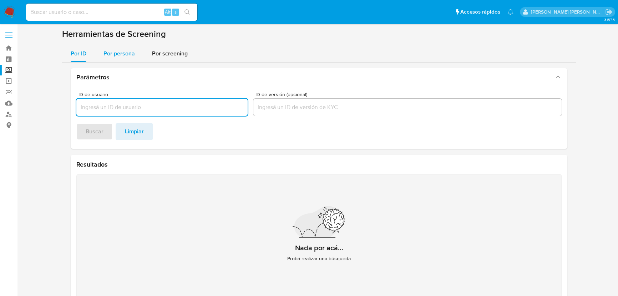
click at [114, 52] on span "Por persona" at bounding box center [119, 53] width 31 height 8
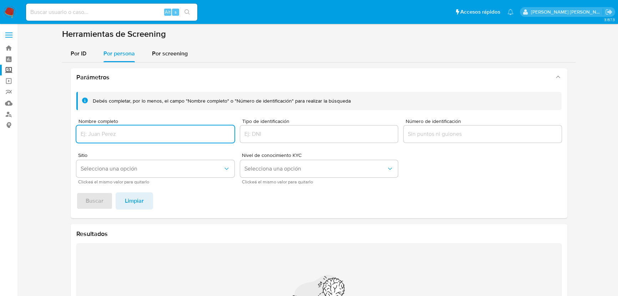
click at [119, 139] on div at bounding box center [155, 133] width 158 height 17
click at [120, 135] on input "Nombre completo" at bounding box center [155, 133] width 158 height 9
type input "[PERSON_NAME] [PERSON_NAME]"
click at [102, 204] on span "Buscar" at bounding box center [95, 201] width 18 height 16
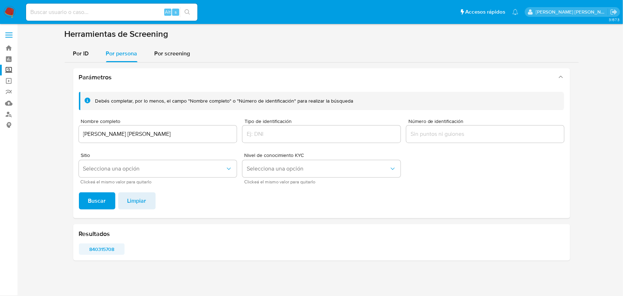
click at [114, 249] on span "840315708" at bounding box center [102, 249] width 36 height 10
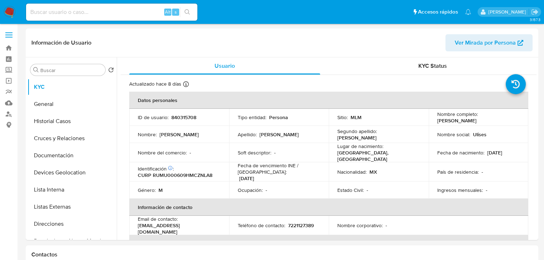
select select "10"
drag, startPoint x: 68, startPoint y: 208, endPoint x: 136, endPoint y: 188, distance: 70.6
click at [68, 207] on button "Listas Externas" at bounding box center [71, 207] width 89 height 17
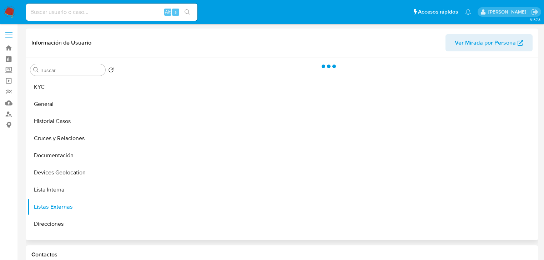
click at [260, 154] on div at bounding box center [327, 148] width 420 height 183
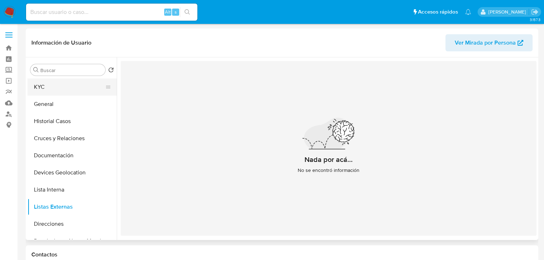
click at [69, 85] on button "KYC" at bounding box center [69, 87] width 84 height 17
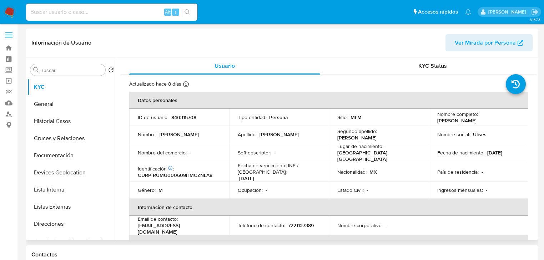
click at [183, 117] on p "840315708" at bounding box center [183, 117] width 25 height 6
click at [183, 116] on p "840315708" at bounding box center [183, 117] width 25 height 6
copy p "840315708"
drag, startPoint x: 528, startPoint y: 153, endPoint x: 502, endPoint y: 156, distance: 25.9
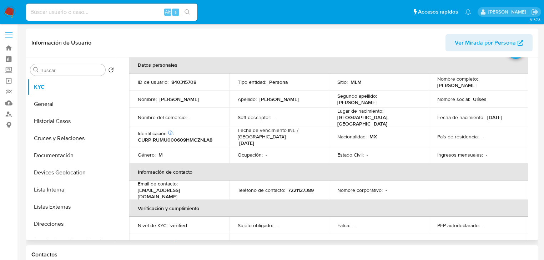
scroll to position [57, 0]
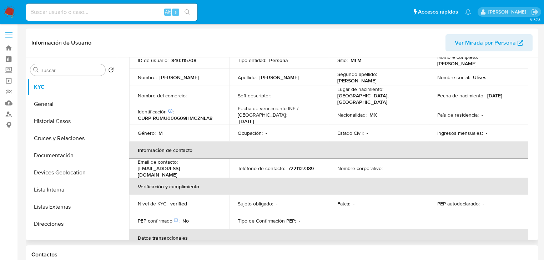
drag, startPoint x: 215, startPoint y: 169, endPoint x: 138, endPoint y: 169, distance: 77.5
click at [138, 169] on div "Email de contacto : [EMAIL_ADDRESS][DOMAIN_NAME]" at bounding box center [179, 168] width 83 height 19
copy p "[EMAIL_ADDRESS][DOMAIN_NAME]"
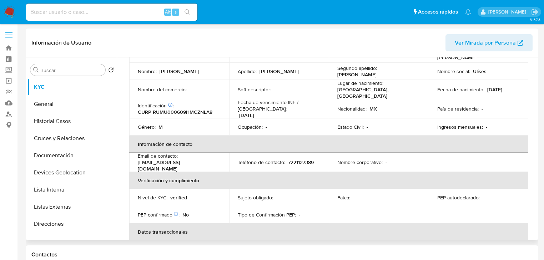
scroll to position [0, 0]
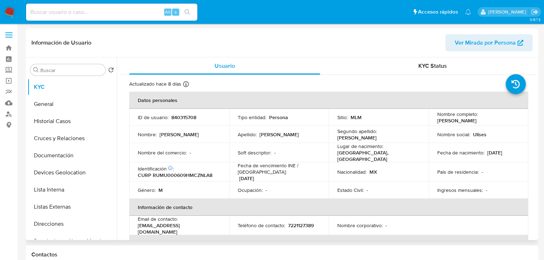
click at [301, 223] on p "7221127389" at bounding box center [301, 225] width 26 height 6
copy p "7221127389"
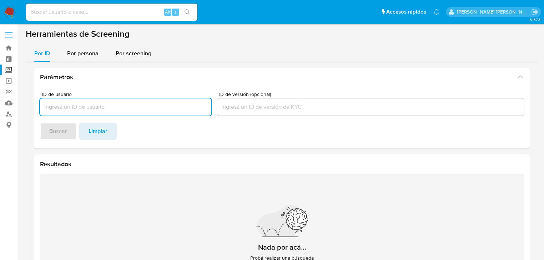
click at [35, 8] on input at bounding box center [111, 11] width 171 height 9
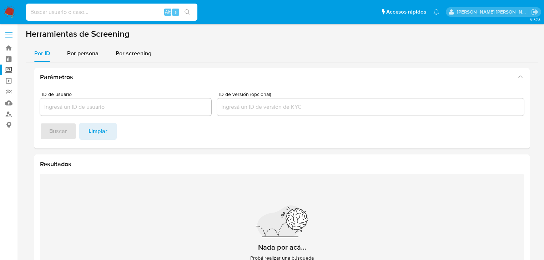
paste input "0TmbMHcsoinKerBZvZq4jxkX"
type input "0TmbMHcsoinKerBZvZq4jxkX"
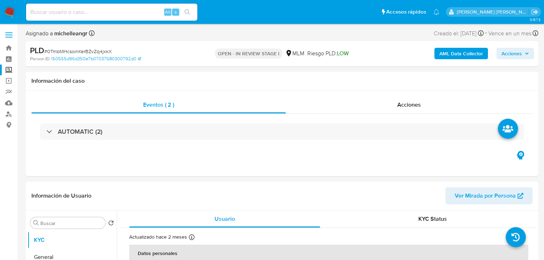
select select "10"
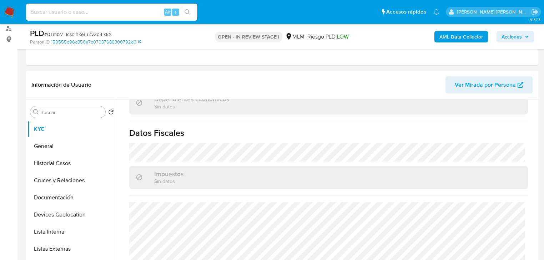
scroll to position [453, 0]
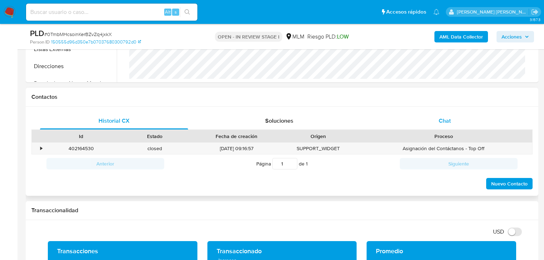
click at [437, 116] on div "Chat" at bounding box center [445, 120] width 148 height 17
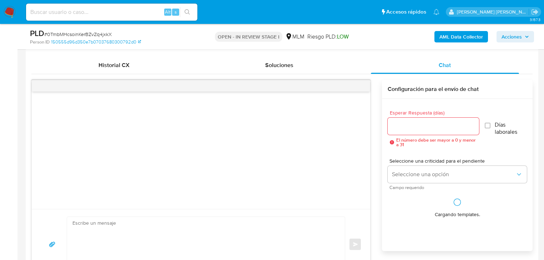
scroll to position [371, 0]
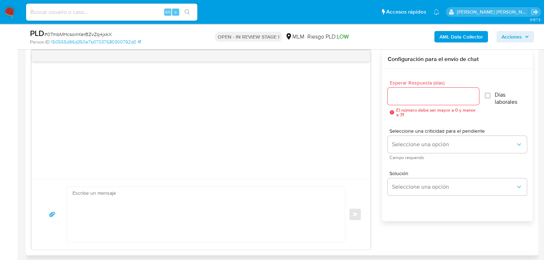
click at [103, 211] on textarea at bounding box center [204, 214] width 264 height 55
paste textarea "Loremips Dolor Sitamet, Co adipiscinge sed do ei temporincidi ut labore et do m…"
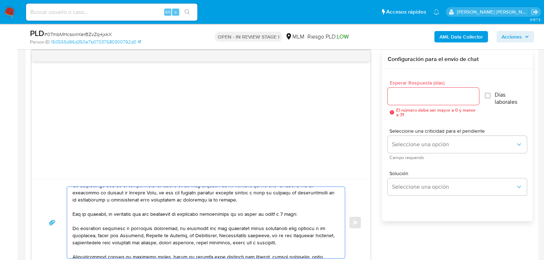
scroll to position [0, 0]
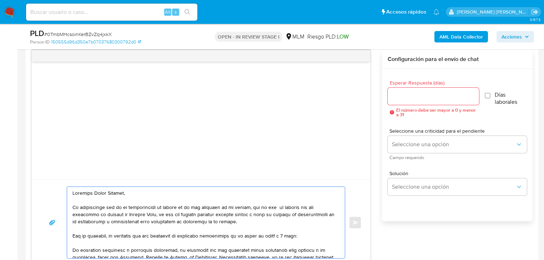
click at [74, 193] on textarea at bounding box center [204, 222] width 264 height 71
click at [137, 196] on textarea at bounding box center [204, 222] width 264 height 71
drag, startPoint x: 142, startPoint y: 193, endPoint x: 94, endPoint y: 194, distance: 47.9
click at [94, 194] on textarea at bounding box center [204, 222] width 264 height 71
click at [93, 224] on textarea at bounding box center [204, 222] width 264 height 71
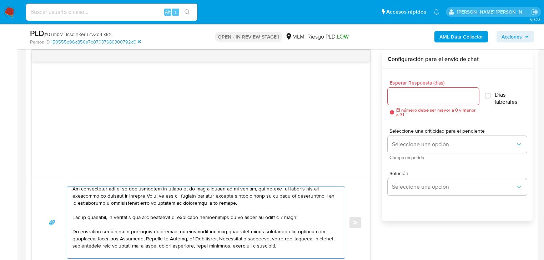
scroll to position [29, 0]
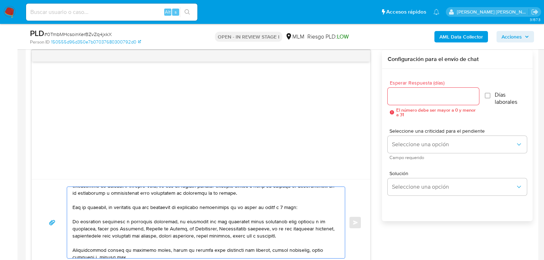
click at [73, 221] on textarea at bounding box center [204, 222] width 264 height 71
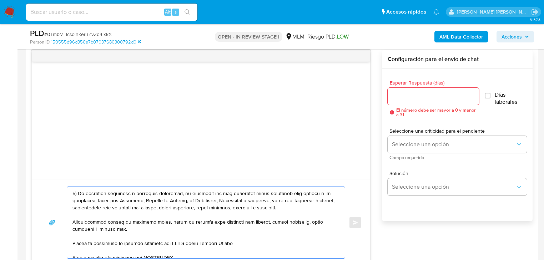
scroll to position [57, 0]
drag, startPoint x: 113, startPoint y: 230, endPoint x: 71, endPoint y: 224, distance: 41.9
click at [71, 224] on div at bounding box center [204, 222] width 274 height 71
click at [73, 224] on textarea at bounding box center [204, 222] width 264 height 71
click at [72, 222] on div at bounding box center [204, 222] width 274 height 71
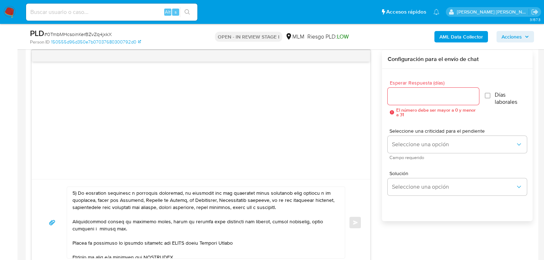
click at [72, 220] on div at bounding box center [204, 222] width 274 height 71
click at [73, 220] on textarea at bounding box center [204, 222] width 264 height 71
click at [71, 220] on div at bounding box center [204, 222] width 274 height 71
click at [73, 220] on textarea at bounding box center [204, 222] width 264 height 71
click at [128, 227] on textarea at bounding box center [204, 222] width 264 height 71
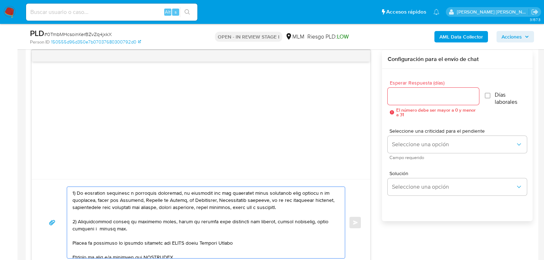
click at [73, 243] on textarea at bounding box center [204, 222] width 264 height 71
drag, startPoint x: 125, startPoint y: 223, endPoint x: 139, endPoint y: 222, distance: 13.6
click at [139, 222] on textarea at bounding box center [204, 222] width 264 height 71
click at [131, 223] on textarea at bounding box center [204, 222] width 264 height 71
drag, startPoint x: 182, startPoint y: 221, endPoint x: 194, endPoint y: 221, distance: 11.4
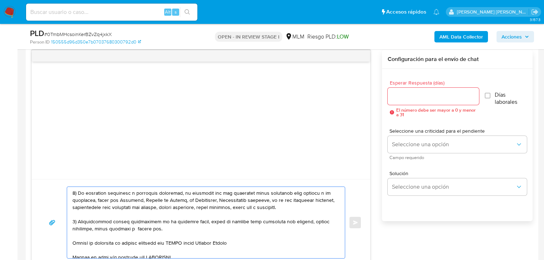
click at [194, 221] on textarea at bounding box center [204, 222] width 264 height 71
click at [195, 222] on textarea at bounding box center [204, 222] width 264 height 71
click at [196, 222] on textarea at bounding box center [204, 222] width 264 height 71
drag, startPoint x: 193, startPoint y: 221, endPoint x: 198, endPoint y: 226, distance: 7.1
click at [198, 226] on textarea at bounding box center [204, 222] width 264 height 71
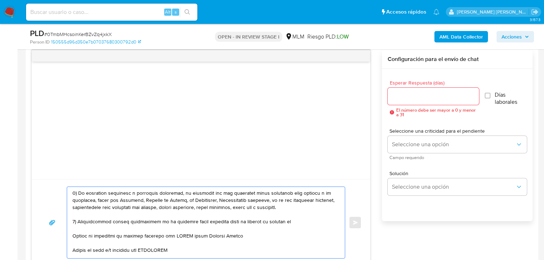
paste textarea "name: ULISES JANICK RUIZ MENDOZA || alias:"
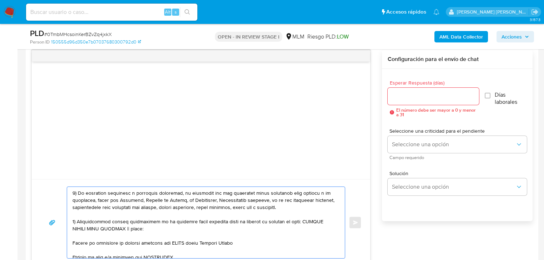
drag, startPoint x: 296, startPoint y: 222, endPoint x: 279, endPoint y: 223, distance: 17.1
click at [279, 223] on textarea at bounding box center [204, 222] width 264 height 71
drag, startPoint x: 294, startPoint y: 223, endPoint x: 282, endPoint y: 223, distance: 11.4
click at [282, 223] on textarea at bounding box center [204, 222] width 264 height 71
click at [294, 219] on textarea at bounding box center [204, 222] width 264 height 71
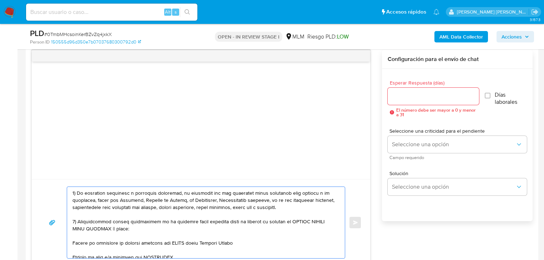
drag, startPoint x: 296, startPoint y: 220, endPoint x: 283, endPoint y: 221, distance: 13.6
click at [283, 221] on textarea at bounding box center [204, 222] width 264 height 71
drag, startPoint x: 309, startPoint y: 222, endPoint x: 297, endPoint y: 221, distance: 11.8
click at [297, 221] on textarea at bounding box center [204, 222] width 264 height 71
drag, startPoint x: 320, startPoint y: 220, endPoint x: 312, endPoint y: 221, distance: 7.9
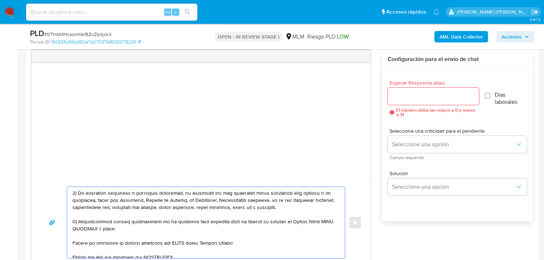
click at [312, 221] on textarea at bounding box center [204, 222] width 264 height 71
drag, startPoint x: 153, startPoint y: 227, endPoint x: 93, endPoint y: 227, distance: 60.0
click at [93, 227] on textarea at bounding box center [204, 222] width 264 height 71
drag, startPoint x: 194, startPoint y: 244, endPoint x: 66, endPoint y: 244, distance: 127.1
click at [67, 244] on div at bounding box center [206, 223] width 279 height 72
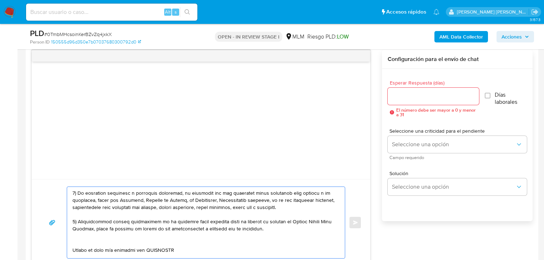
click at [80, 243] on textarea at bounding box center [204, 222] width 264 height 71
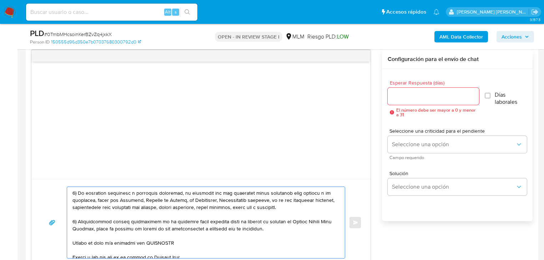
click at [71, 242] on div at bounding box center [204, 222] width 274 height 71
click at [74, 242] on textarea at bounding box center [204, 222] width 264 height 71
drag, startPoint x: 190, startPoint y: 238, endPoint x: 117, endPoint y: 245, distance: 73.5
click at [117, 245] on textarea at bounding box center [204, 222] width 264 height 71
click at [134, 249] on textarea at bounding box center [204, 222] width 264 height 71
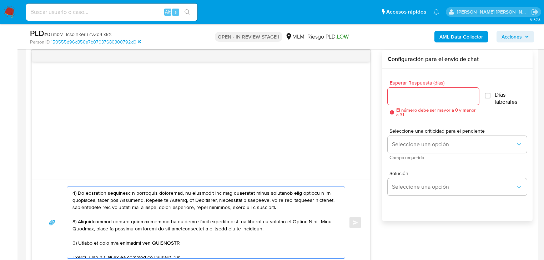
drag, startPoint x: 180, startPoint y: 244, endPoint x: 101, endPoint y: 245, distance: 78.9
click at [101, 245] on textarea at bounding box center [204, 222] width 264 height 71
drag, startPoint x: 280, startPoint y: 220, endPoint x: 92, endPoint y: 227, distance: 188.3
click at [92, 227] on textarea at bounding box center [204, 222] width 264 height 71
click at [180, 242] on textarea at bounding box center [204, 222] width 264 height 71
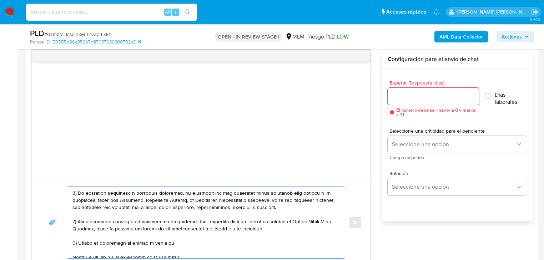
paste textarea "Ulises Janick Ruiz Mendoza"
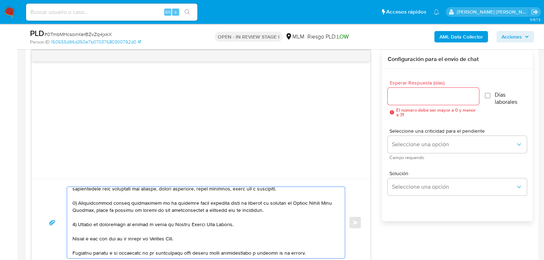
scroll to position [86, 0]
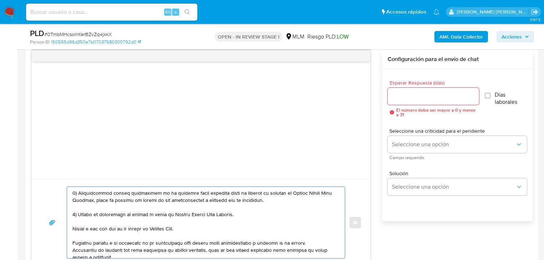
drag, startPoint x: 203, startPoint y: 230, endPoint x: 197, endPoint y: 230, distance: 5.4
click at [197, 230] on textarea at bounding box center [204, 222] width 264 height 71
click at [71, 227] on div at bounding box center [204, 222] width 274 height 71
click at [73, 227] on textarea at bounding box center [204, 222] width 264 height 71
click at [201, 200] on textarea at bounding box center [204, 222] width 264 height 71
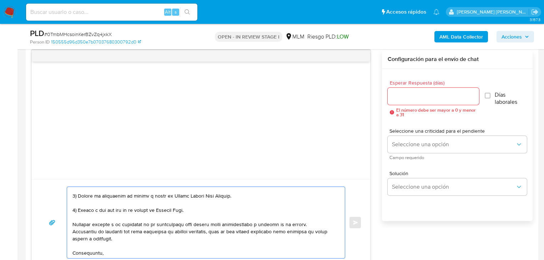
scroll to position [114, 0]
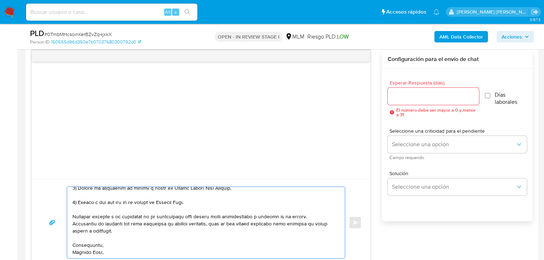
click at [119, 248] on textarea at bounding box center [204, 222] width 264 height 71
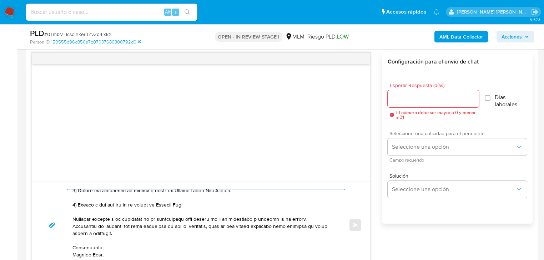
scroll to position [400, 0]
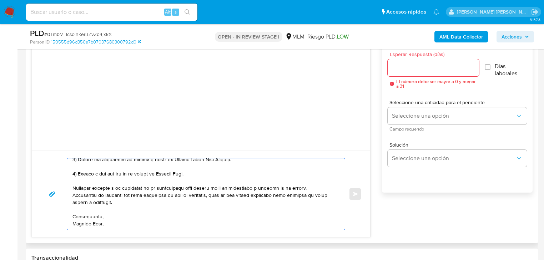
type textarea "Estimado Demián, Te comunicamos que se ha identificado un cambio en el uso habi…"
click at [405, 70] on input "Esperar Respuesta (días)" at bounding box center [433, 67] width 91 height 9
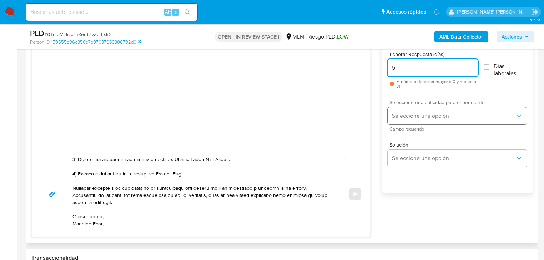
type input "5"
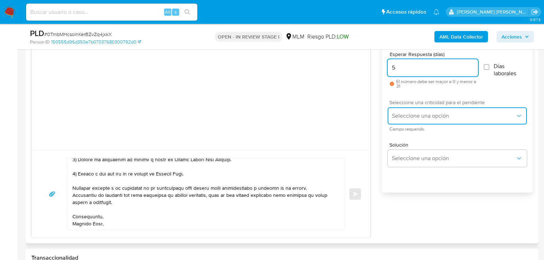
click at [440, 109] on button "Seleccione una opción" at bounding box center [457, 115] width 139 height 17
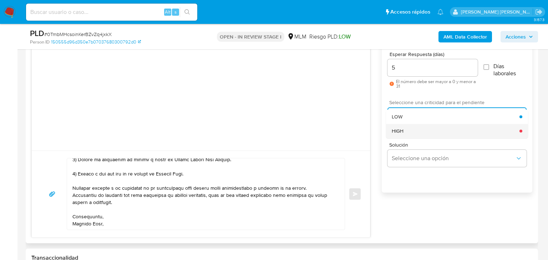
click at [423, 134] on div "HIGH" at bounding box center [456, 131] width 128 height 14
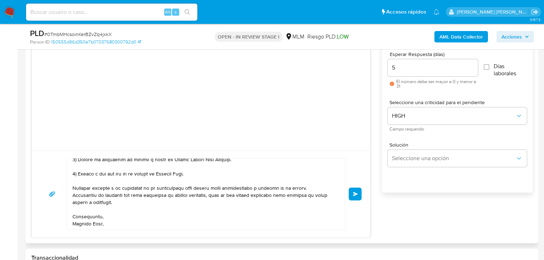
click at [355, 194] on span "Enviar" at bounding box center [355, 194] width 5 height 4
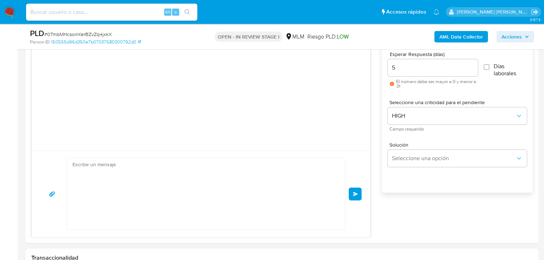
scroll to position [151, 0]
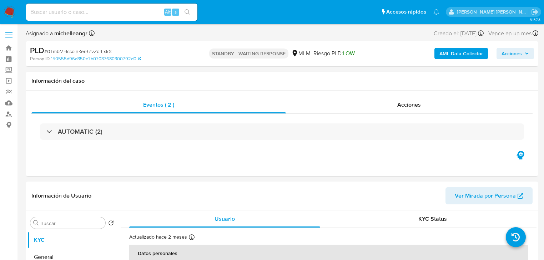
select select "10"
